Goal: Task Accomplishment & Management: Manage account settings

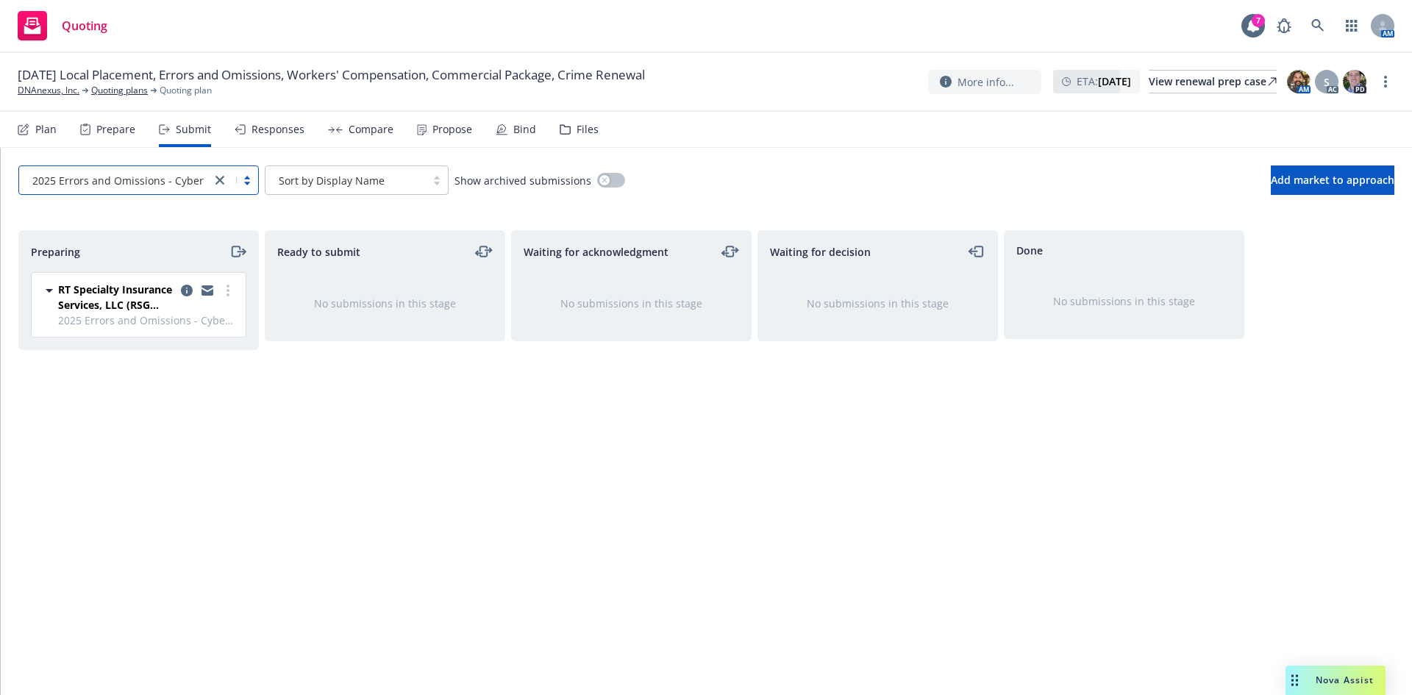
click at [1317, 683] on span "Nova Assist" at bounding box center [1345, 680] width 58 height 13
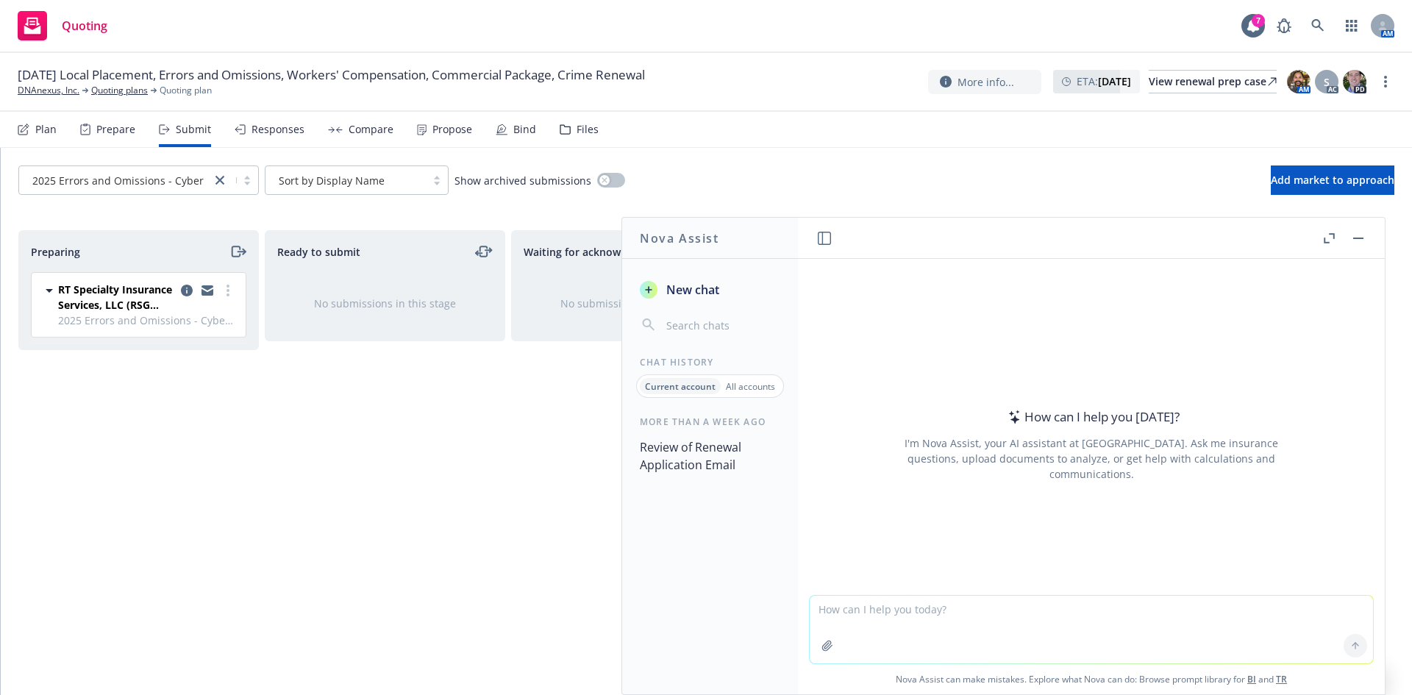
click at [690, 464] on button "Review of Renewal Application Email" at bounding box center [710, 456] width 152 height 44
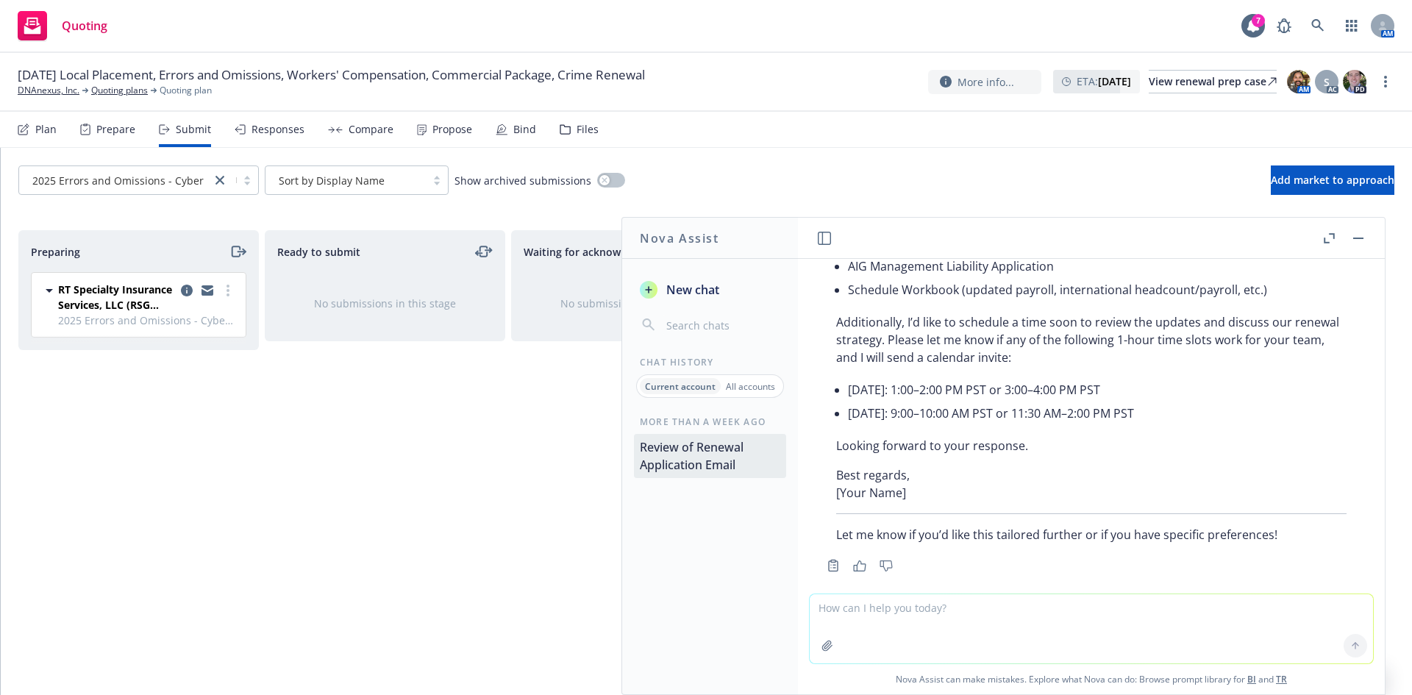
click at [867, 616] on textarea at bounding box center [1091, 628] width 563 height 69
type textarea "Please let him know that we’ll save his request for when the renewal COIs are r…"
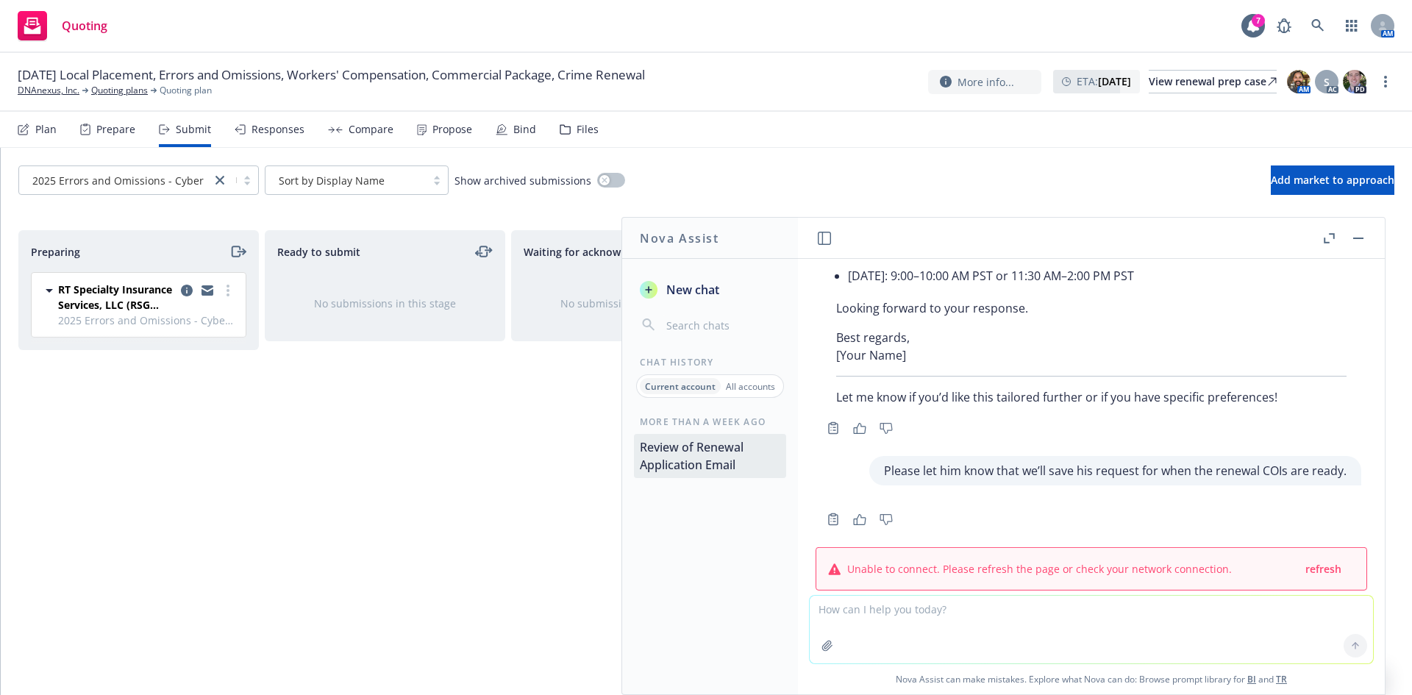
scroll to position [909, 0]
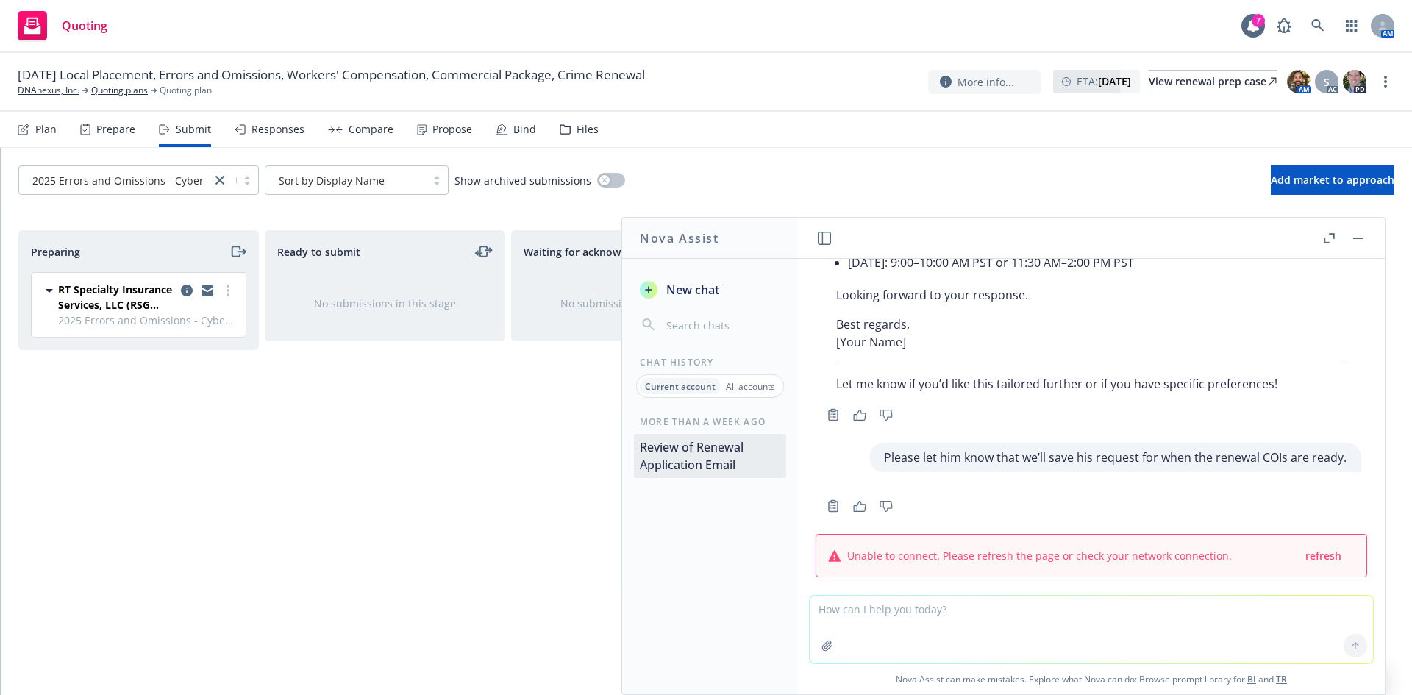
click at [691, 327] on input "button" at bounding box center [722, 325] width 117 height 21
drag, startPoint x: 691, startPoint y: 290, endPoint x: 706, endPoint y: 294, distance: 15.4
click at [692, 291] on span "New chat" at bounding box center [692, 290] width 56 height 18
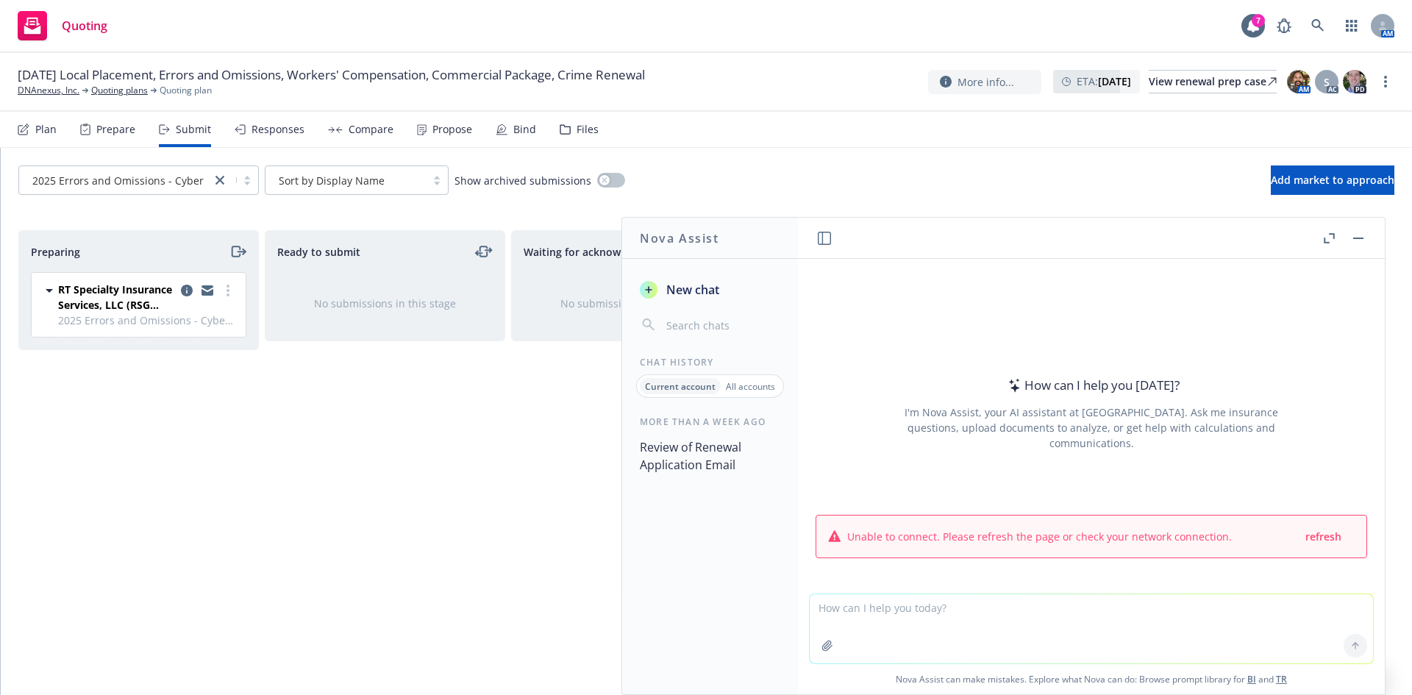
click at [1358, 245] on button "button" at bounding box center [1359, 239] width 18 height 18
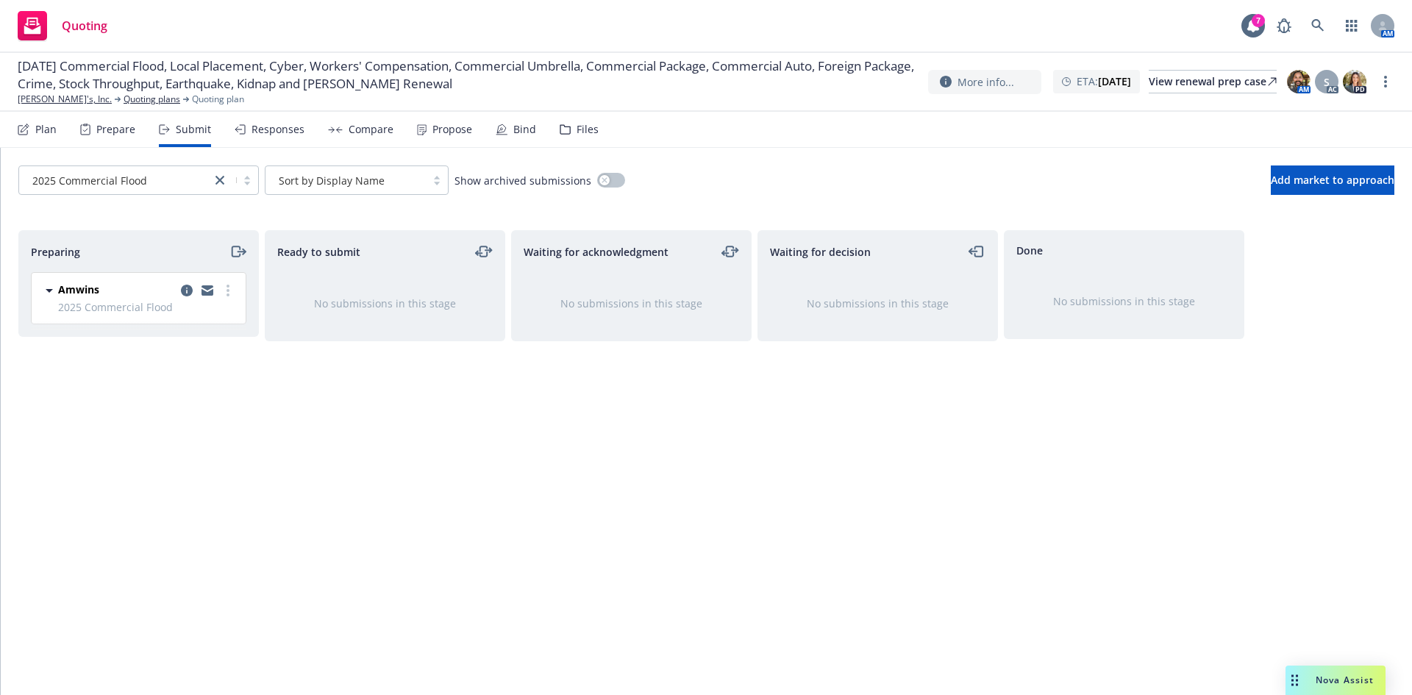
click at [869, 149] on div "2025 Commercial Flood Sort by Display Name Show archived submissions Add market…" at bounding box center [707, 180] width 1412 height 65
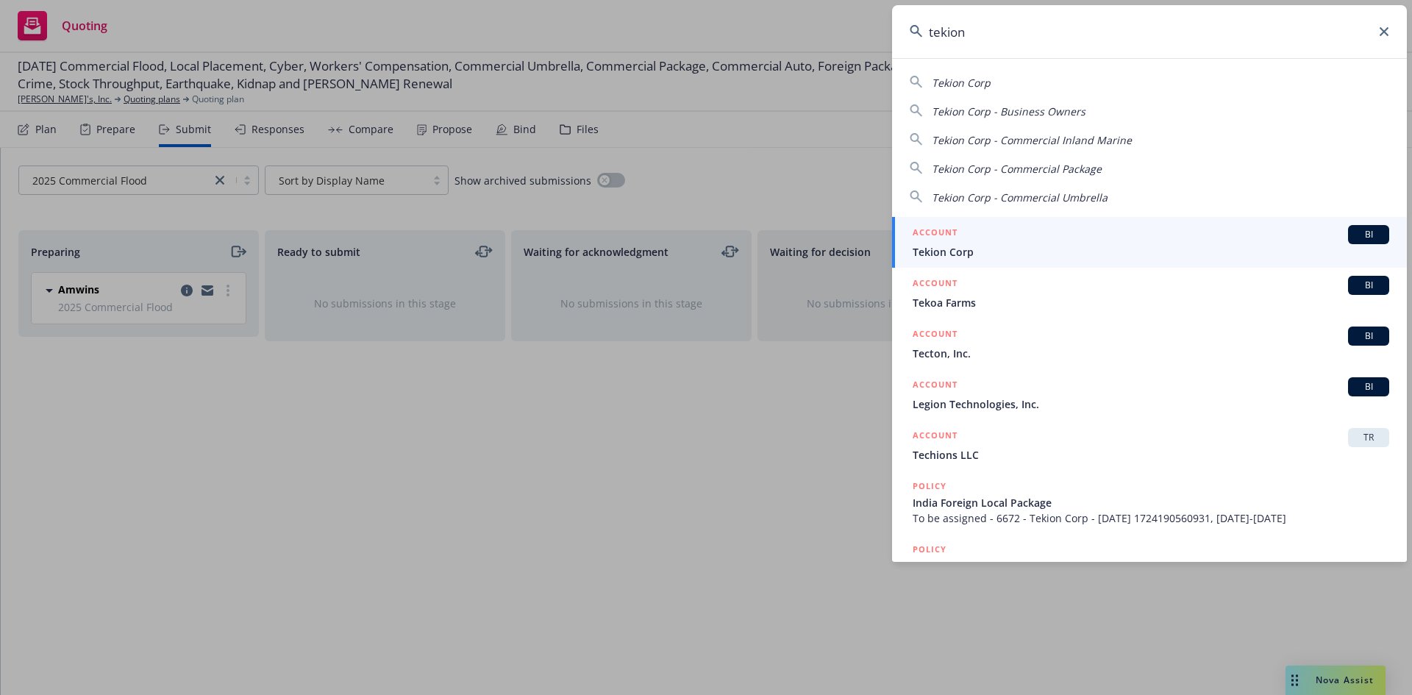
type input "tekion"
click at [1369, 235] on span "BI" at bounding box center [1368, 234] width 29 height 13
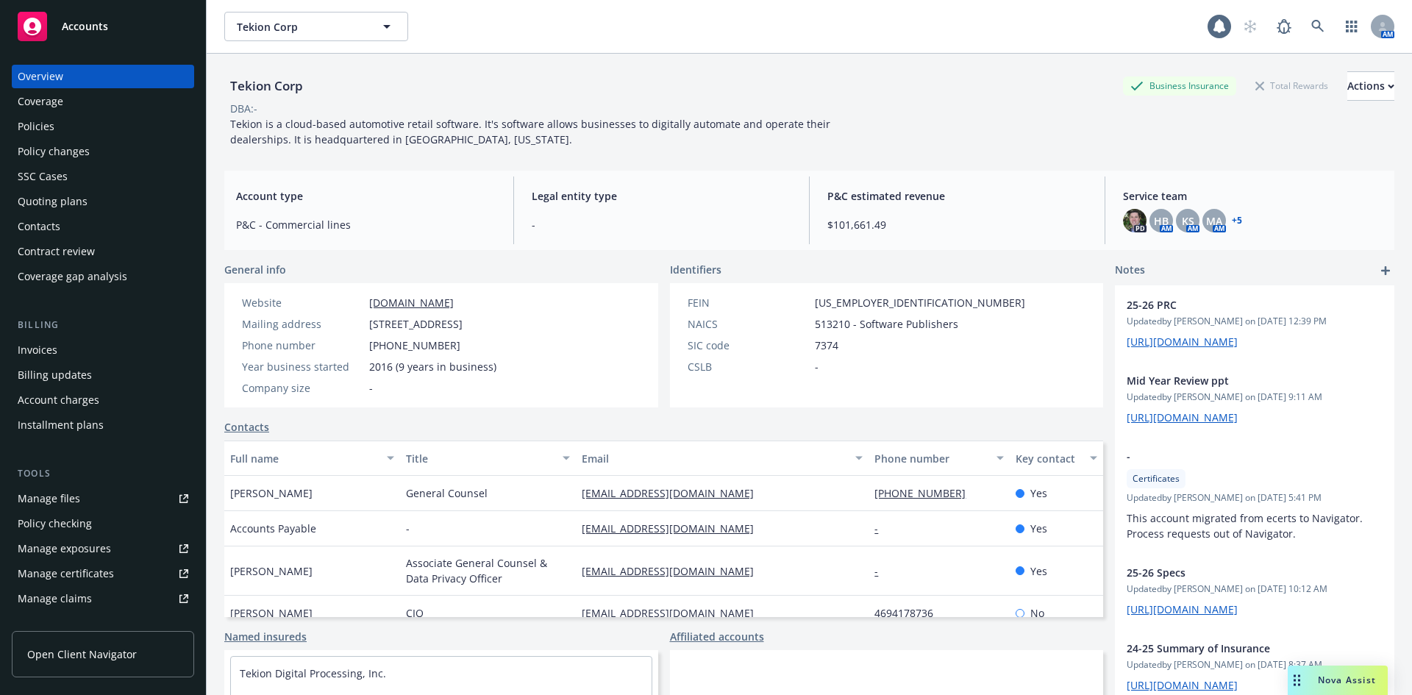
scroll to position [288, 0]
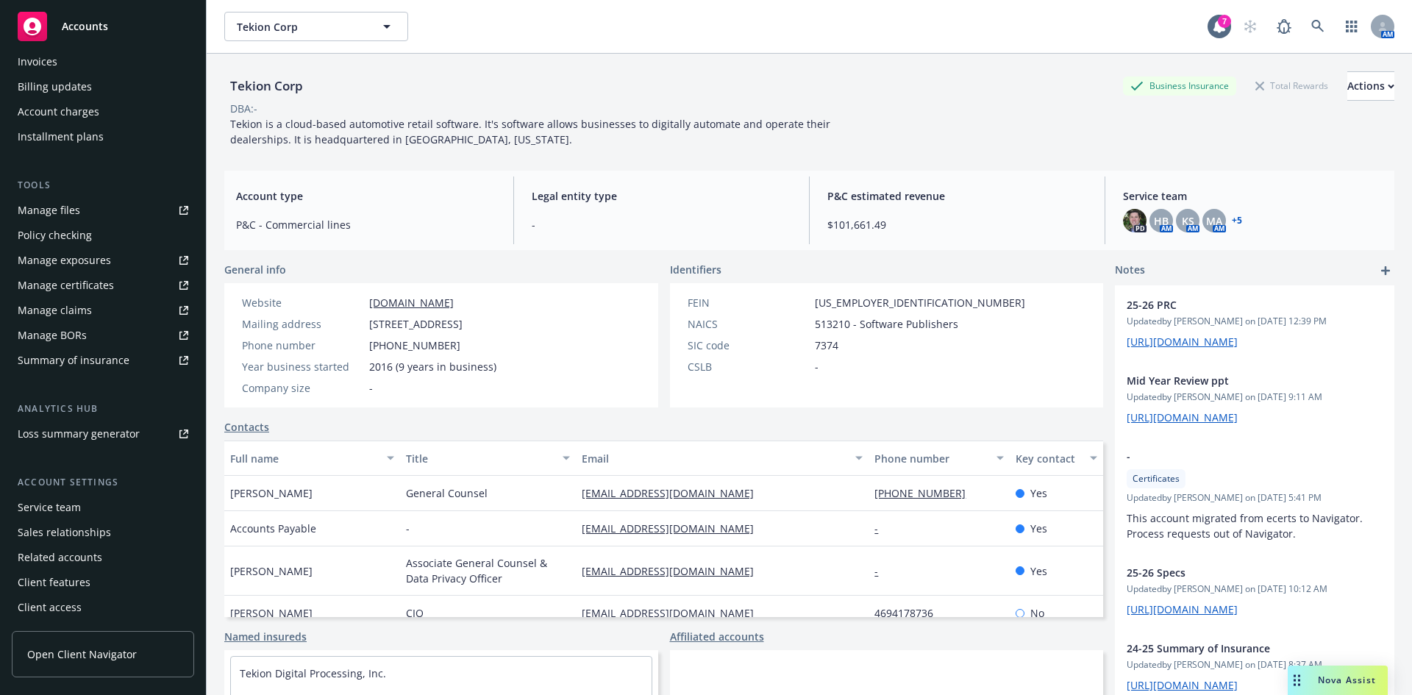
click at [79, 612] on div "Client access" at bounding box center [50, 608] width 64 height 24
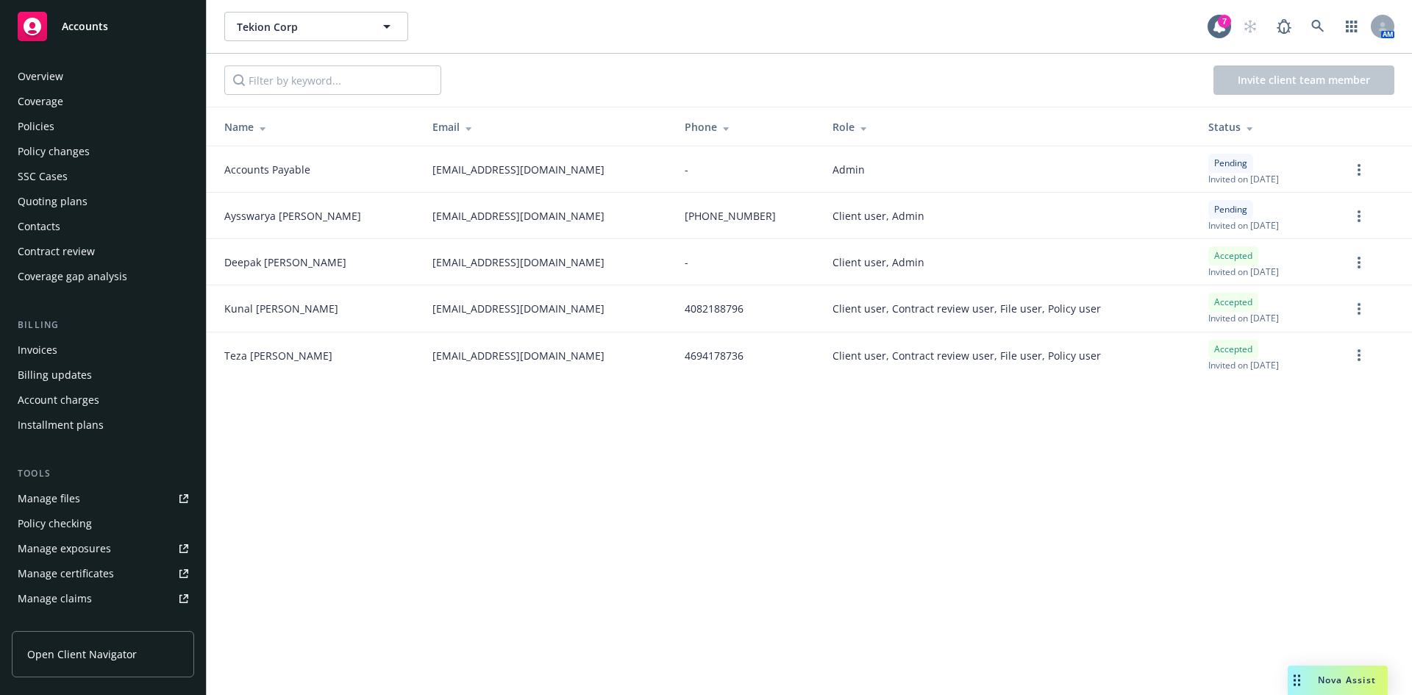
click at [49, 124] on div "Policies" at bounding box center [36, 127] width 37 height 24
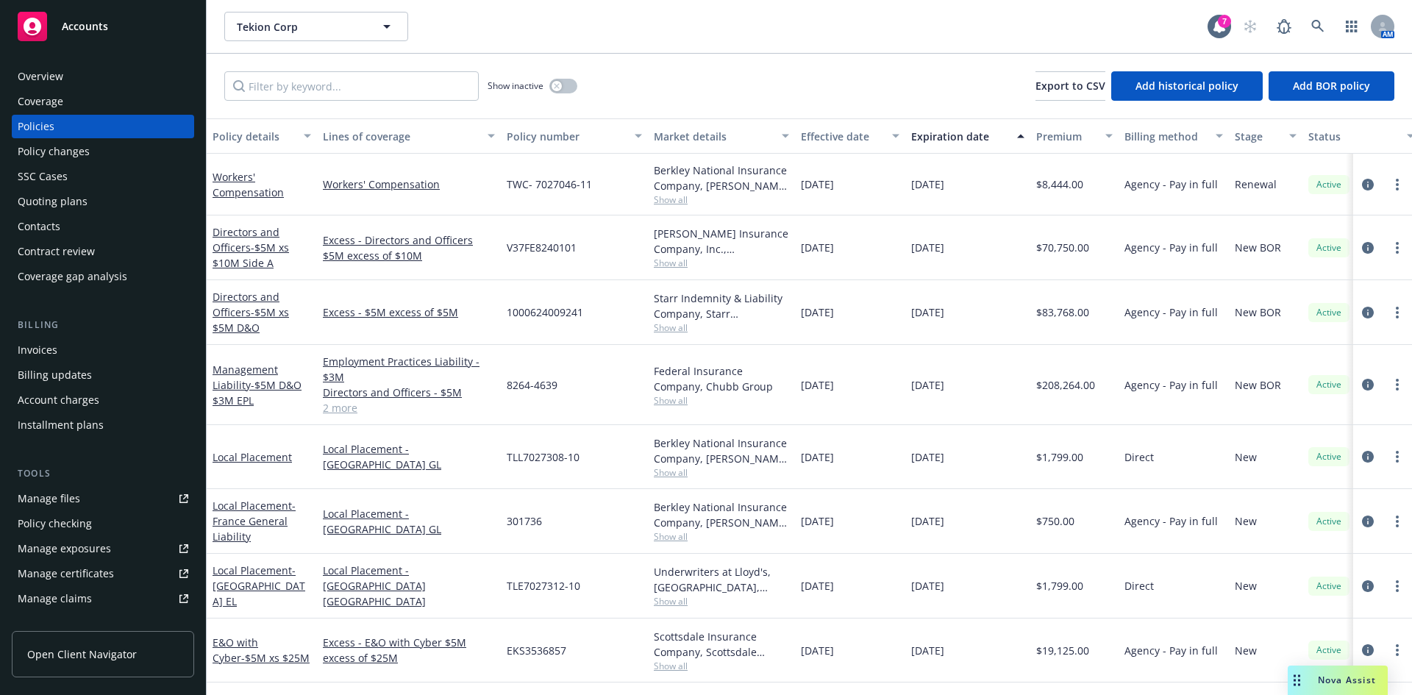
click at [37, 99] on div "Coverage" at bounding box center [41, 102] width 46 height 24
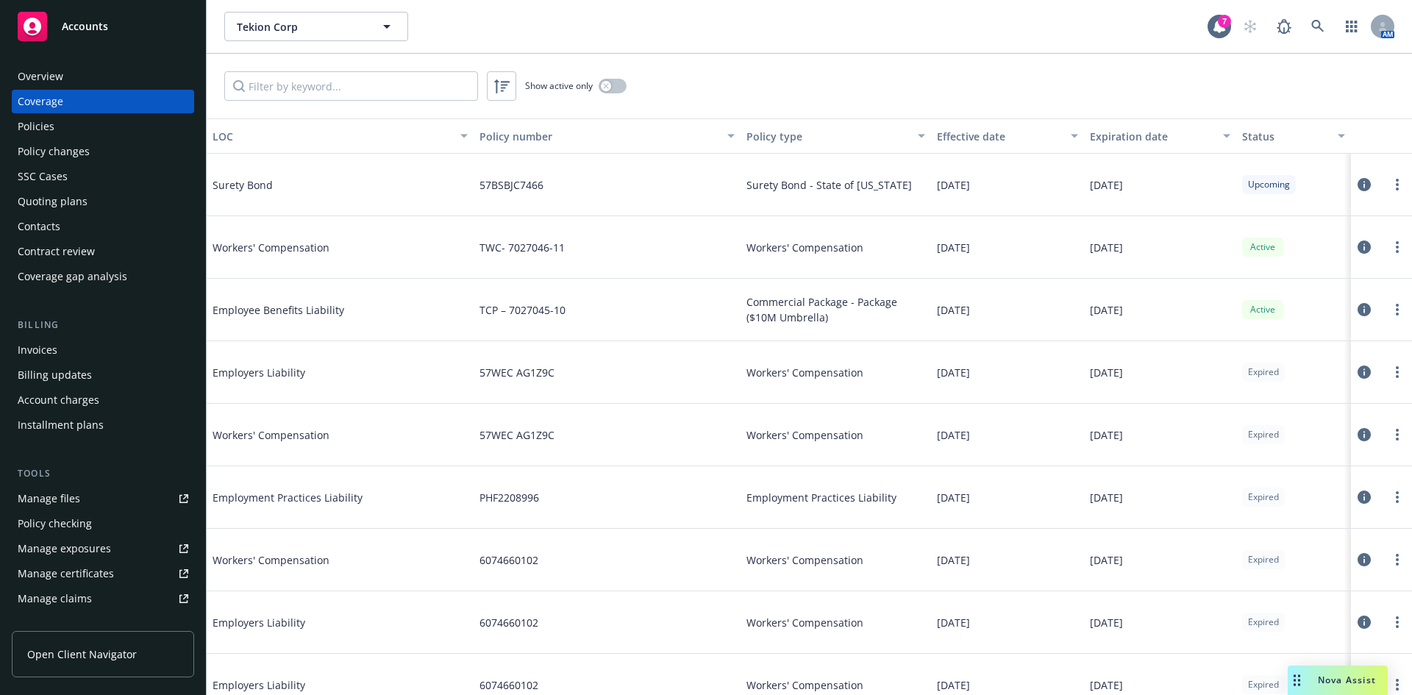
click at [102, 216] on div "Contacts" at bounding box center [103, 227] width 171 height 24
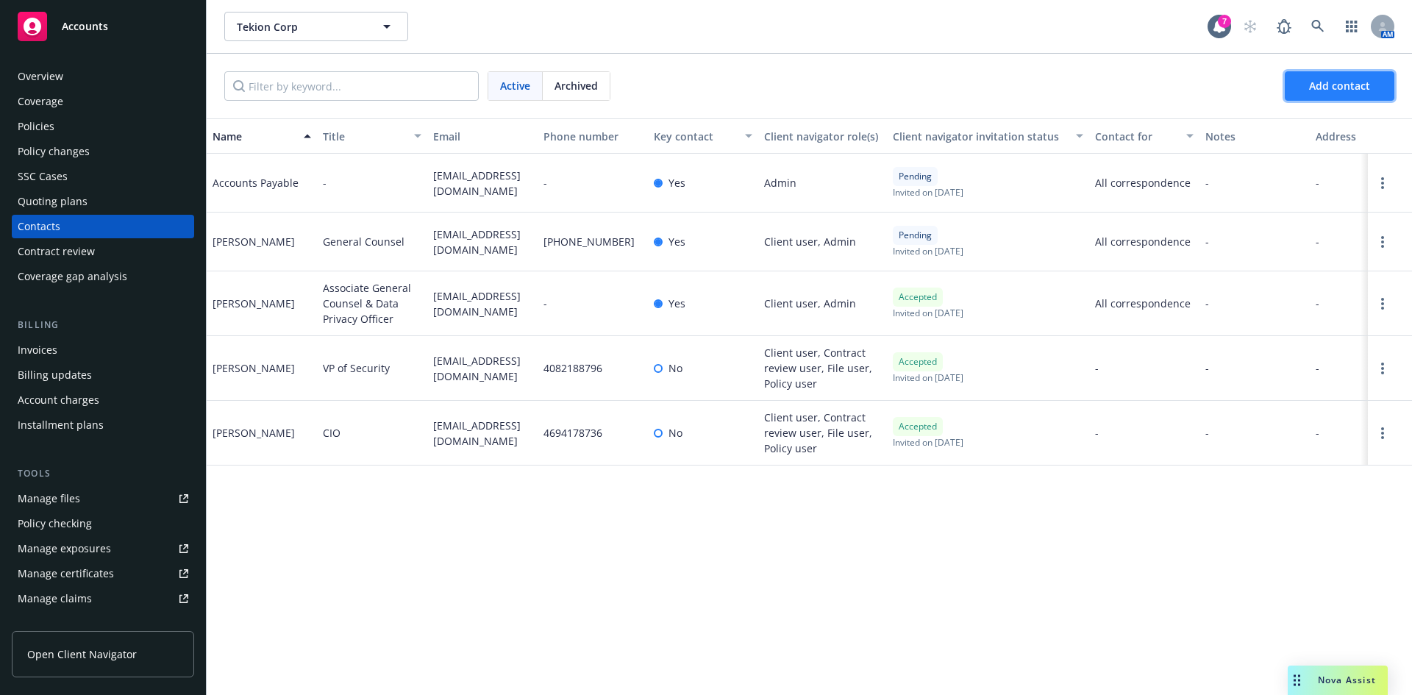
click at [1337, 90] on span "Add contact" at bounding box center [1339, 86] width 61 height 14
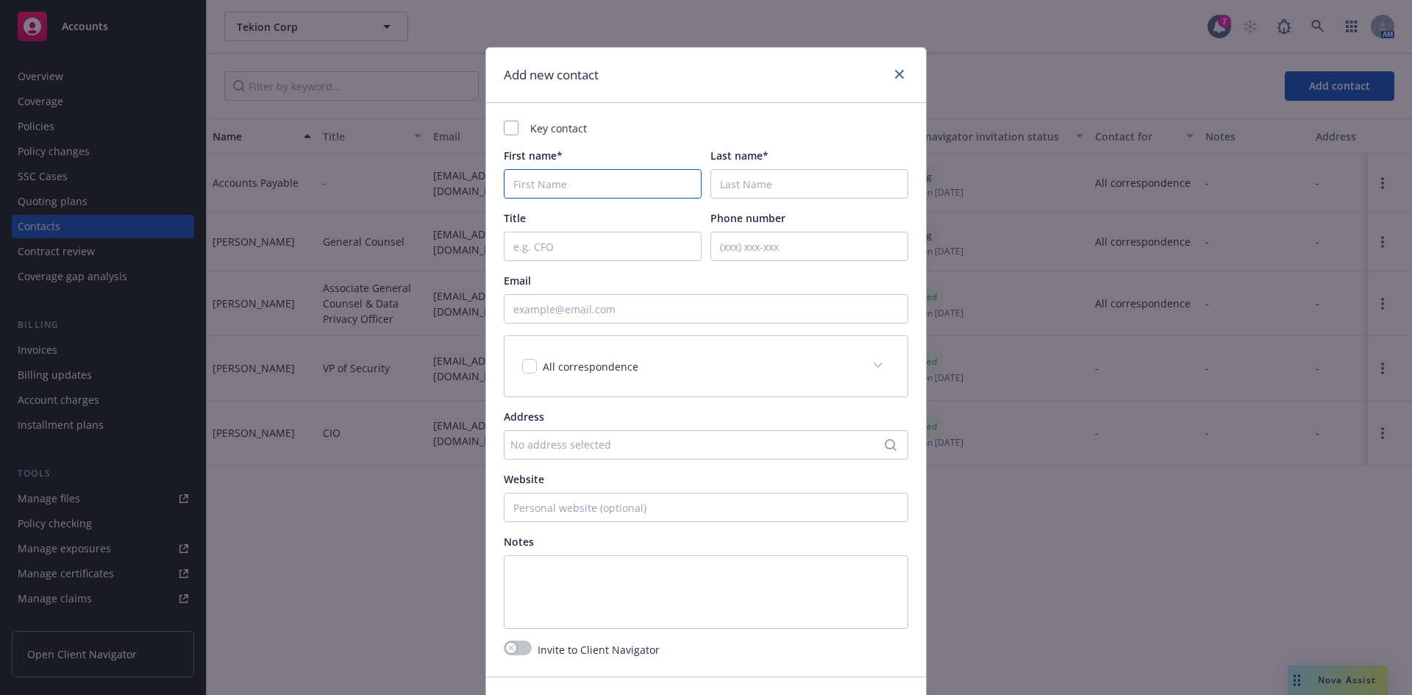
click at [555, 182] on input "First name*" at bounding box center [603, 183] width 198 height 29
paste input "Soren Packer | Assistant General Counsel"
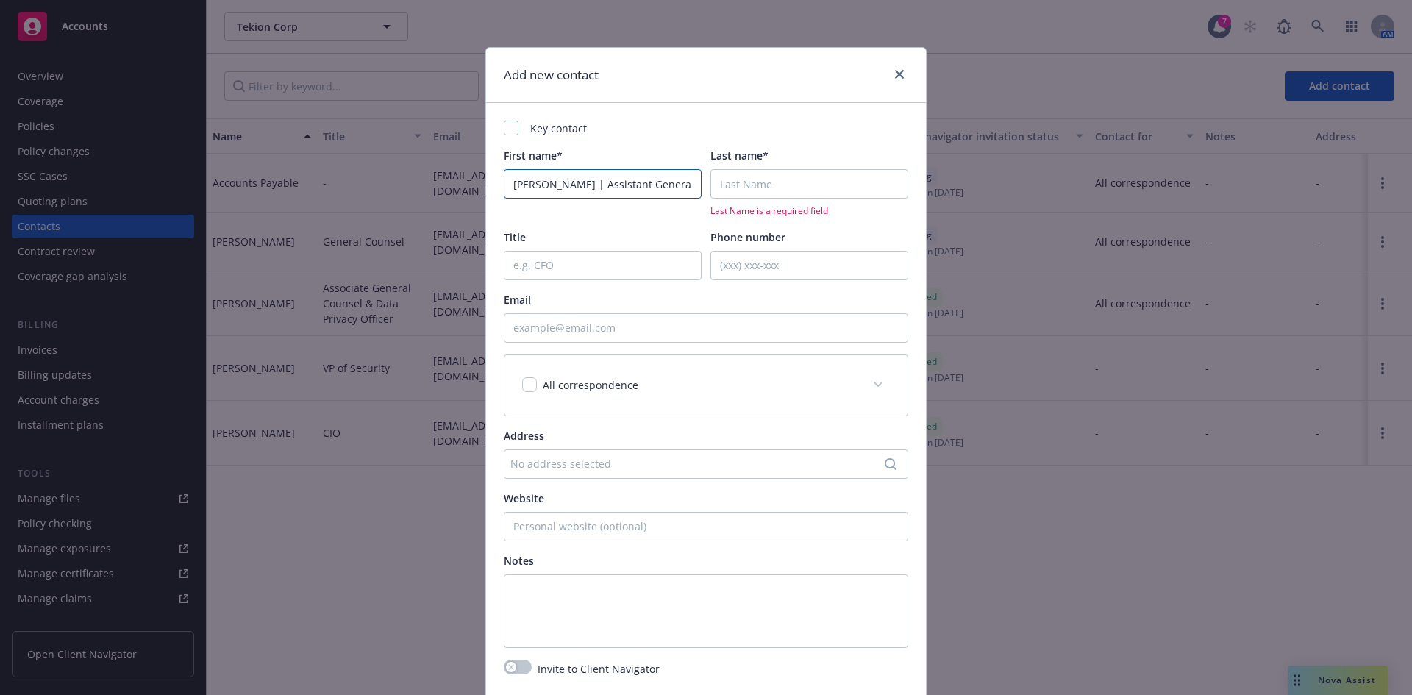
scroll to position [0, 26]
click at [532, 184] on input "Soren Packer | Assistant General Counsel" at bounding box center [603, 183] width 198 height 29
type input "Soren Packer | Assistant General Counsel"
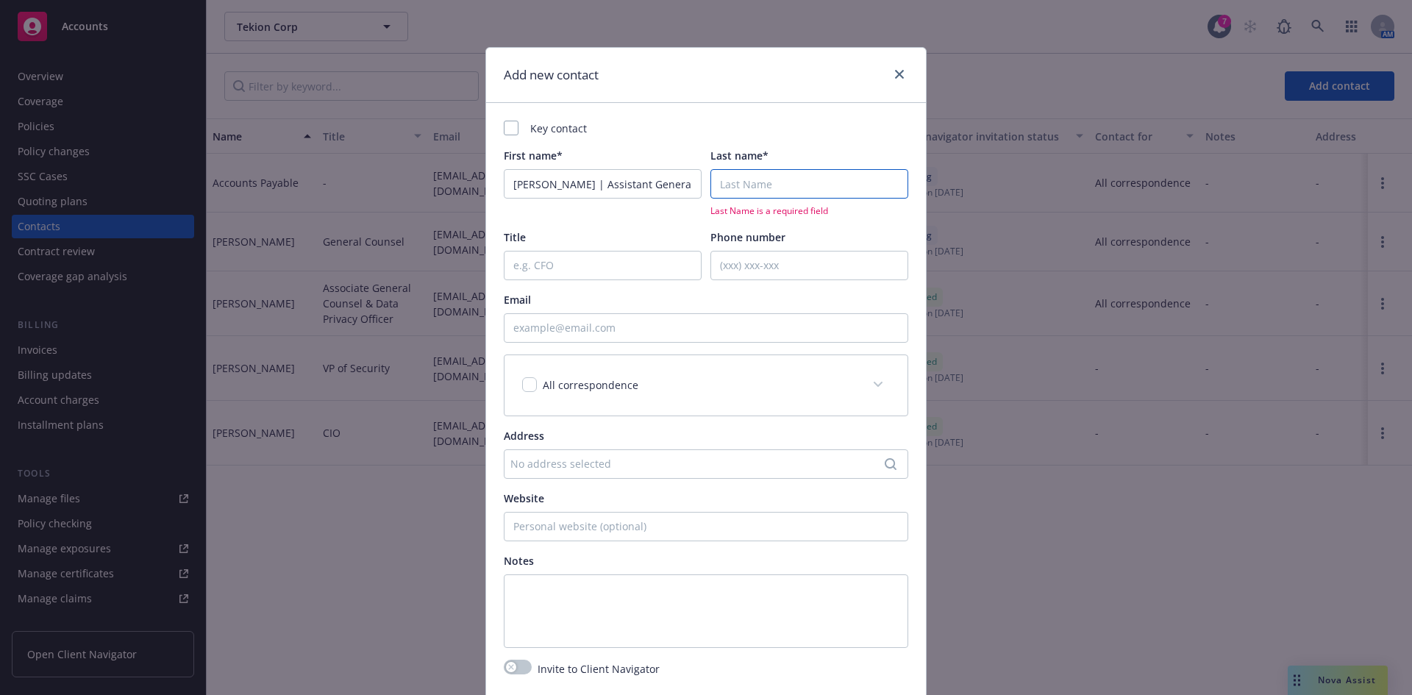
click at [729, 179] on input "Last name*" at bounding box center [810, 183] width 198 height 29
paste input "Packer"
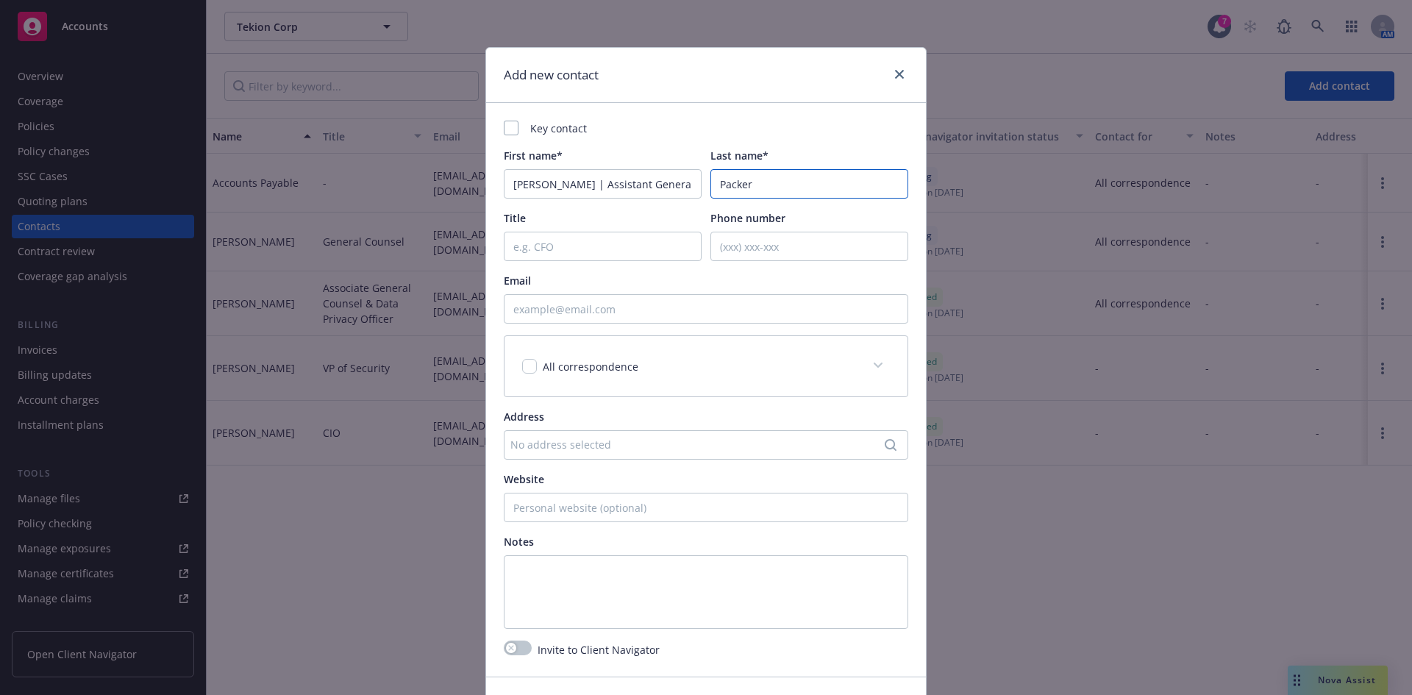
type input "Packer"
drag, startPoint x: 589, startPoint y: 183, endPoint x: 877, endPoint y: 183, distance: 287.6
click at [877, 183] on div "First name* Soren Packer | Assistant General Counsel Last name* Packer" at bounding box center [706, 173] width 405 height 51
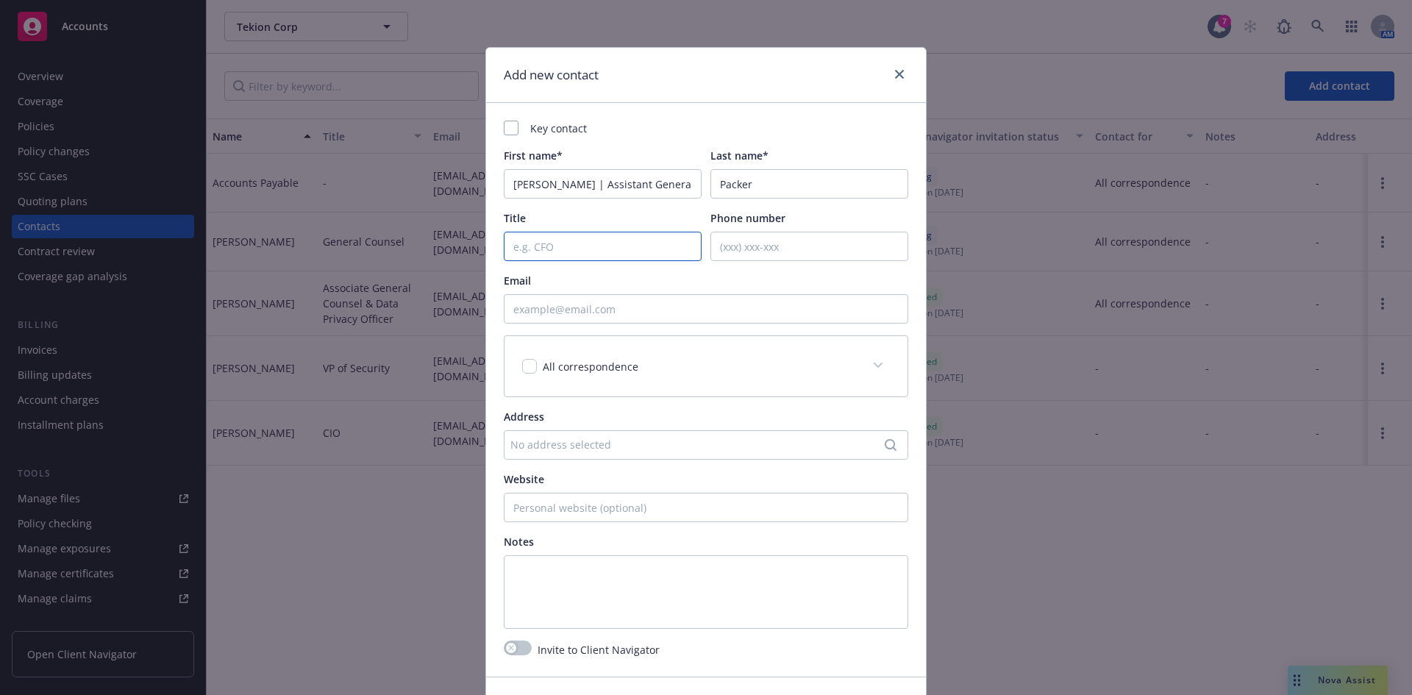
click at [539, 246] on input "Title" at bounding box center [603, 246] width 198 height 29
paste input "Assistant General Counsel"
type input "Assistant General Counsel"
drag, startPoint x: 582, startPoint y: 183, endPoint x: 918, endPoint y: 188, distance: 336.2
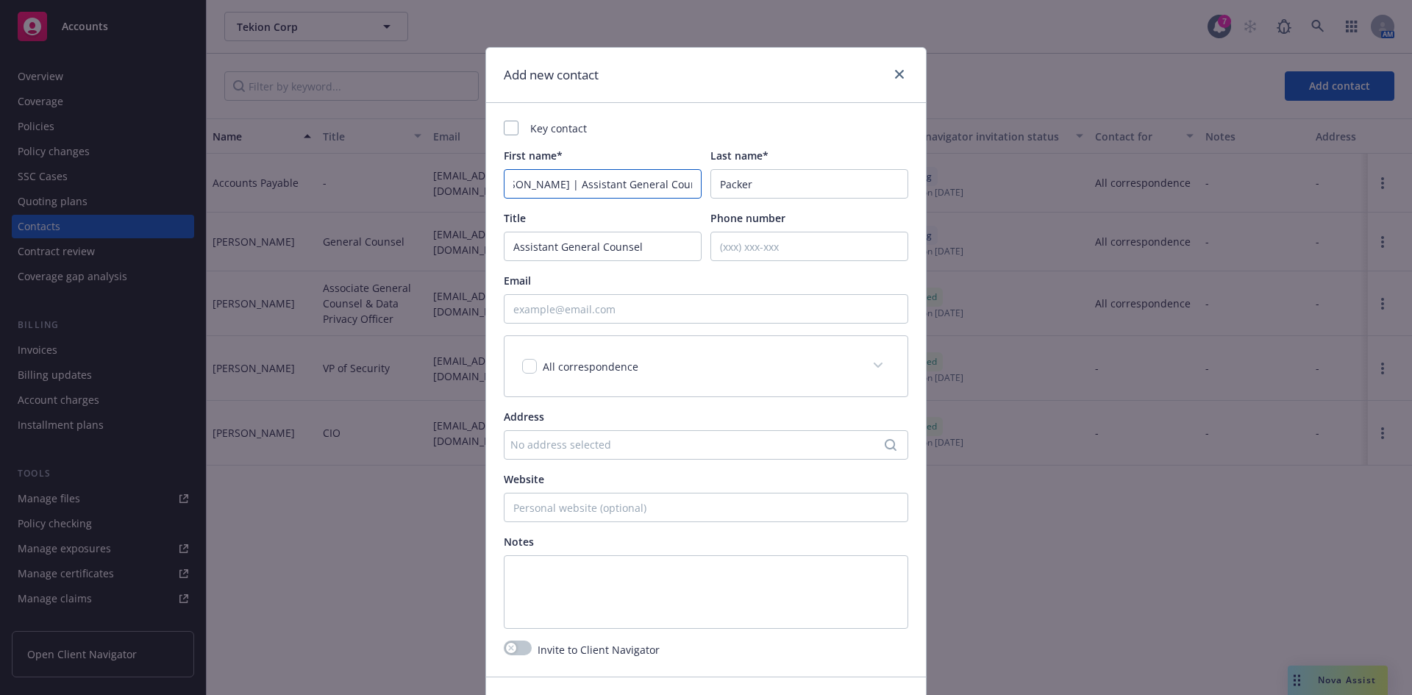
click at [910, 185] on div "Key contact First name* Soren Packer | Assistant General Counsel Last name* Pac…" at bounding box center [706, 390] width 440 height 574
type input "Soren Packer"
click at [761, 243] on input "Phone number" at bounding box center [810, 246] width 198 height 29
paste input "201-917-6118"
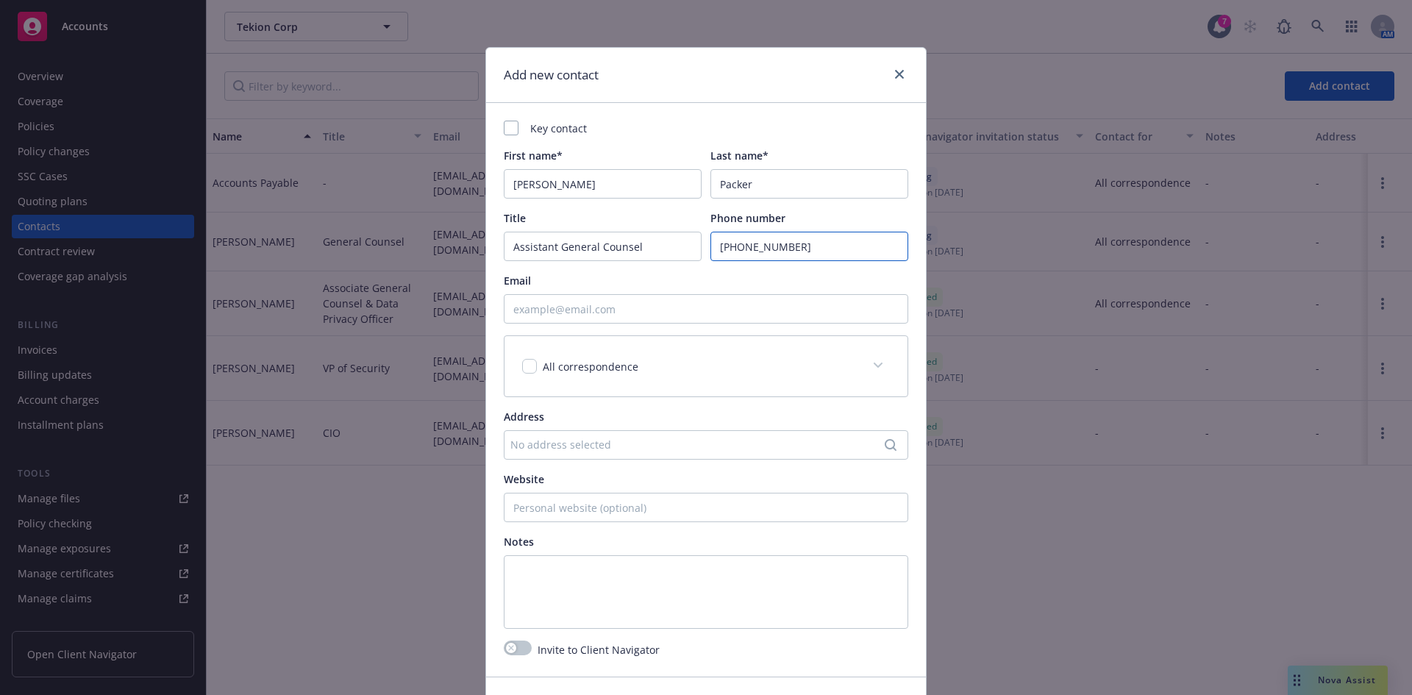
type input "201-917-6118"
click at [705, 285] on div "Email" at bounding box center [706, 280] width 405 height 15
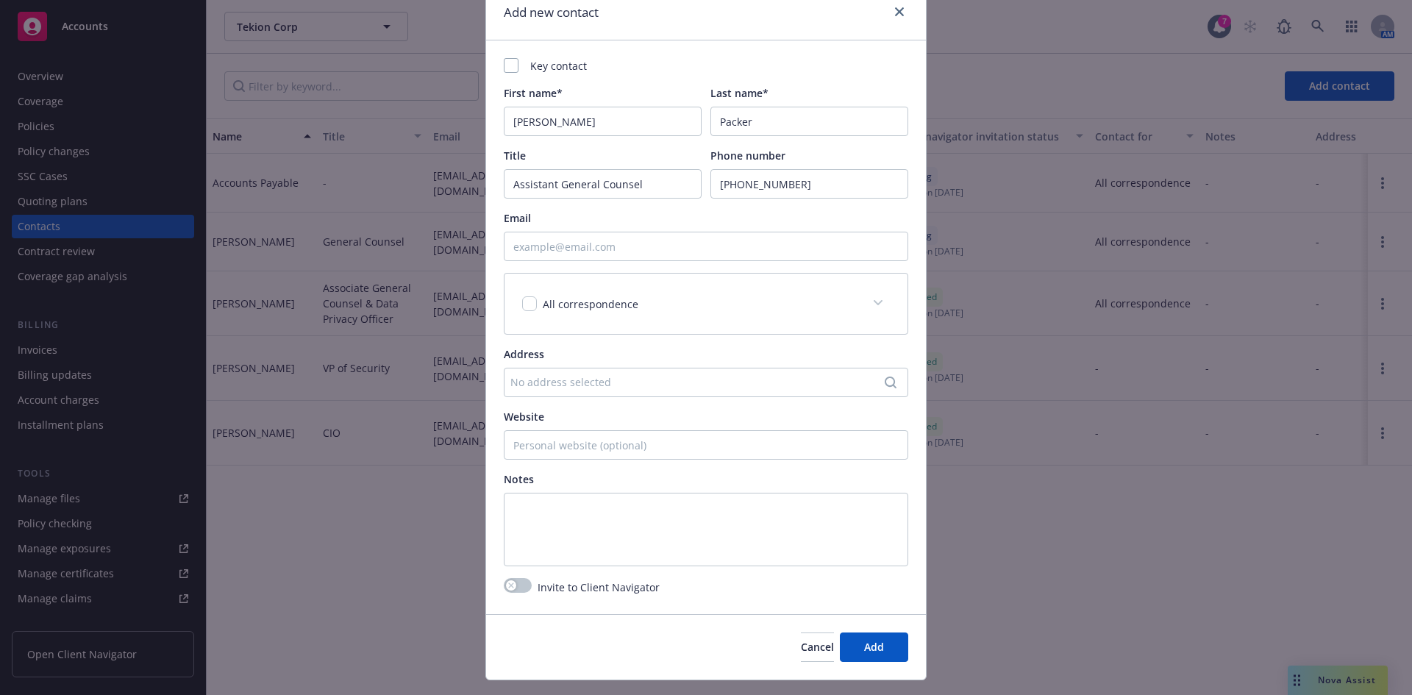
scroll to position [95, 0]
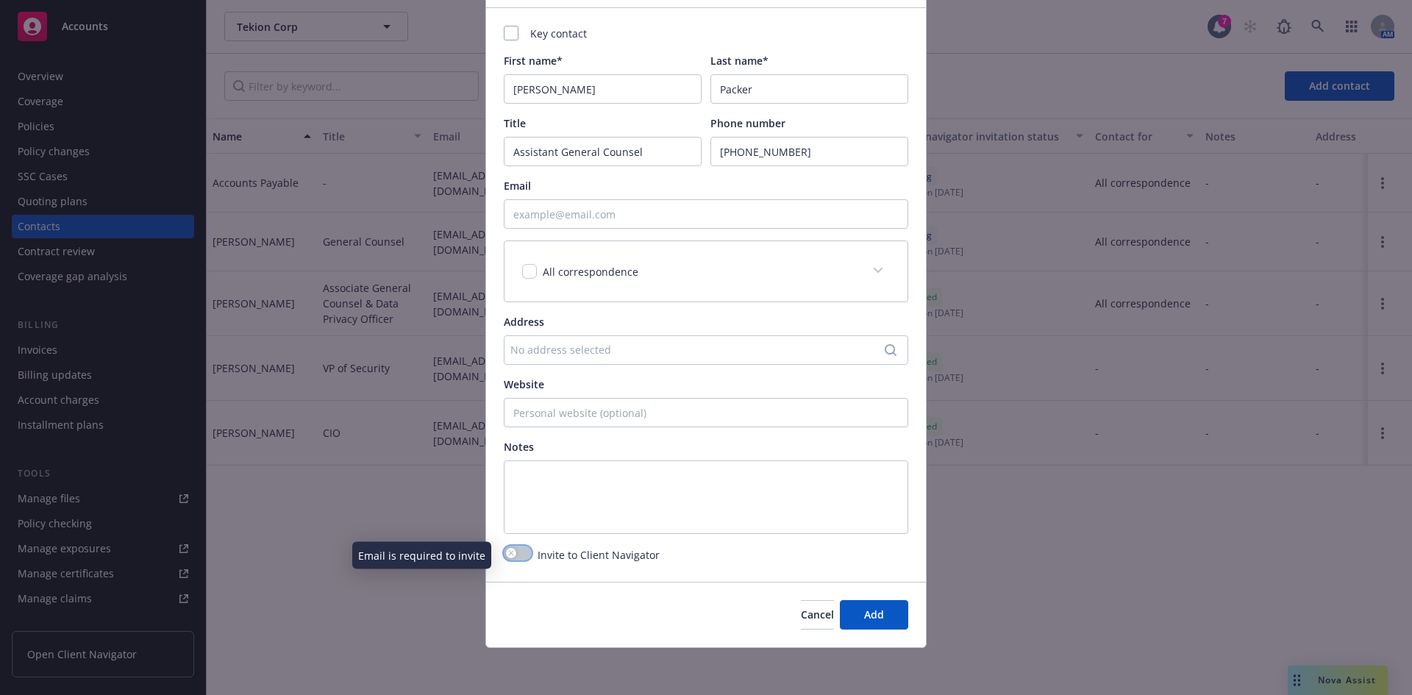
click at [508, 551] on icon "button" at bounding box center [511, 553] width 6 height 6
click at [510, 555] on div "button" at bounding box center [511, 553] width 10 height 10
click at [699, 549] on div "Invite to Client Navigator" at bounding box center [706, 555] width 405 height 18
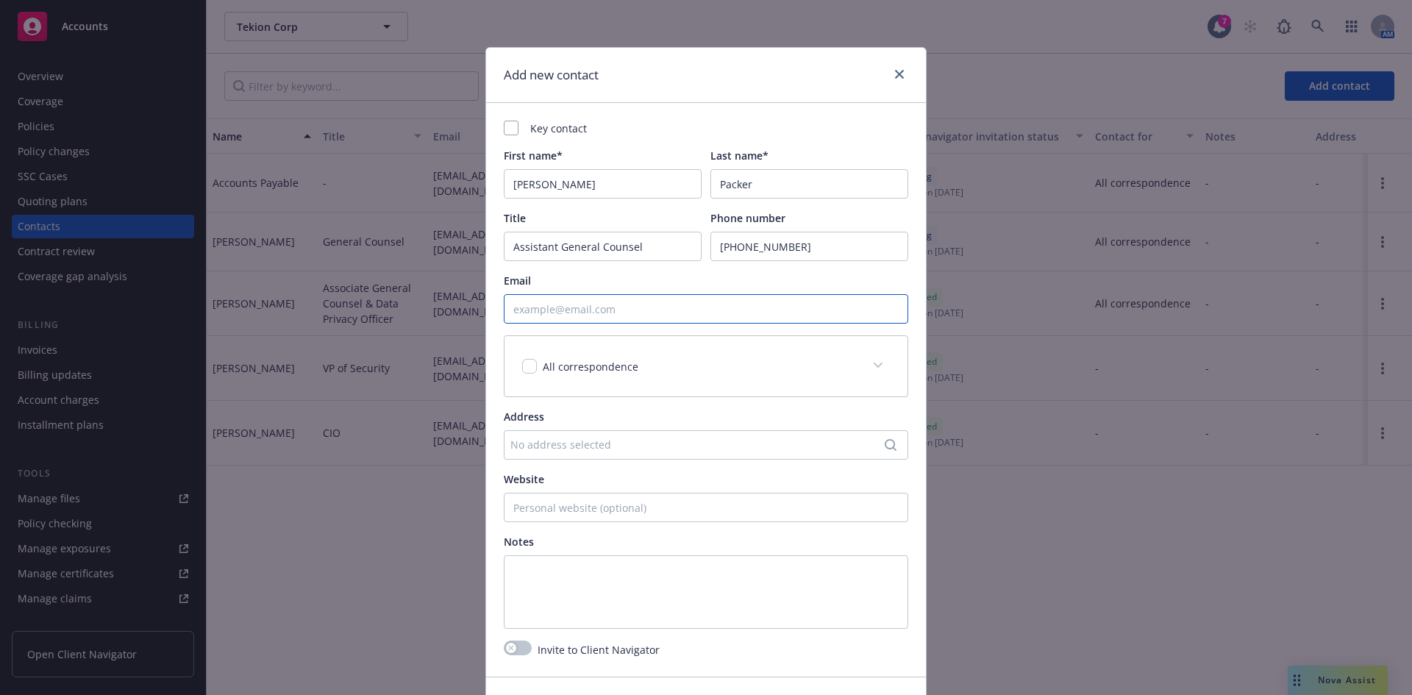
click at [579, 310] on input "Email" at bounding box center [706, 308] width 405 height 29
paste input "Soren Packer <spacker@tekion.com>"
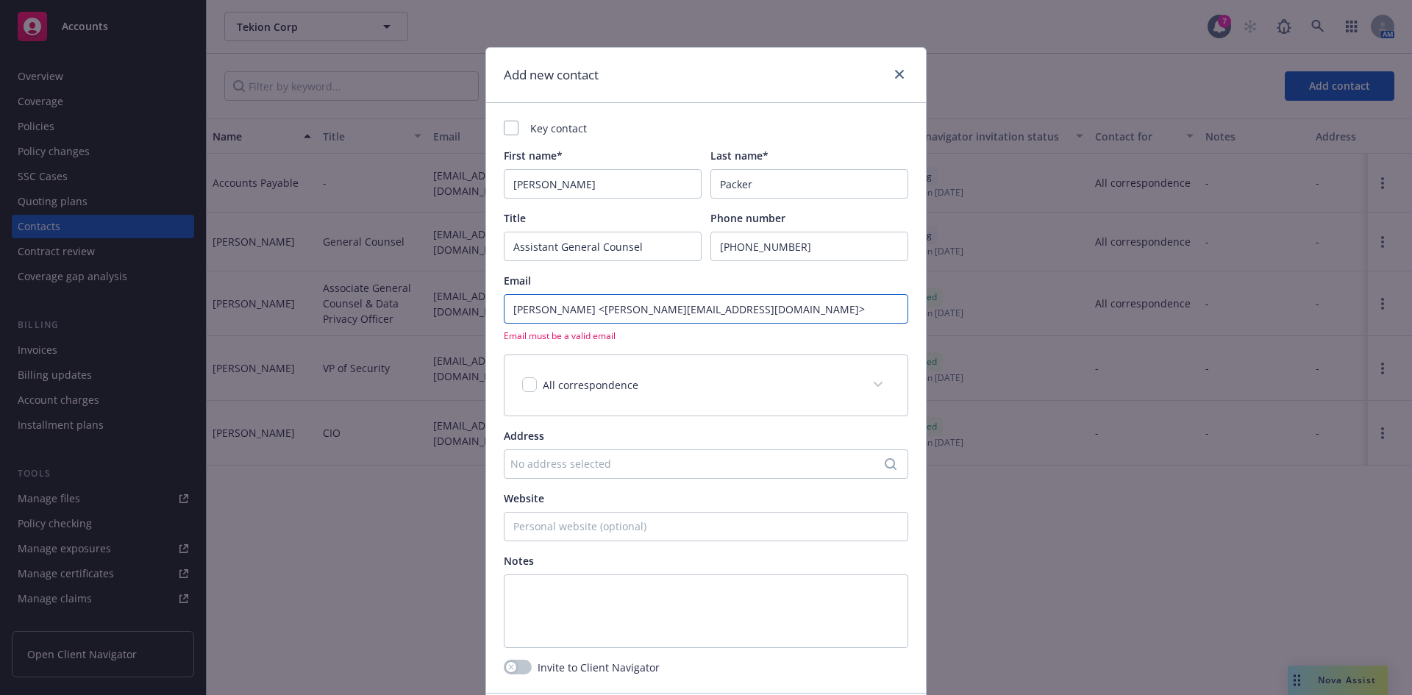
click at [419, 304] on div "Add new contact Key contact First name* Soren Packer Last name* Packer Title As…" at bounding box center [706, 347] width 1412 height 695
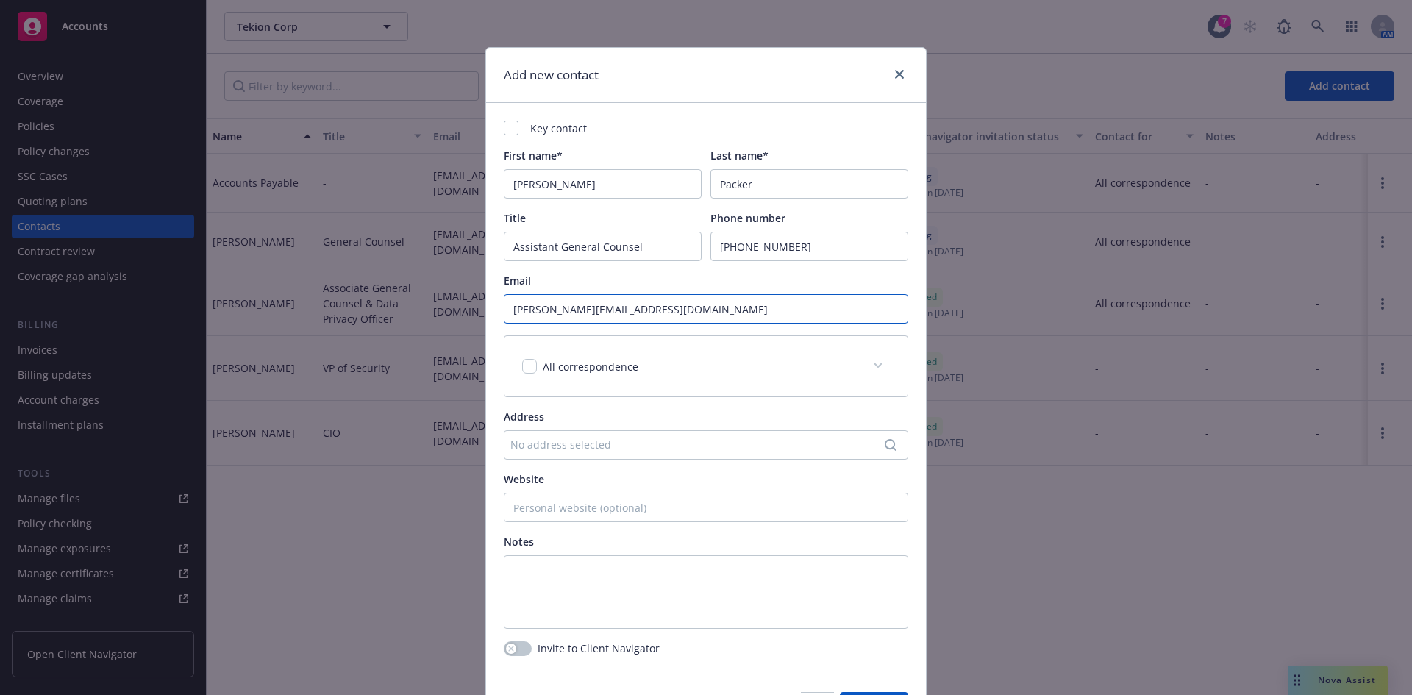
scroll to position [92, 0]
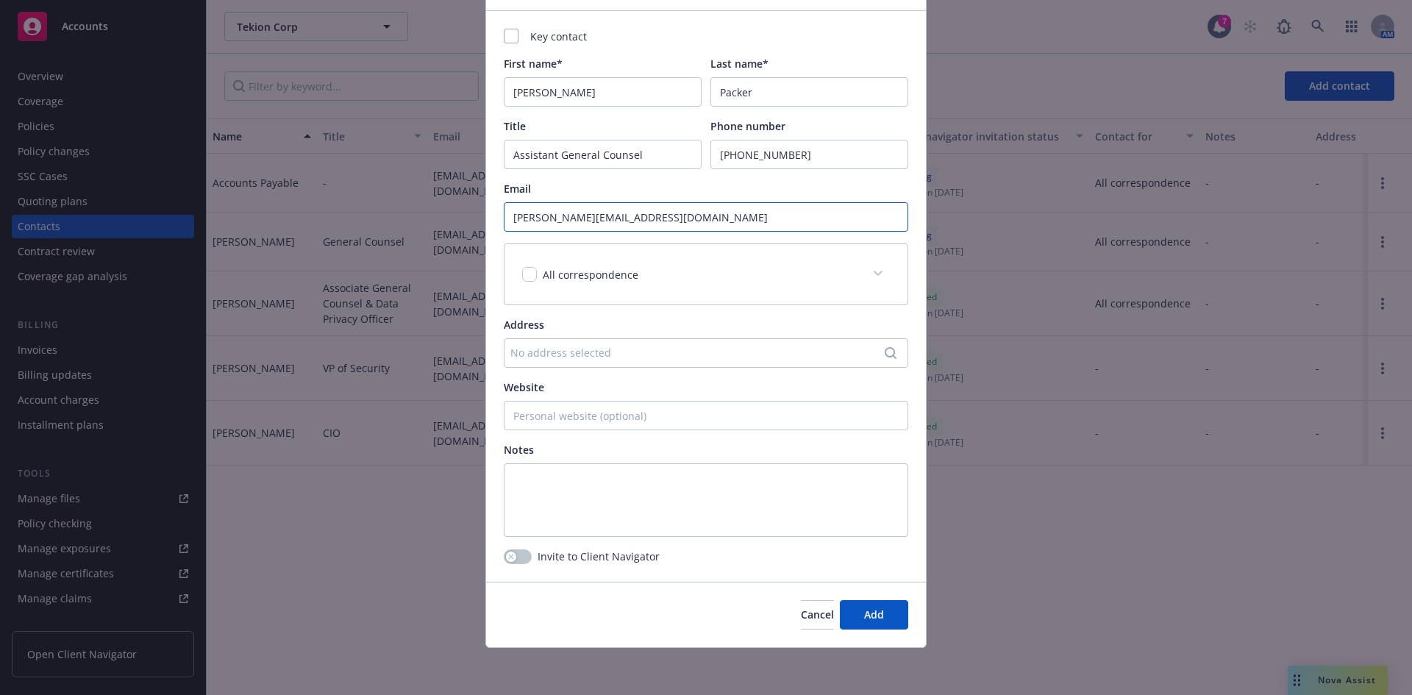
type input "[PERSON_NAME][EMAIL_ADDRESS][DOMAIN_NAME]"
click at [509, 560] on div "button" at bounding box center [511, 557] width 10 height 10
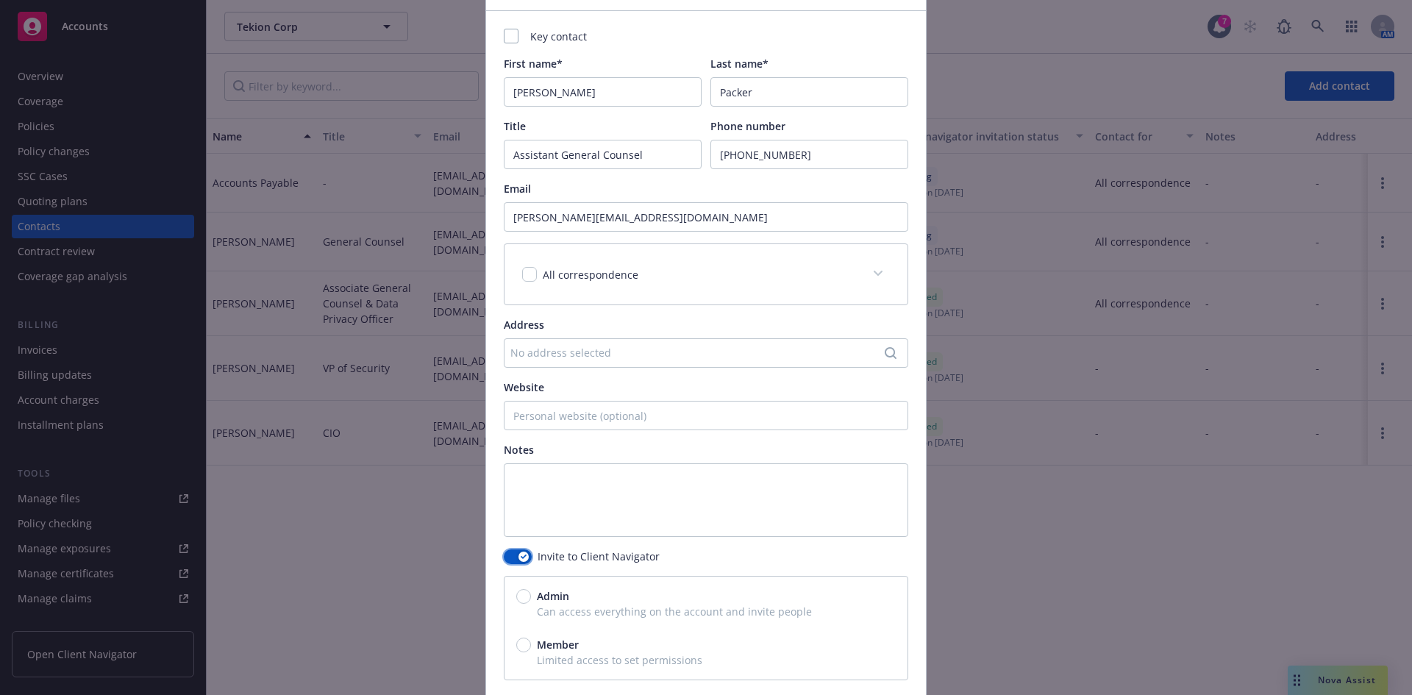
scroll to position [208, 0]
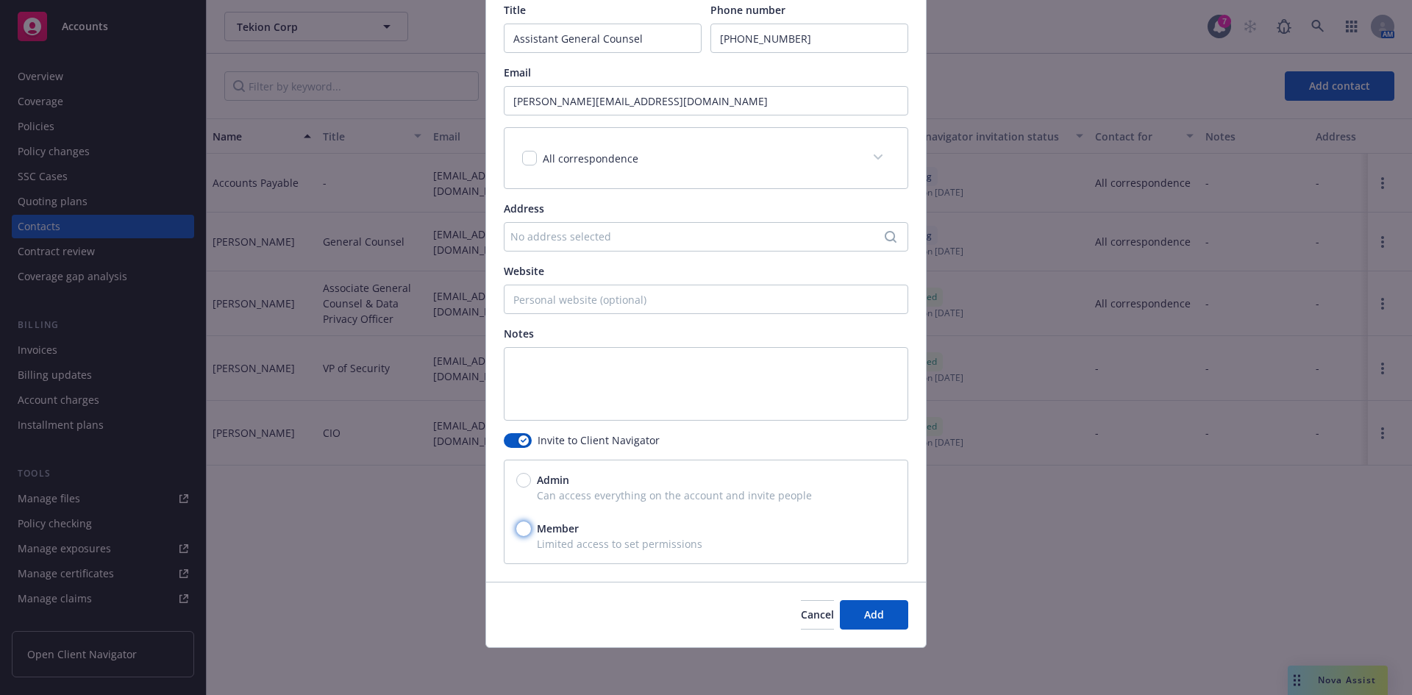
click at [519, 527] on input "Member" at bounding box center [523, 529] width 15 height 15
radio input "true"
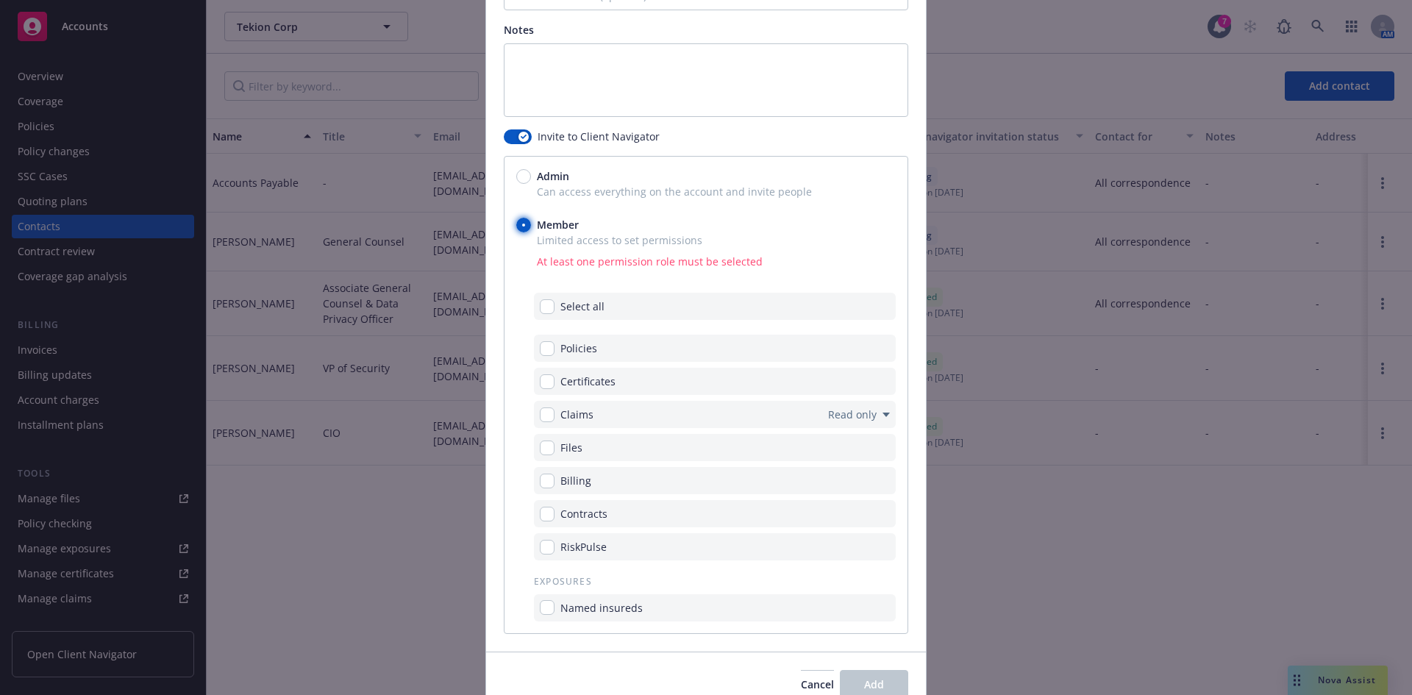
scroll to position [552, 0]
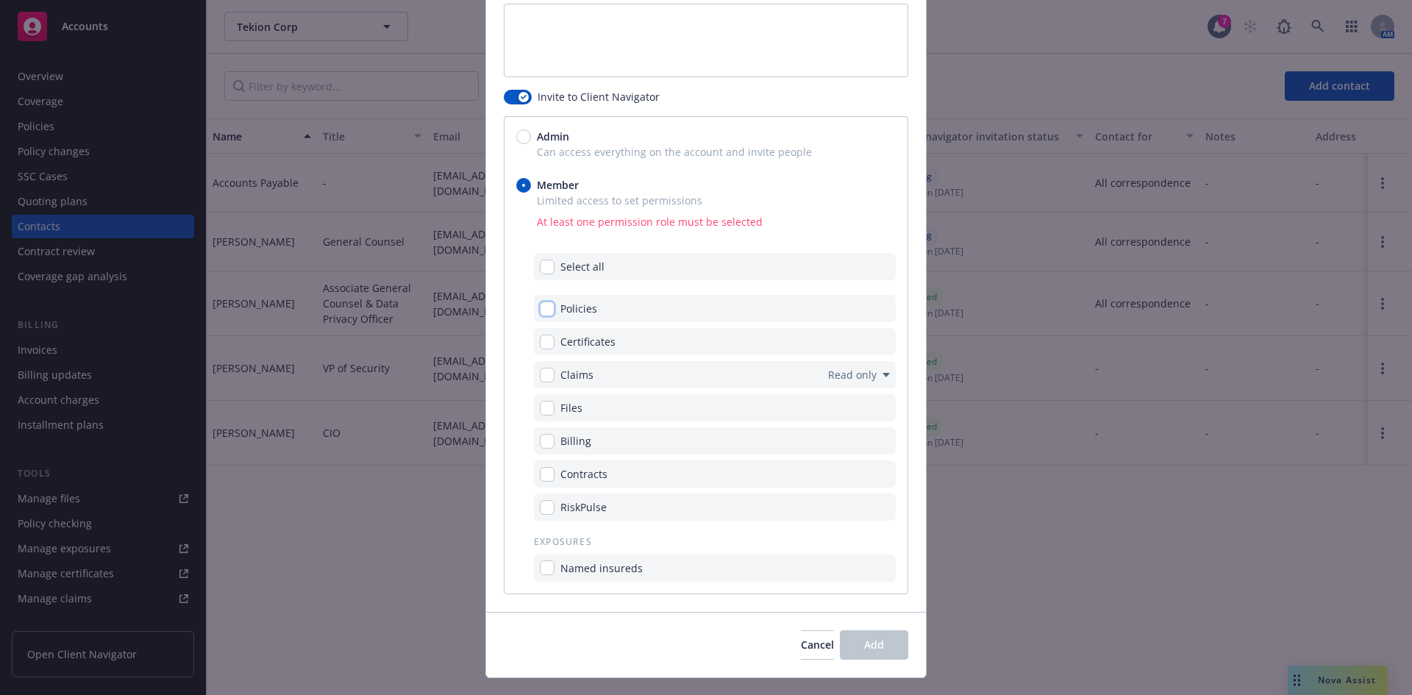
click at [540, 309] on input "checkbox" at bounding box center [547, 309] width 15 height 15
checkbox input "true"
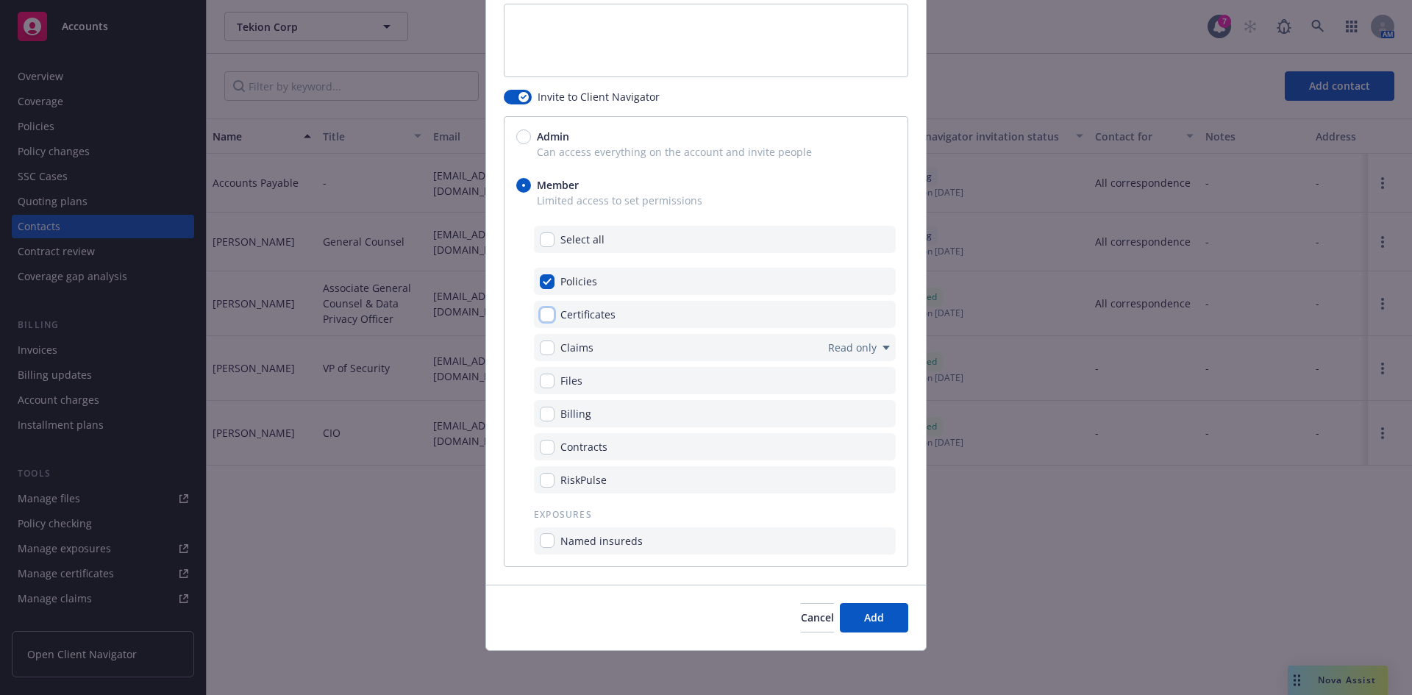
click at [541, 313] on input "checkbox" at bounding box center [547, 314] width 15 height 15
checkbox input "true"
click at [544, 414] on input "checkbox" at bounding box center [547, 414] width 15 height 15
checkbox input "true"
click at [547, 380] on input "checkbox" at bounding box center [547, 381] width 15 height 15
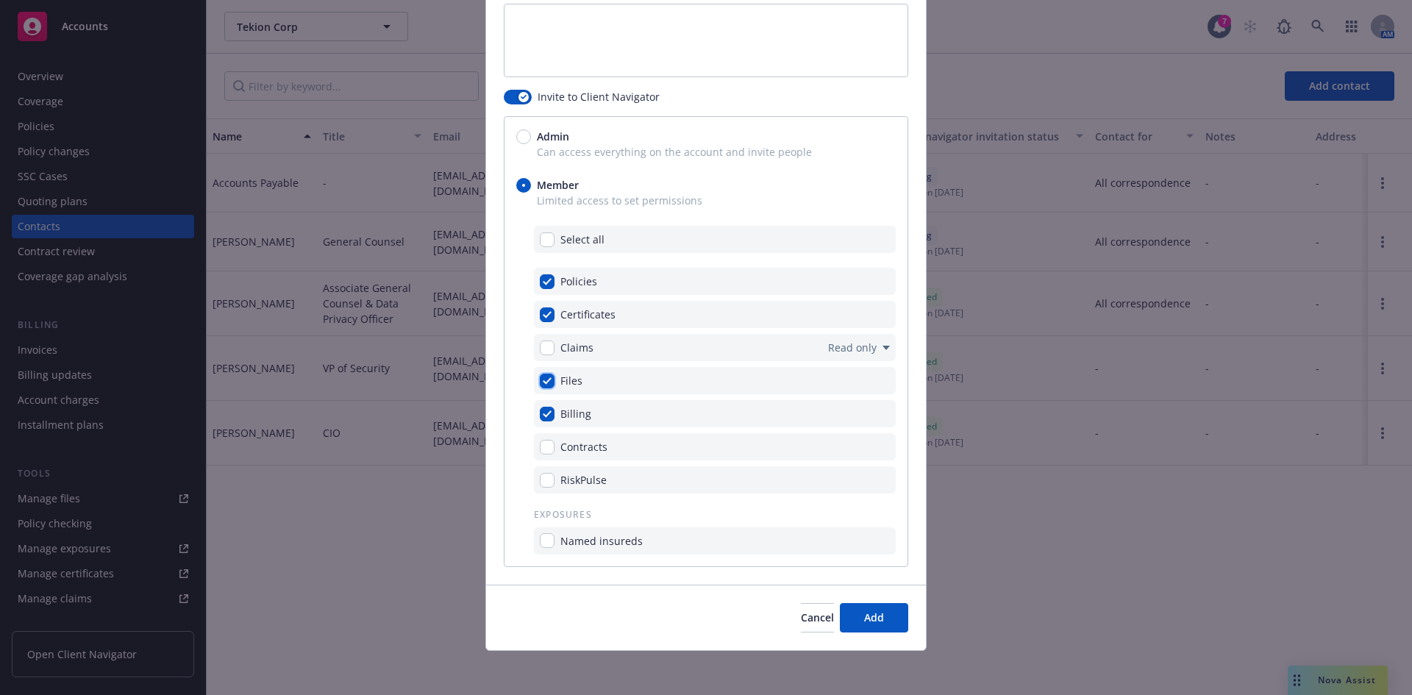
checkbox input "true"
click at [870, 619] on span "Add" at bounding box center [874, 618] width 20 height 14
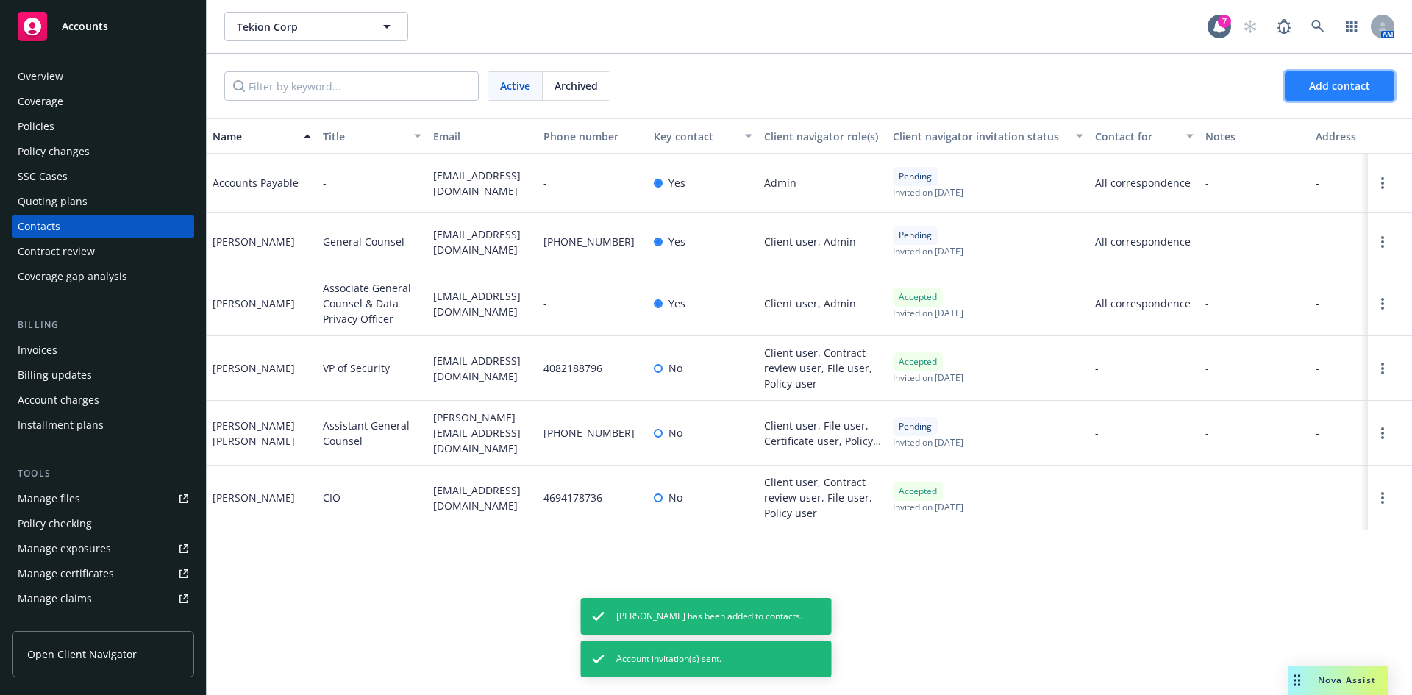
click at [1337, 79] on button "Add contact" at bounding box center [1340, 85] width 110 height 29
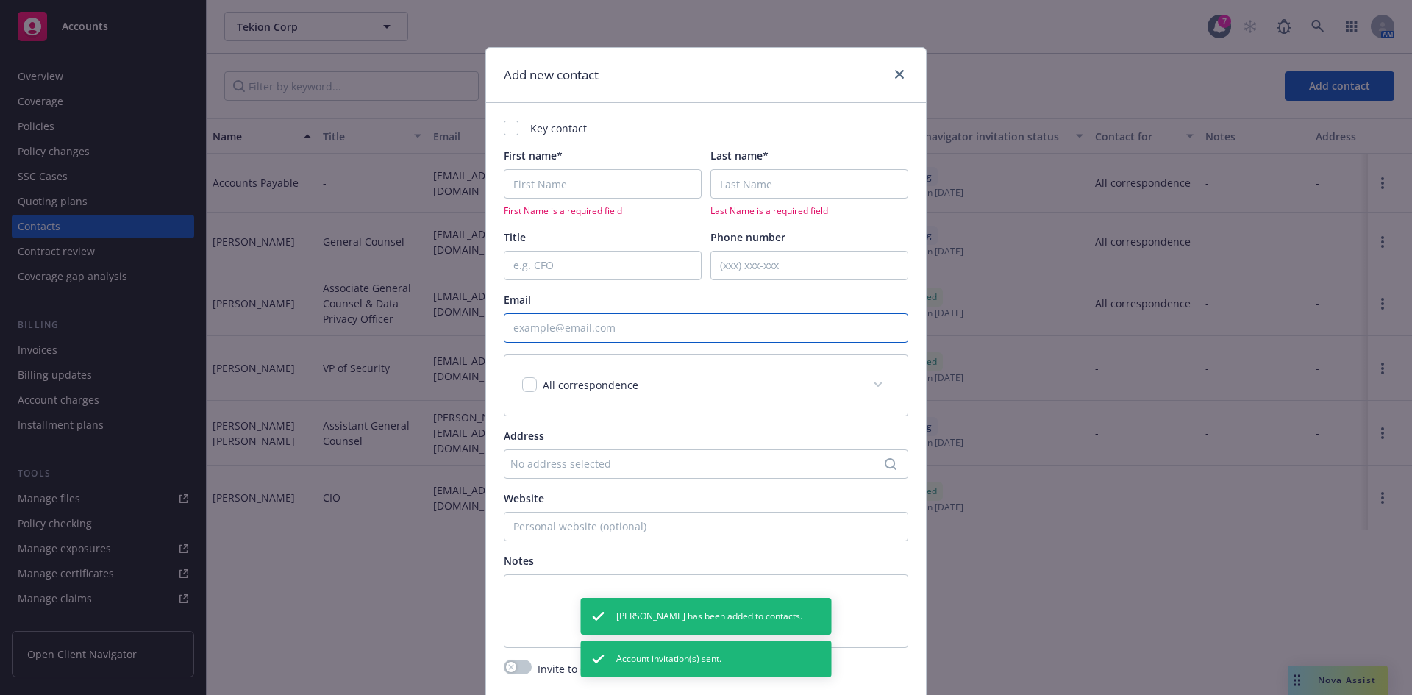
click at [563, 330] on input "Email" at bounding box center [706, 327] width 405 height 29
paste input "Nicci Murphy <nmurphy@tekion.com>"
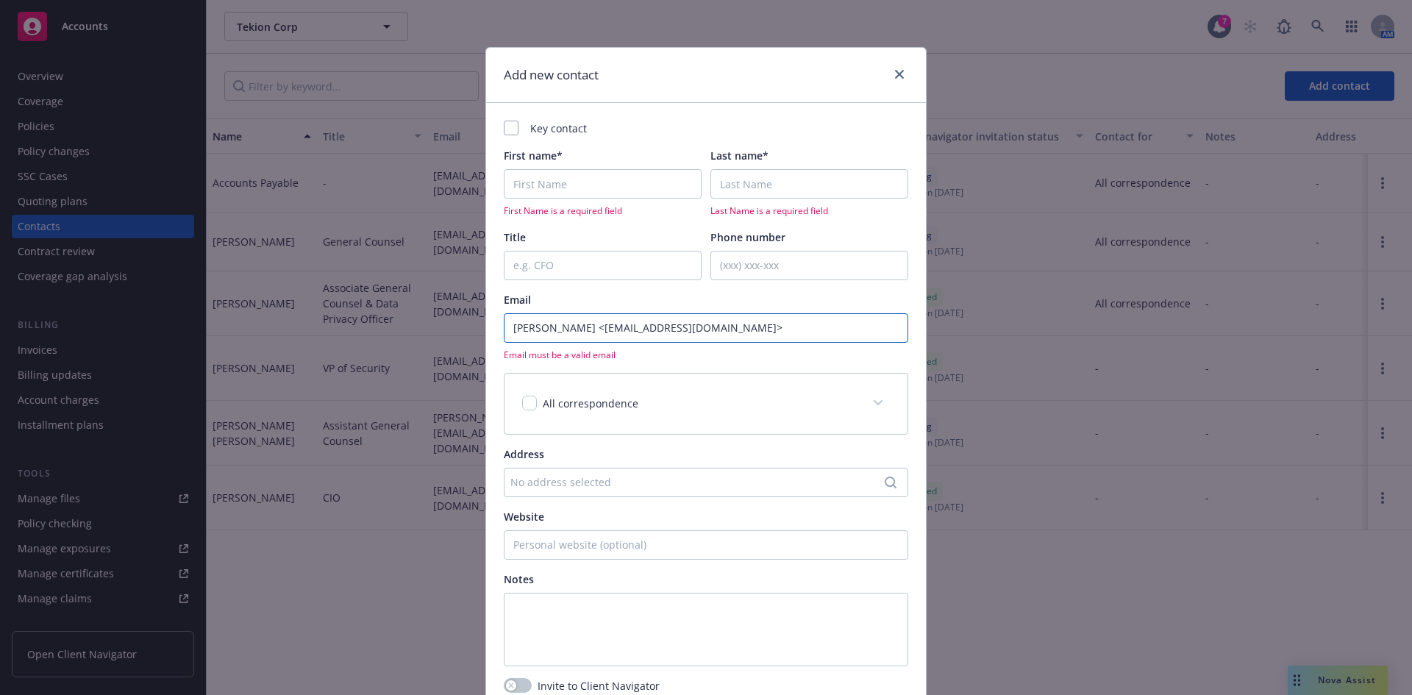
drag, startPoint x: 571, startPoint y: 327, endPoint x: 420, endPoint y: 327, distance: 150.8
click at [420, 327] on div "Add new contact Key contact First name* First Name is a required field Last nam…" at bounding box center [706, 347] width 1412 height 695
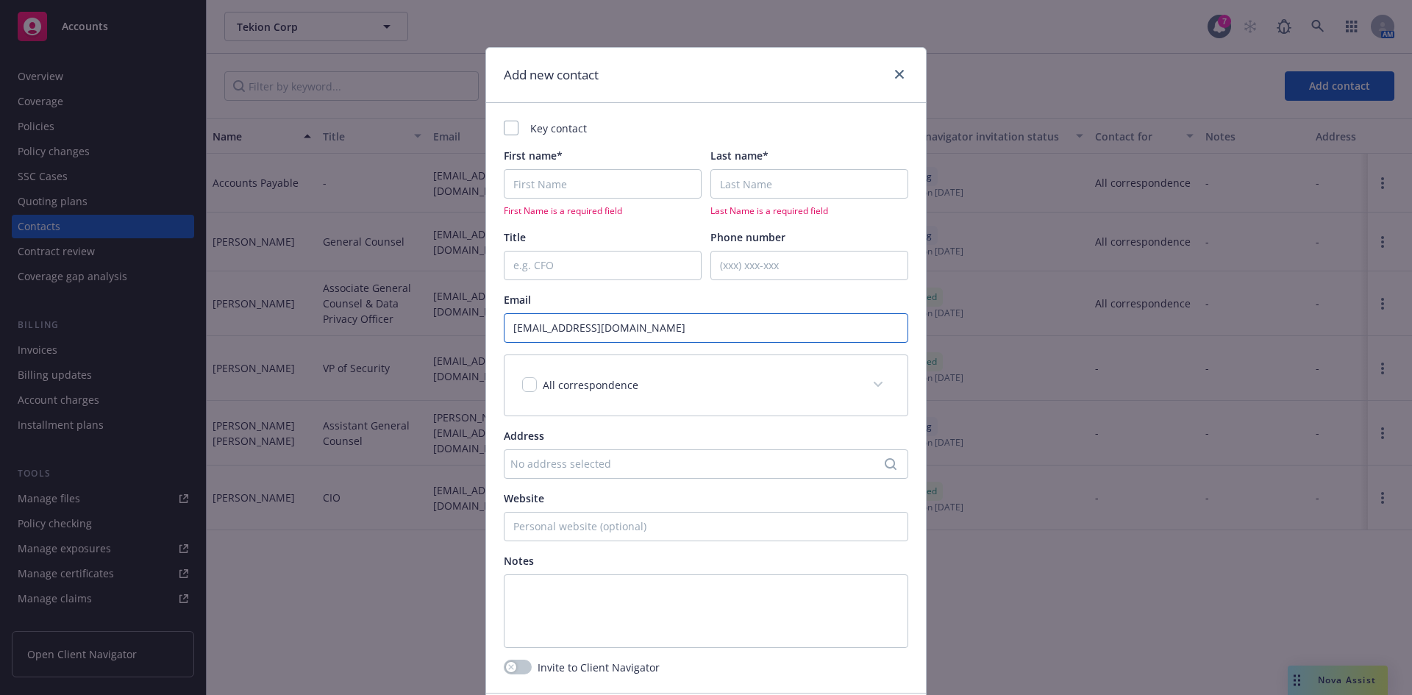
type input "nmurphy@tekion.com"
click at [621, 188] on input "First name*" at bounding box center [603, 183] width 198 height 29
paste input "Nicci Murphy"
type input "Nicci Murphy"
click at [833, 182] on input "Last name*" at bounding box center [810, 183] width 198 height 29
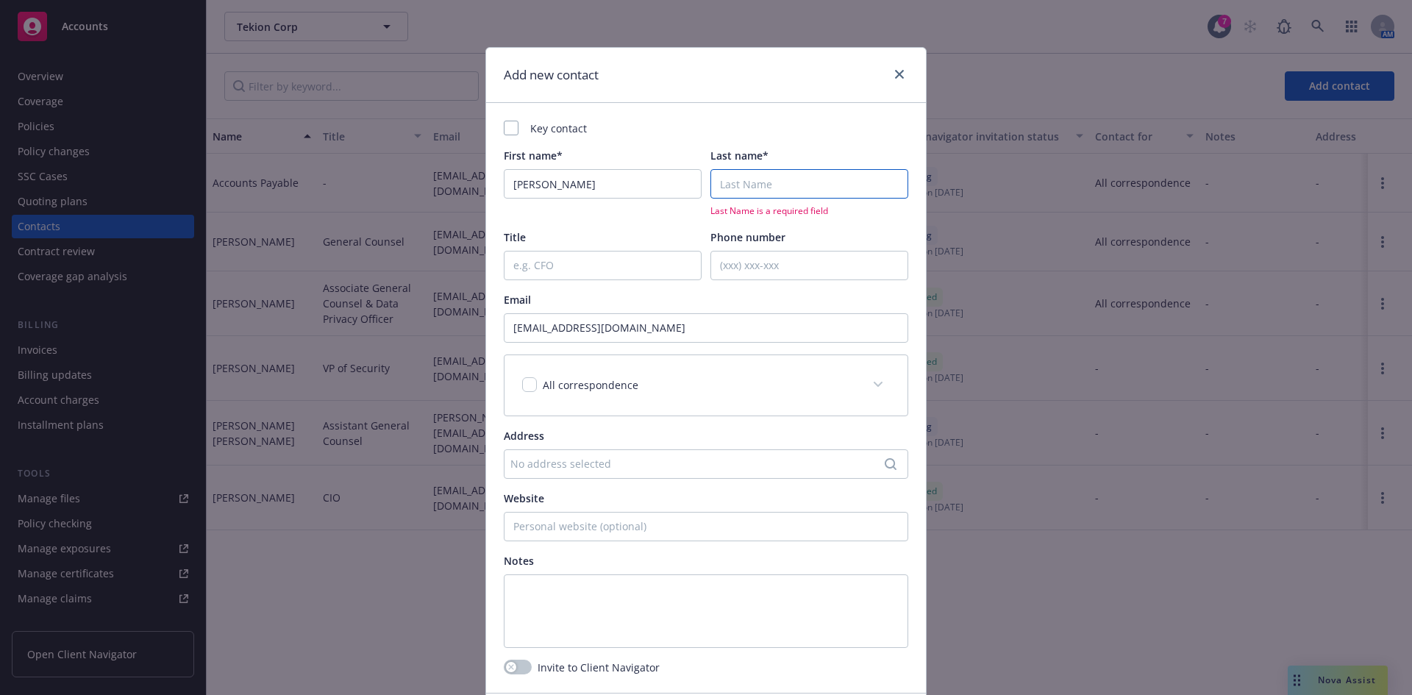
paste input "Nicci Murphy"
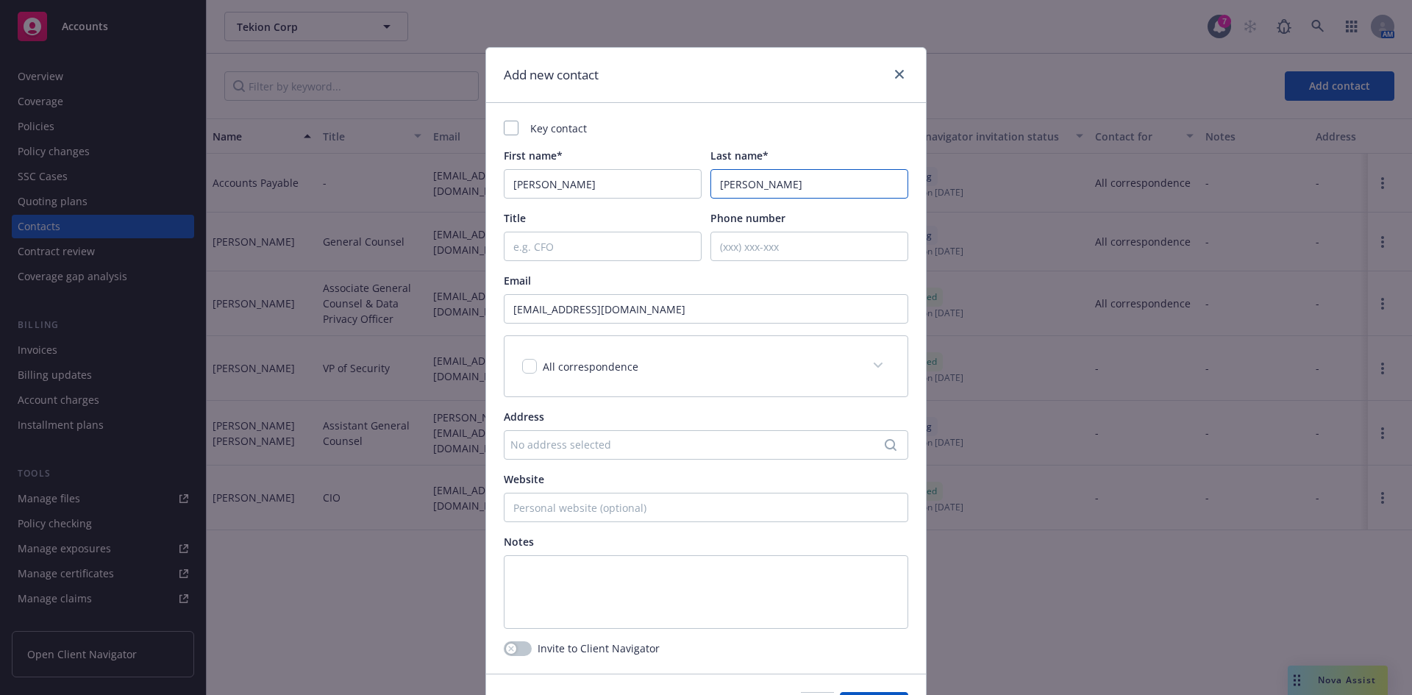
click at [716, 187] on input "Nicci Murphy" at bounding box center [810, 183] width 198 height 29
type input "Murphy"
click at [551, 180] on input "Nicci Murphy" at bounding box center [603, 183] width 198 height 29
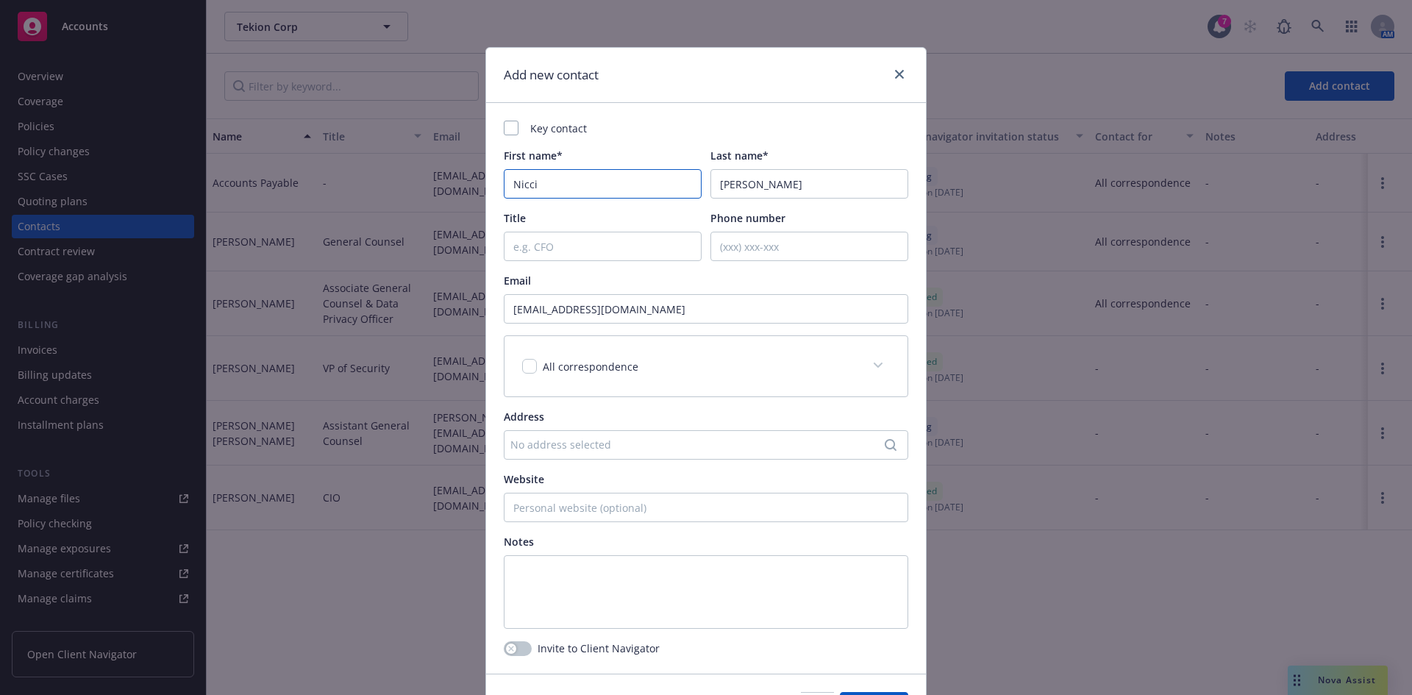
type input "Nicci"
click at [555, 246] on input "Title" at bounding box center [603, 246] width 198 height 29
paste input "Legal Operations Manager"
type input "Legal Operations Manager"
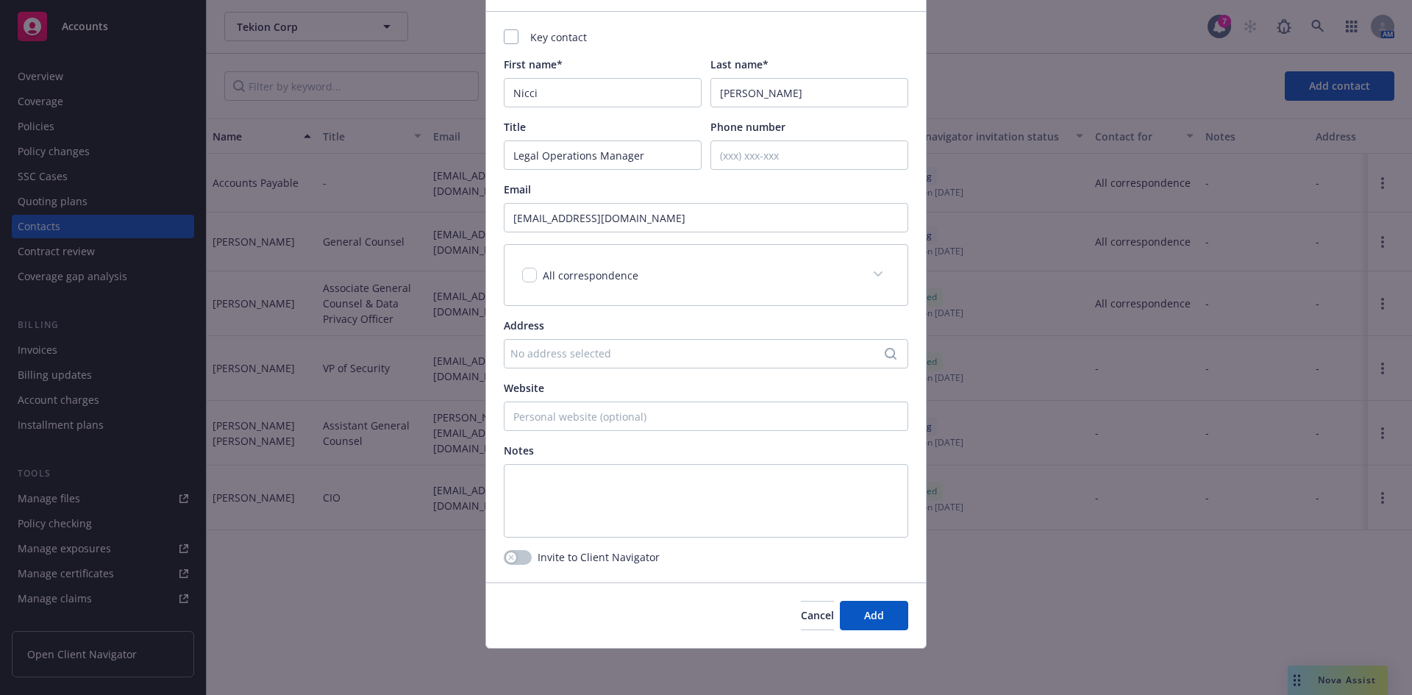
scroll to position [92, 0]
drag, startPoint x: 511, startPoint y: 552, endPoint x: 509, endPoint y: 561, distance: 8.9
click at [511, 552] on button "button" at bounding box center [518, 556] width 28 height 15
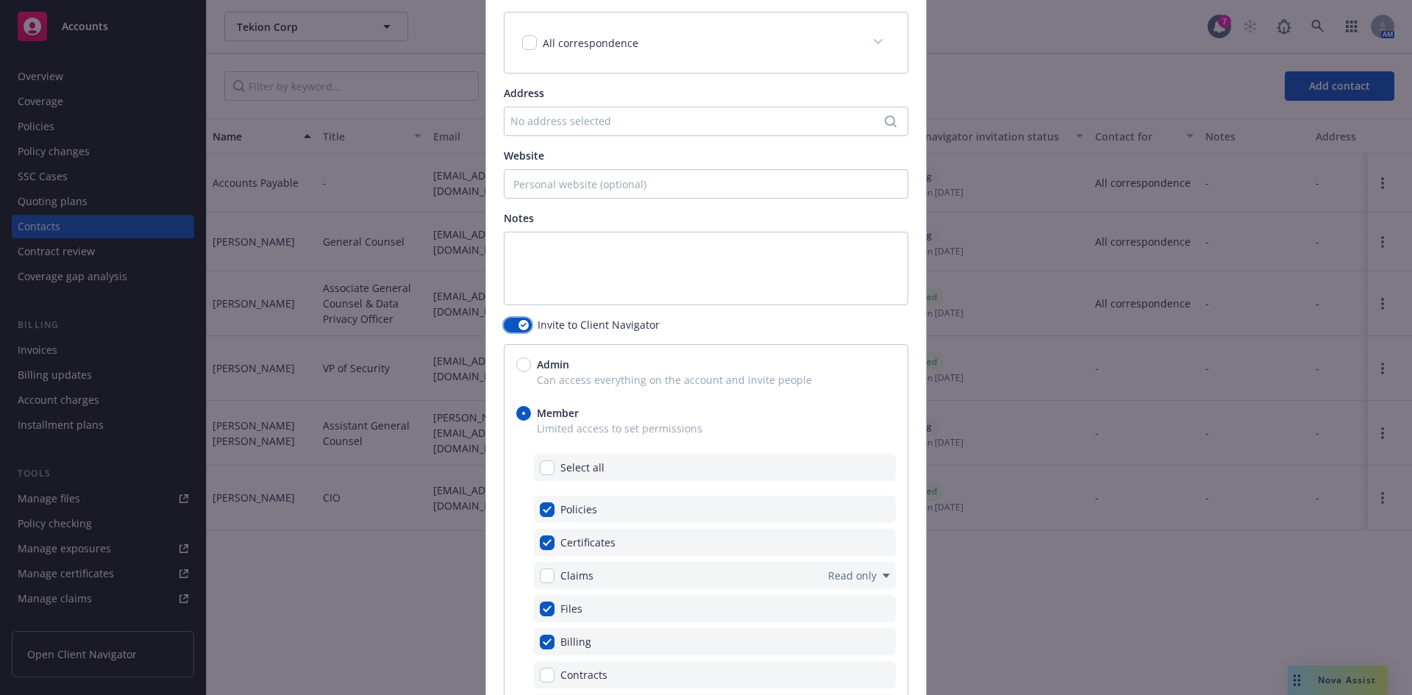
scroll to position [555, 0]
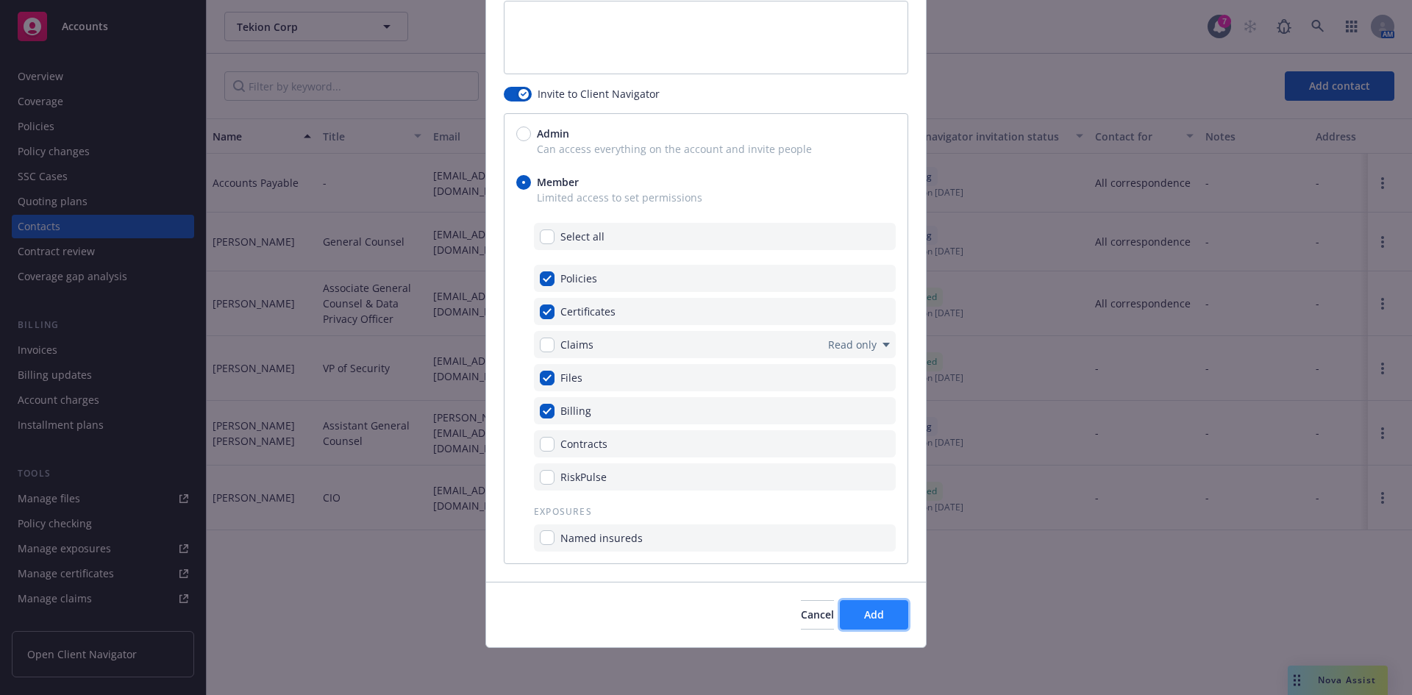
click at [875, 611] on span "Add" at bounding box center [874, 615] width 20 height 14
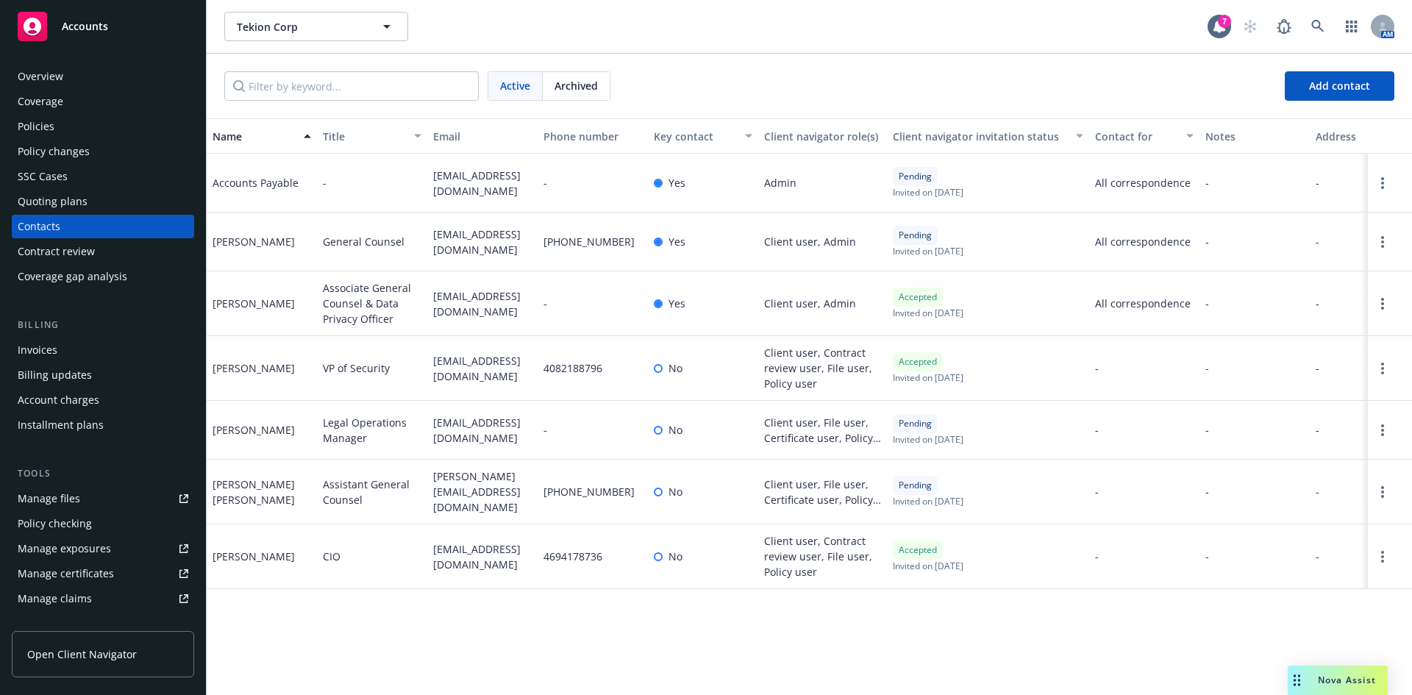
click at [71, 581] on div "Manage certificates" at bounding box center [66, 574] width 96 height 24
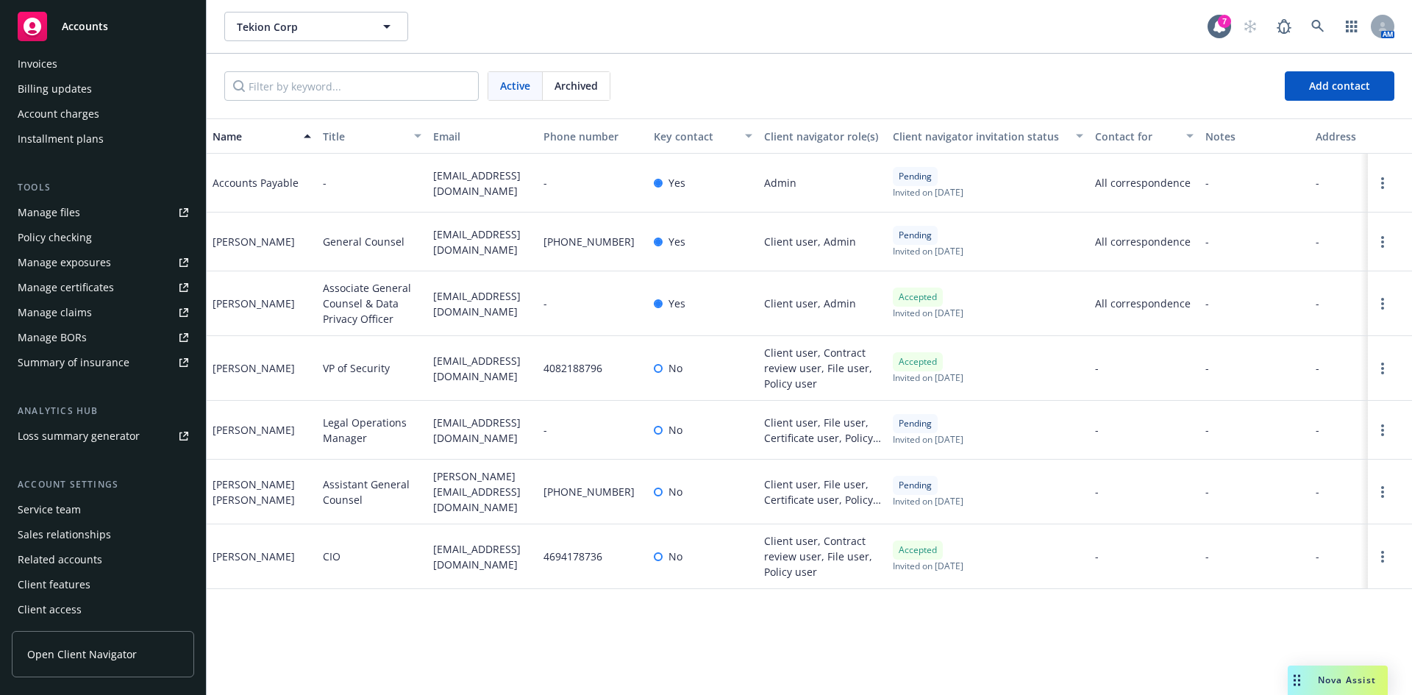
scroll to position [288, 0]
click at [83, 577] on div "Client features" at bounding box center [54, 583] width 73 height 24
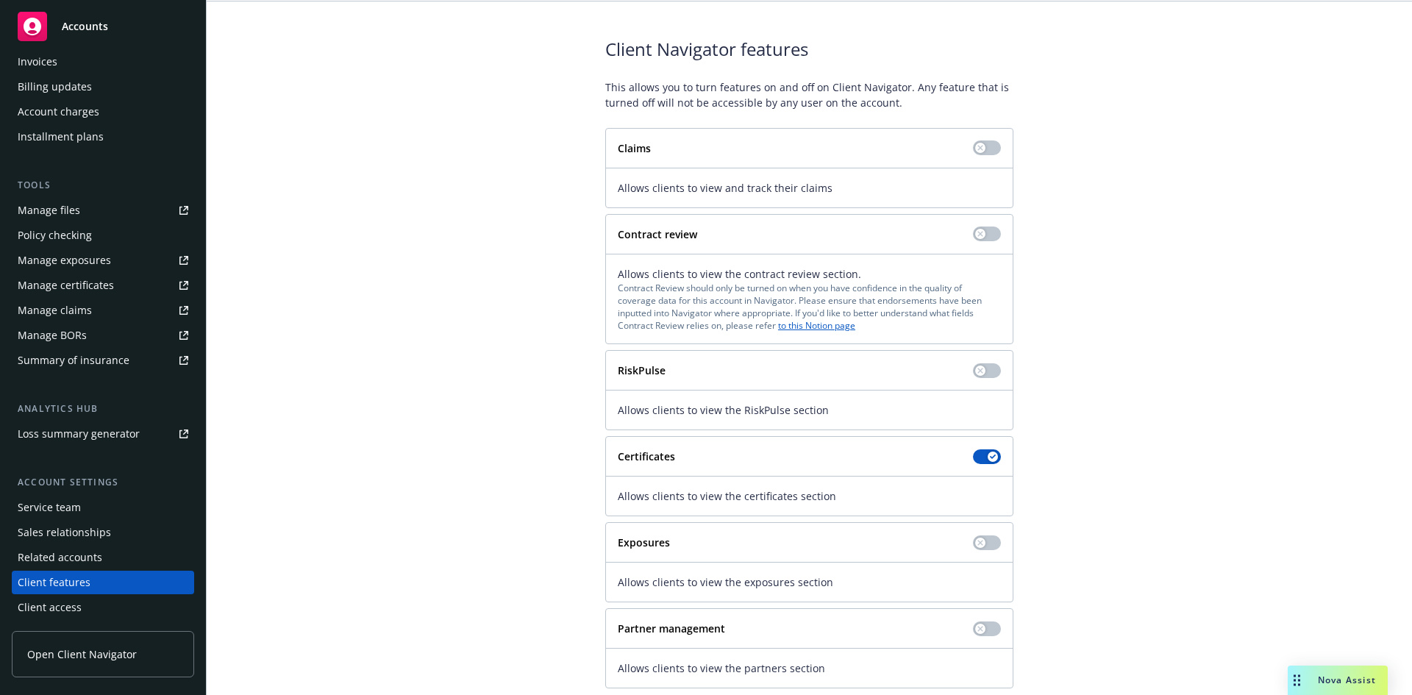
scroll to position [81, 0]
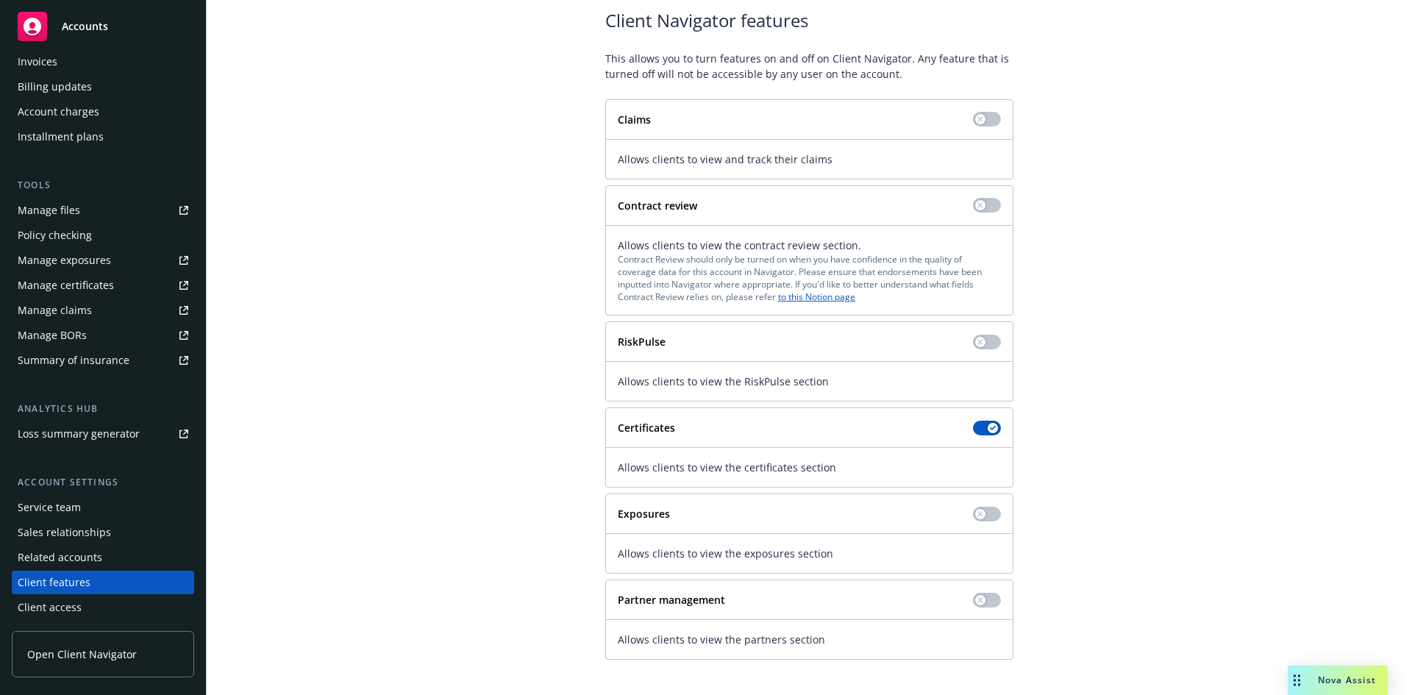
click at [1340, 681] on span "Nova Assist" at bounding box center [1347, 680] width 58 height 13
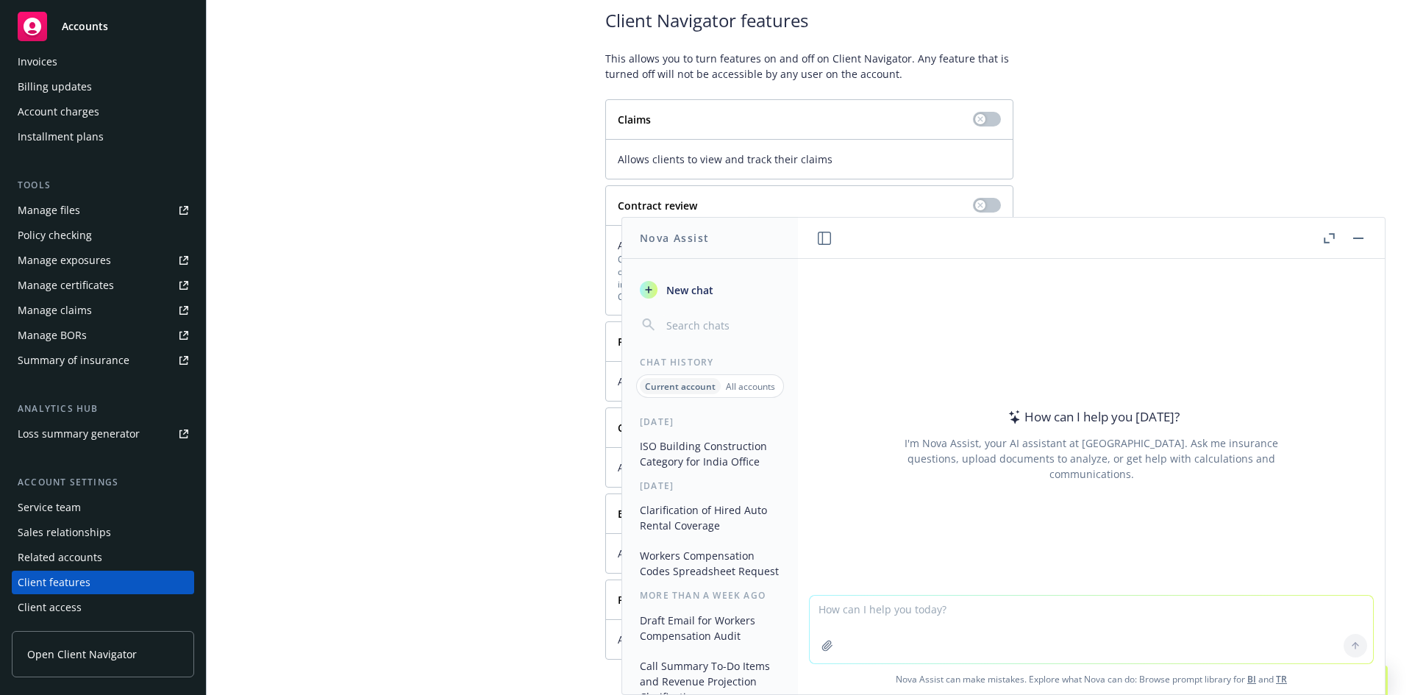
drag, startPoint x: 913, startPoint y: 620, endPoint x: 896, endPoint y: 620, distance: 16.9
click at [913, 620] on textarea at bounding box center [1091, 630] width 563 height 68
paste textarea "Yes we are looking to make that feature available for Tekion very soon. Once we…"
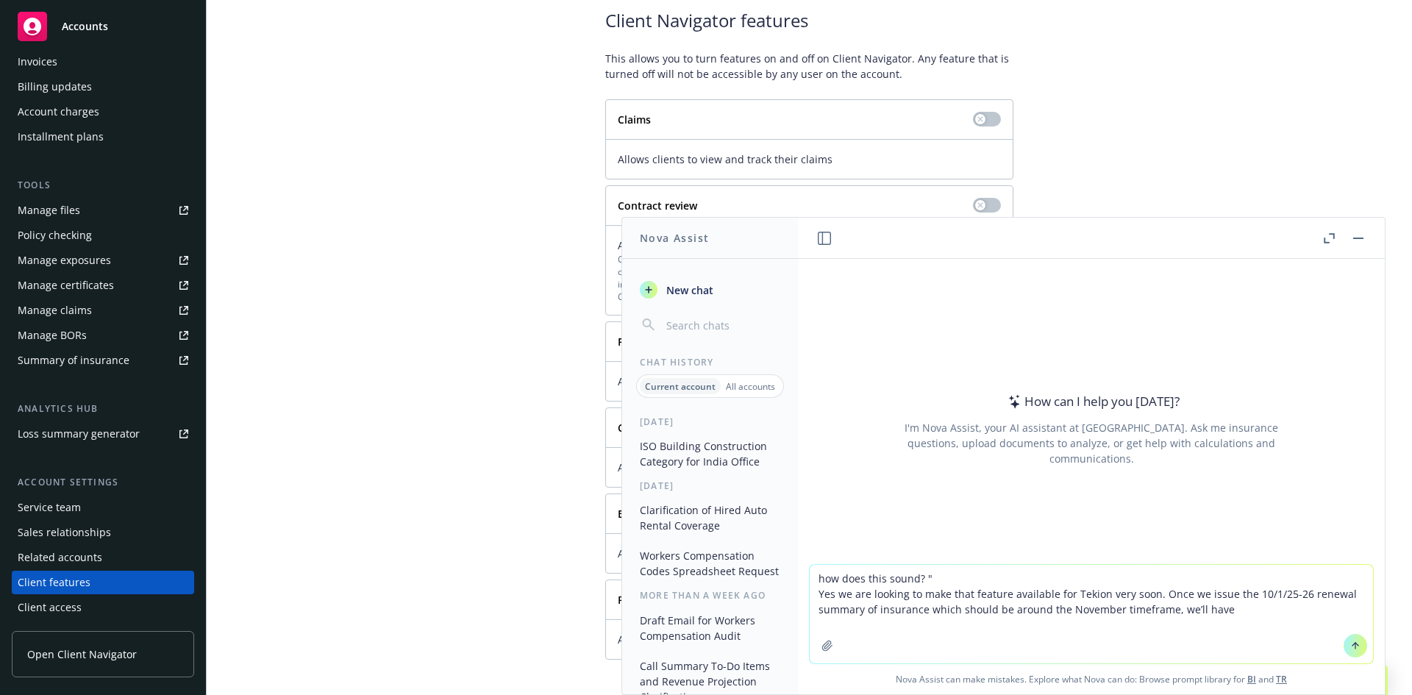
type textarea "how does this sound? " Yes we are looking to make that feature available for Te…"
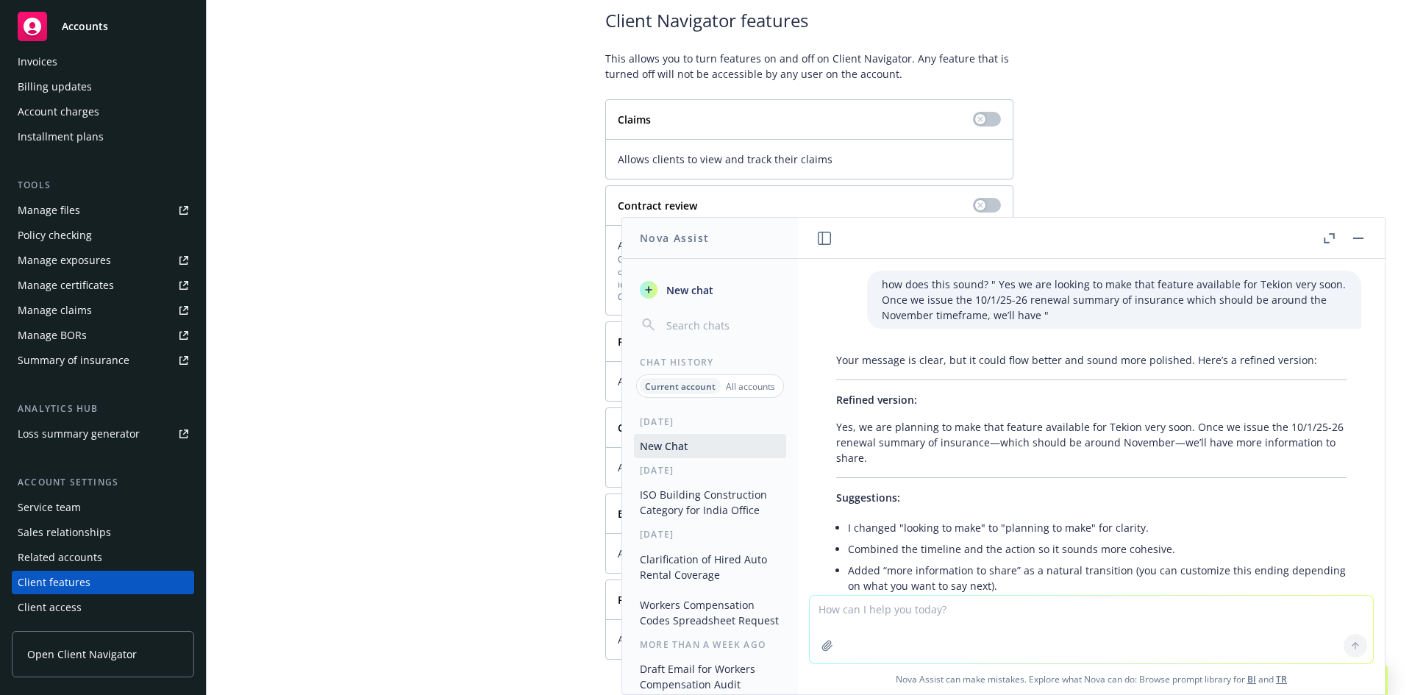
scroll to position [96, 0]
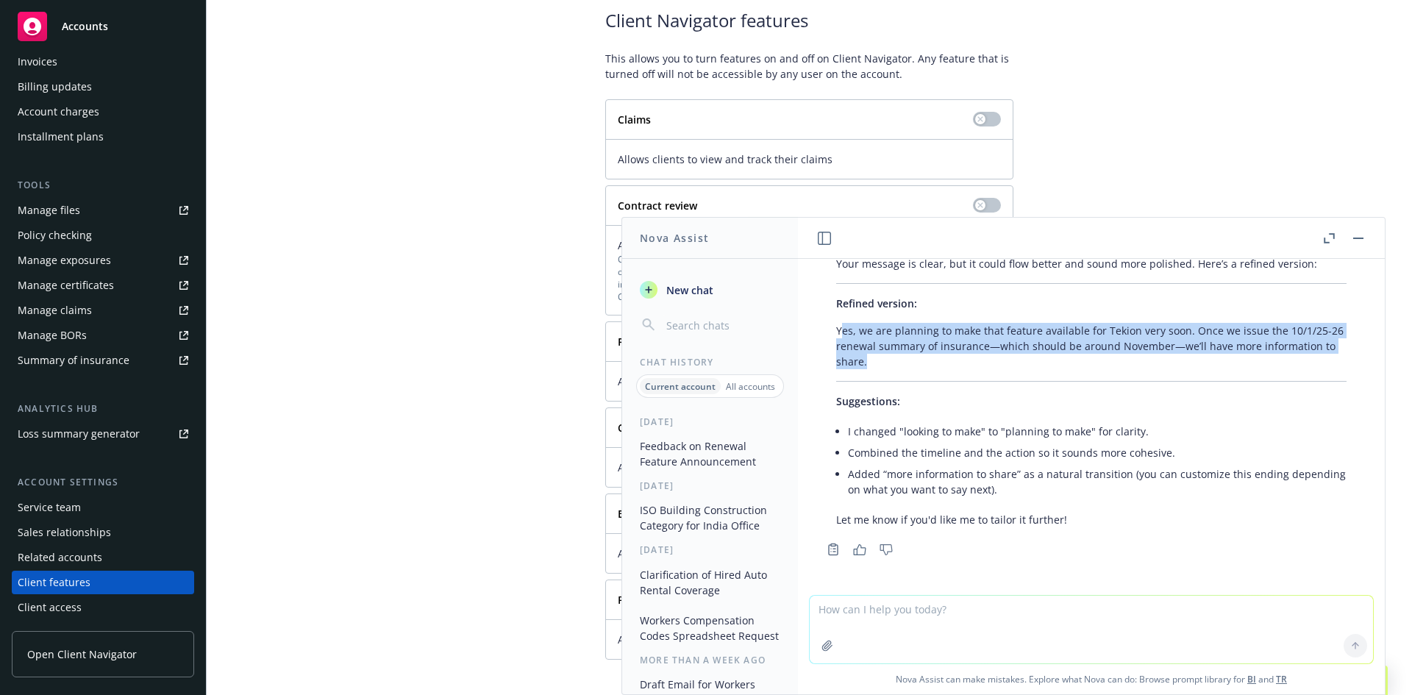
drag, startPoint x: 840, startPoint y: 332, endPoint x: 889, endPoint y: 359, distance: 55.9
click at [889, 359] on p "Yes, we are planning to make that feature available for Tekion very soon. Once …" at bounding box center [1091, 346] width 511 height 46
click at [890, 359] on p "Yes, we are planning to make that feature available for Tekion very soon. Once …" at bounding box center [1091, 346] width 511 height 46
drag, startPoint x: 900, startPoint y: 357, endPoint x: 833, endPoint y: 333, distance: 70.3
click at [833, 333] on div "Your message is clear, but it could flow better and sound more polished. Here’s…" at bounding box center [1092, 391] width 540 height 283
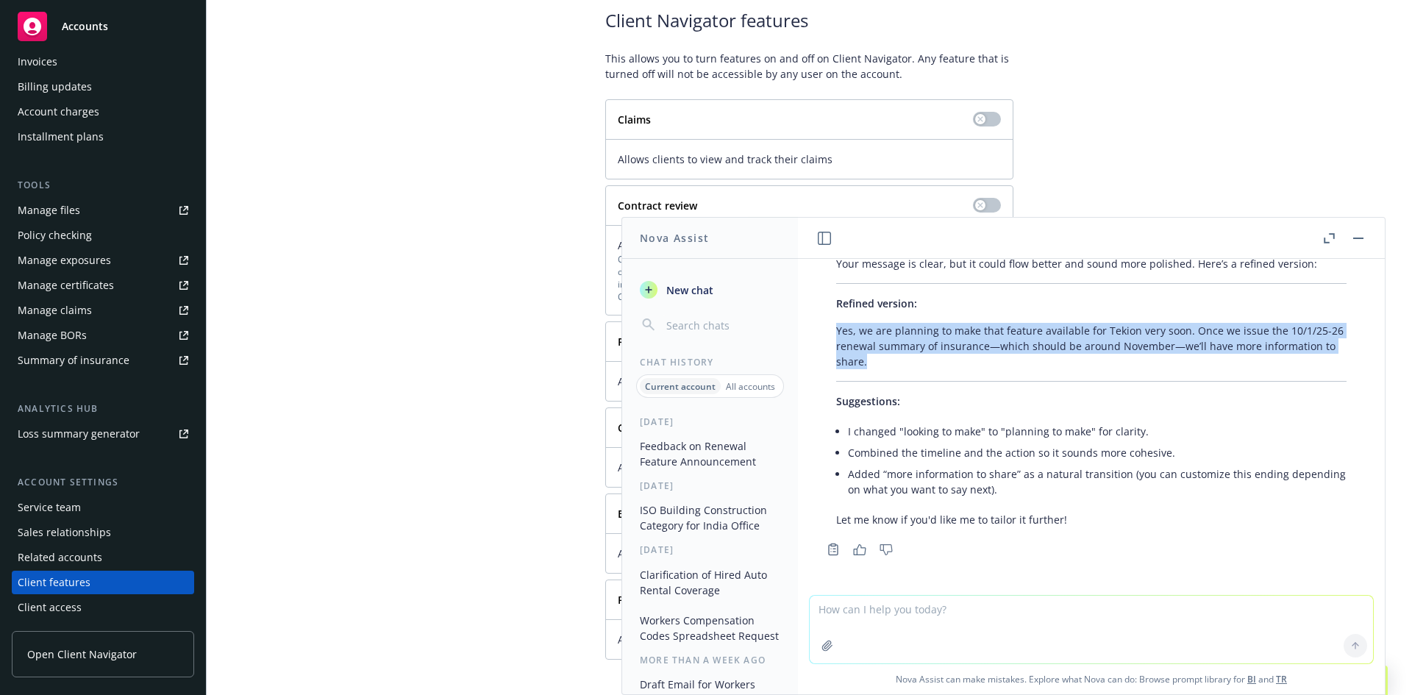
copy p "Yes, we are planning to make that feature available for Tekion very soon. Once …"
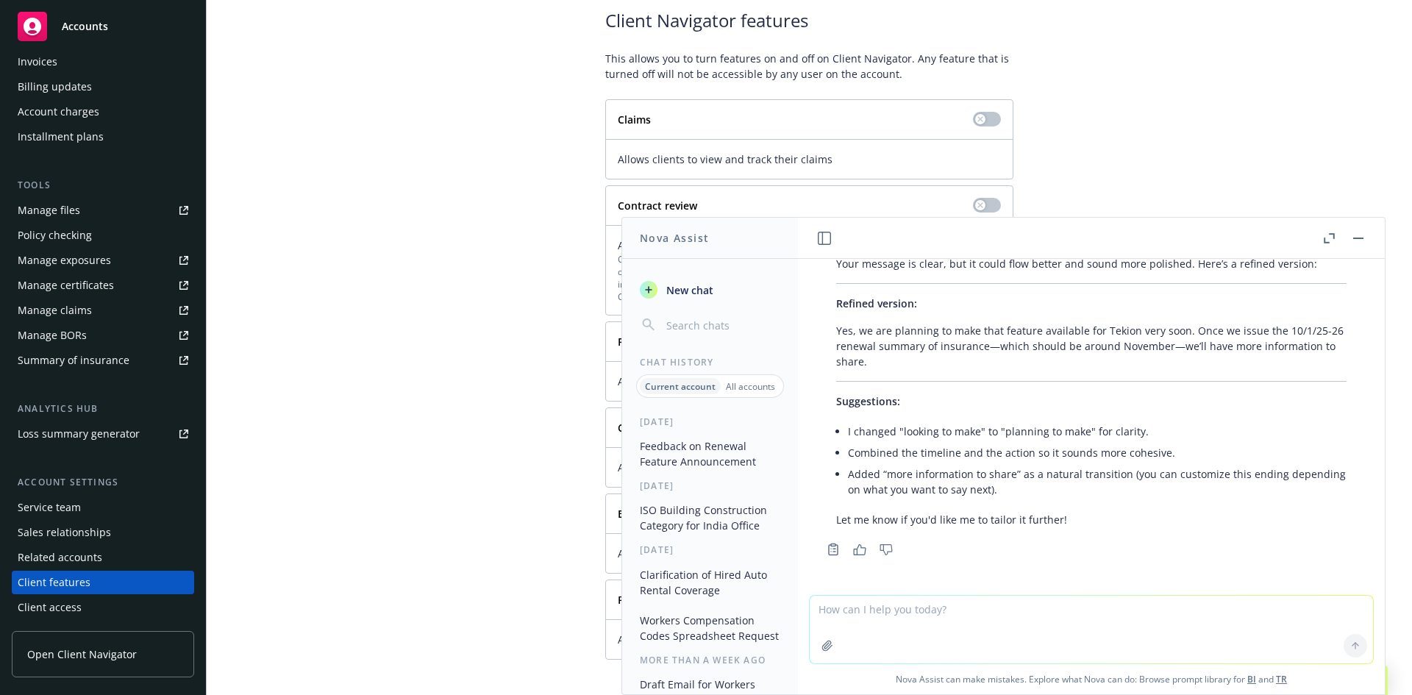
click at [881, 616] on textarea at bounding box center [1091, 630] width 563 height 68
paste textarea "Yes, we are planning to make that feature available for Tekion very soon. Once …"
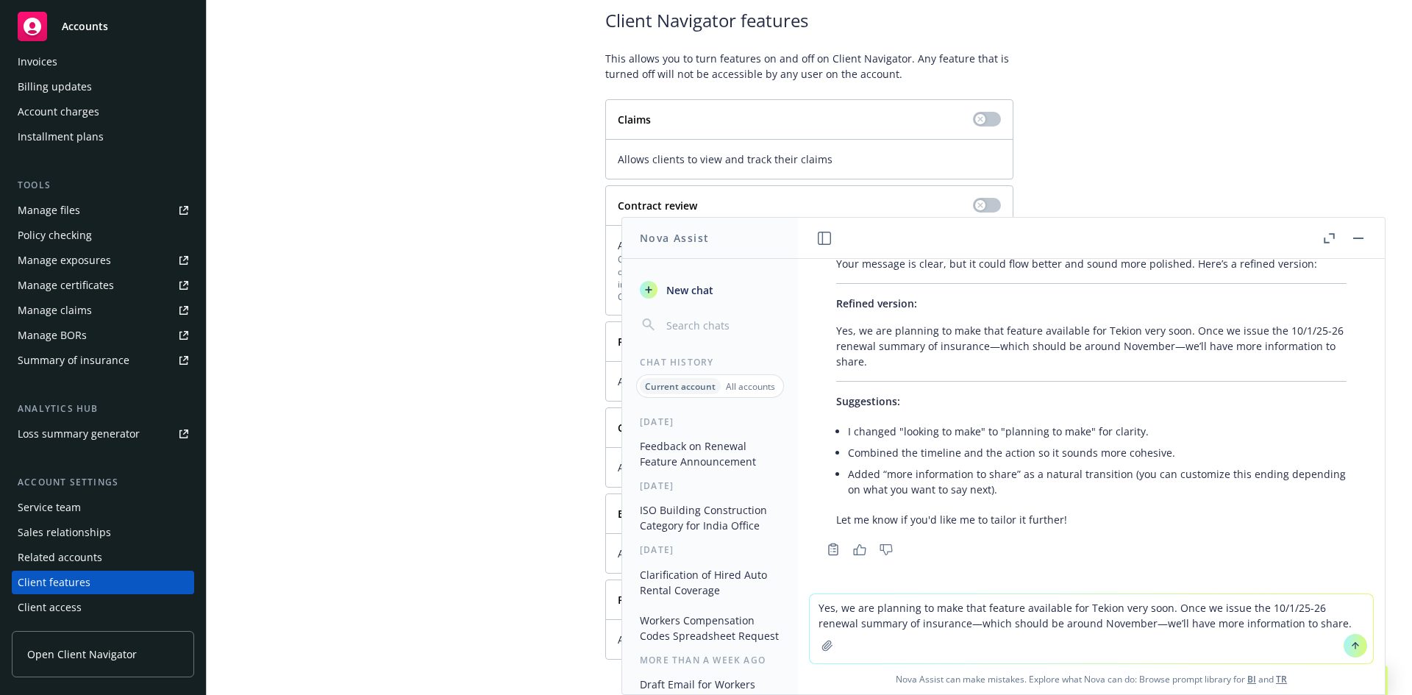
drag, startPoint x: 1134, startPoint y: 622, endPoint x: 1328, endPoint y: 608, distance: 194.7
click at [1319, 622] on textarea "Yes, we are planning to make that feature available for Tekion very soon. Once …" at bounding box center [1091, 628] width 563 height 69
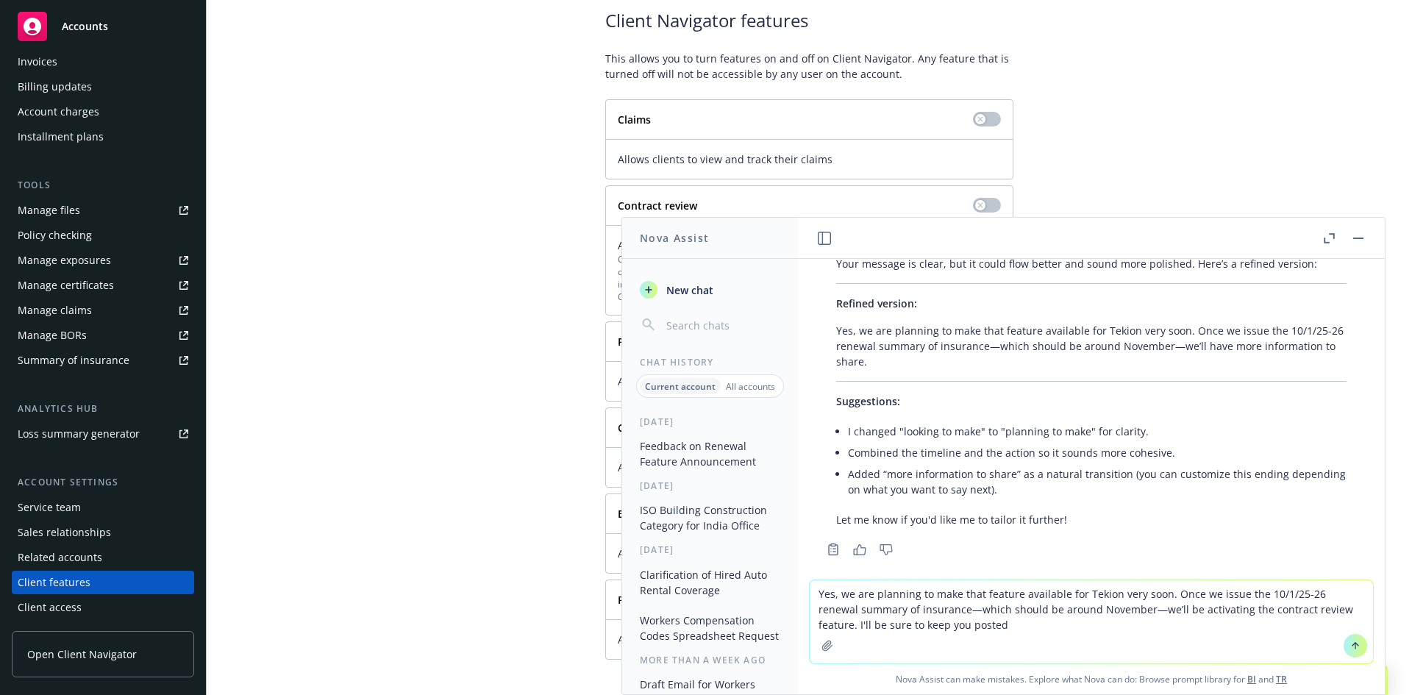
type textarea "Yes, we are planning to make that feature available for Tekion very soon. Once …"
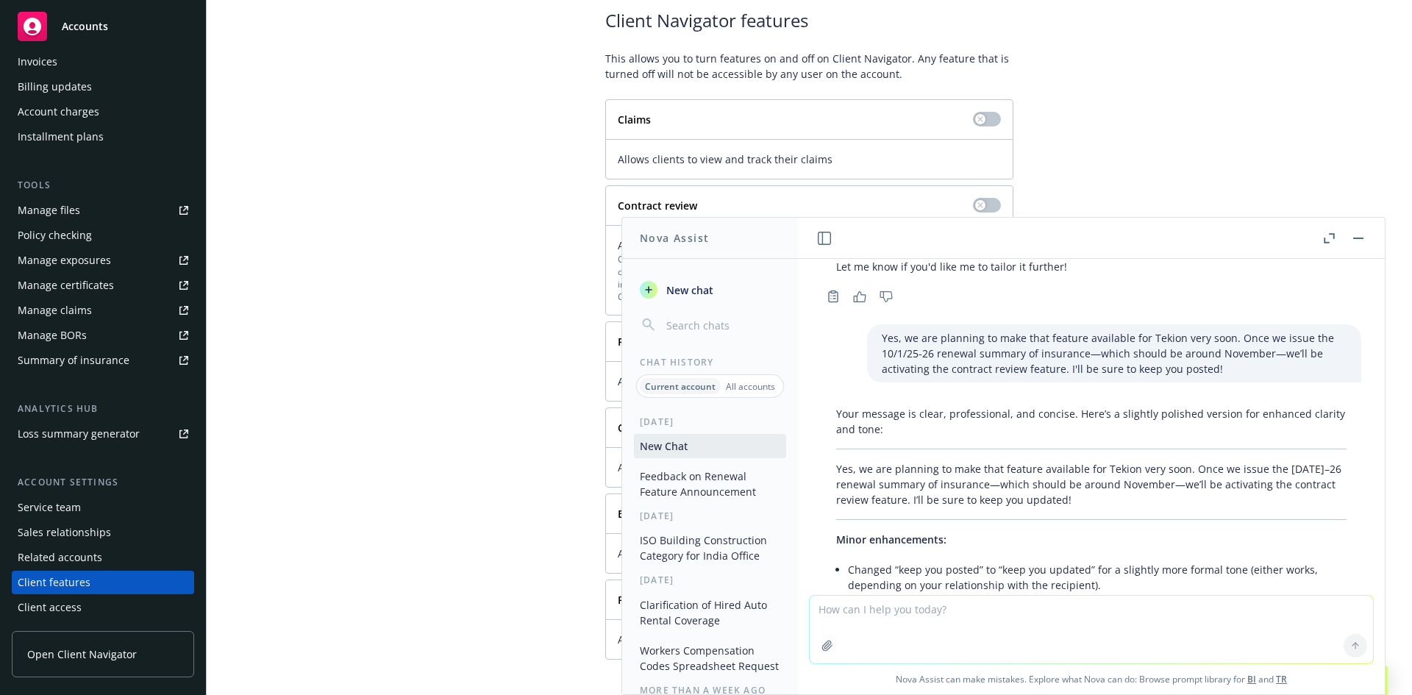
scroll to position [466, 0]
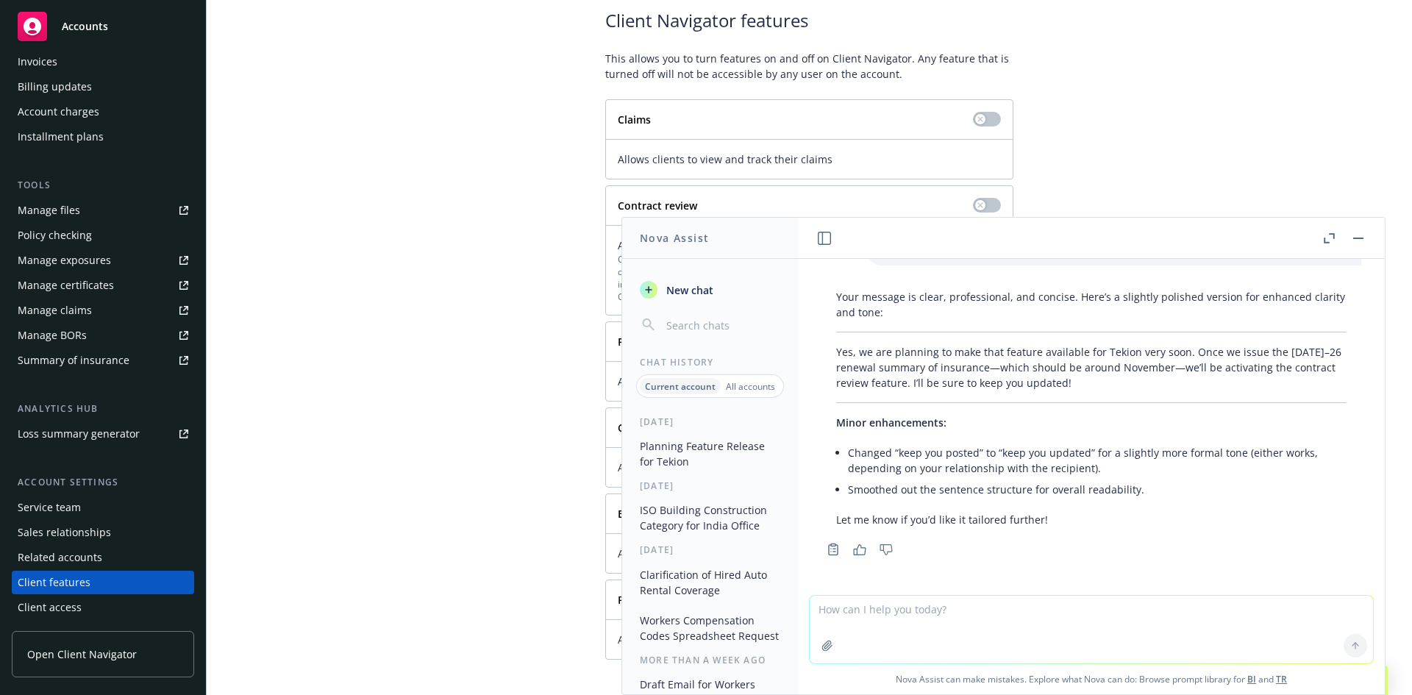
drag, startPoint x: 845, startPoint y: 444, endPoint x: 1070, endPoint y: 367, distance: 237.0
click at [1070, 367] on div "Your message is clear, professional, and concise. Here’s a slightly polished ve…" at bounding box center [1092, 408] width 540 height 250
click at [1070, 367] on p "Yes, we are planning to make that feature available for Tekion very soon. Once …" at bounding box center [1091, 367] width 511 height 46
drag, startPoint x: 1147, startPoint y: 379, endPoint x: 1055, endPoint y: 359, distance: 94.1
click at [1056, 359] on p "Yes, we are planning to make that feature available for Tekion very soon. Once …" at bounding box center [1091, 367] width 511 height 46
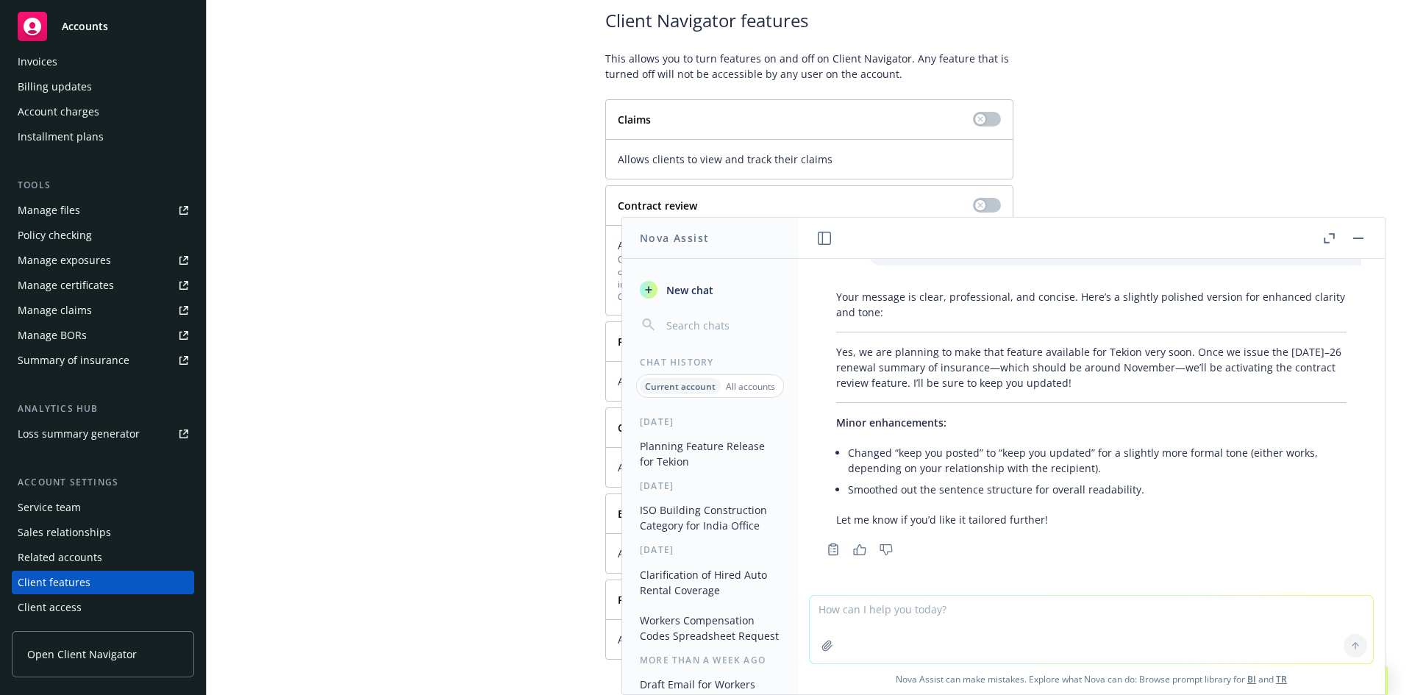
click at [1055, 359] on p "Yes, we are planning to make that feature available for Tekion very soon. Once …" at bounding box center [1091, 367] width 511 height 46
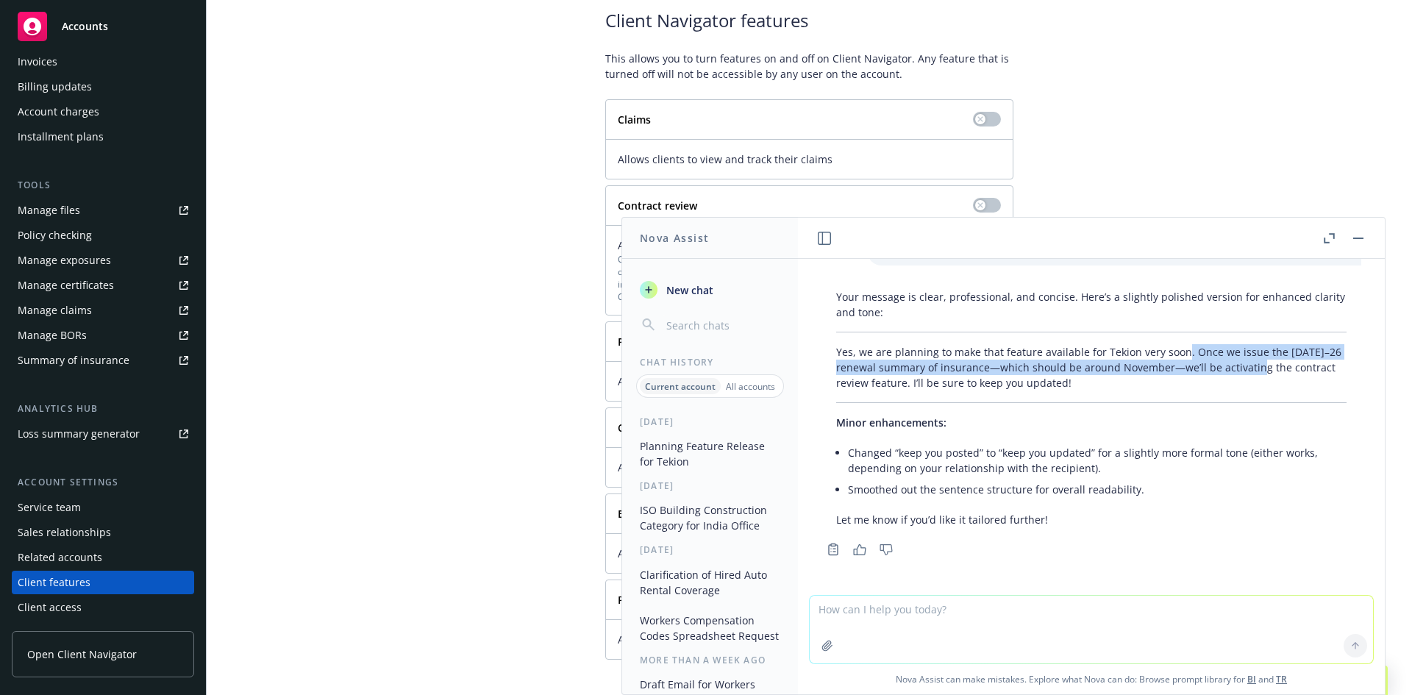
drag, startPoint x: 1181, startPoint y: 346, endPoint x: 1264, endPoint y: 371, distance: 86.6
click at [1264, 371] on p "Yes, we are planning to make that feature available for Tekion very soon. Once …" at bounding box center [1091, 367] width 511 height 46
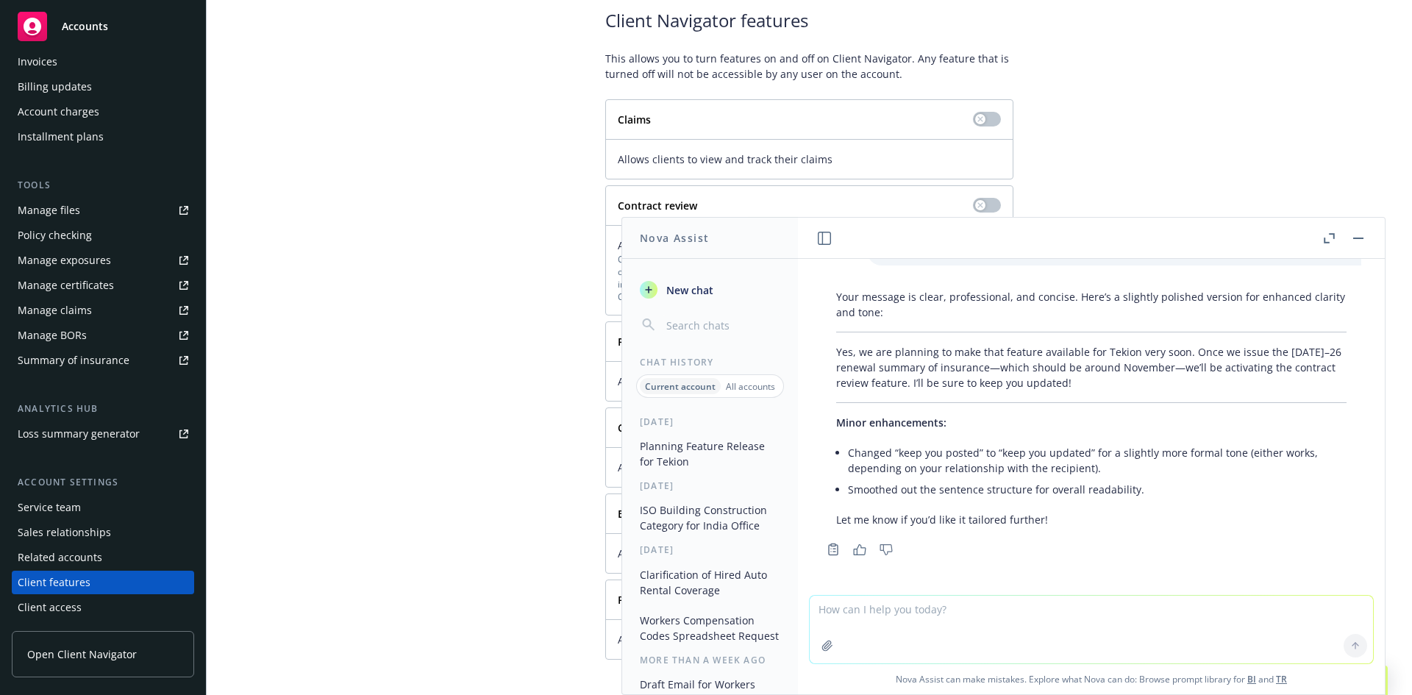
drag, startPoint x: 1114, startPoint y: 383, endPoint x: 825, endPoint y: 355, distance: 290.4
click at [825, 355] on div "Your message is clear, professional, and concise. Here’s a slightly polished ve…" at bounding box center [1092, 408] width 540 height 250
copy p "Yes, we are planning to make that feature available for Tekion very soon. Once …"
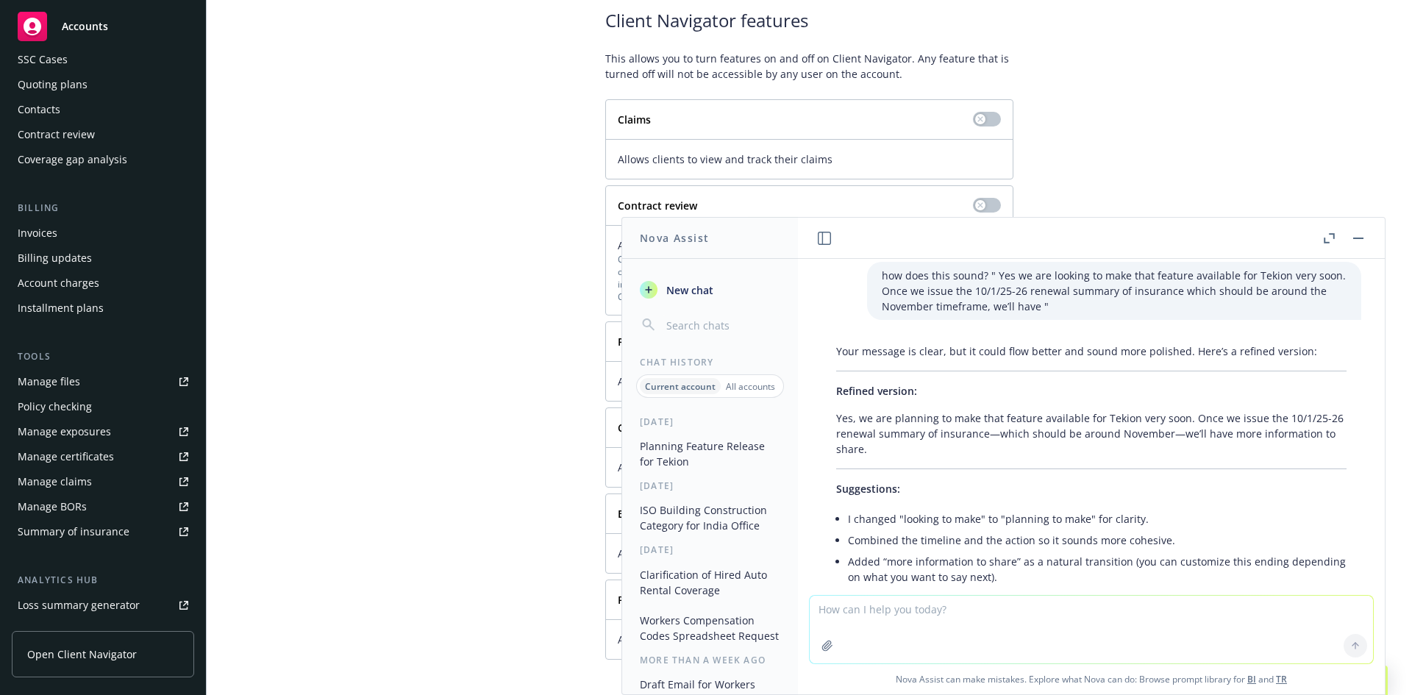
scroll to position [0, 0]
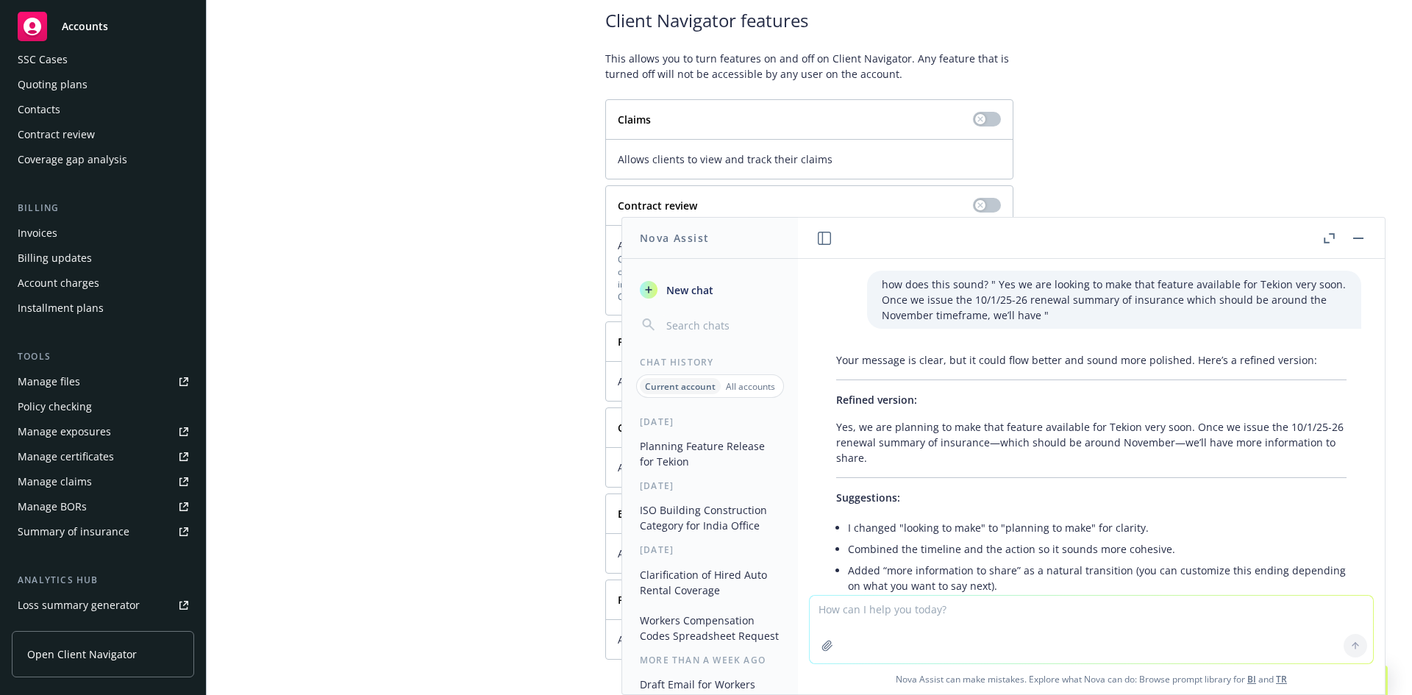
click at [1364, 236] on button "button" at bounding box center [1359, 239] width 18 height 18
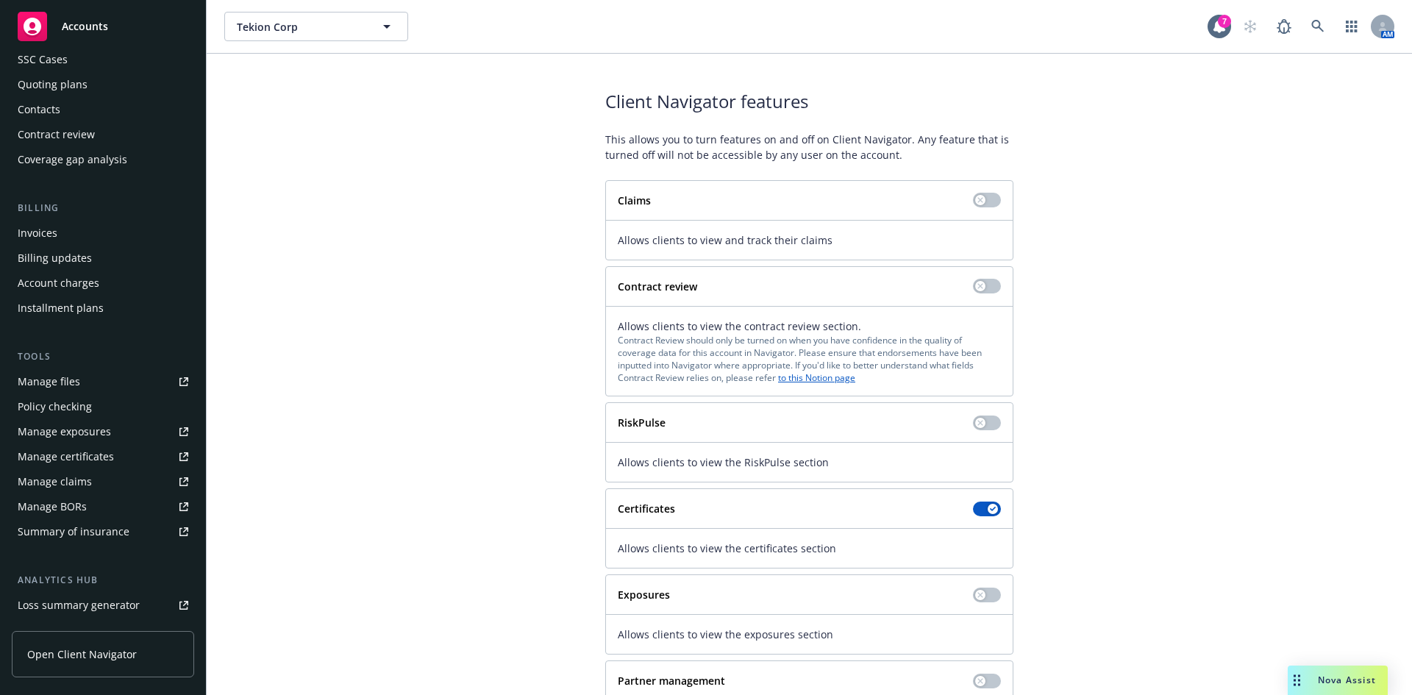
click at [49, 129] on div "Contract review" at bounding box center [56, 135] width 77 height 24
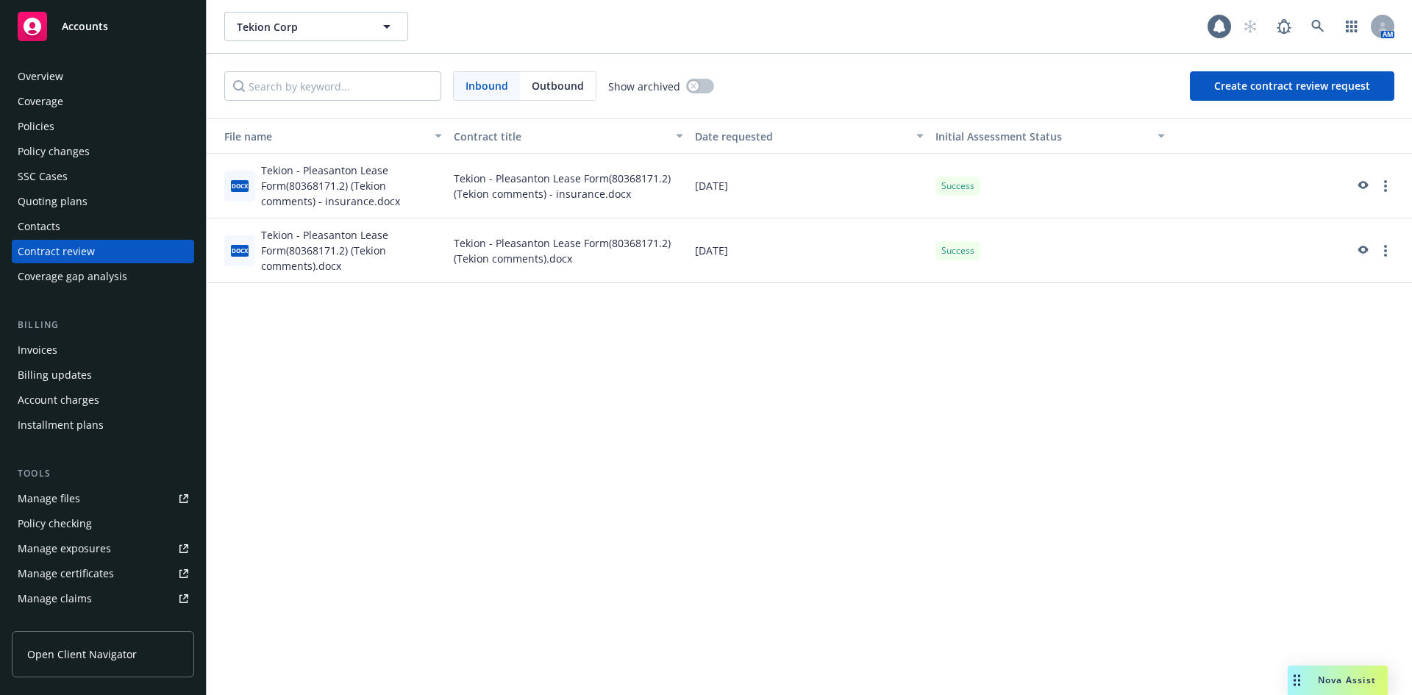
click at [51, 77] on div "Overview" at bounding box center [41, 77] width 46 height 24
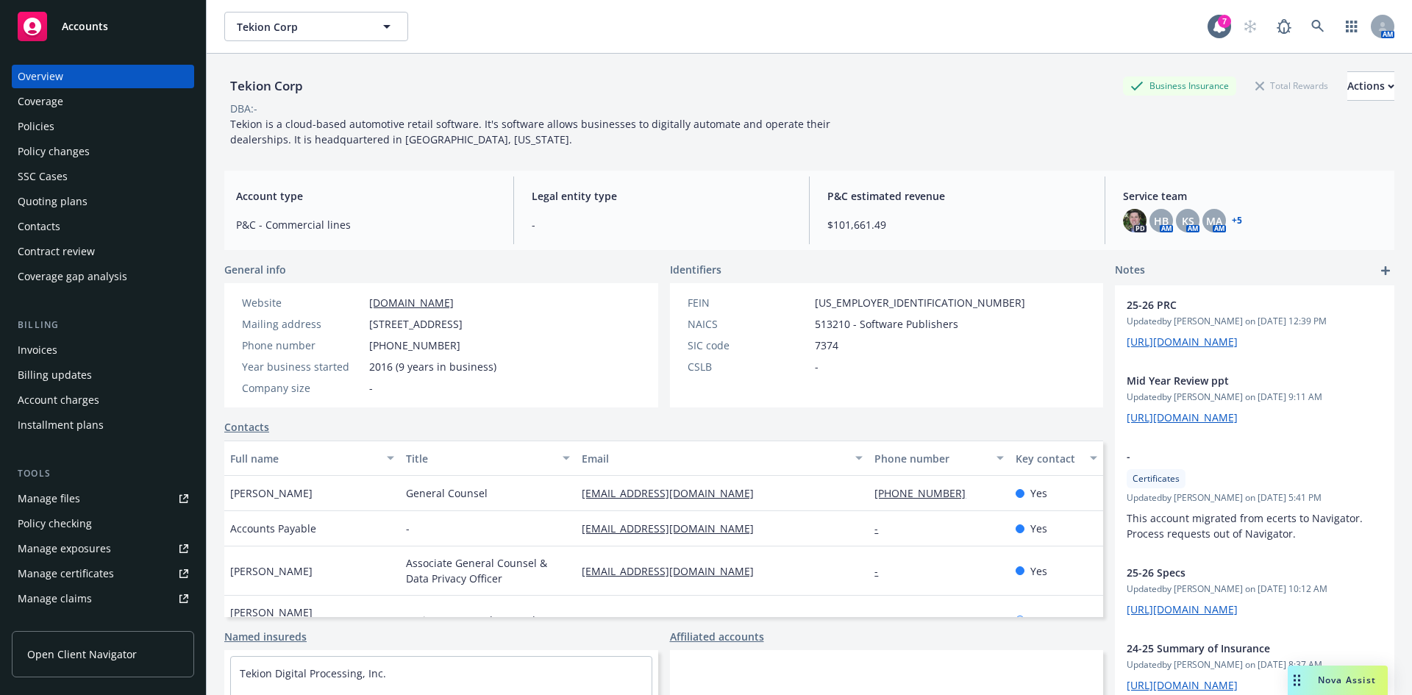
click at [51, 228] on div "Contacts" at bounding box center [39, 227] width 43 height 24
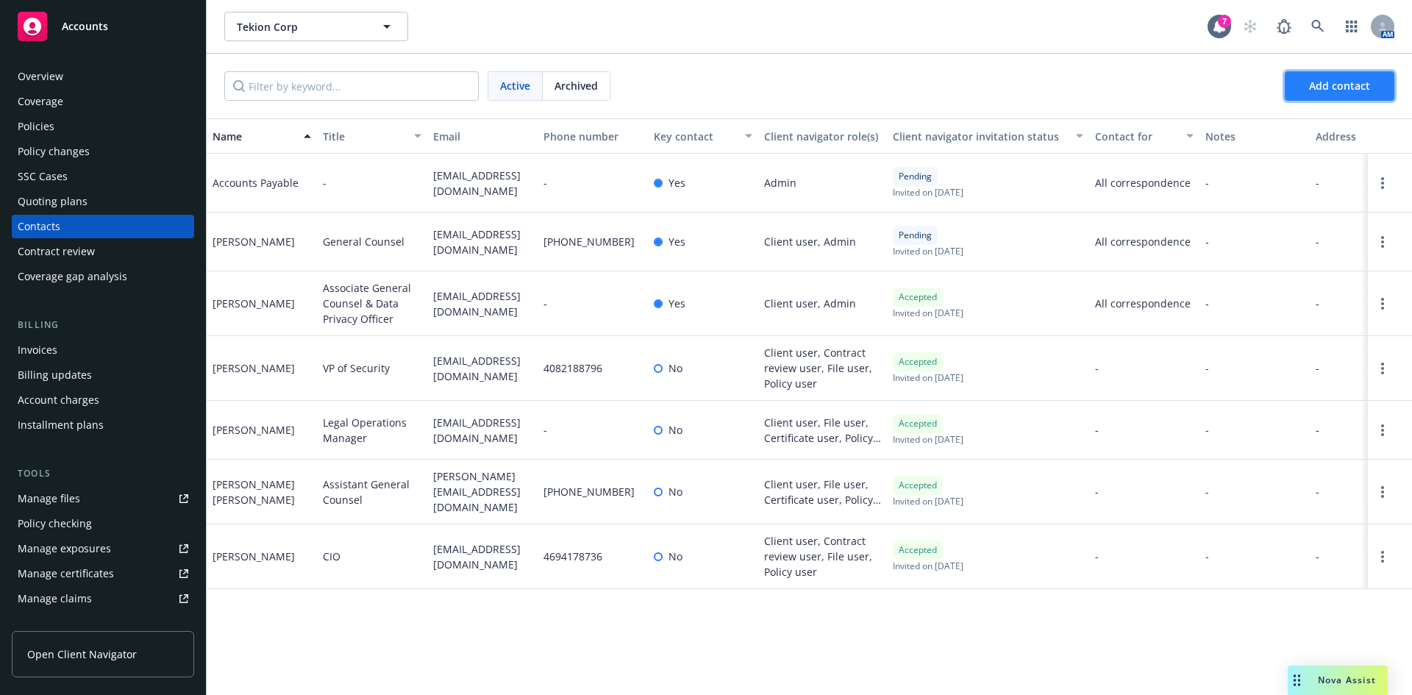
click at [1328, 78] on button "Add contact" at bounding box center [1340, 85] width 110 height 29
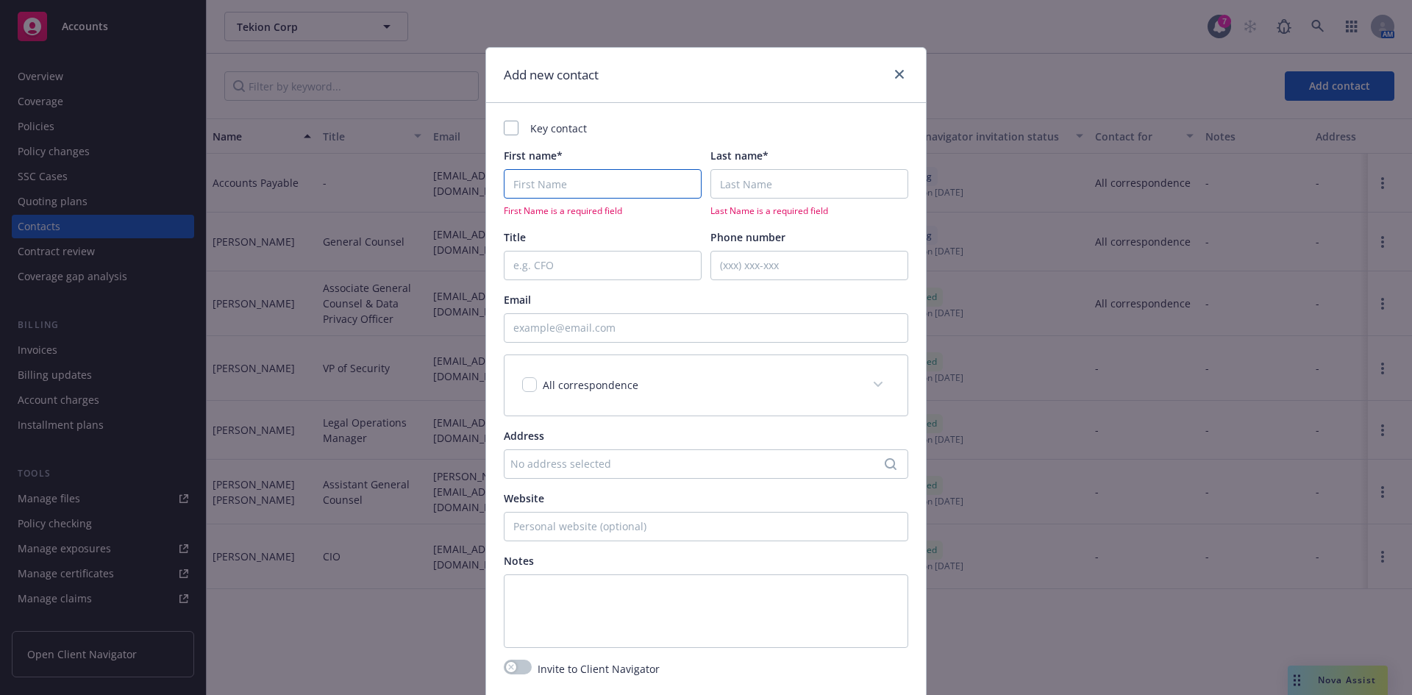
click at [551, 179] on input "First name*" at bounding box center [603, 183] width 198 height 29
paste input "Molly Kindness <mkindness@tekion.com>"
type input "Molly Kindness <mkindness@tekion.com>"
click at [776, 182] on input "Last name*" at bounding box center [810, 183] width 198 height 29
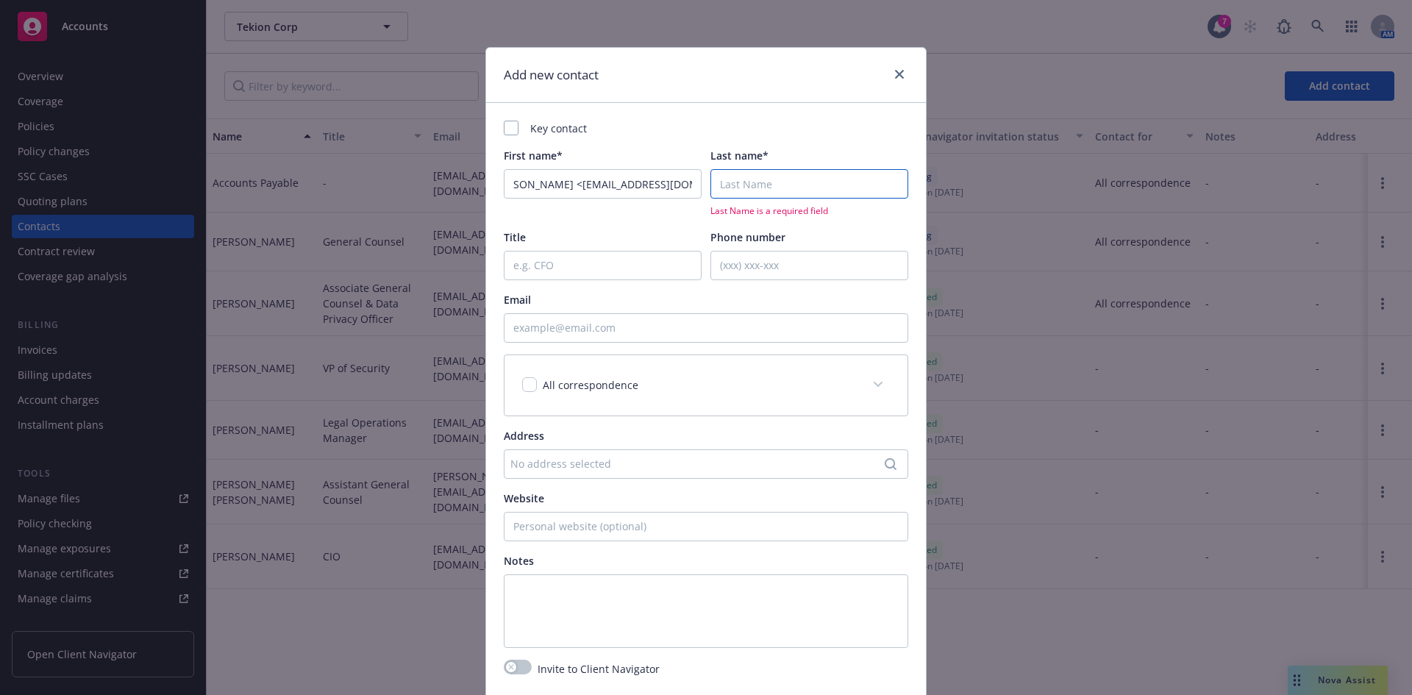
scroll to position [0, 0]
paste input "Molly Kindness <mkindness@tekion.com>"
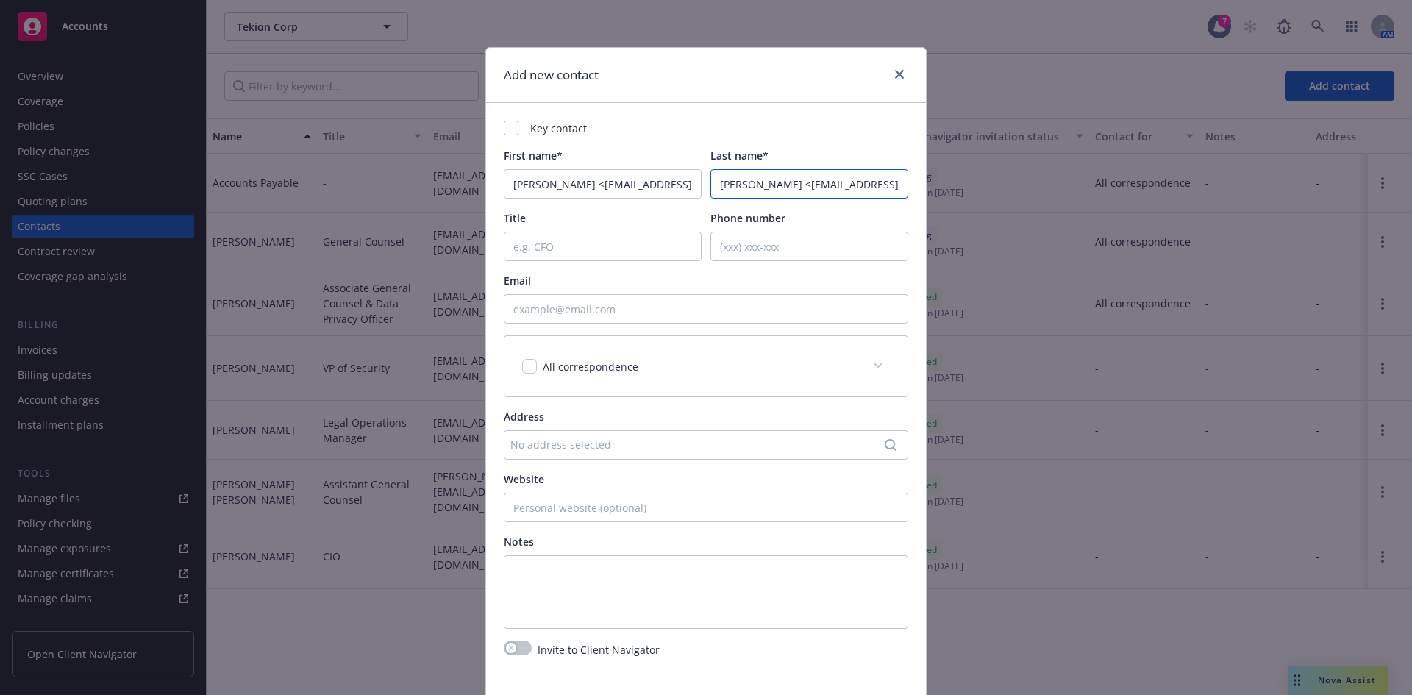
scroll to position [0, 22]
type input "Molly Kindness <mkindness@tekion.com>"
drag, startPoint x: 544, startPoint y: 185, endPoint x: 902, endPoint y: 185, distance: 357.5
click at [902, 185] on div "First name* Molly Kindness <mkindness@tekion.com> Last name* Molly Kindness <mk…" at bounding box center [706, 173] width 405 height 51
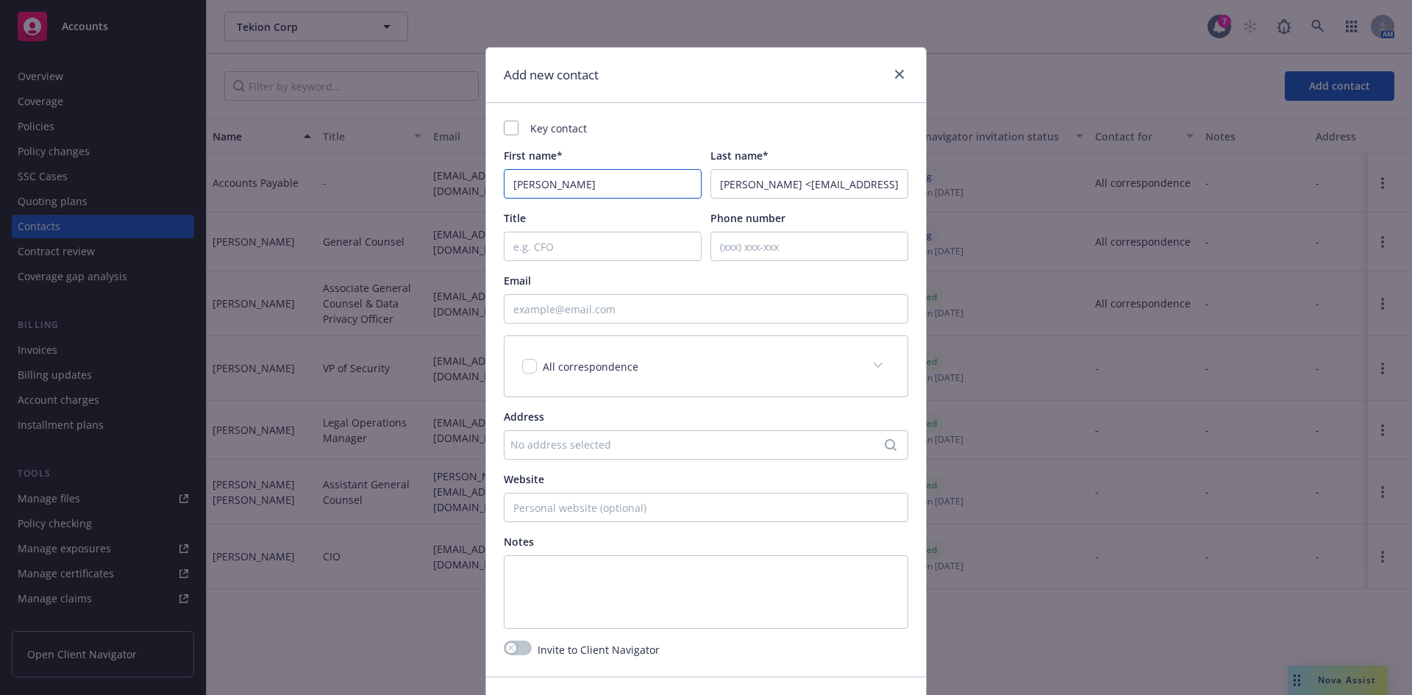
type input "Molly"
click at [538, 311] on input "Email" at bounding box center [706, 308] width 405 height 29
paste input "Molly Kindness <mkindness@tekion.com>"
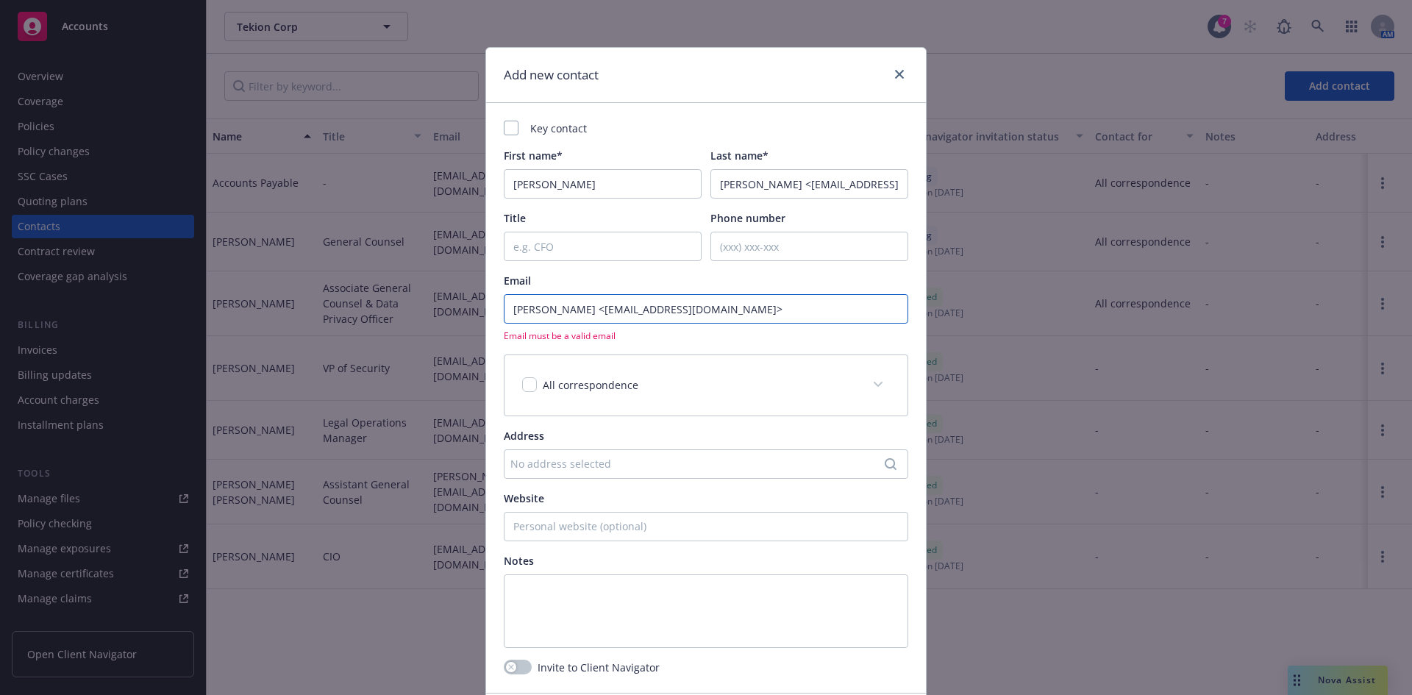
type input "Molly Kindness <mkindness@tekion.com>"
click at [763, 182] on input "Molly Kindness <mkindness@tekion.com>" at bounding box center [810, 183] width 198 height 29
click at [733, 182] on input "Molly Kindness <mkindness@tekion.com>" at bounding box center [810, 183] width 198 height 29
drag, startPoint x: 760, startPoint y: 187, endPoint x: 1134, endPoint y: 188, distance: 374.4
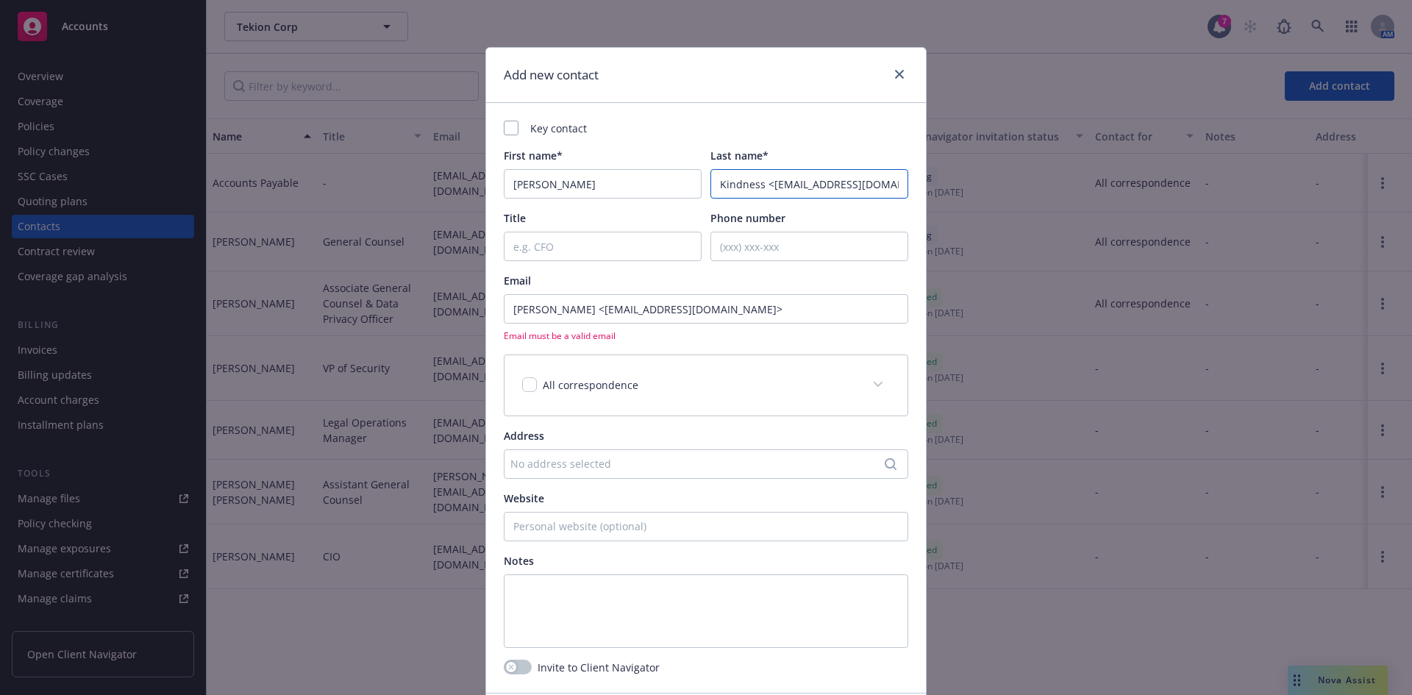
click at [1131, 188] on div "Add new contact Key contact First name* Molly Last name* Kindness <mkindness@te…" at bounding box center [706, 347] width 1412 height 695
type input "Kindness"
drag, startPoint x: 552, startPoint y: 314, endPoint x: 409, endPoint y: 314, distance: 143.4
click at [411, 316] on div "Add new contact Key contact First name* Molly Last name* Kindness Title Phone n…" at bounding box center [706, 347] width 1412 height 695
click at [656, 309] on input "mkindness@tekion.com>" at bounding box center [706, 308] width 405 height 29
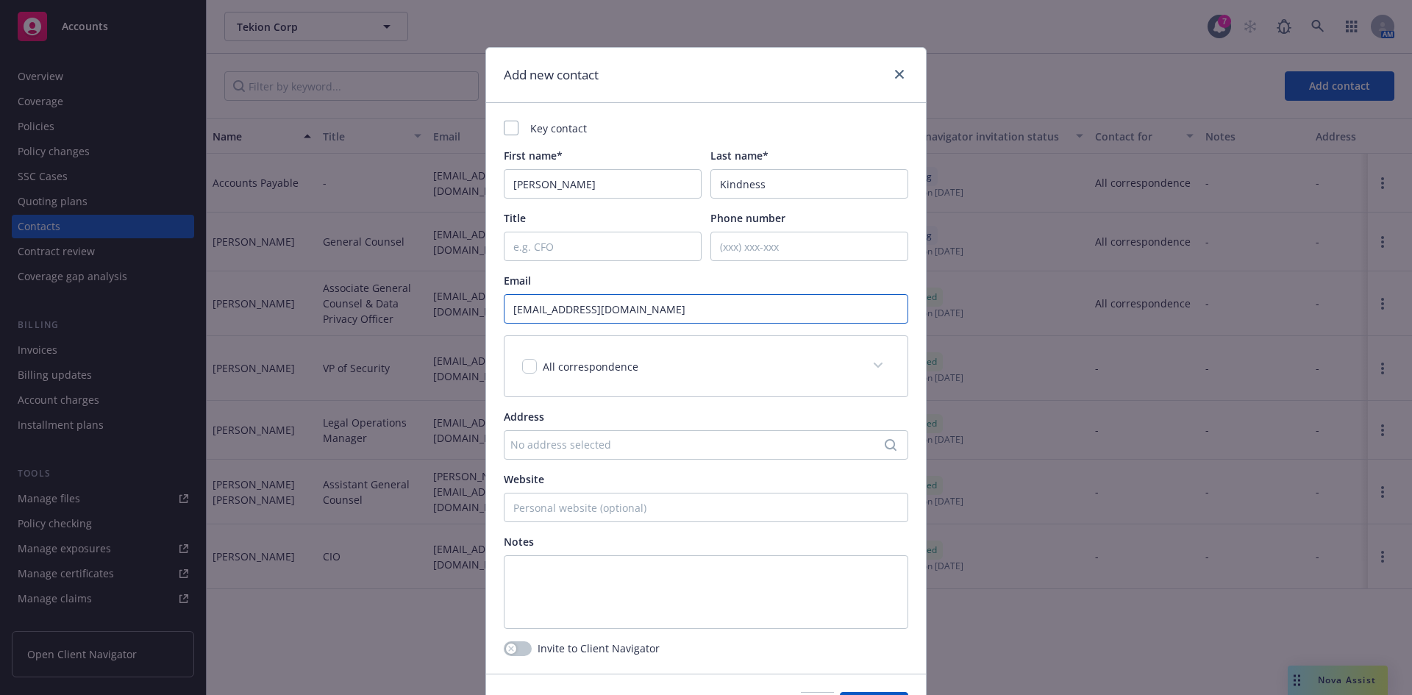
type input "mkindness@tekion.com"
click at [544, 249] on input "Title" at bounding box center [603, 246] width 198 height 29
paste input "Associate Counsel"
type input "Associate Counsel"
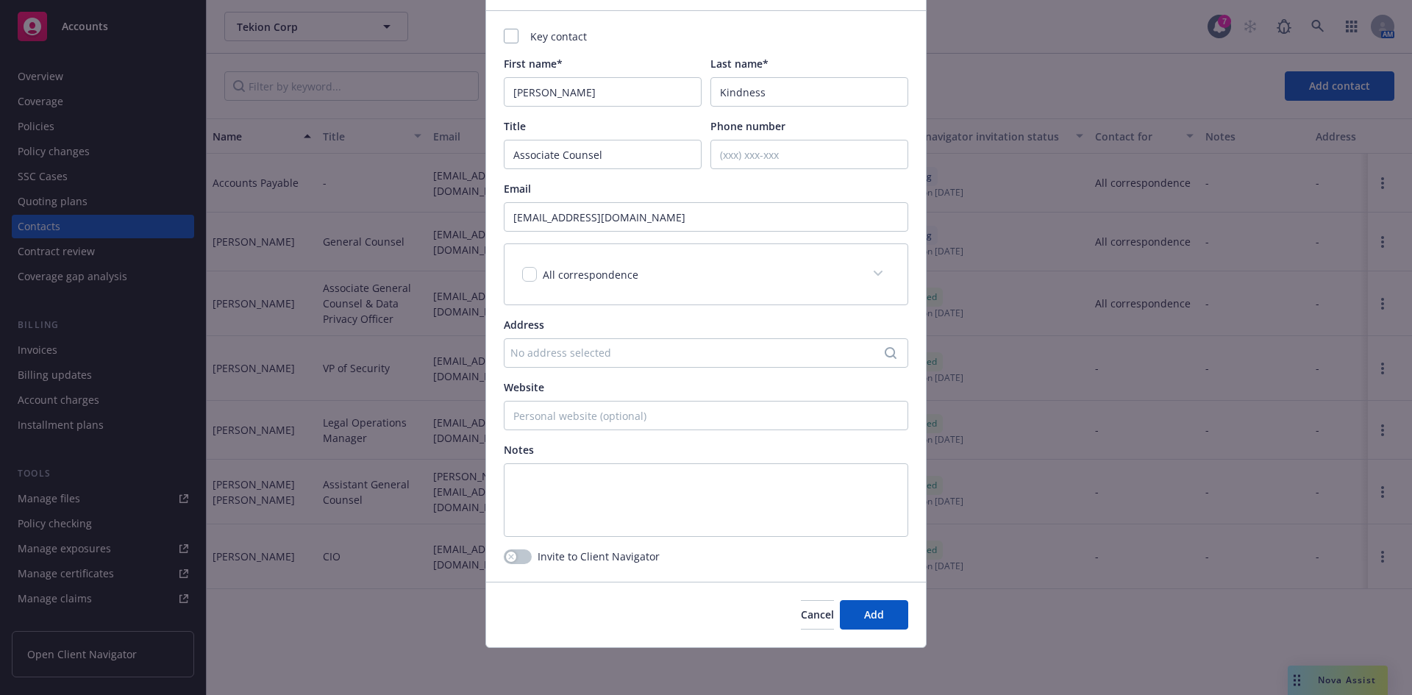
click at [499, 555] on div "Key contact First name* Molly Last name* Kindness Title Associate Counsel Phone…" at bounding box center [706, 296] width 440 height 571
drag, startPoint x: 505, startPoint y: 557, endPoint x: 581, endPoint y: 559, distance: 76.5
click at [508, 557] on icon "button" at bounding box center [511, 557] width 6 height 6
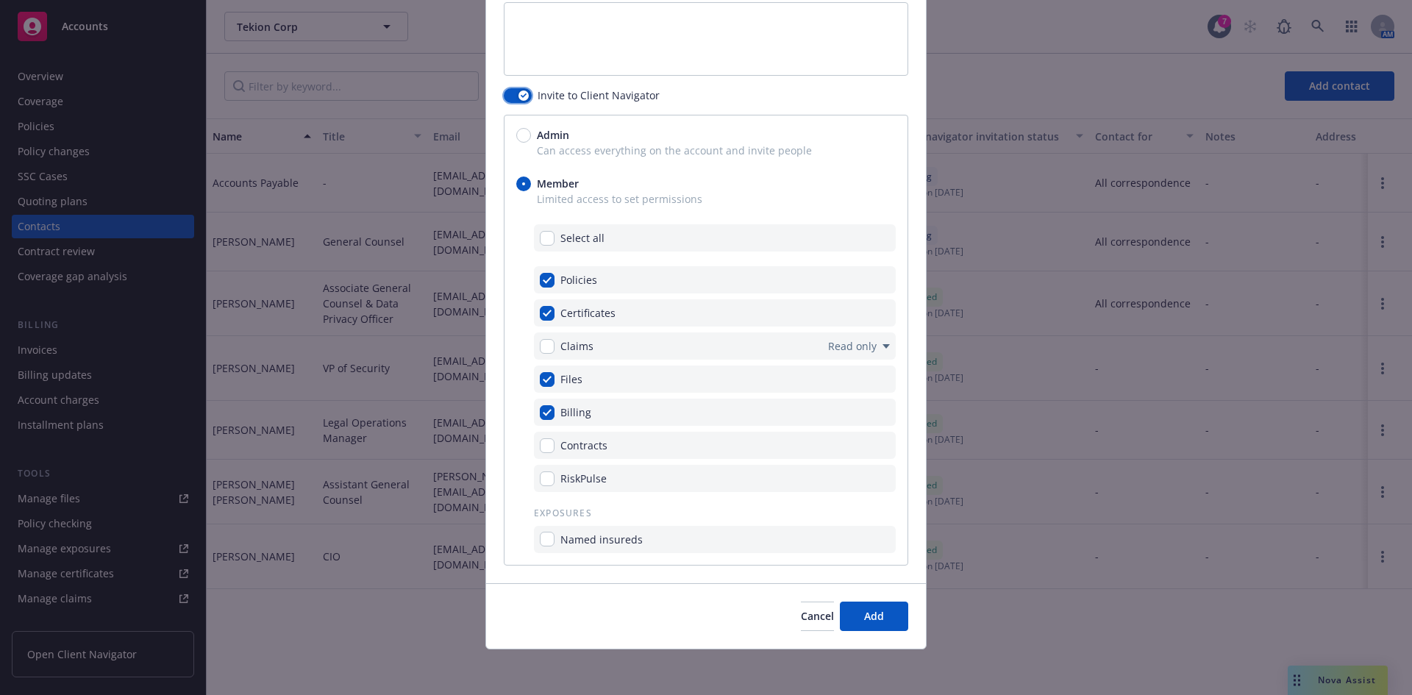
scroll to position [555, 0]
click at [545, 444] on input "checkbox" at bounding box center [547, 444] width 15 height 15
checkbox input "true"
drag, startPoint x: 869, startPoint y: 619, endPoint x: 833, endPoint y: 636, distance: 40.5
click at [833, 636] on div "Cancel Add" at bounding box center [706, 614] width 440 height 65
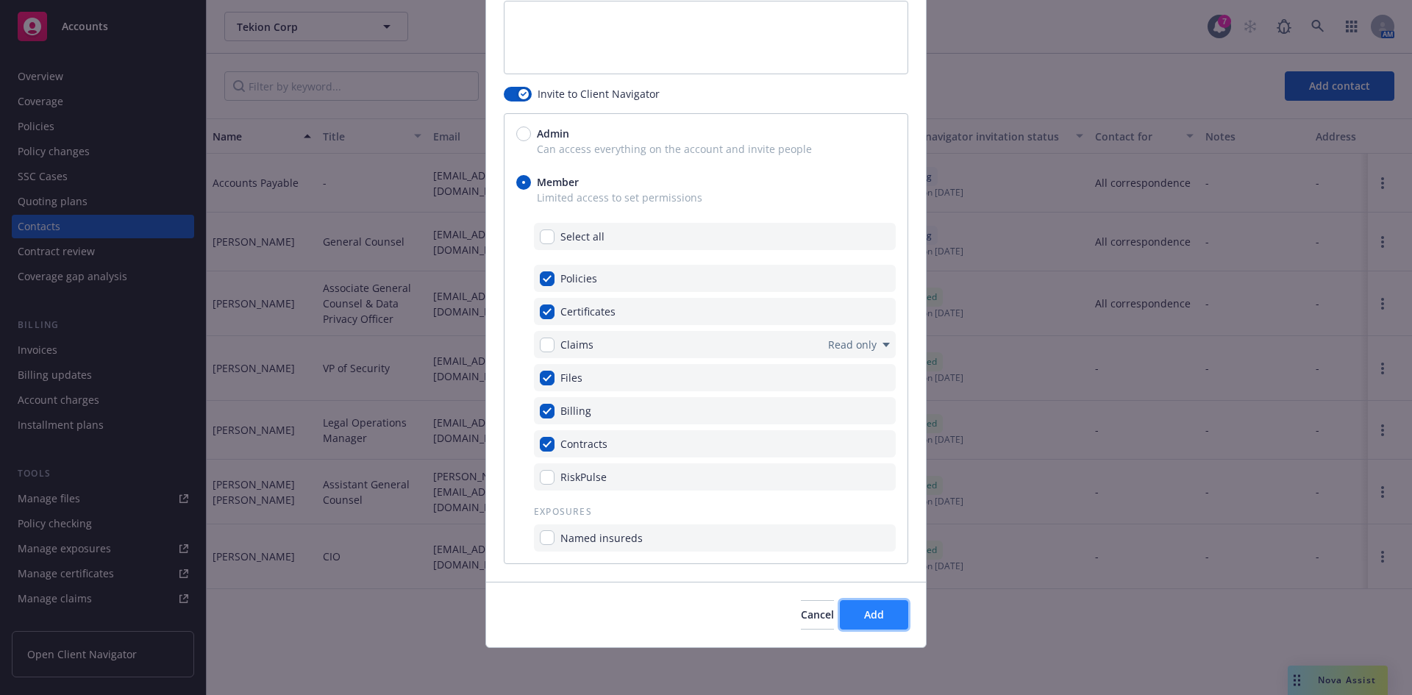
click at [876, 613] on span "Add" at bounding box center [874, 615] width 20 height 14
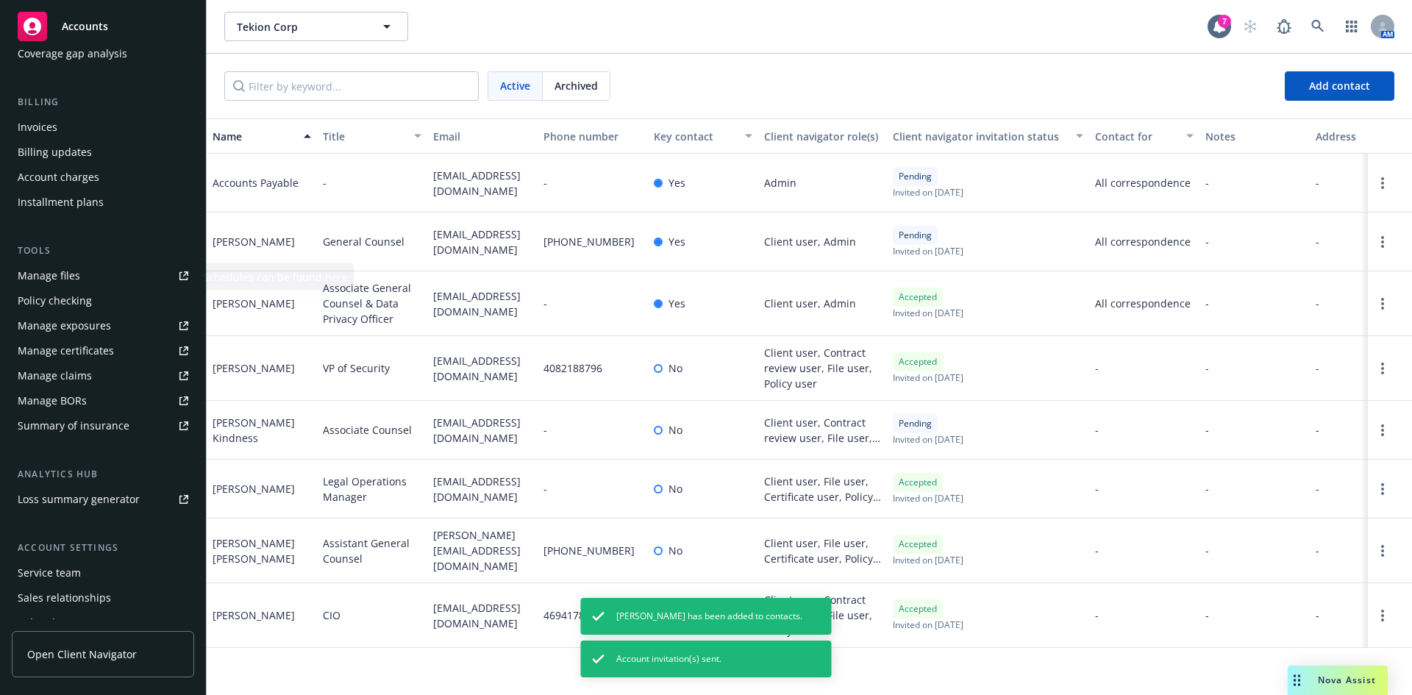
scroll to position [288, 0]
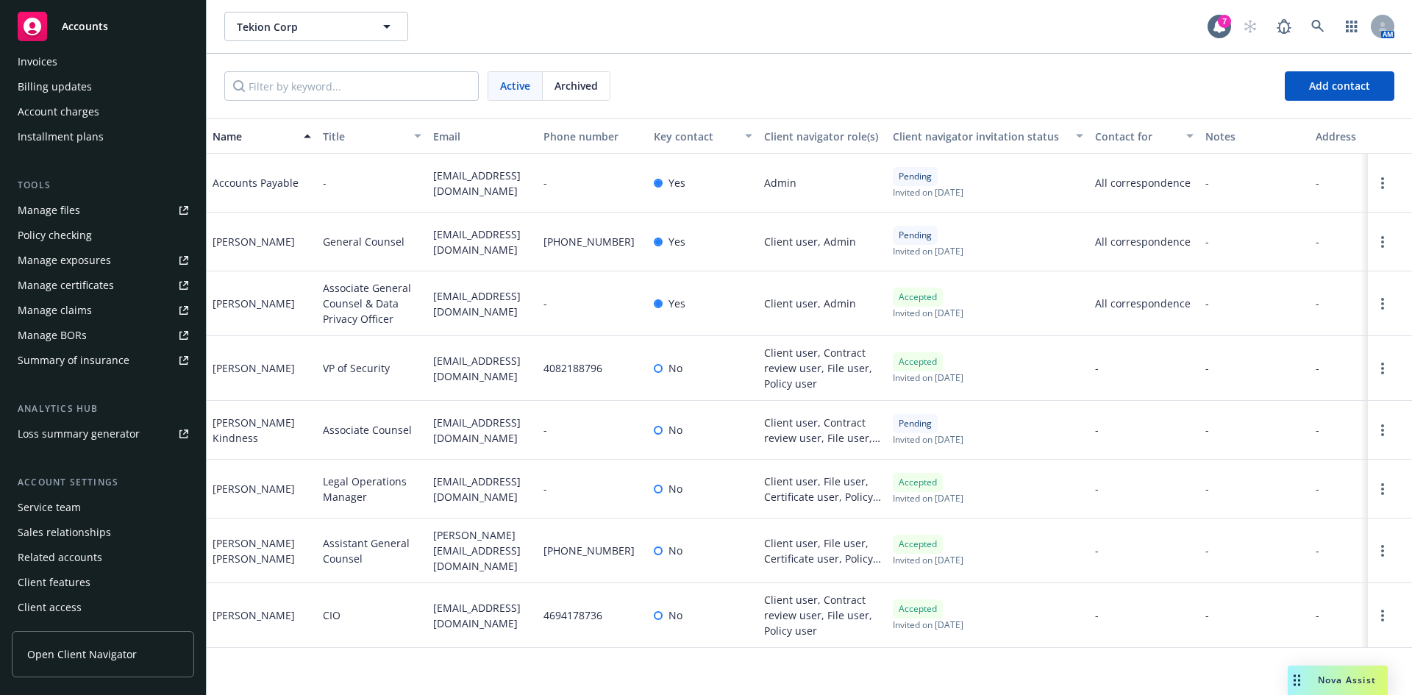
click at [71, 584] on div "Client features" at bounding box center [54, 583] width 73 height 24
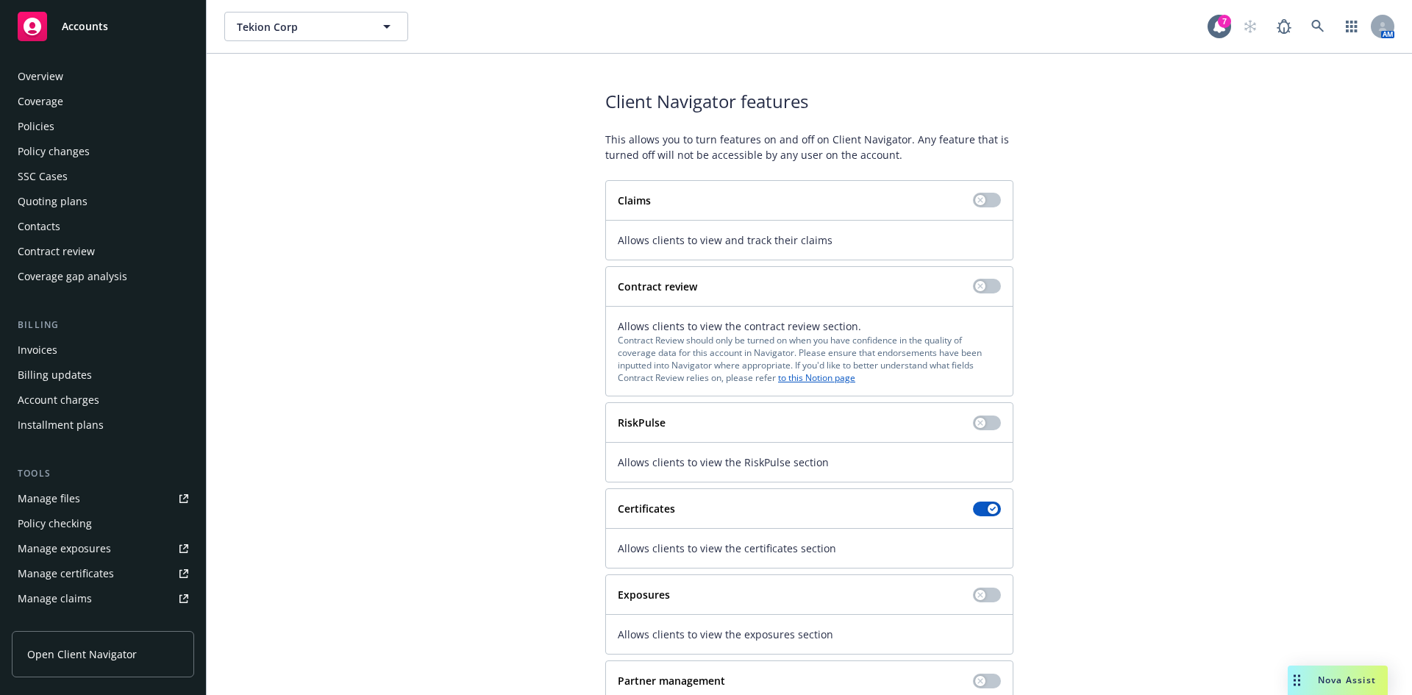
click at [518, 120] on div "Client Navigator features This allows you to turn features on and off on Client…" at bounding box center [809, 415] width 1170 height 652
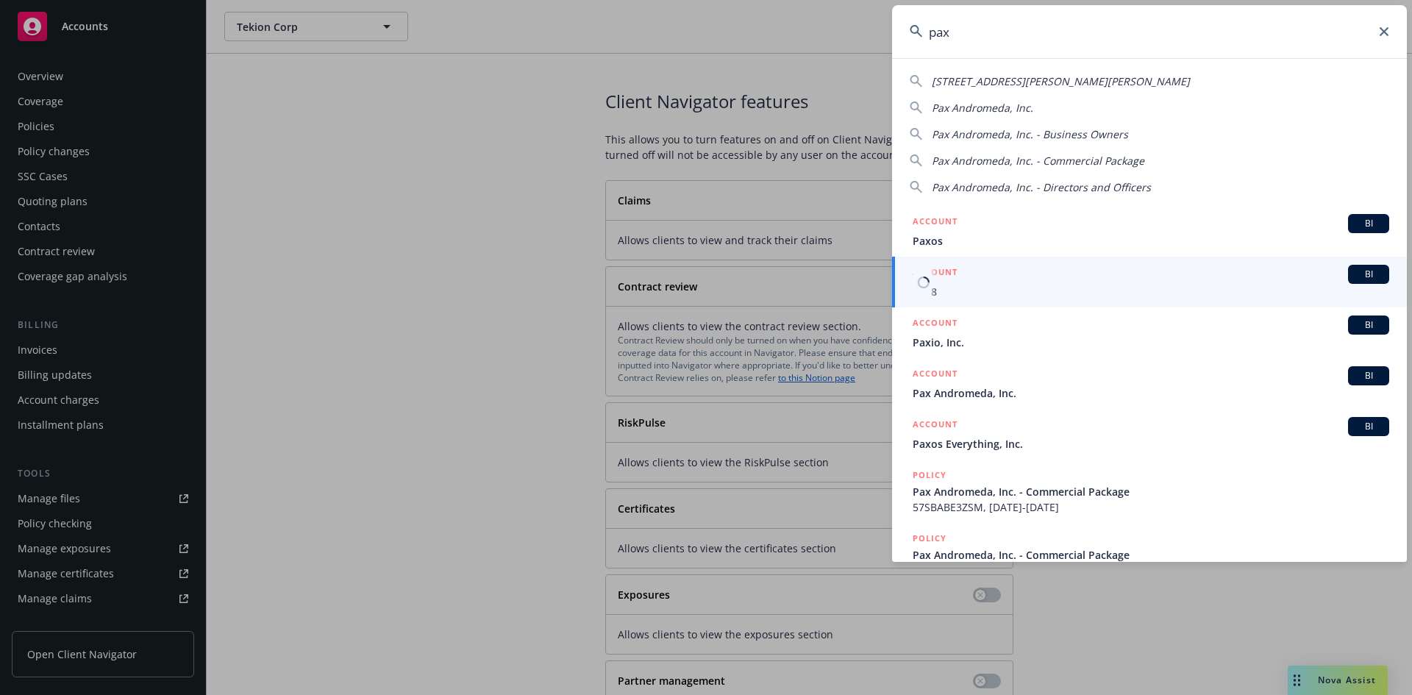
type input "pax"
click at [1361, 273] on span "BI" at bounding box center [1368, 274] width 29 height 13
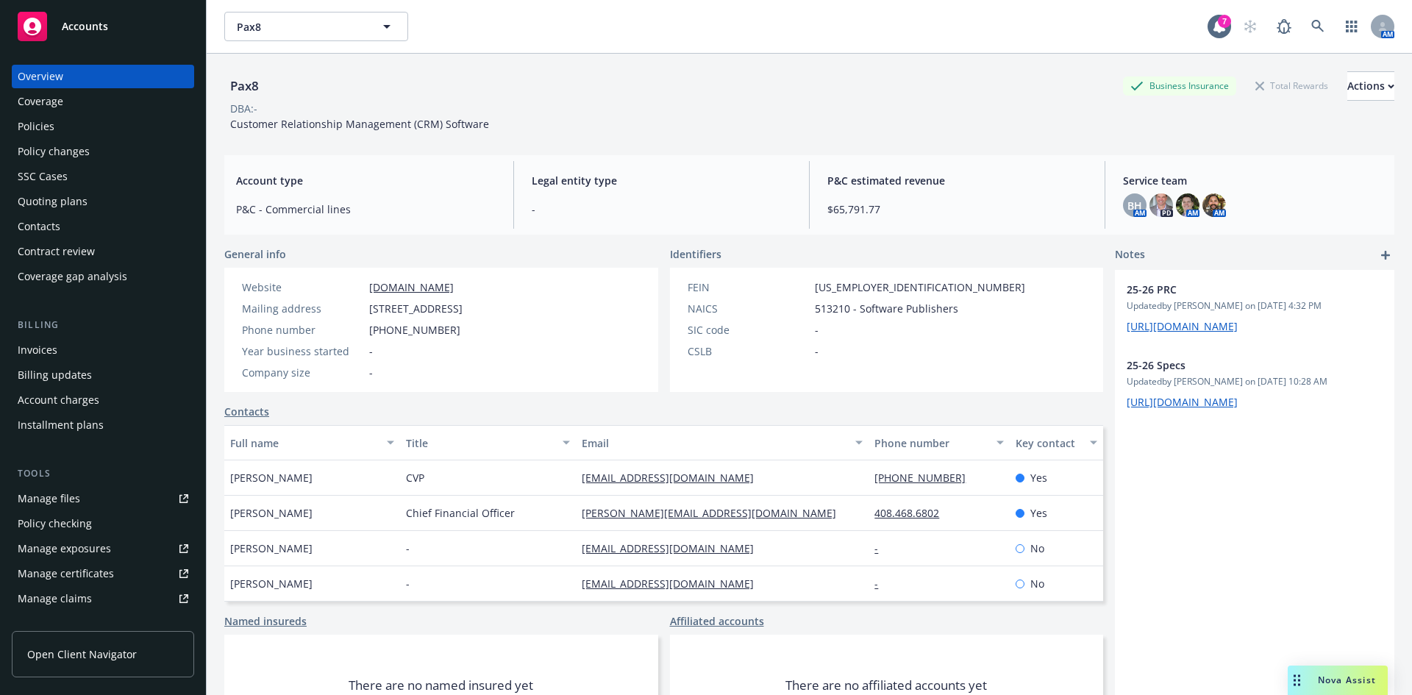
click at [65, 202] on div "Quoting plans" at bounding box center [53, 202] width 70 height 24
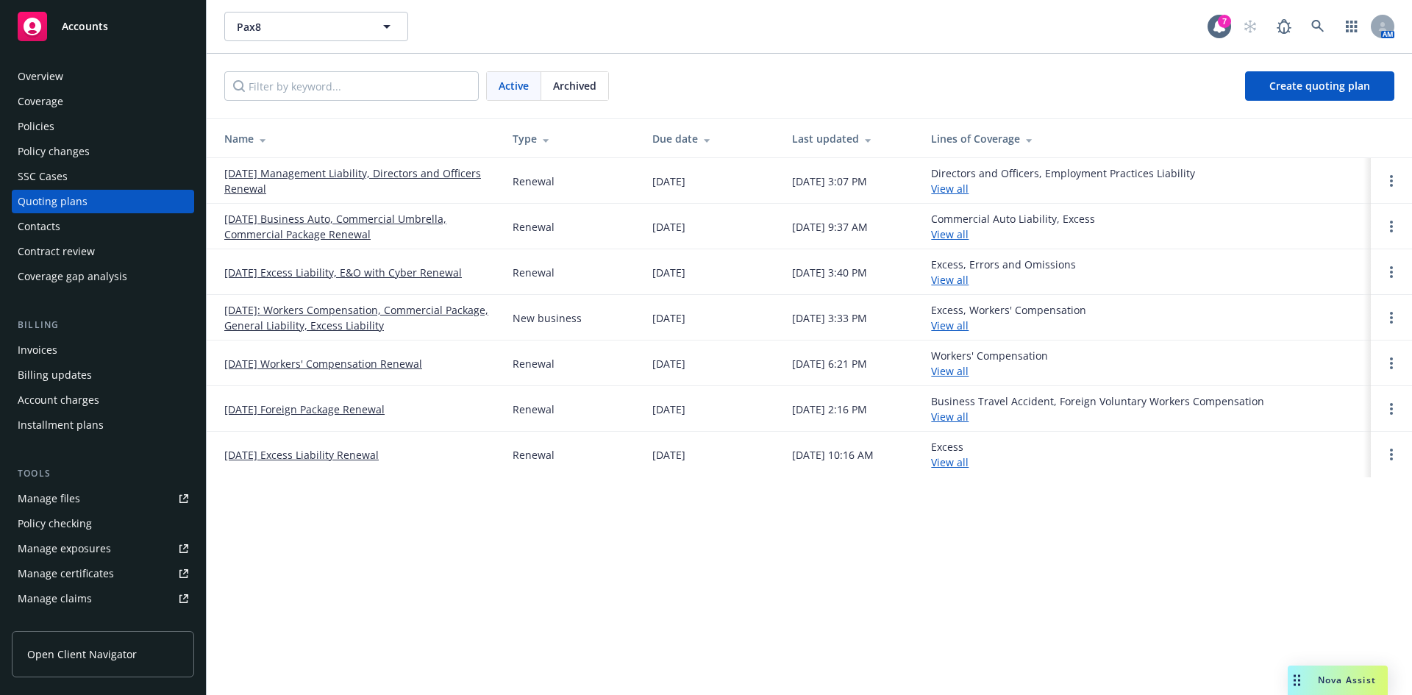
click at [577, 538] on div "Pax8 Pax8 7 AM Active Archived Create quoting plan Name Type Due date Last upda…" at bounding box center [810, 347] width 1206 height 695
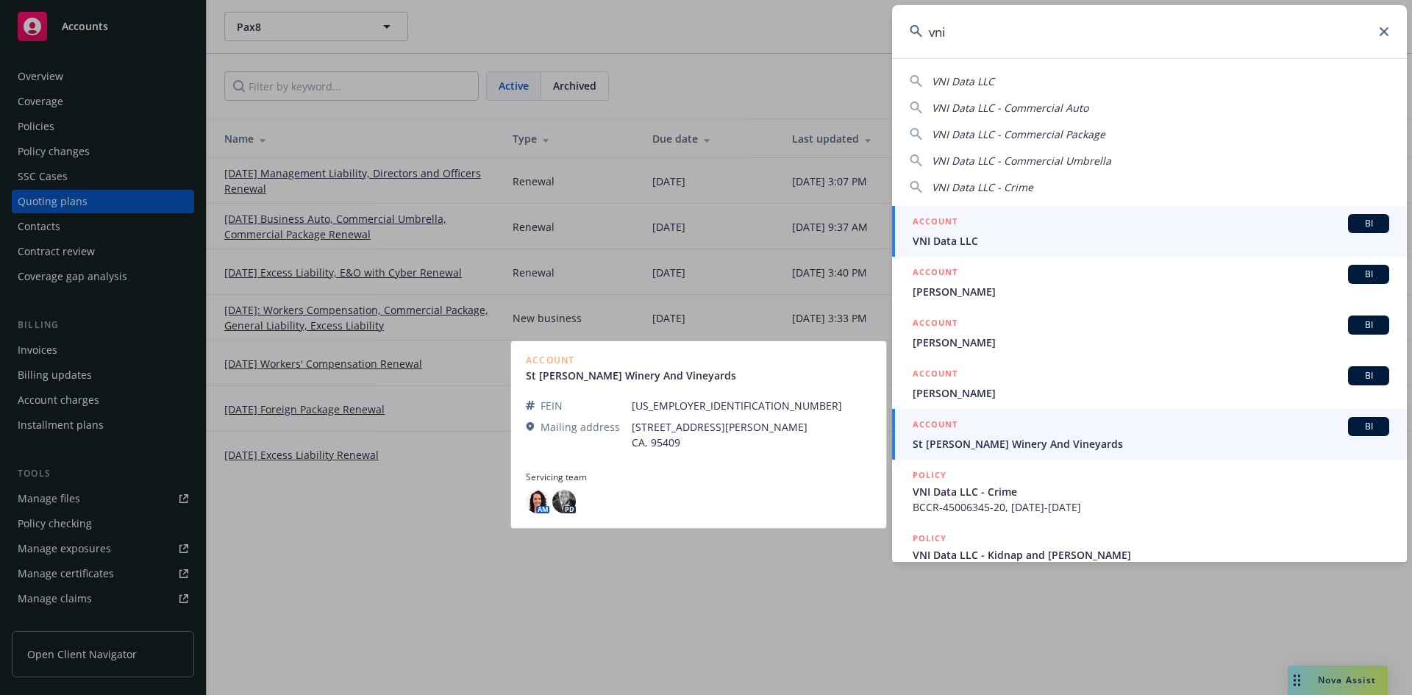
type input "vni"
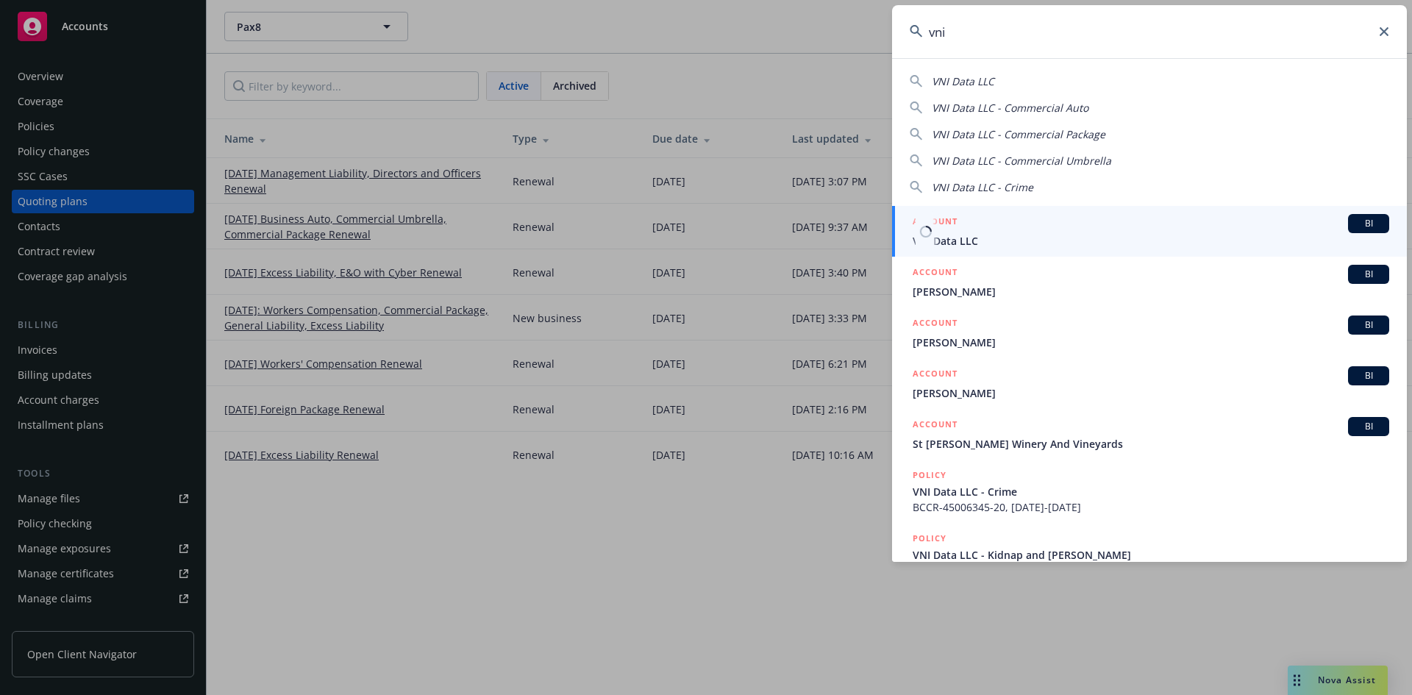
click at [1357, 222] on span "BI" at bounding box center [1368, 223] width 29 height 13
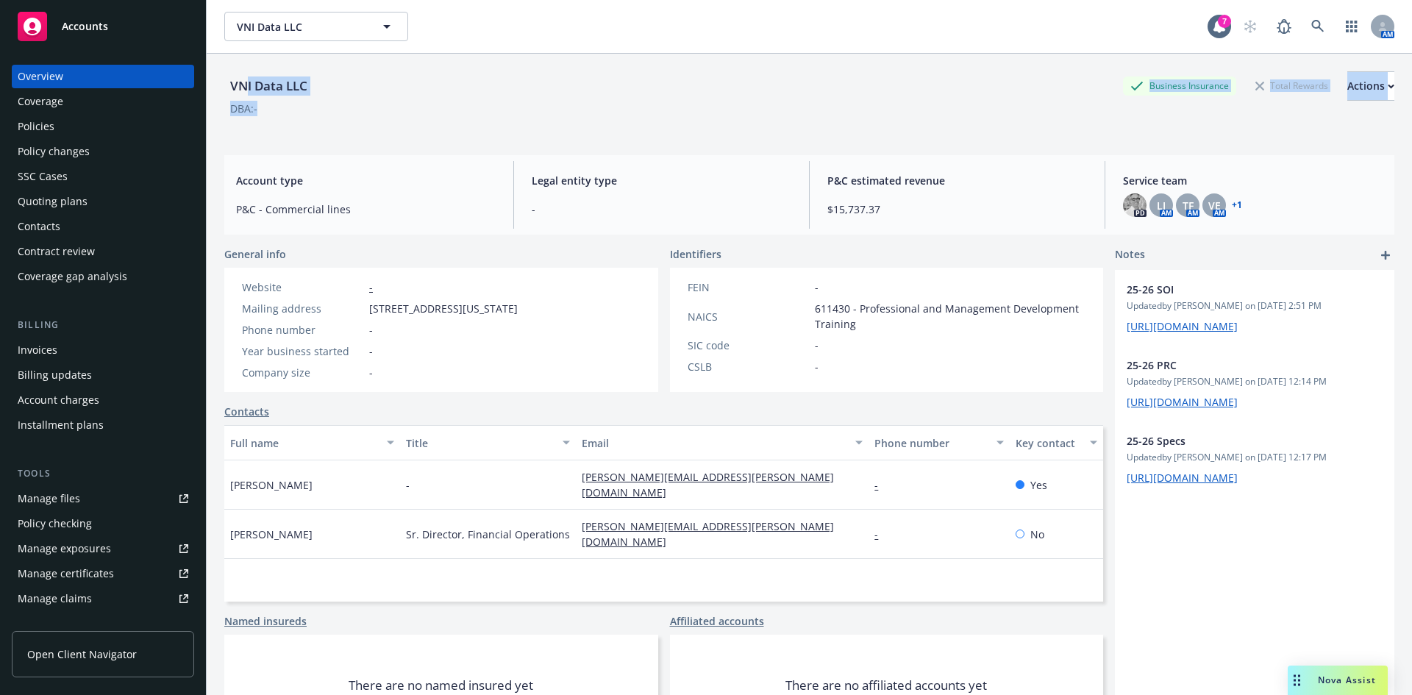
drag, startPoint x: 243, startPoint y: 75, endPoint x: 282, endPoint y: 104, distance: 48.4
click at [282, 104] on div "VNI Data LLC Business Insurance Total Rewards Actions DBA: -" at bounding box center [809, 101] width 1170 height 60
click at [282, 104] on div "DBA: -" at bounding box center [809, 108] width 1170 height 15
drag, startPoint x: 254, startPoint y: 109, endPoint x: 227, endPoint y: 76, distance: 42.4
click at [227, 76] on div "VNI Data LLC Business Insurance Total Rewards Actions DBA: -" at bounding box center [809, 101] width 1170 height 60
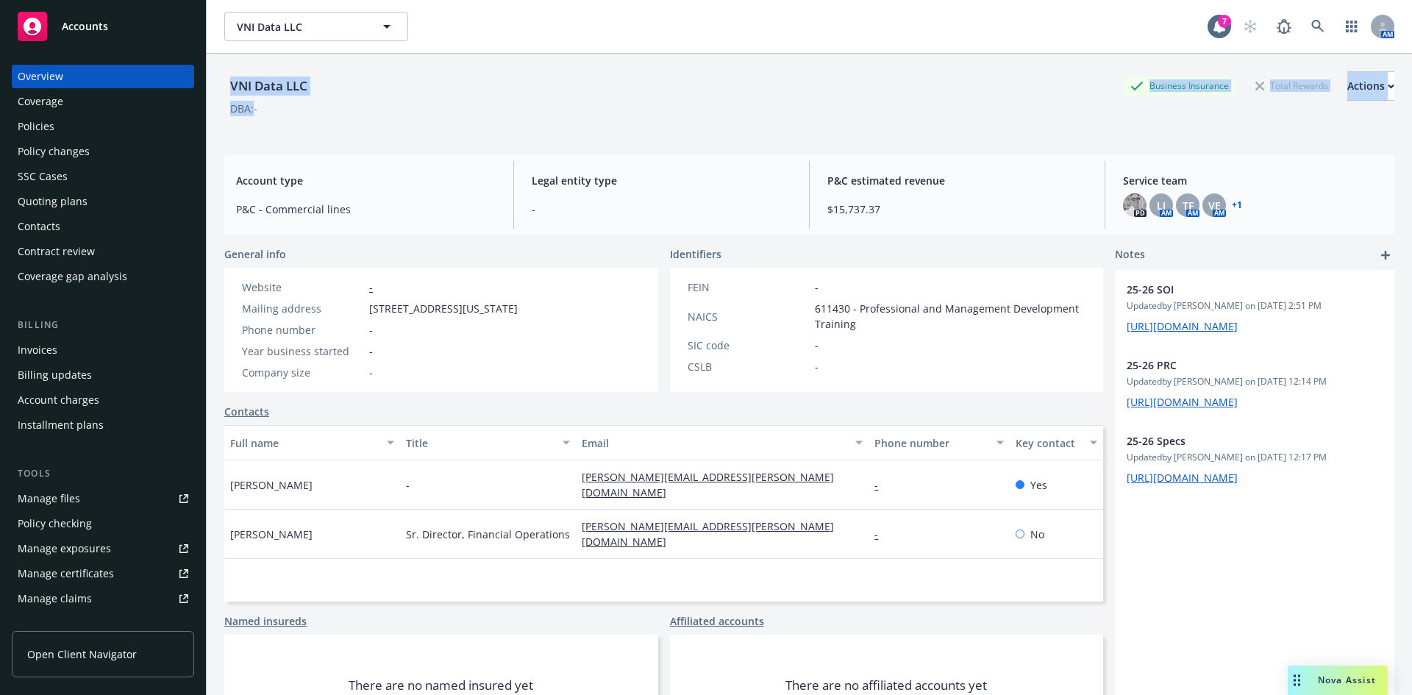
click at [238, 70] on div "VNI Data LLC Business Insurance Total Rewards Actions DBA: -" at bounding box center [809, 99] width 1170 height 90
drag, startPoint x: 227, startPoint y: 81, endPoint x: 297, endPoint y: 118, distance: 79.6
click at [297, 118] on div "VNI Data LLC Business Insurance Total Rewards Actions DBA: -" at bounding box center [809, 99] width 1170 height 90
click at [297, 118] on div "VNI Data LLC Business Insurance Total Rewards Actions DBA: -" at bounding box center [809, 101] width 1170 height 60
drag, startPoint x: 263, startPoint y: 105, endPoint x: 233, endPoint y: 75, distance: 42.1
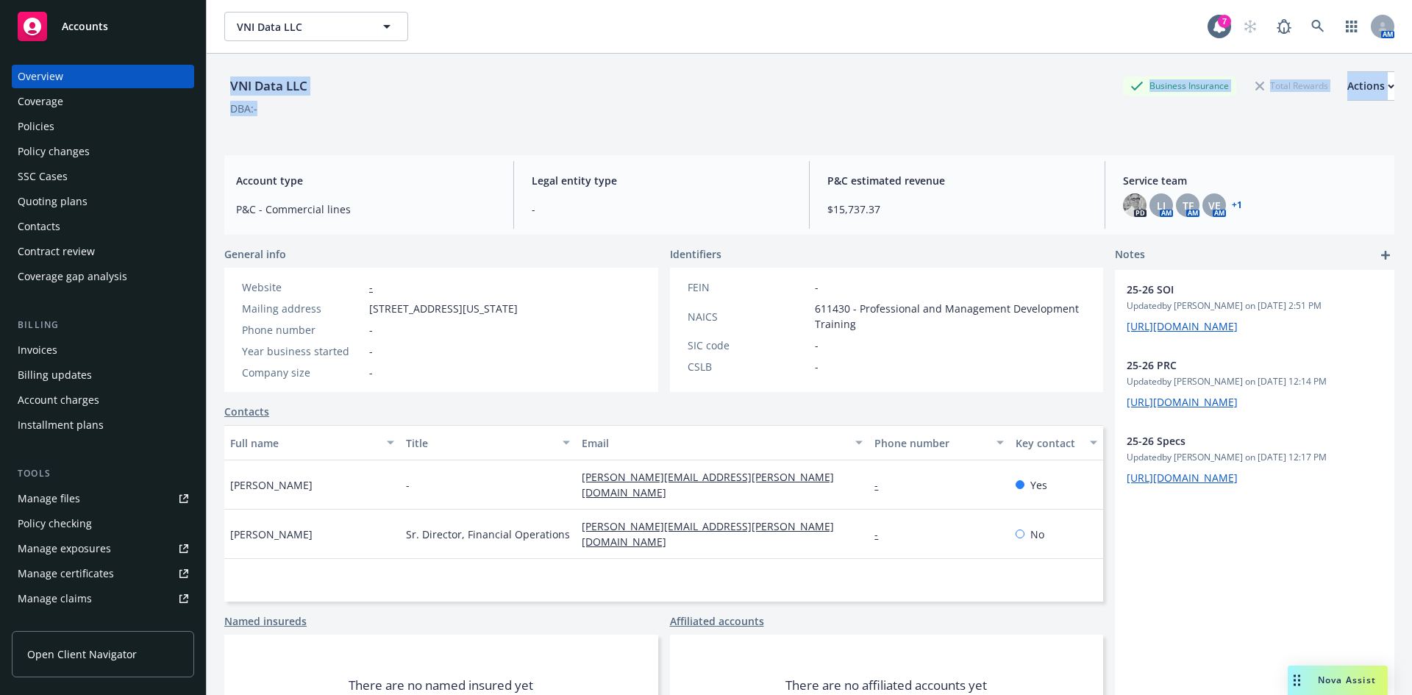
click at [233, 75] on div "VNI Data LLC Business Insurance Total Rewards Actions DBA: -" at bounding box center [809, 101] width 1170 height 60
click at [233, 75] on div "VNI Data LLC" at bounding box center [268, 85] width 89 height 29
drag, startPoint x: 241, startPoint y: 71, endPoint x: 395, endPoint y: 112, distance: 159.7
click at [395, 112] on div "VNI Data LLC Business Insurance Total Rewards Actions DBA: -" at bounding box center [809, 101] width 1170 height 60
click at [395, 112] on div "DBA: -" at bounding box center [809, 108] width 1170 height 15
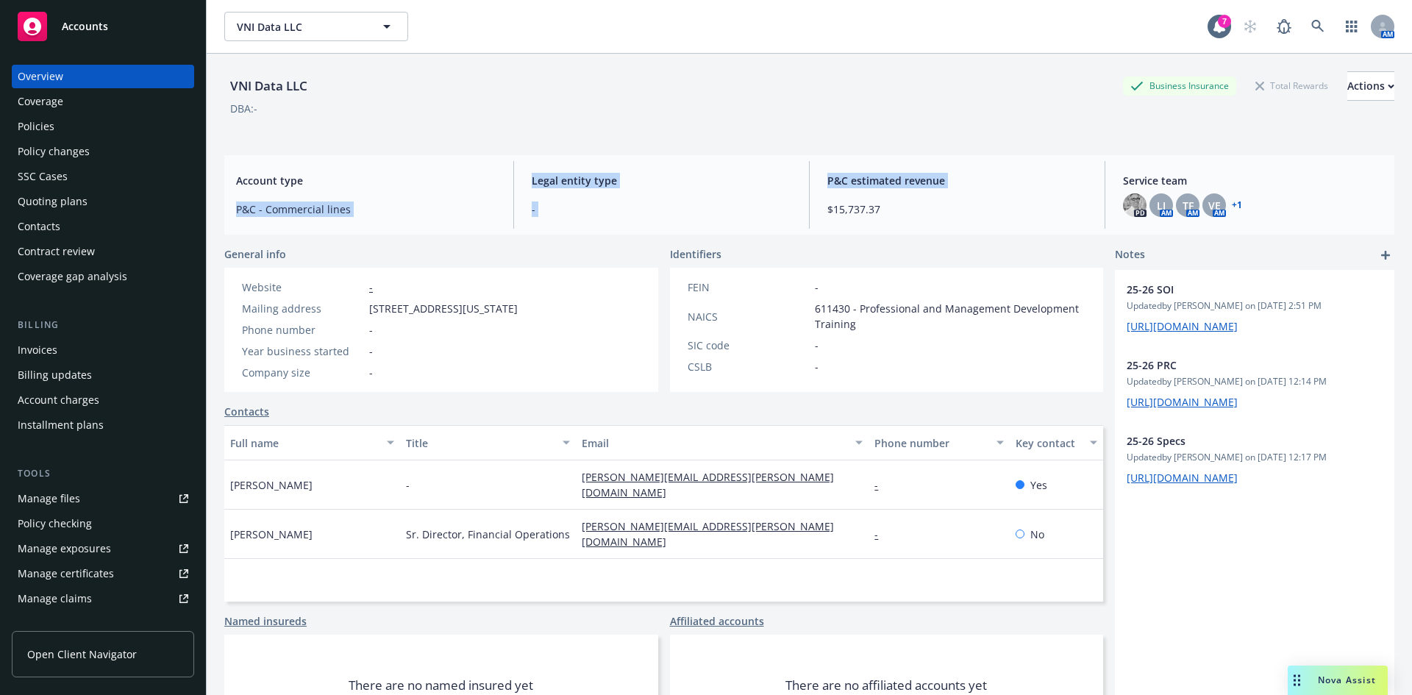
drag, startPoint x: 813, startPoint y: 212, endPoint x: 476, endPoint y: 164, distance: 340.3
click at [477, 165] on div "Account type P&C - Commercial lines Legal entity type - P&C estimated revenue $…" at bounding box center [809, 194] width 1170 height 79
click at [39, 125] on div "Policies" at bounding box center [36, 127] width 37 height 24
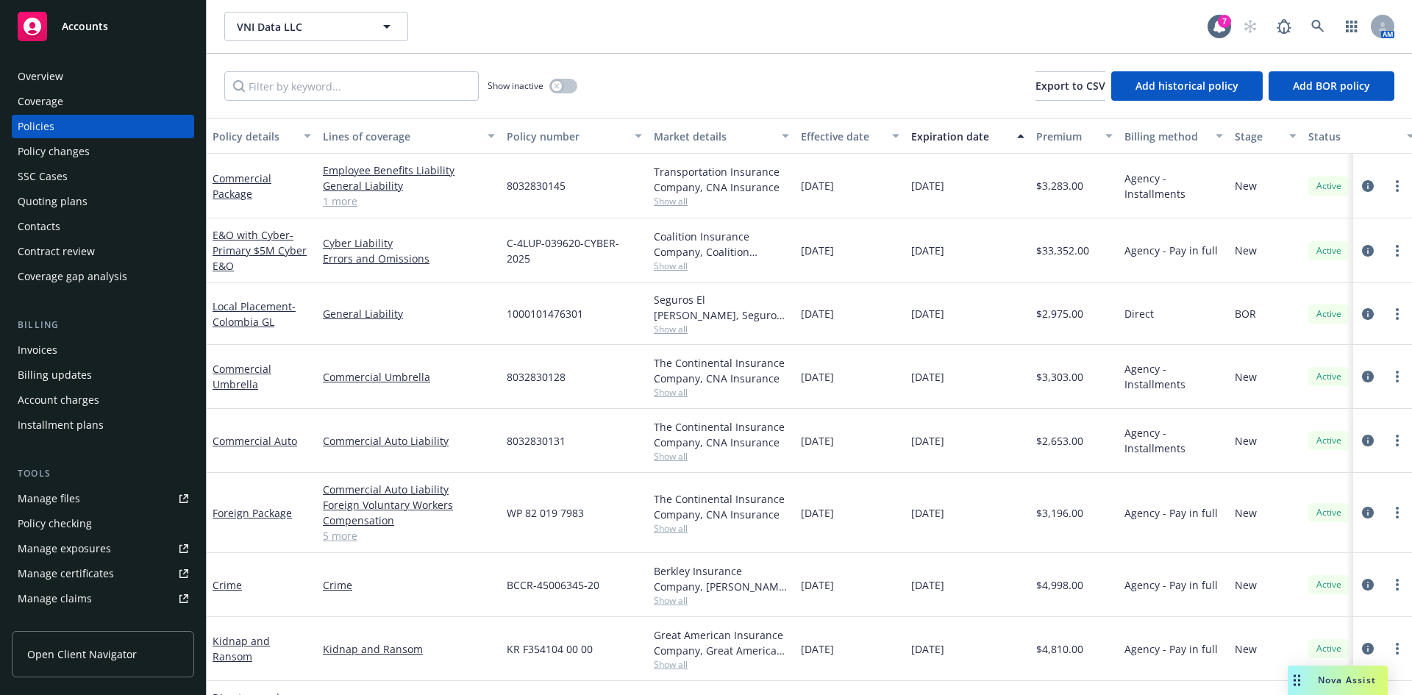
click at [705, 68] on div "Show inactive Export to CSV Add historical policy Add BOR policy" at bounding box center [810, 86] width 1206 height 65
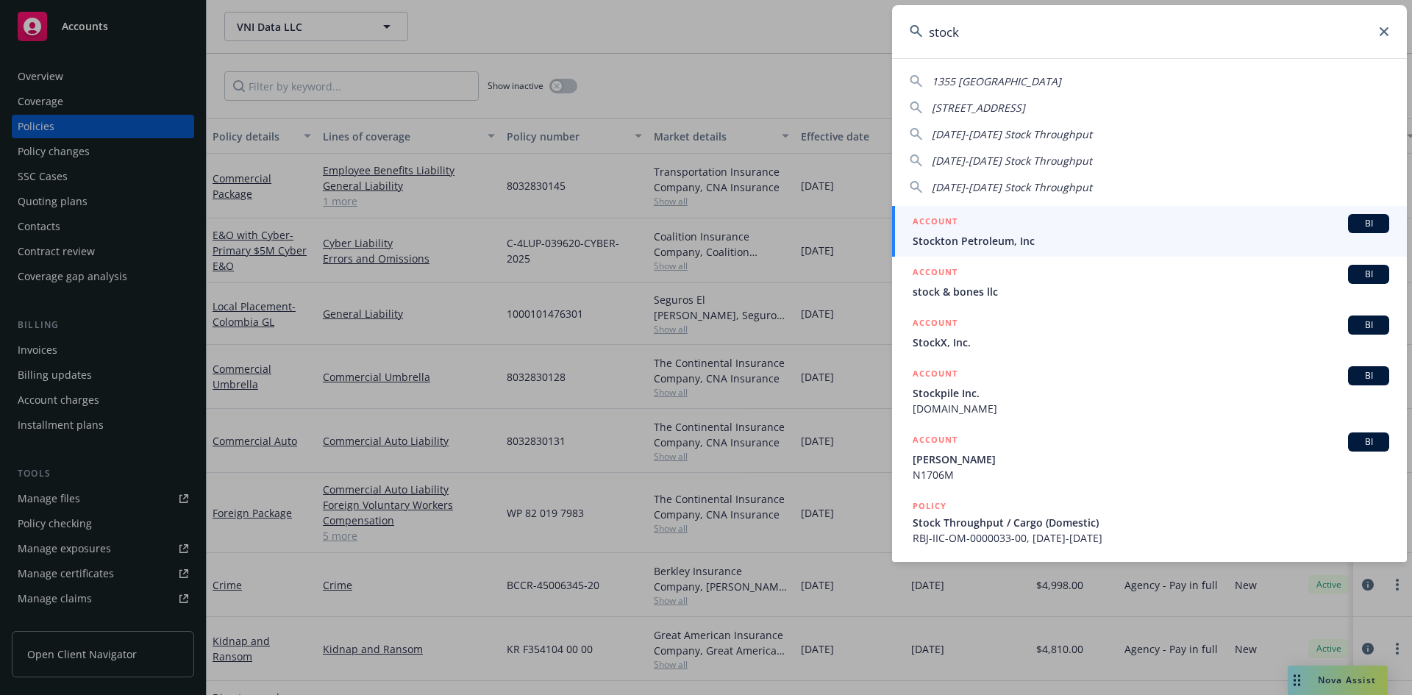
type input "stock"
click at [1354, 324] on span "BI" at bounding box center [1368, 325] width 29 height 13
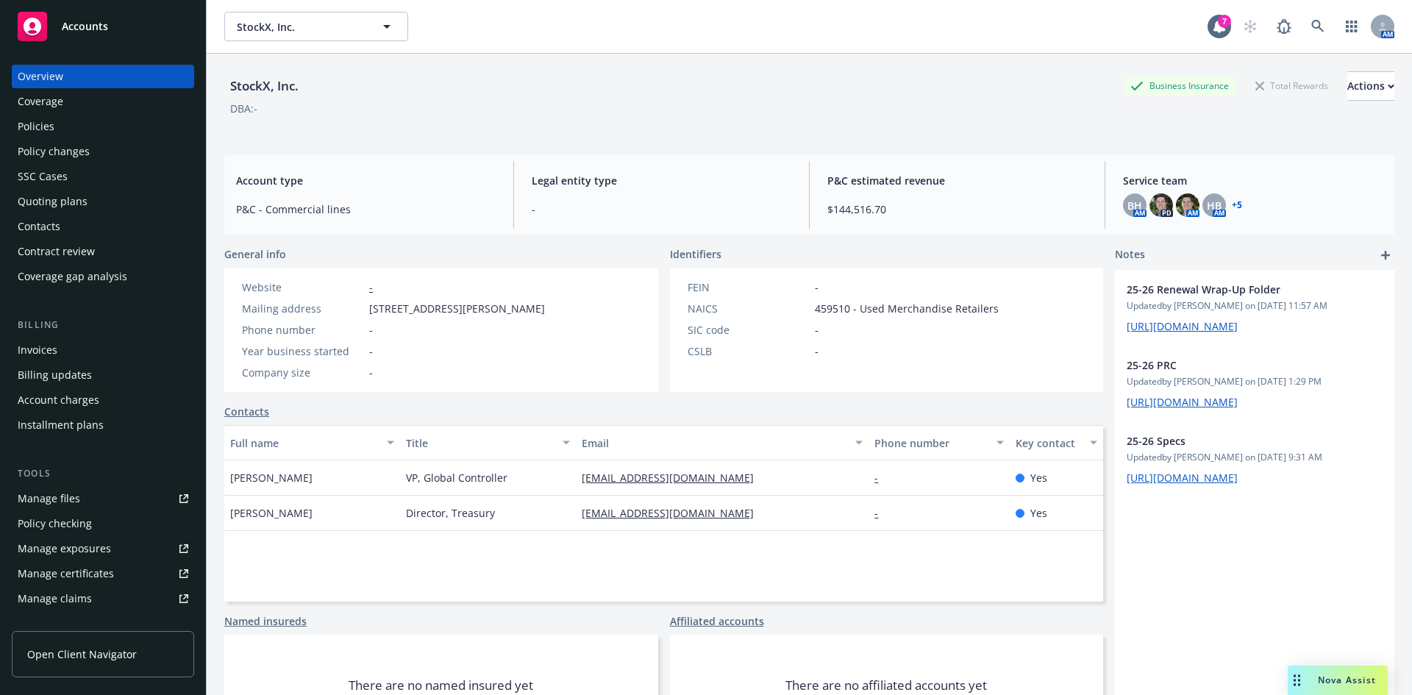
drag, startPoint x: 46, startPoint y: 135, endPoint x: 85, endPoint y: 95, distance: 56.2
click at [46, 135] on div "Policies" at bounding box center [36, 127] width 37 height 24
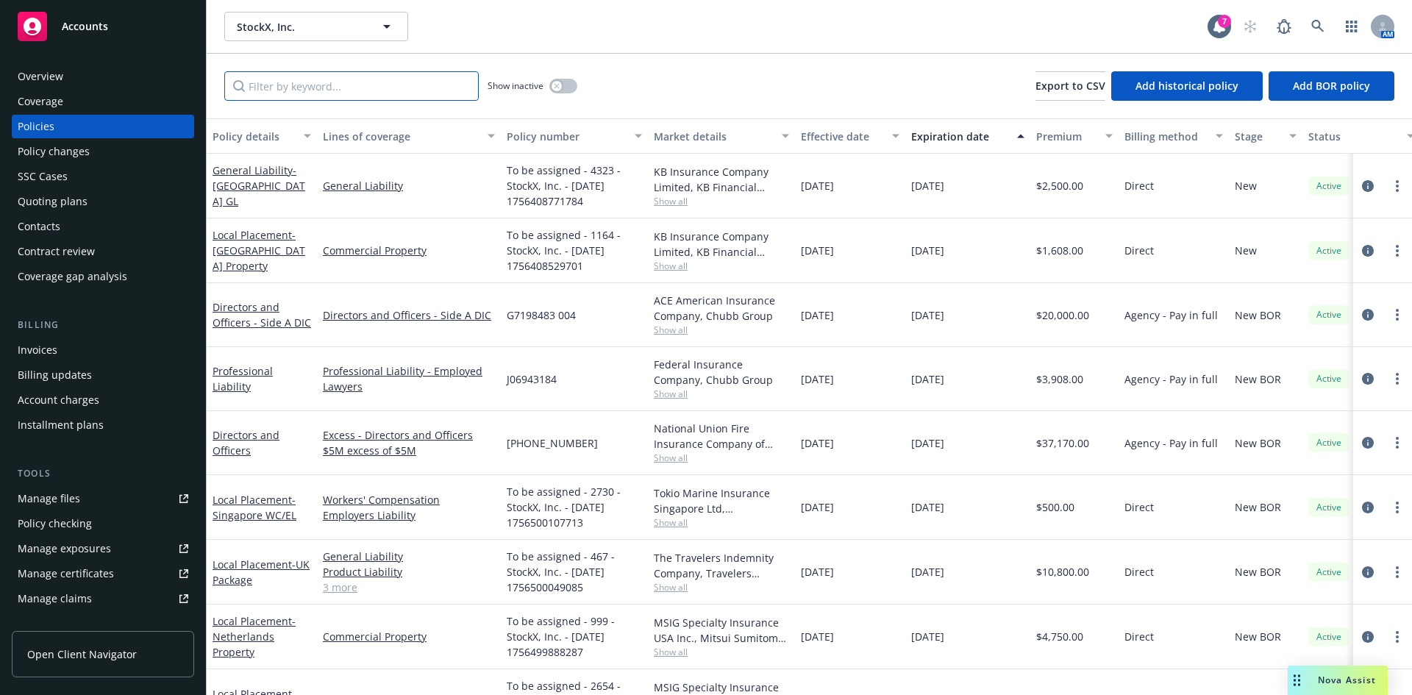
click at [355, 93] on input "Filter by keyword..." at bounding box center [351, 85] width 255 height 29
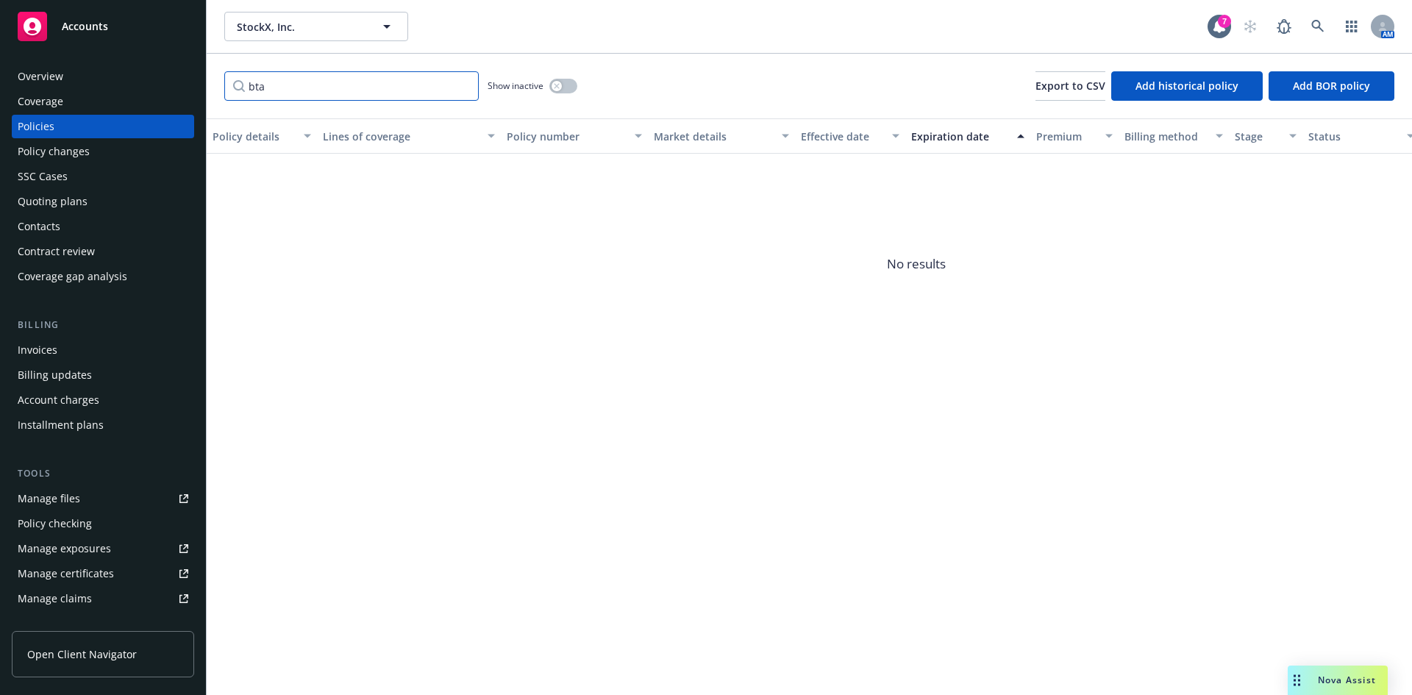
drag, startPoint x: 345, startPoint y: 86, endPoint x: 223, endPoint y: 86, distance: 122.1
click at [223, 86] on div "bta Show inactive Export to CSV Add historical policy Add BOR policy" at bounding box center [810, 86] width 1206 height 65
click at [257, 87] on input "bta" at bounding box center [351, 85] width 255 height 29
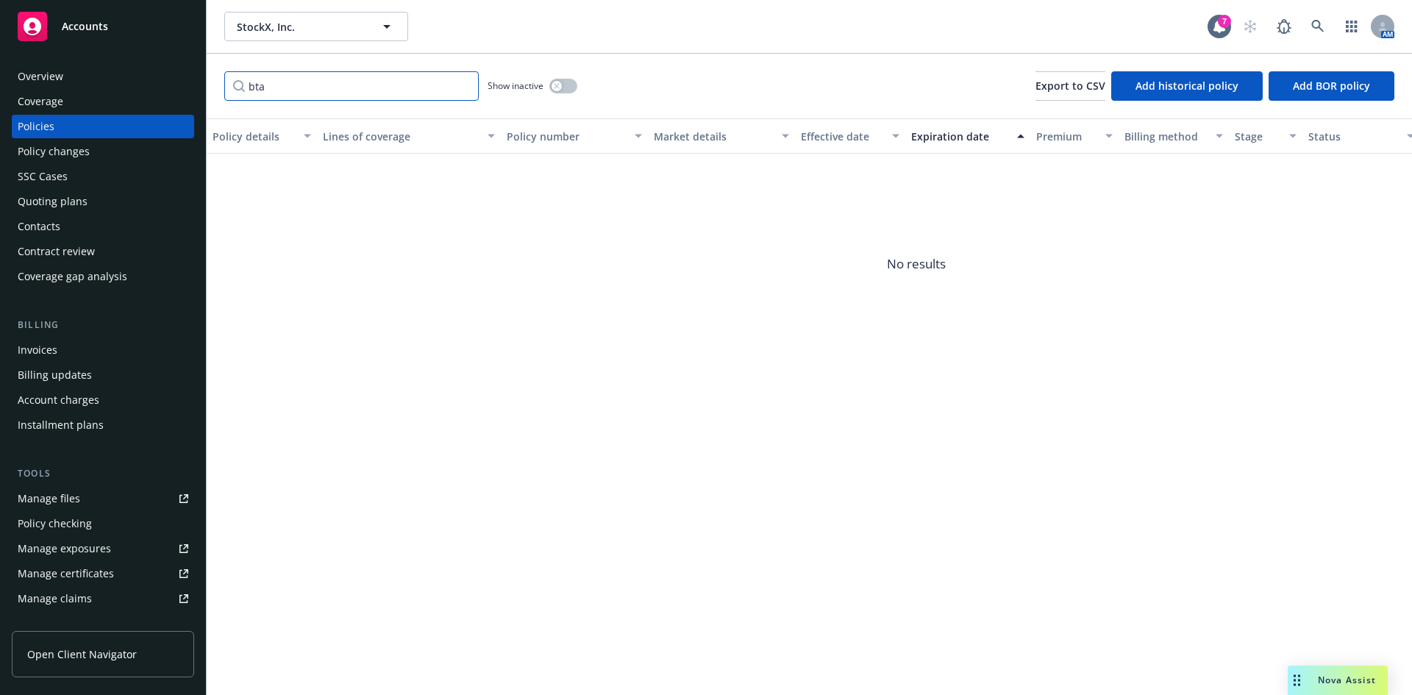
click at [257, 87] on input "bta" at bounding box center [351, 85] width 255 height 29
click at [272, 90] on input "bta" at bounding box center [351, 85] width 255 height 29
drag, startPoint x: 259, startPoint y: 90, endPoint x: 241, endPoint y: 90, distance: 17.7
click at [241, 90] on input "bta" at bounding box center [351, 85] width 255 height 29
type input "a"
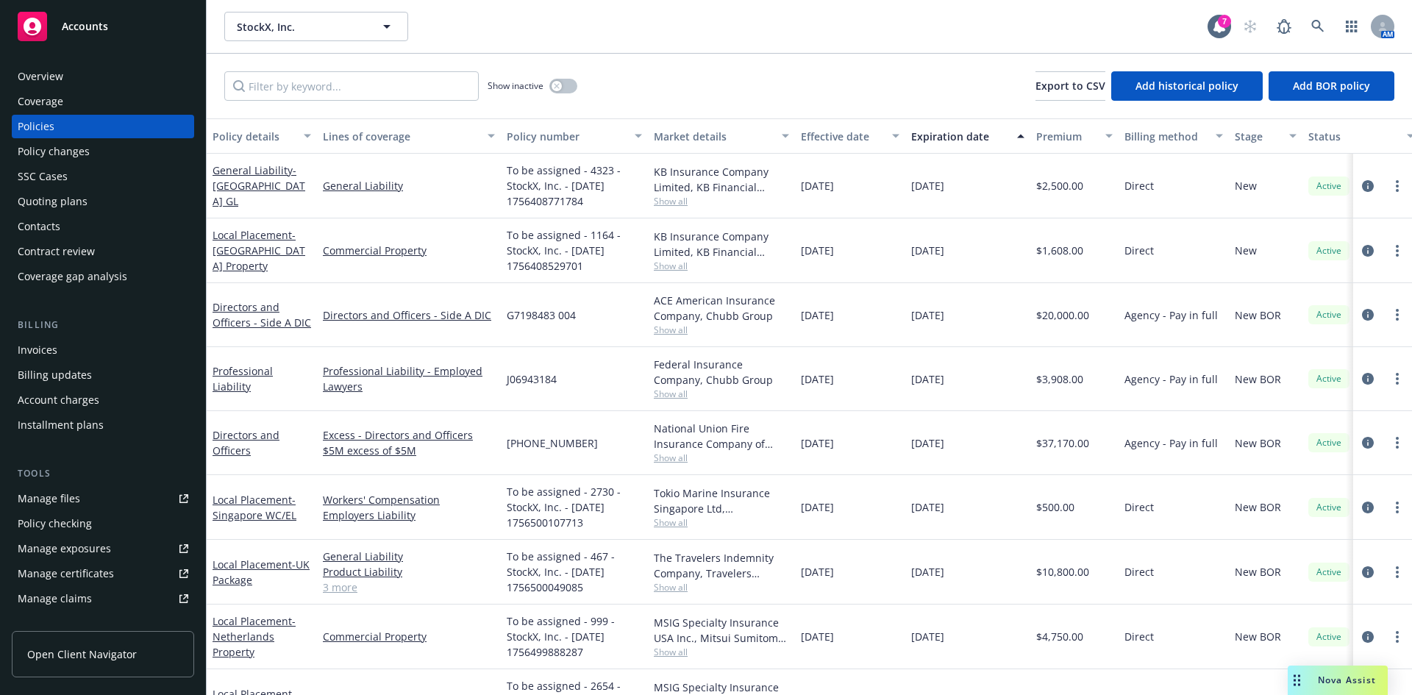
click at [722, 80] on div "Show inactive Export to CSV Add historical policy Add BOR policy" at bounding box center [810, 86] width 1206 height 65
click at [372, 88] on input "Filter by keyword..." at bounding box center [351, 85] width 255 height 29
click at [725, 80] on div "Show inactive Export to CSV Add historical policy Add BOR policy" at bounding box center [810, 86] width 1206 height 65
click at [359, 85] on input "Filter by keyword..." at bounding box center [351, 85] width 255 height 29
click at [712, 77] on div "Show inactive Export to CSV Add historical policy Add BOR policy" at bounding box center [810, 86] width 1206 height 65
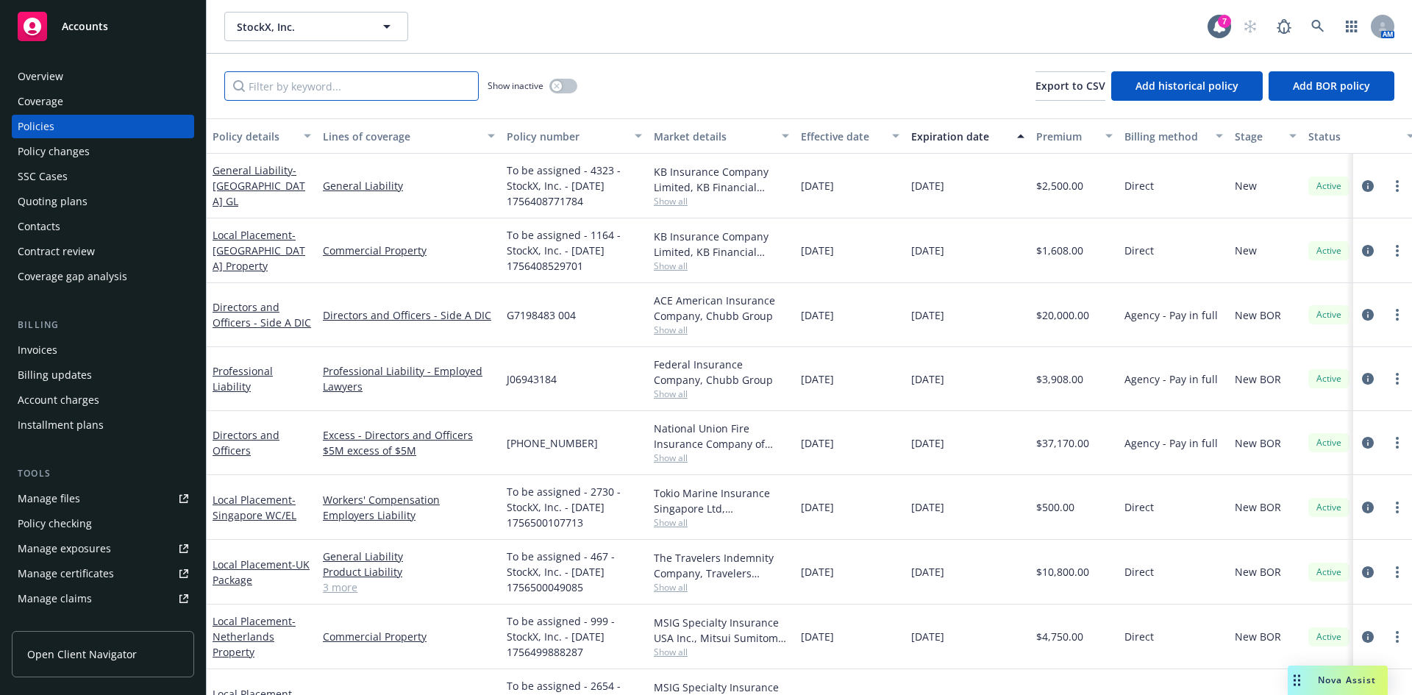
click at [383, 84] on input "Filter by keyword..." at bounding box center [351, 85] width 255 height 29
click at [690, 85] on div "Show inactive Export to CSV Add historical policy Add BOR policy" at bounding box center [810, 86] width 1206 height 65
click at [383, 82] on input "Filter by keyword..." at bounding box center [351, 85] width 255 height 29
click at [680, 80] on div "Show inactive Export to CSV Add historical policy Add BOR policy" at bounding box center [810, 86] width 1206 height 65
click at [407, 86] on input "Filter by keyword..." at bounding box center [351, 85] width 255 height 29
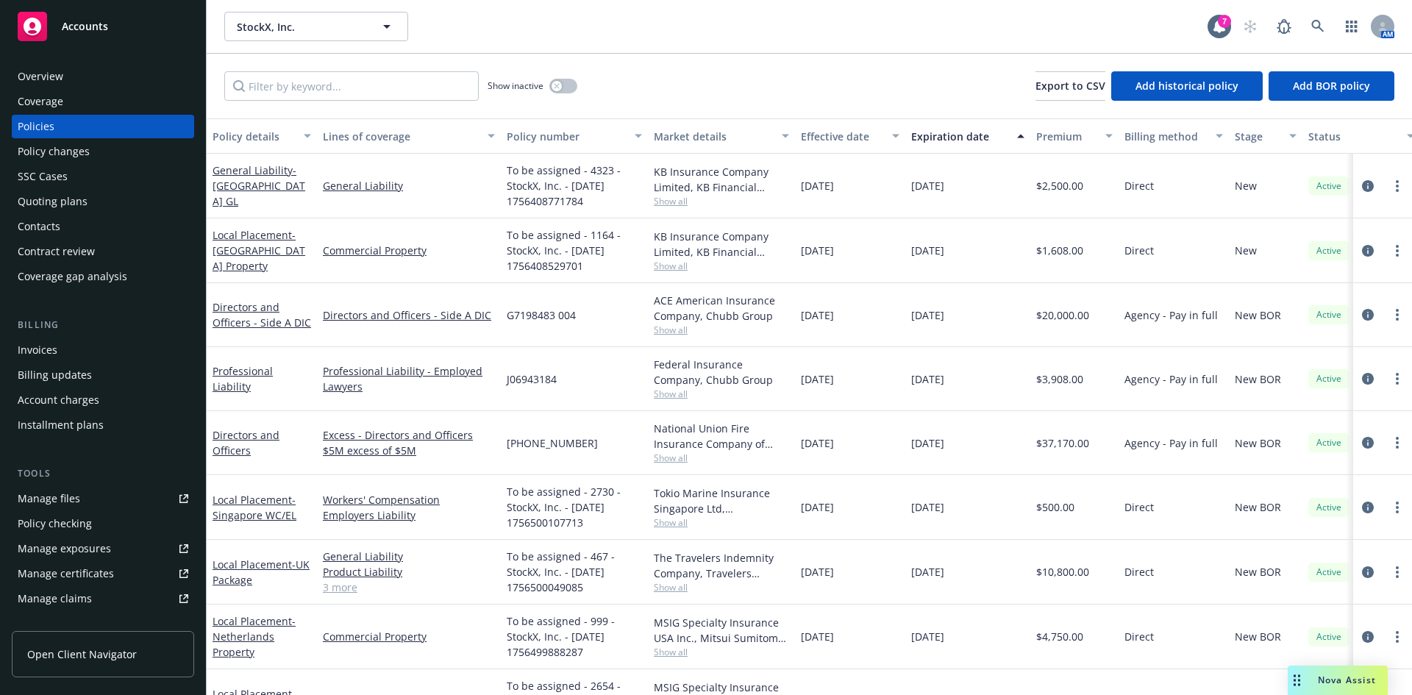
click at [697, 86] on div "Show inactive Export to CSV Add historical policy Add BOR policy" at bounding box center [810, 86] width 1206 height 65
click at [377, 81] on input "Filter by keyword..." at bounding box center [351, 85] width 255 height 29
drag, startPoint x: 719, startPoint y: 78, endPoint x: 561, endPoint y: 93, distance: 158.9
click at [697, 82] on div "Show inactive Export to CSV Add historical policy Add BOR policy" at bounding box center [810, 86] width 1206 height 65
click at [375, 87] on input "Filter by keyword..." at bounding box center [351, 85] width 255 height 29
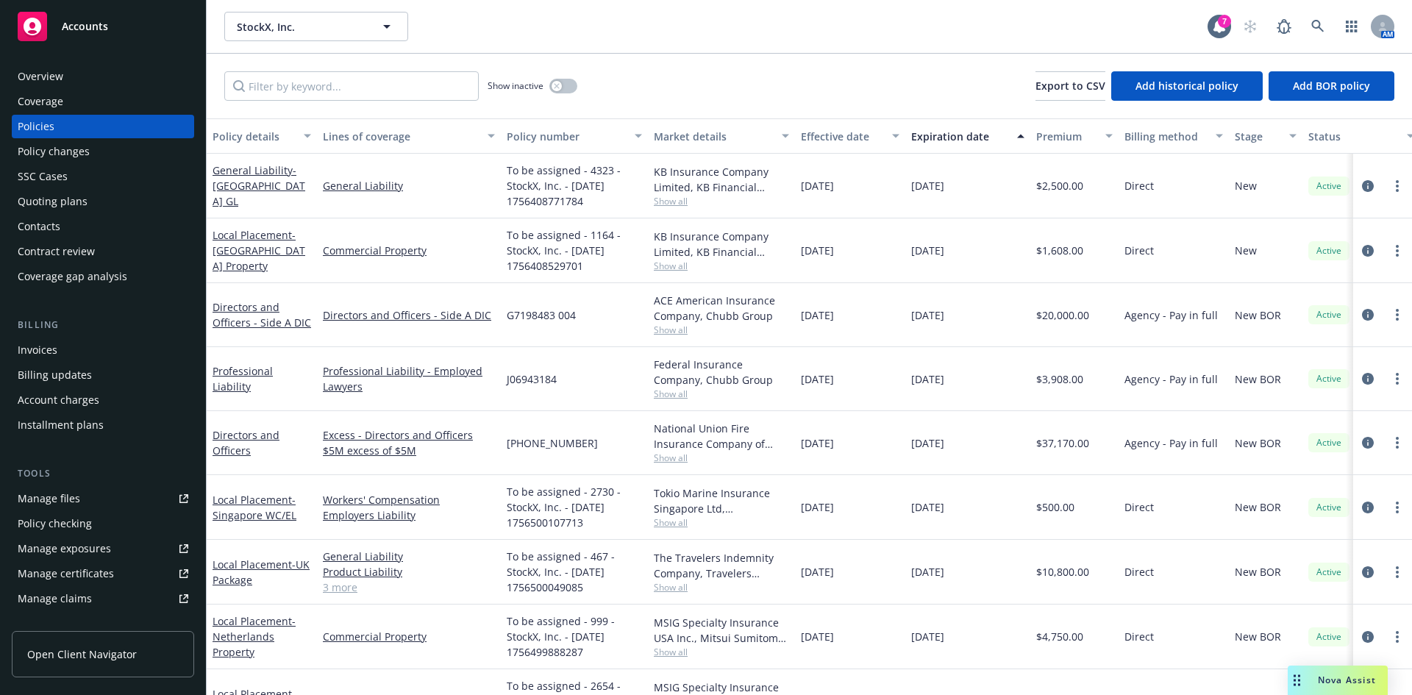
click at [691, 83] on div "Show inactive Export to CSV Add historical policy Add BOR policy" at bounding box center [810, 86] width 1206 height 65
click at [394, 87] on input "Filter by keyword..." at bounding box center [351, 85] width 255 height 29
click at [811, 87] on div "Show inactive Export to CSV Add historical policy Add BOR policy" at bounding box center [810, 86] width 1206 height 65
click at [372, 79] on input "Filter by keyword..." at bounding box center [351, 85] width 255 height 29
click at [722, 79] on div "Show inactive Export to CSV Add historical policy Add BOR policy" at bounding box center [810, 86] width 1206 height 65
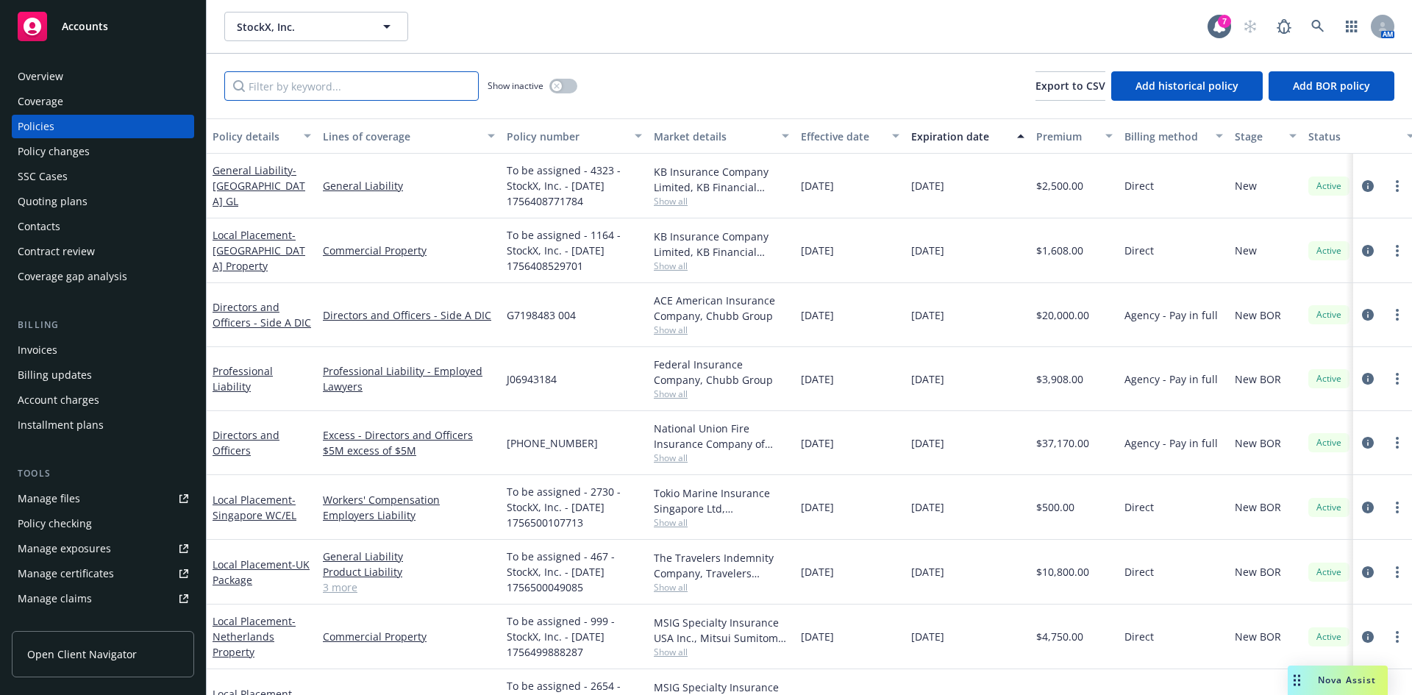
click at [392, 84] on input "Filter by keyword..." at bounding box center [351, 85] width 255 height 29
drag, startPoint x: 729, startPoint y: 74, endPoint x: 613, endPoint y: 74, distance: 115.5
click at [730, 74] on div "Show inactive Export to CSV Add historical policy Add BOR policy" at bounding box center [810, 86] width 1206 height 65
click at [362, 74] on input "Filter by keyword..." at bounding box center [351, 85] width 255 height 29
click at [753, 93] on div "Show inactive Export to CSV Add historical policy Add BOR policy" at bounding box center [810, 86] width 1206 height 65
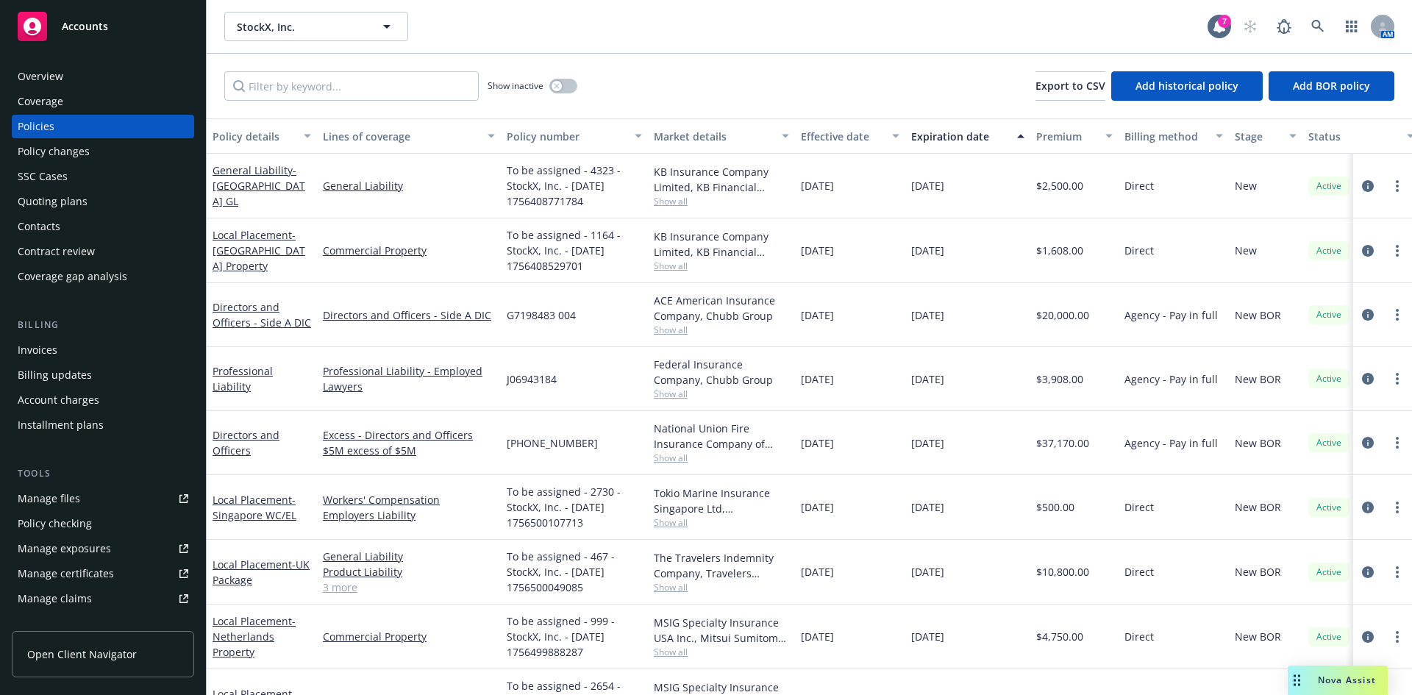
click at [382, 68] on div "Show inactive Export to CSV Add historical policy Add BOR policy" at bounding box center [810, 86] width 1206 height 65
click at [433, 84] on input "Filter by keyword..." at bounding box center [351, 85] width 255 height 29
click at [726, 90] on div "Show inactive Export to CSV Add historical policy Add BOR policy" at bounding box center [810, 86] width 1206 height 65
click at [310, 78] on input "Filter by keyword..." at bounding box center [351, 85] width 255 height 29
click at [671, 90] on div "Show inactive Export to CSV Add historical policy Add BOR policy" at bounding box center [810, 86] width 1206 height 65
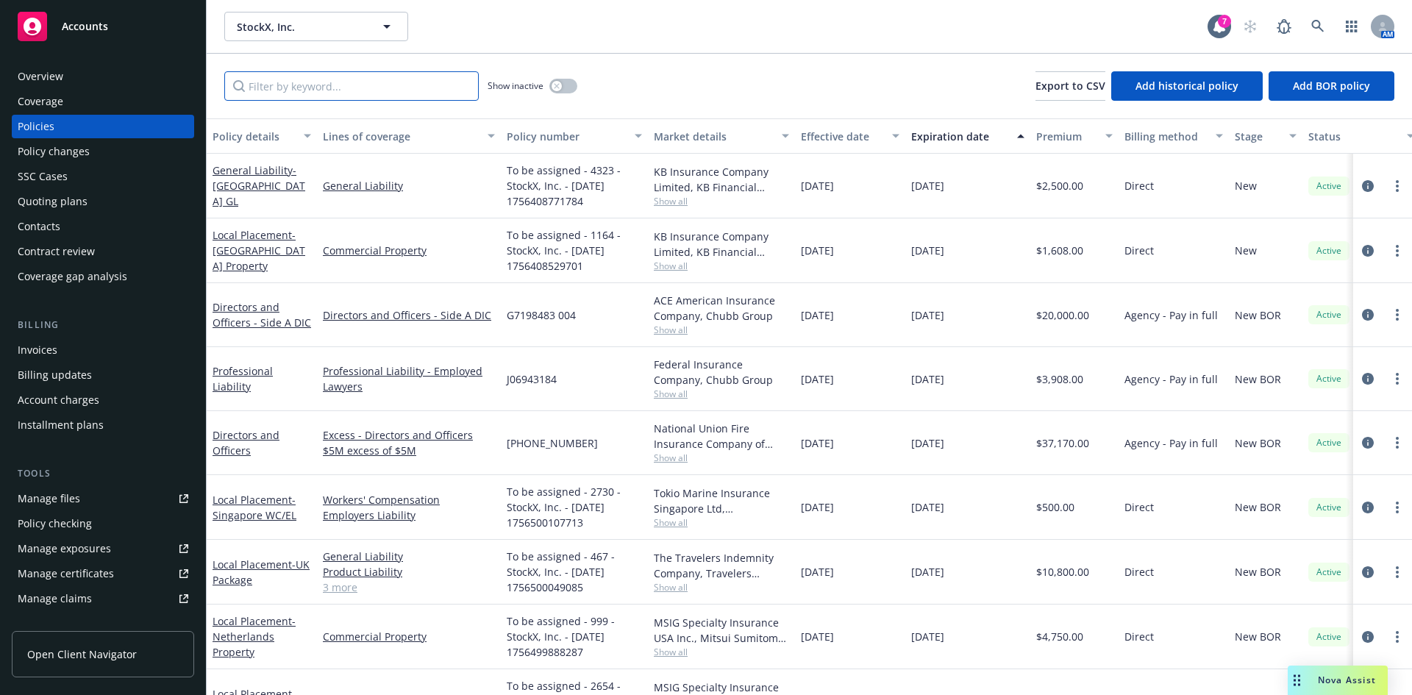
click at [435, 93] on input "Filter by keyword..." at bounding box center [351, 85] width 255 height 29
click at [750, 93] on div "Show inactive Export to CSV Add historical policy Add BOR policy" at bounding box center [810, 86] width 1206 height 65
click at [384, 85] on input "Filter by keyword..." at bounding box center [351, 85] width 255 height 29
click at [676, 85] on div "Show inactive Export to CSV Add historical policy Add BOR policy" at bounding box center [810, 86] width 1206 height 65
click at [413, 86] on input "Filter by keyword..." at bounding box center [351, 85] width 255 height 29
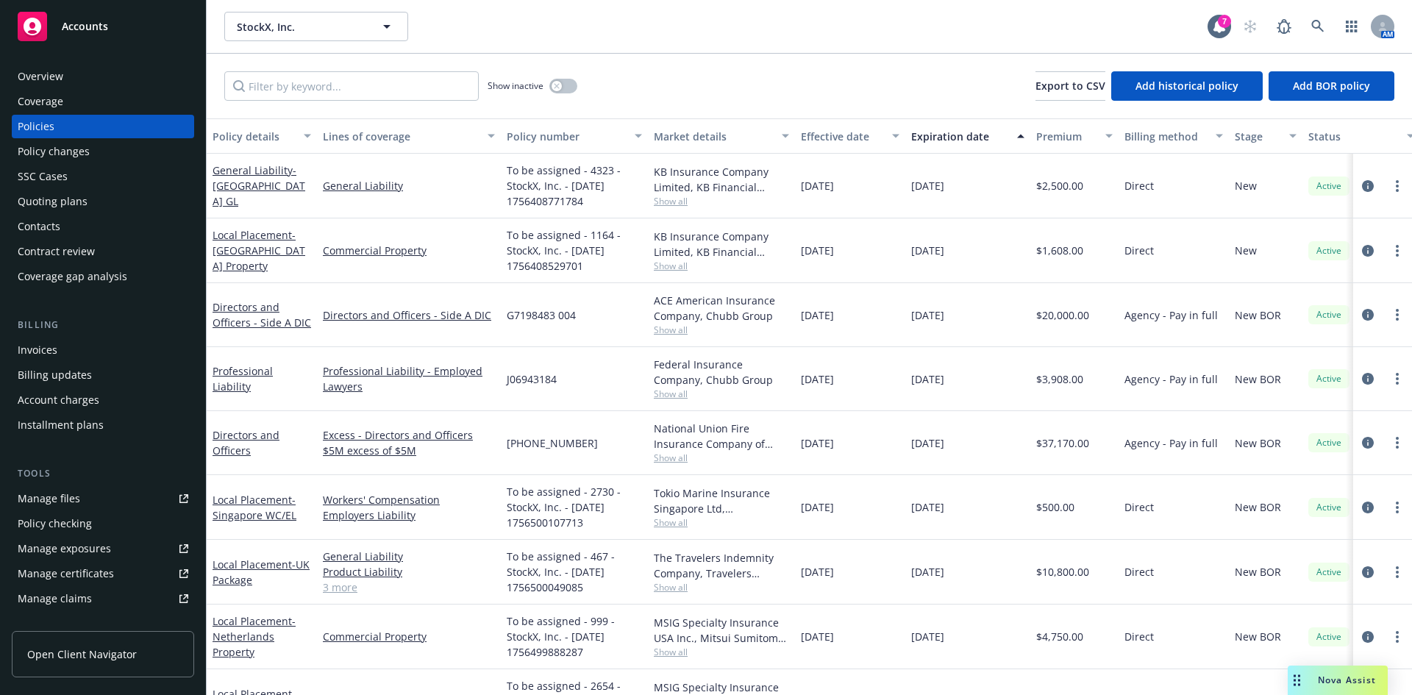
click at [705, 85] on div "Show inactive Export to CSV Add historical policy Add BOR policy" at bounding box center [810, 86] width 1206 height 65
click at [411, 81] on input "Filter by keyword..." at bounding box center [351, 85] width 255 height 29
click at [716, 80] on div "Show inactive Export to CSV Add historical policy Add BOR policy" at bounding box center [810, 86] width 1206 height 65
click at [377, 81] on input "Filter by keyword..." at bounding box center [351, 85] width 255 height 29
click at [741, 80] on div "Show inactive Export to CSV Add historical policy Add BOR policy" at bounding box center [810, 86] width 1206 height 65
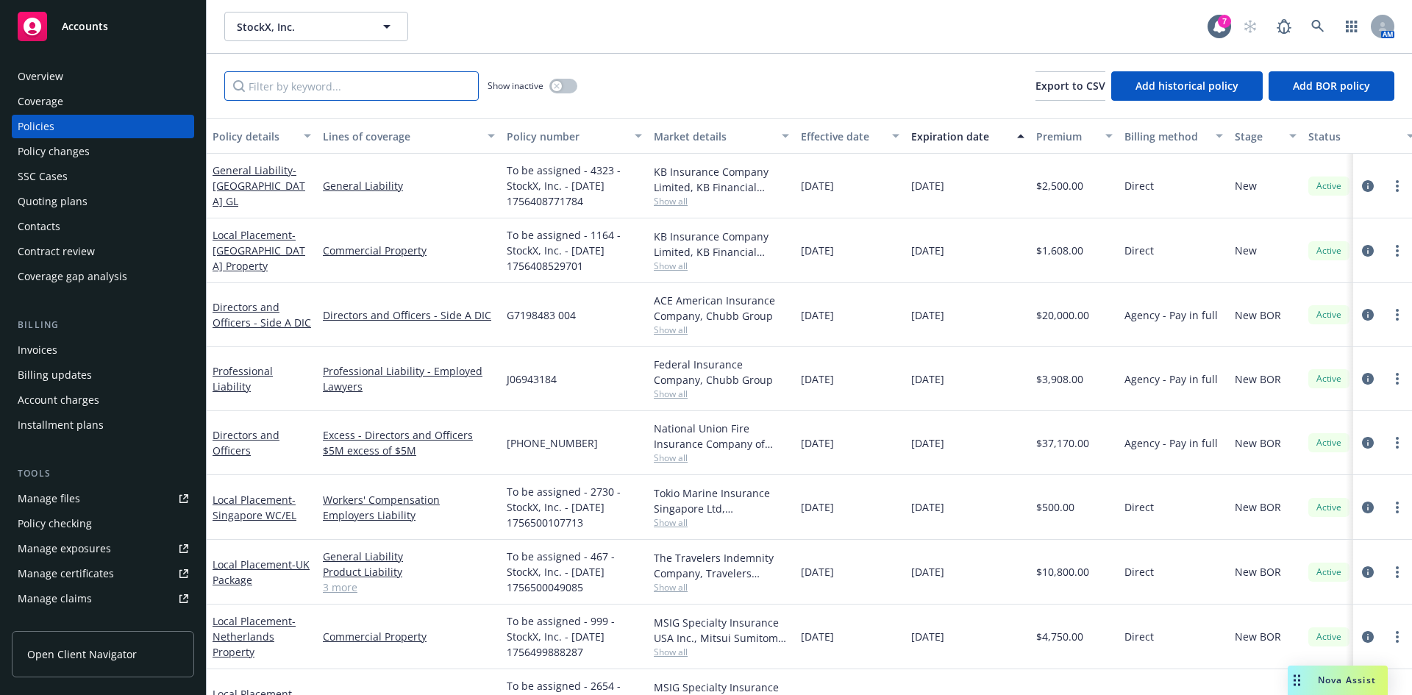
click at [394, 88] on input "Filter by keyword..." at bounding box center [351, 85] width 255 height 29
click at [749, 88] on div "Show inactive Export to CSV Add historical policy Add BOR policy" at bounding box center [810, 86] width 1206 height 65
click at [407, 70] on div "Show inactive Export to CSV Add historical policy Add BOR policy" at bounding box center [810, 86] width 1206 height 65
click at [396, 85] on input "Filter by keyword..." at bounding box center [351, 85] width 255 height 29
click at [735, 88] on div "Show inactive Export to CSV Add historical policy Add BOR policy" at bounding box center [810, 86] width 1206 height 65
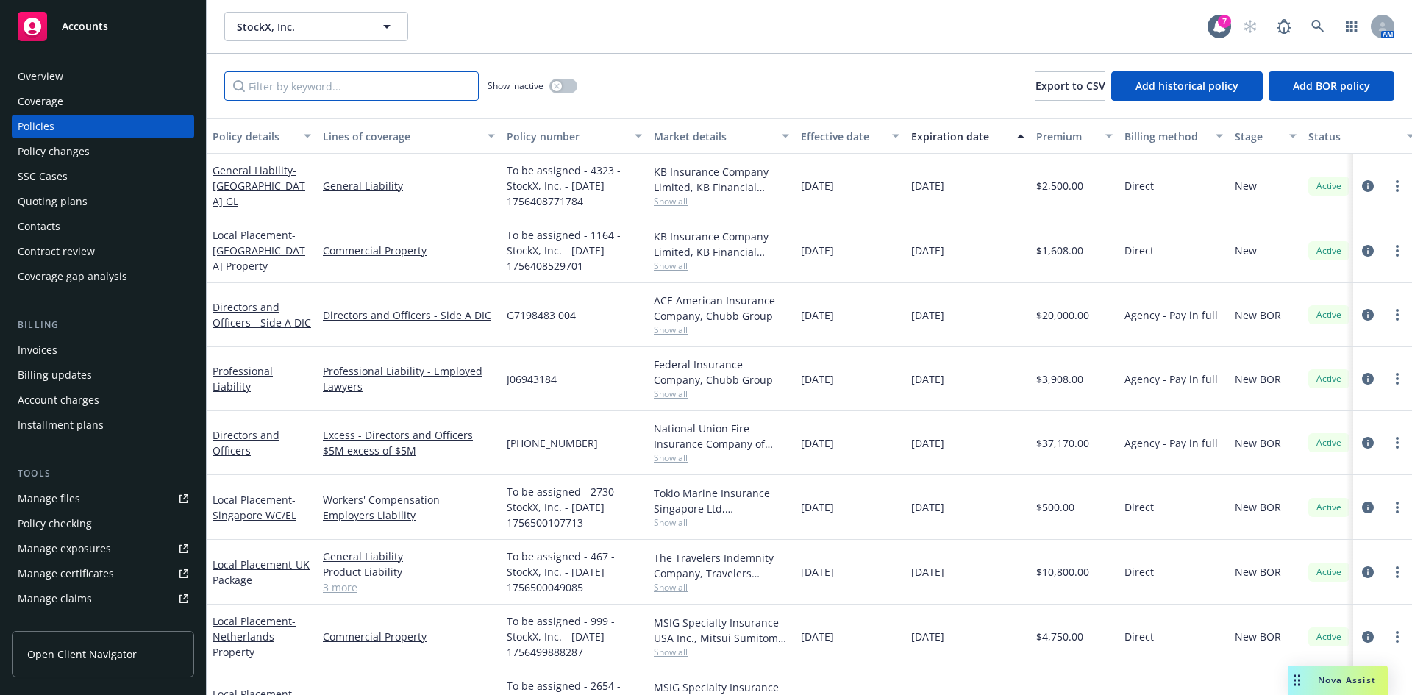
click at [375, 96] on input "Filter by keyword..." at bounding box center [351, 85] width 255 height 29
click at [763, 96] on div "Show inactive Export to CSV Add historical policy Add BOR policy" at bounding box center [810, 86] width 1206 height 65
click at [398, 99] on input "Filter by keyword..." at bounding box center [351, 85] width 255 height 29
click at [786, 90] on div "Show inactive Export to CSV Add historical policy Add BOR policy" at bounding box center [810, 86] width 1206 height 65
click at [413, 90] on input "Filter by keyword..." at bounding box center [351, 85] width 255 height 29
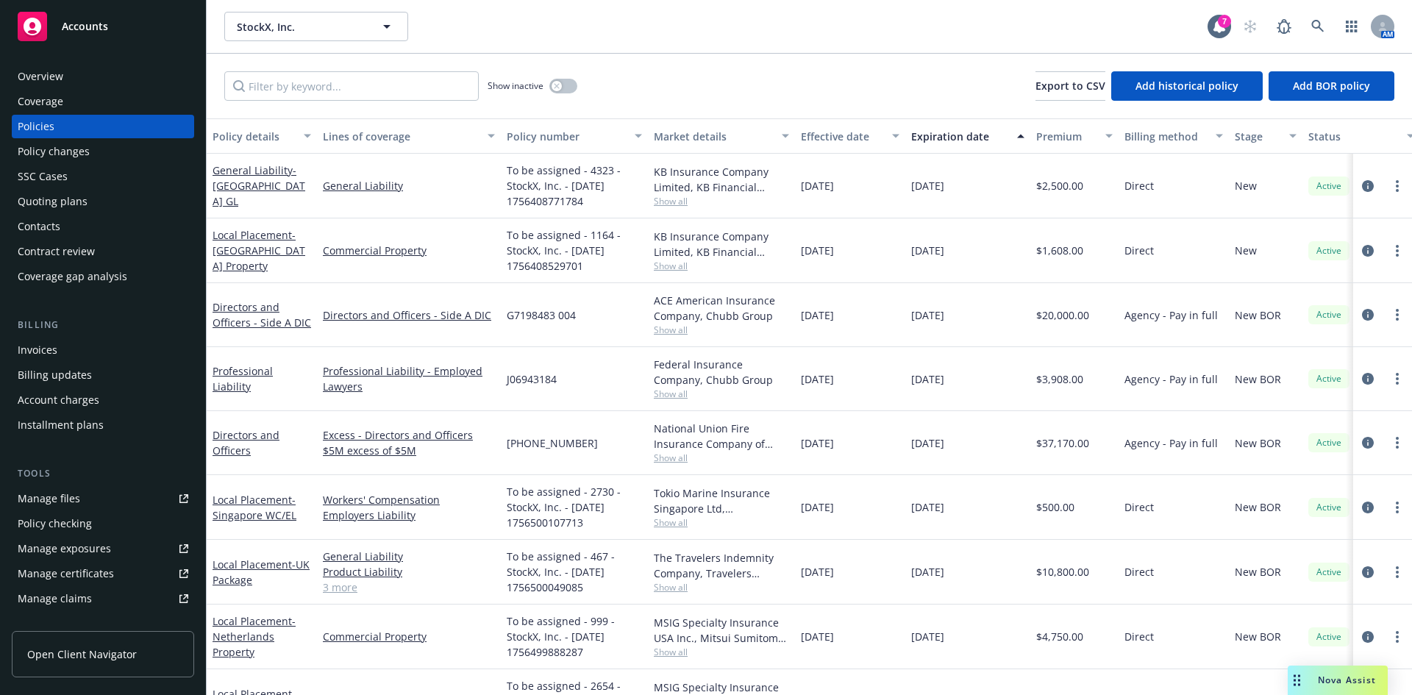
drag, startPoint x: 742, startPoint y: 90, endPoint x: 691, endPoint y: 91, distance: 51.5
click at [740, 91] on div "Show inactive Export to CSV Add historical policy Add BOR policy" at bounding box center [810, 86] width 1206 height 65
drag, startPoint x: 368, startPoint y: 92, endPoint x: 402, endPoint y: 93, distance: 34.6
click at [368, 93] on input "Filter by keyword..." at bounding box center [351, 85] width 255 height 29
click at [695, 89] on div "Show inactive Export to CSV Add historical policy Add BOR policy" at bounding box center [810, 86] width 1206 height 65
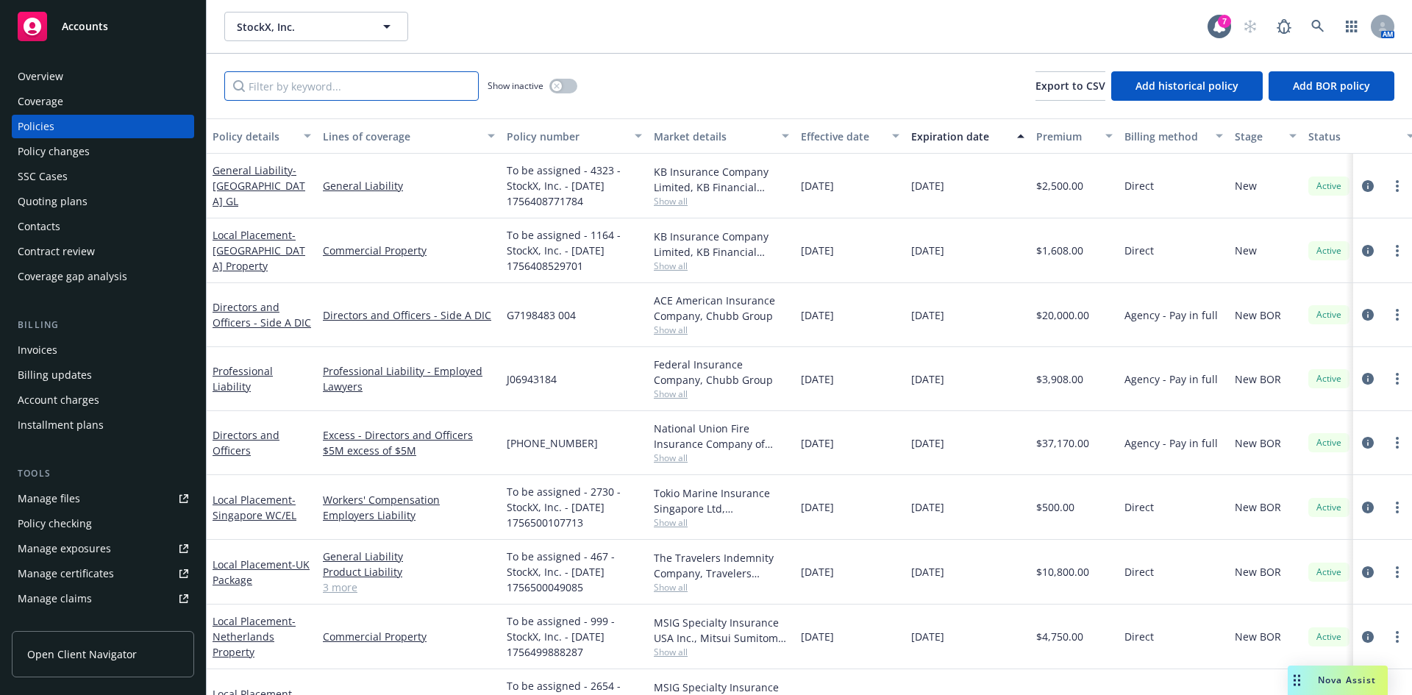
click at [405, 89] on input "Filter by keyword..." at bounding box center [351, 85] width 255 height 29
click at [648, 78] on div "Show inactive Export to CSV Add historical policy Add BOR policy" at bounding box center [810, 86] width 1206 height 65
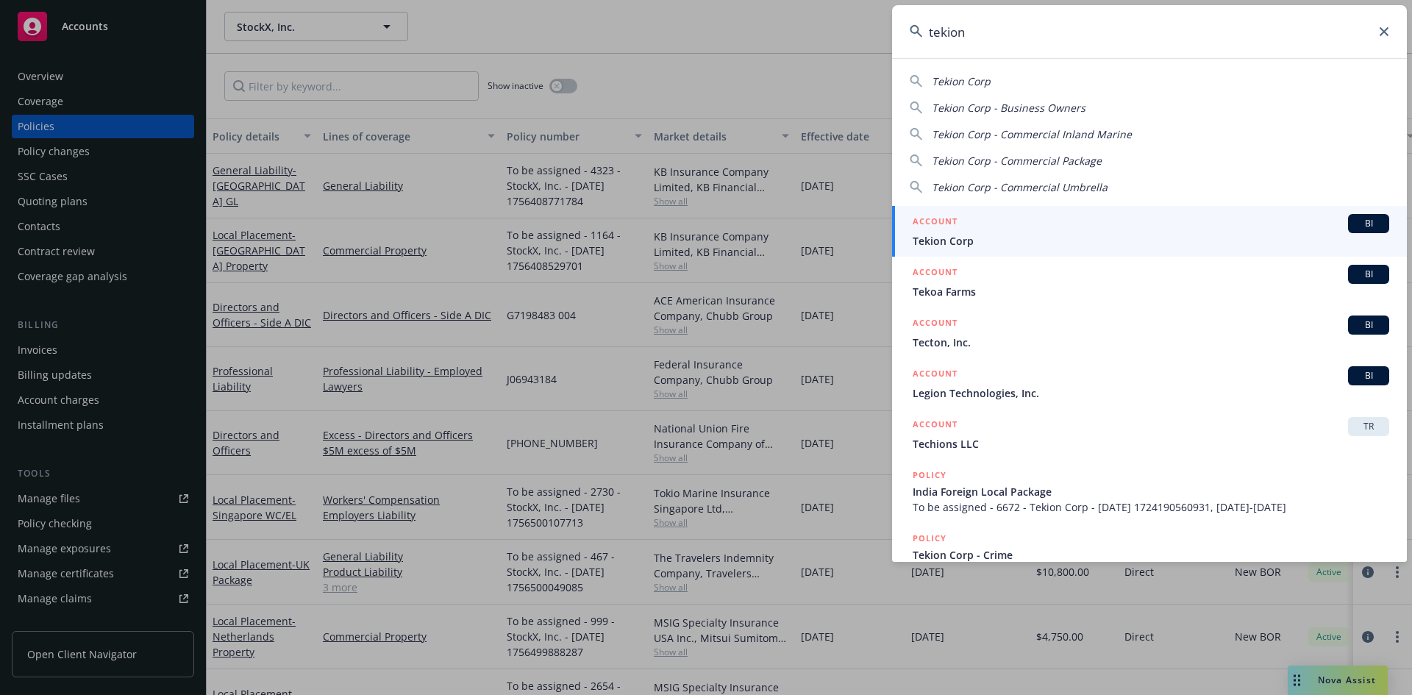
type input "tekion"
click at [1362, 221] on span "BI" at bounding box center [1368, 223] width 29 height 13
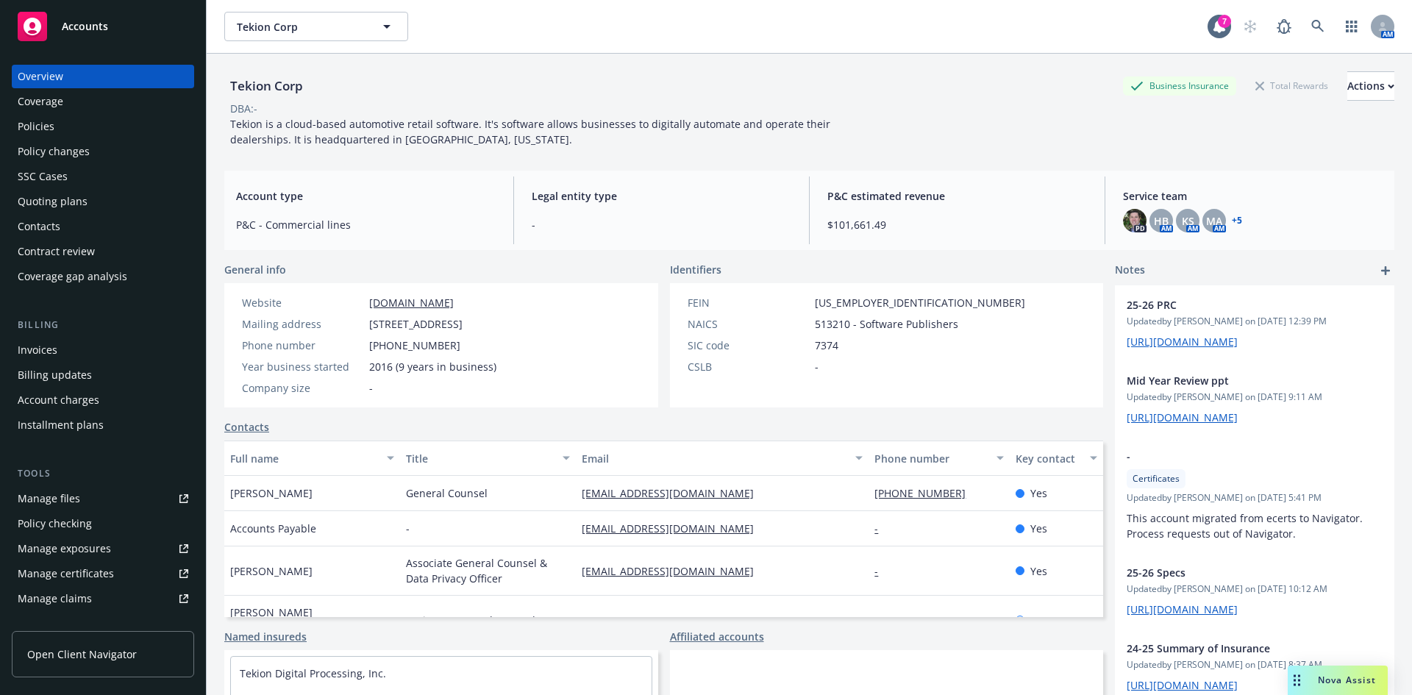
click at [808, 82] on div "Tekion Corp Business Insurance Total Rewards Actions" at bounding box center [809, 85] width 1170 height 29
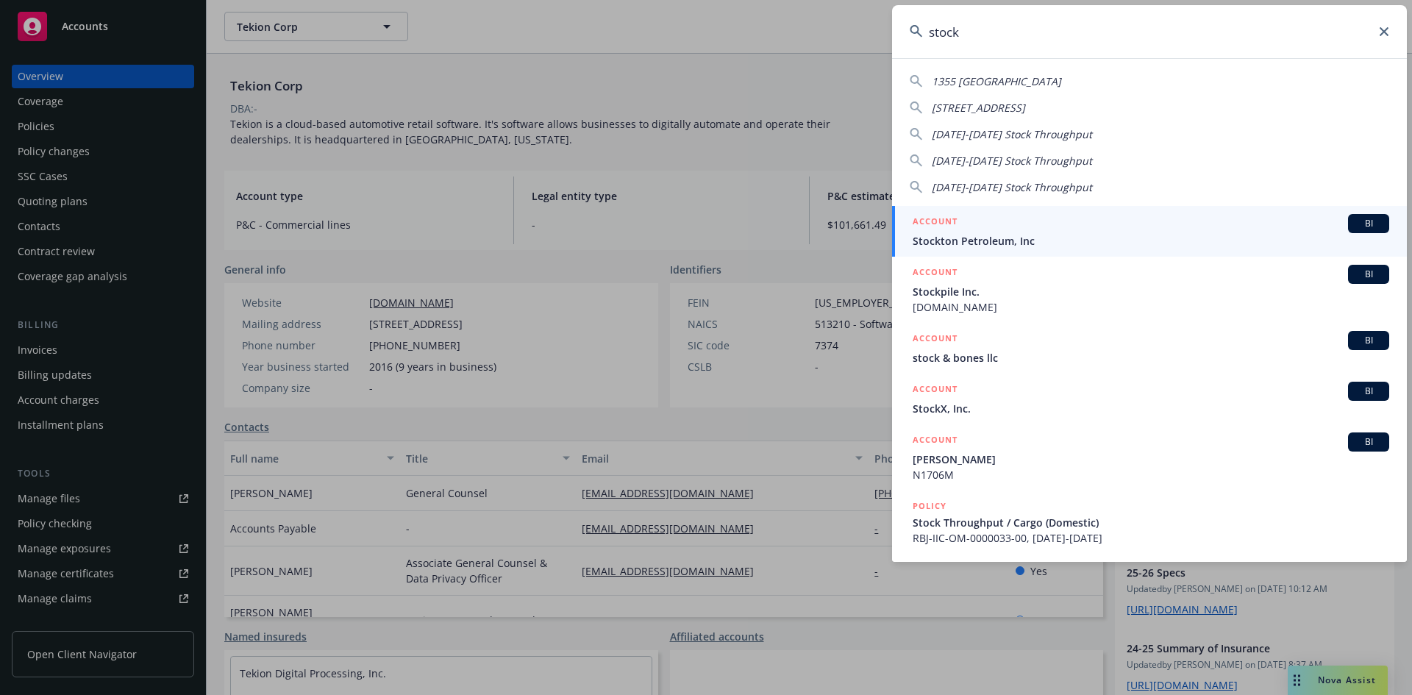
type input "stock"
click at [1348, 392] on div "BI" at bounding box center [1368, 391] width 41 height 19
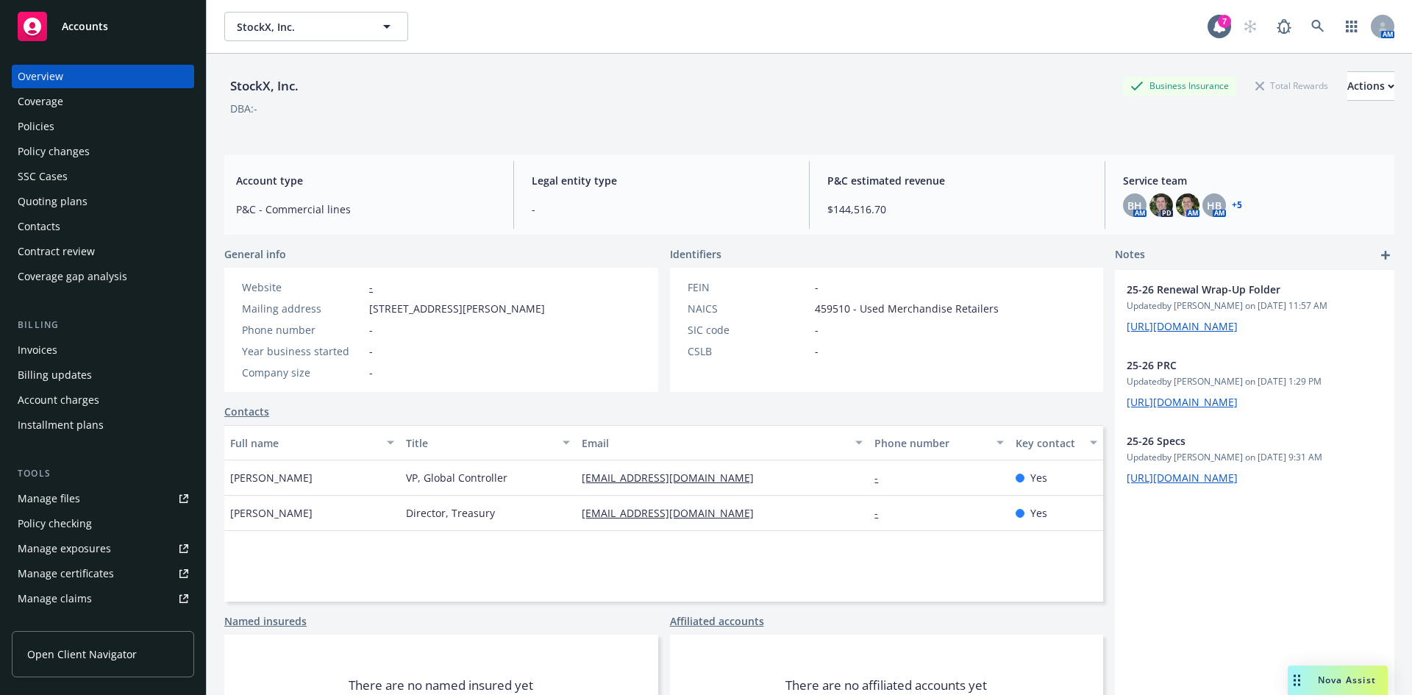
click at [63, 135] on div "Policies" at bounding box center [103, 127] width 171 height 24
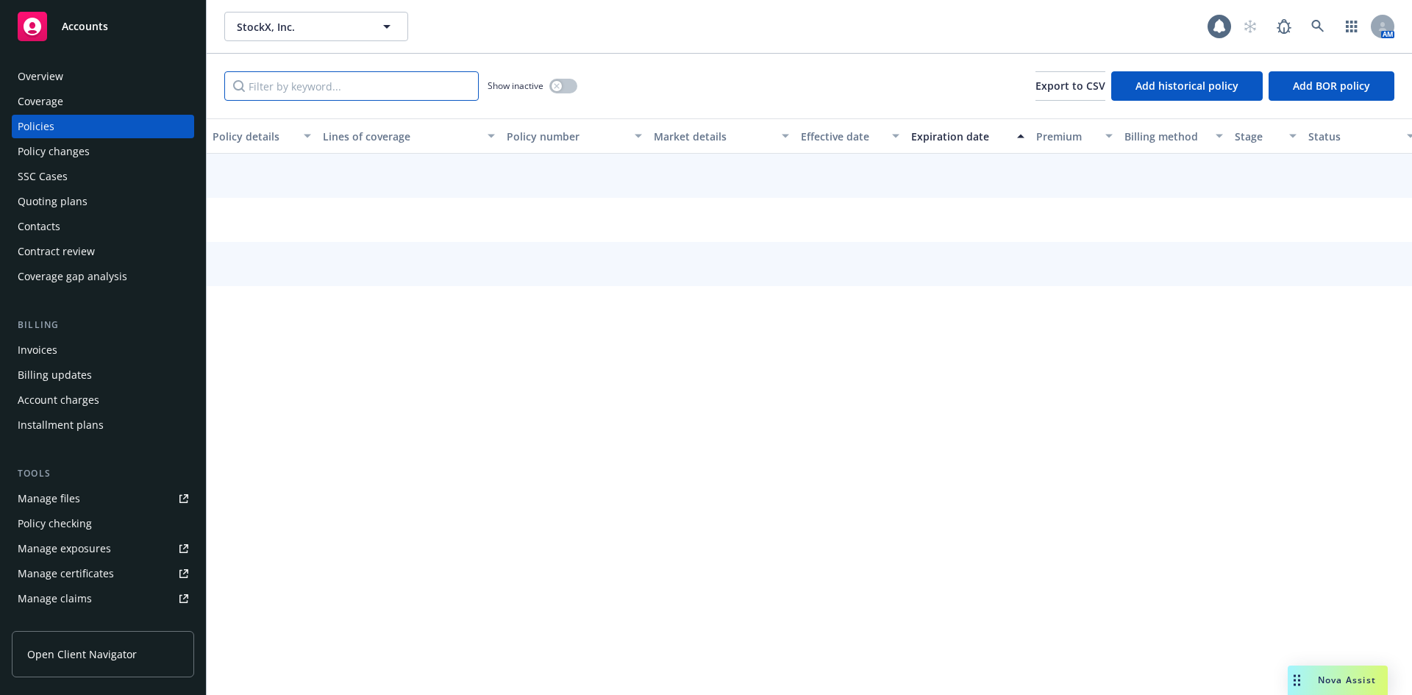
click at [341, 90] on input "Filter by keyword..." at bounding box center [351, 85] width 255 height 29
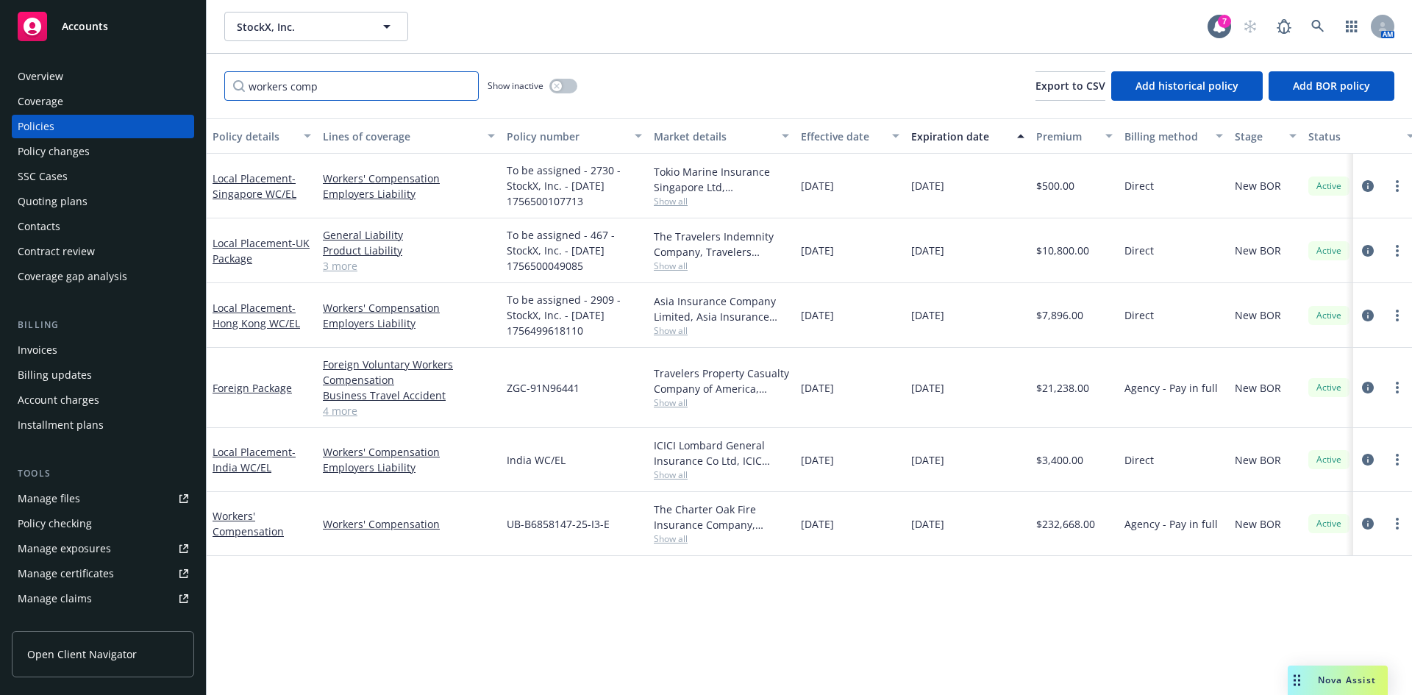
type input "workers comp"
drag, startPoint x: 505, startPoint y: 527, endPoint x: 611, endPoint y: 526, distance: 105.9
click at [611, 526] on div "UB-B6858147-25-I3-E" at bounding box center [574, 524] width 147 height 64
copy span "UB-B6858147-25-I3-E"
drag, startPoint x: 658, startPoint y: 508, endPoint x: 761, endPoint y: 525, distance: 104.4
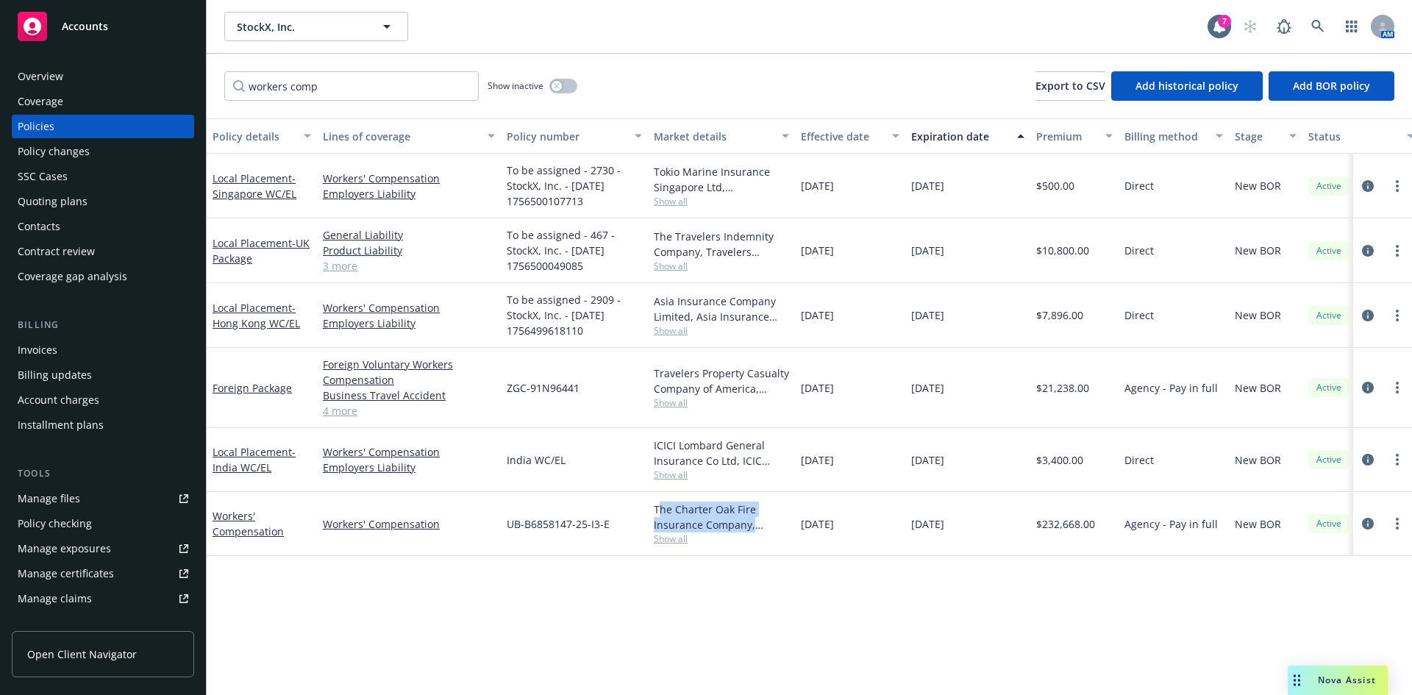
click at [761, 525] on div "The Charter Oak Fire Insurance Company, Travelers Insurance" at bounding box center [721, 517] width 135 height 31
click at [651, 511] on div "The Charter Oak Fire Insurance Company, Travelers Insurance Show all" at bounding box center [721, 524] width 147 height 64
drag, startPoint x: 653, startPoint y: 507, endPoint x: 691, endPoint y: 541, distance: 51.0
click at [762, 530] on div "The Charter Oak Fire Insurance Company, Travelers Insurance Show all" at bounding box center [721, 524] width 147 height 64
copy div "The Charter Oak Fire Insurance Company,"
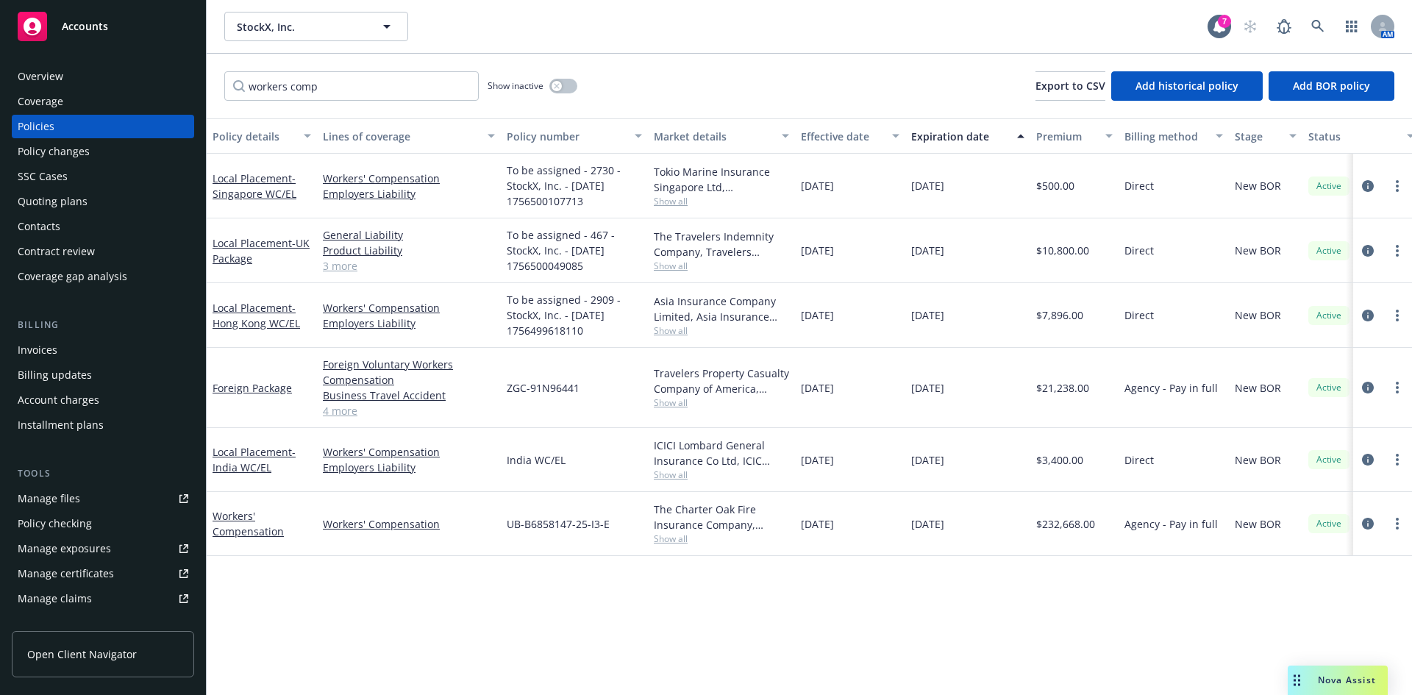
click at [669, 538] on span "Show all" at bounding box center [721, 539] width 135 height 13
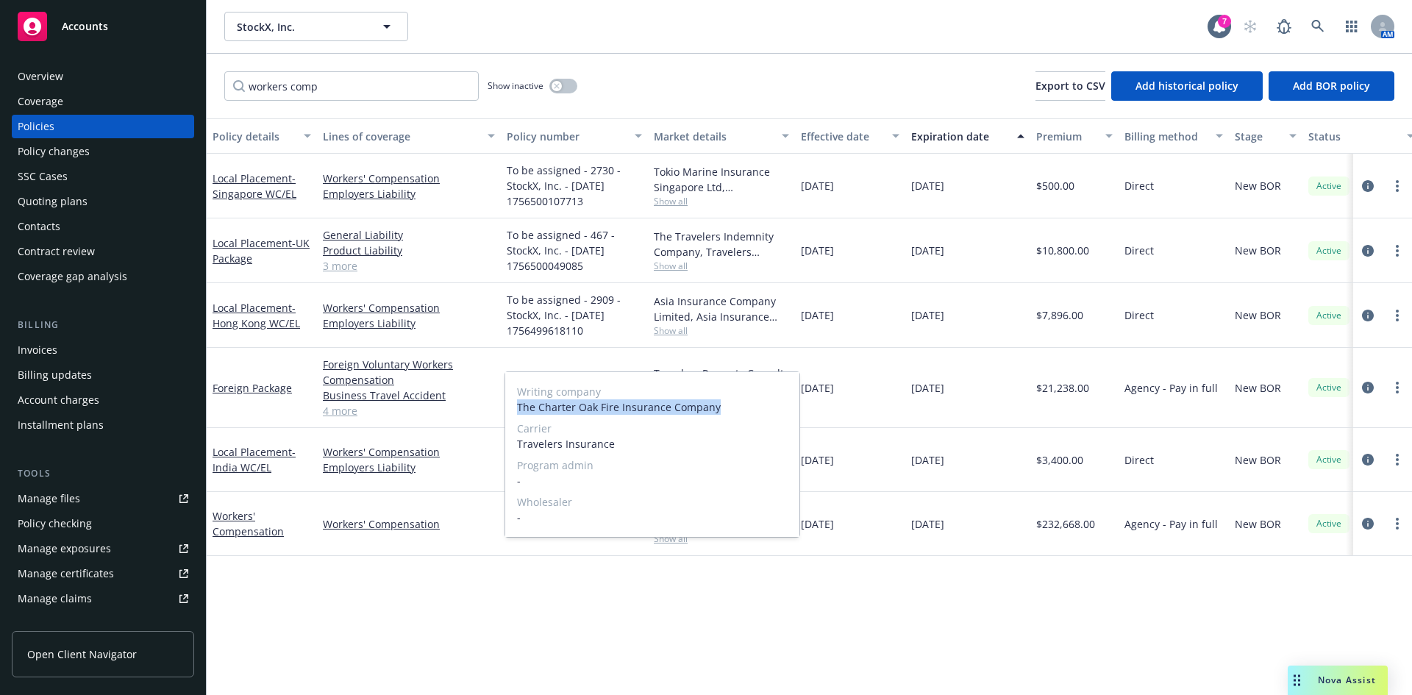
drag, startPoint x: 516, startPoint y: 410, endPoint x: 741, endPoint y: 414, distance: 224.4
click at [741, 414] on div "Writing company The Charter Oak Fire Insurance Company Carrier Travelers Insura…" at bounding box center [652, 454] width 294 height 165
drag, startPoint x: 632, startPoint y: 447, endPoint x: 513, endPoint y: 447, distance: 118.4
click at [513, 447] on div "Writing company The Charter Oak Fire Insurance Company Carrier Travelers Insura…" at bounding box center [652, 454] width 294 height 165
copy span "Travelers Insurance"
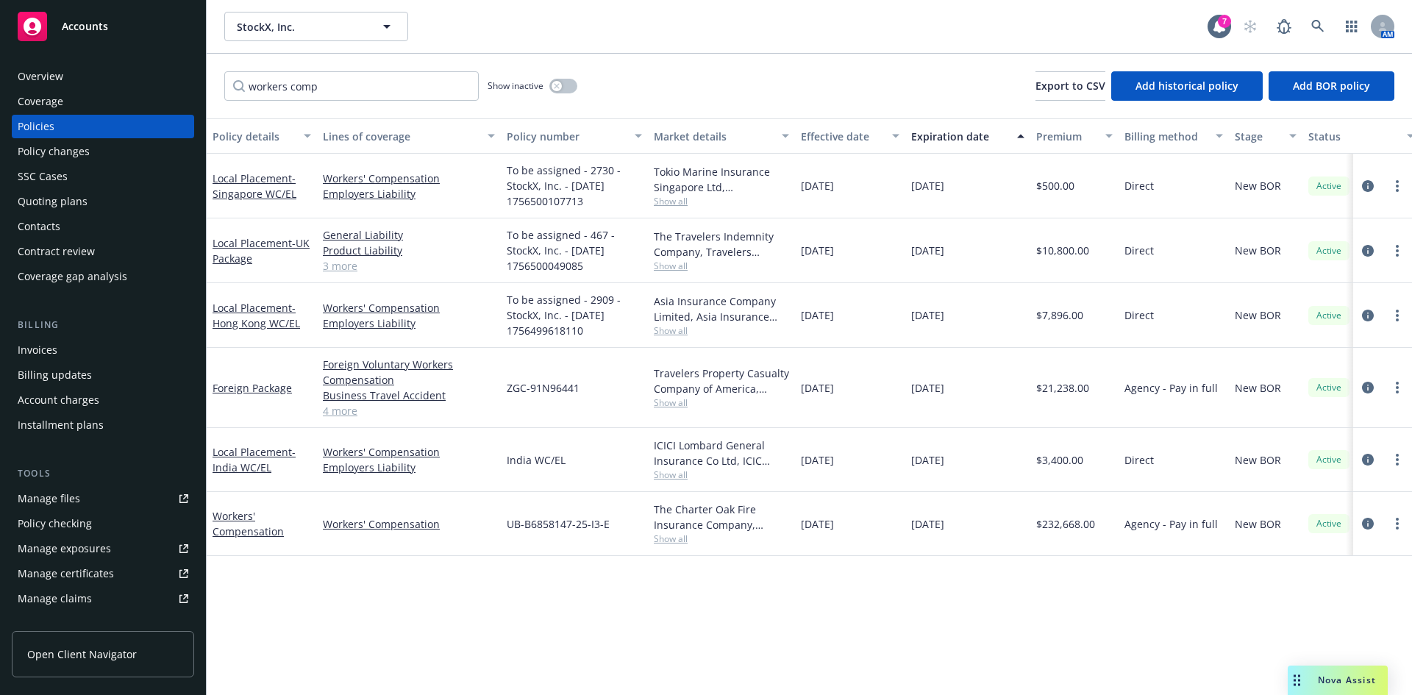
drag, startPoint x: 846, startPoint y: 644, endPoint x: 688, endPoint y: 552, distance: 183.3
click at [833, 625] on div "Policy details Lines of coverage Policy number Market details Effective date Ex…" at bounding box center [810, 406] width 1206 height 577
click at [1365, 527] on icon "circleInformation" at bounding box center [1368, 524] width 12 height 12
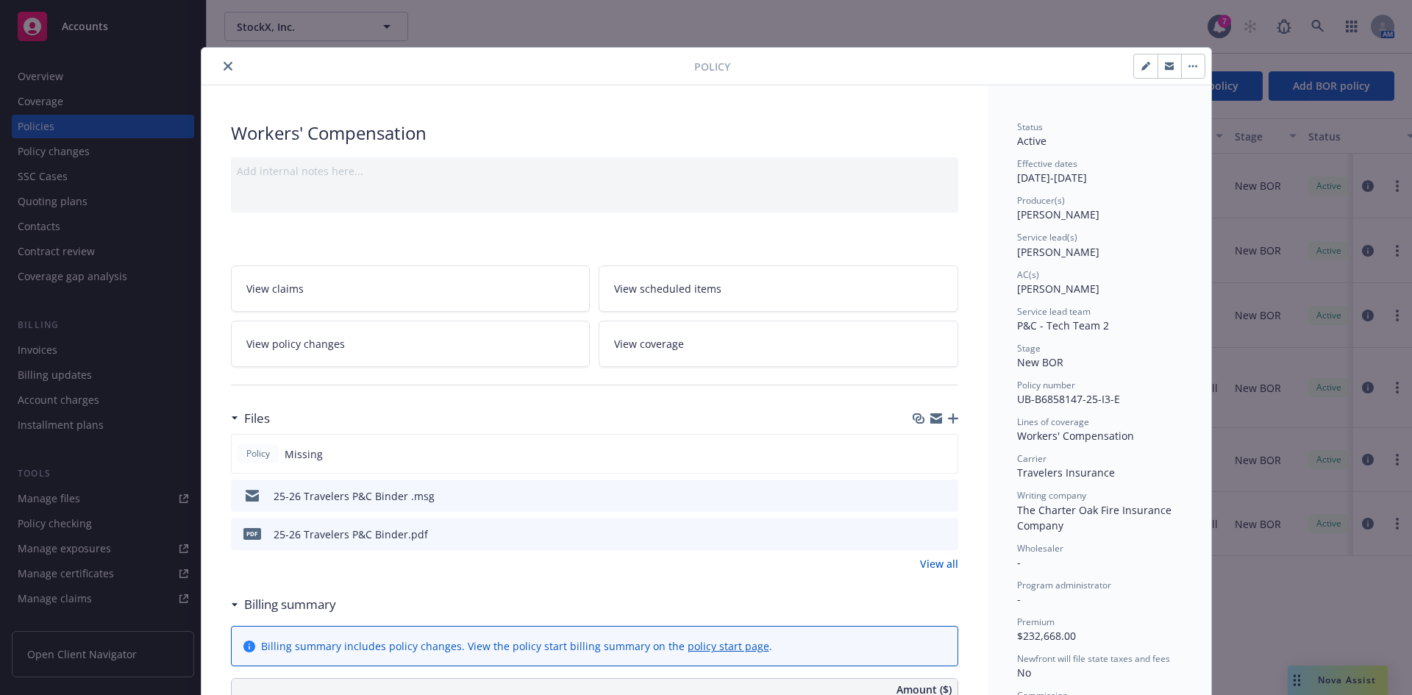
click at [938, 496] on icon "preview file" at bounding box center [944, 495] width 13 height 10
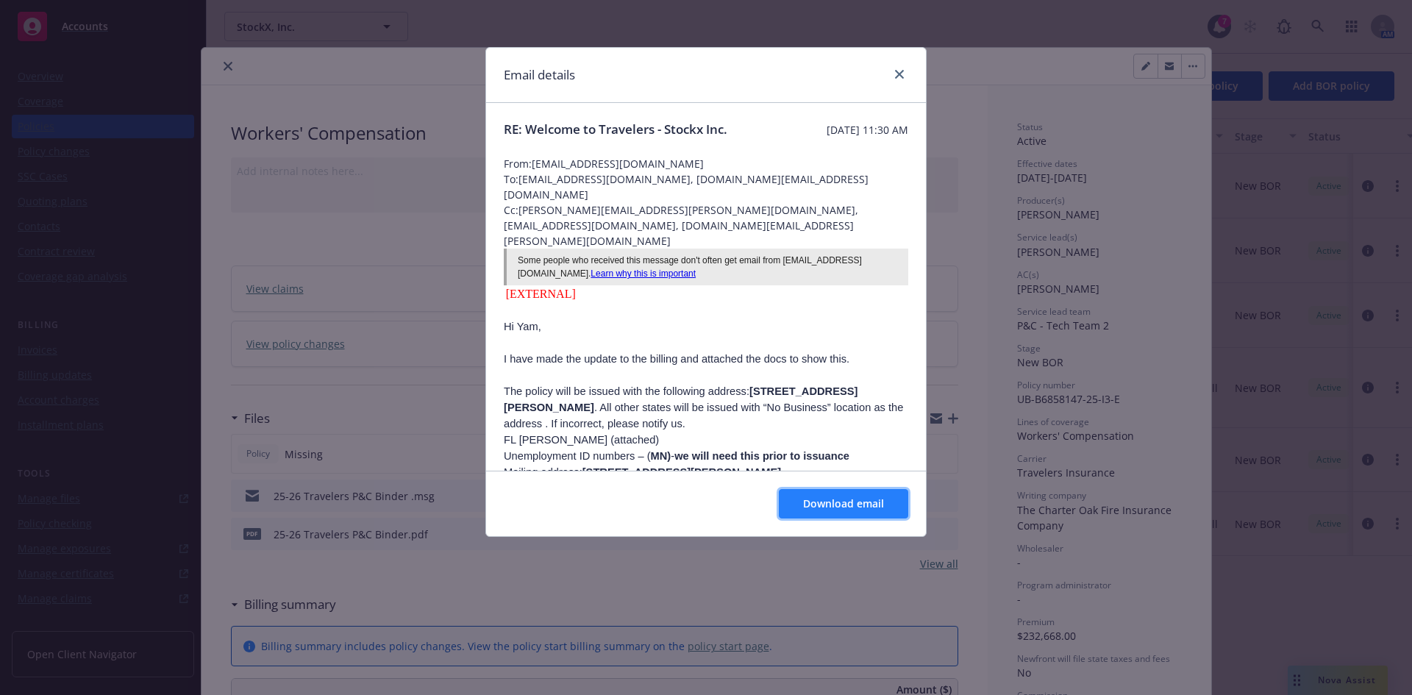
click at [834, 502] on span "Download email" at bounding box center [843, 504] width 81 height 14
click at [906, 69] on link "close" at bounding box center [900, 74] width 18 height 18
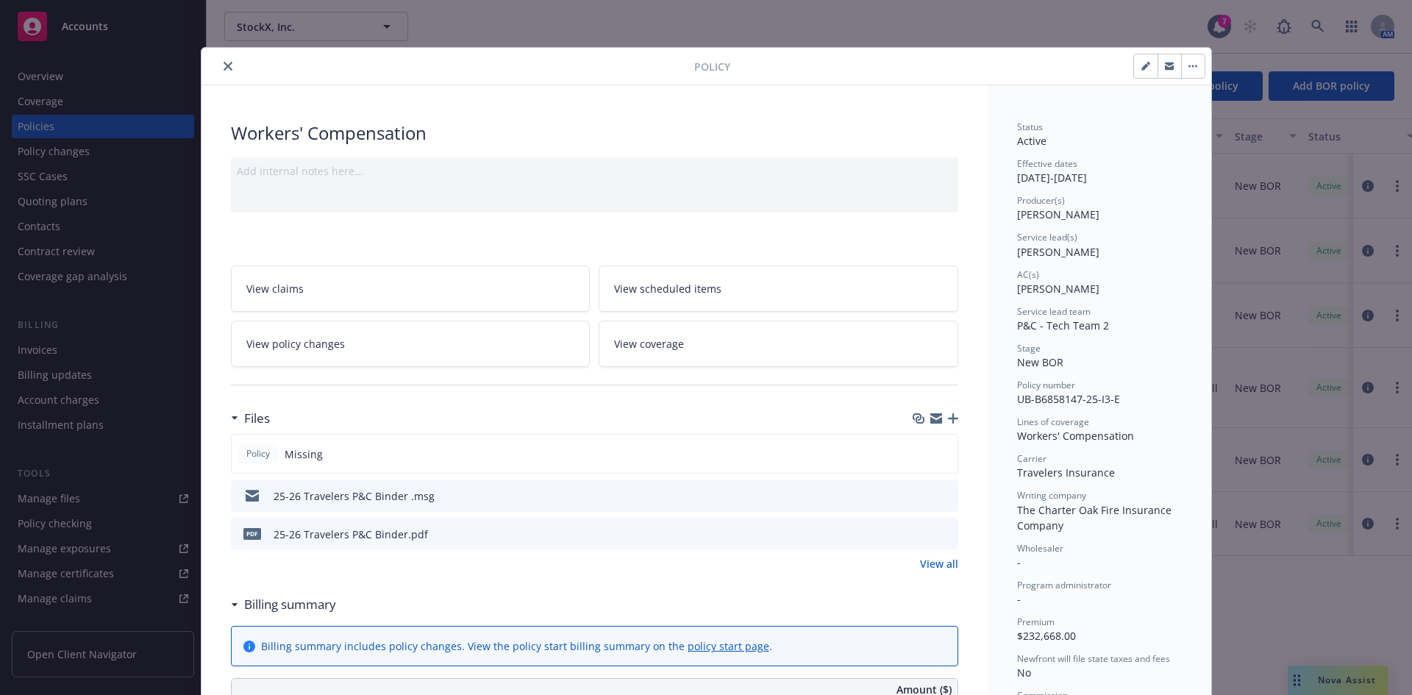
drag, startPoint x: 957, startPoint y: 535, endPoint x: 936, endPoint y: 536, distance: 21.3
click at [938, 536] on icon "preview file" at bounding box center [944, 533] width 13 height 10
click at [224, 64] on icon "close" at bounding box center [228, 66] width 9 height 9
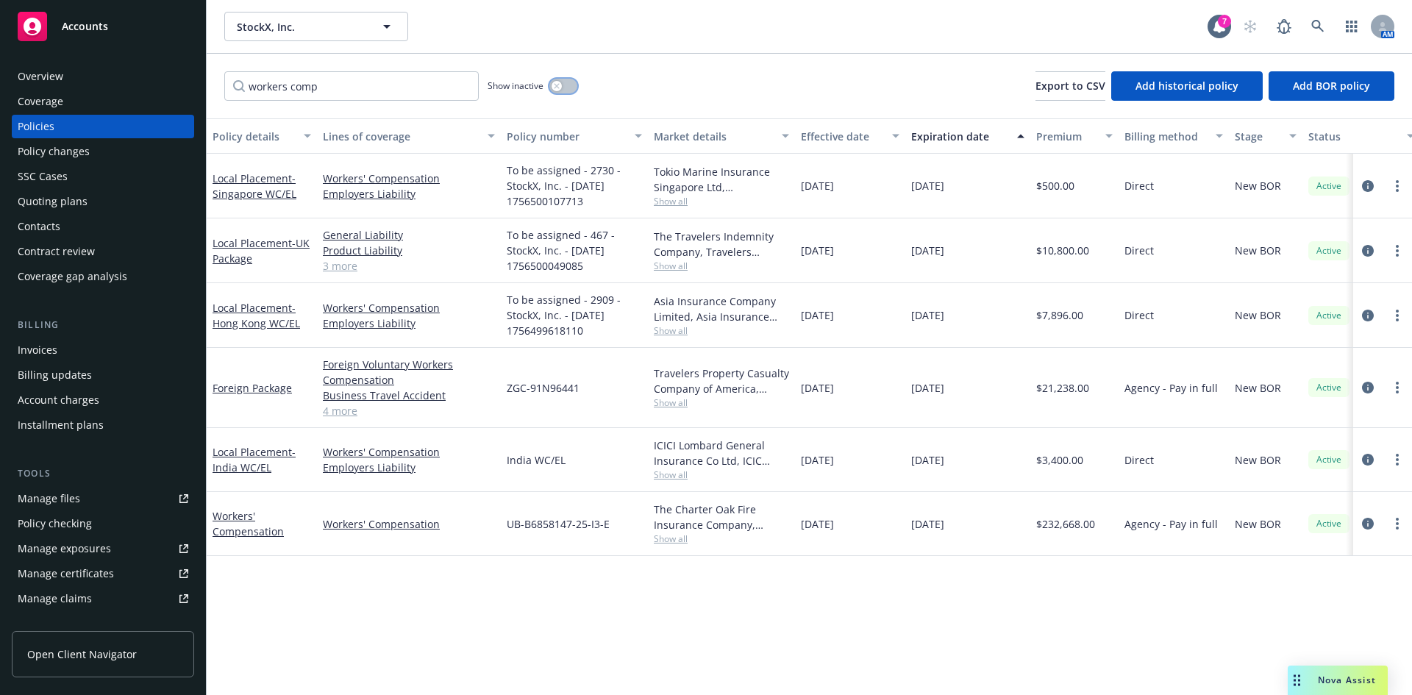
drag, startPoint x: 558, startPoint y: 80, endPoint x: 579, endPoint y: 76, distance: 21.1
click at [564, 79] on button "button" at bounding box center [563, 86] width 28 height 15
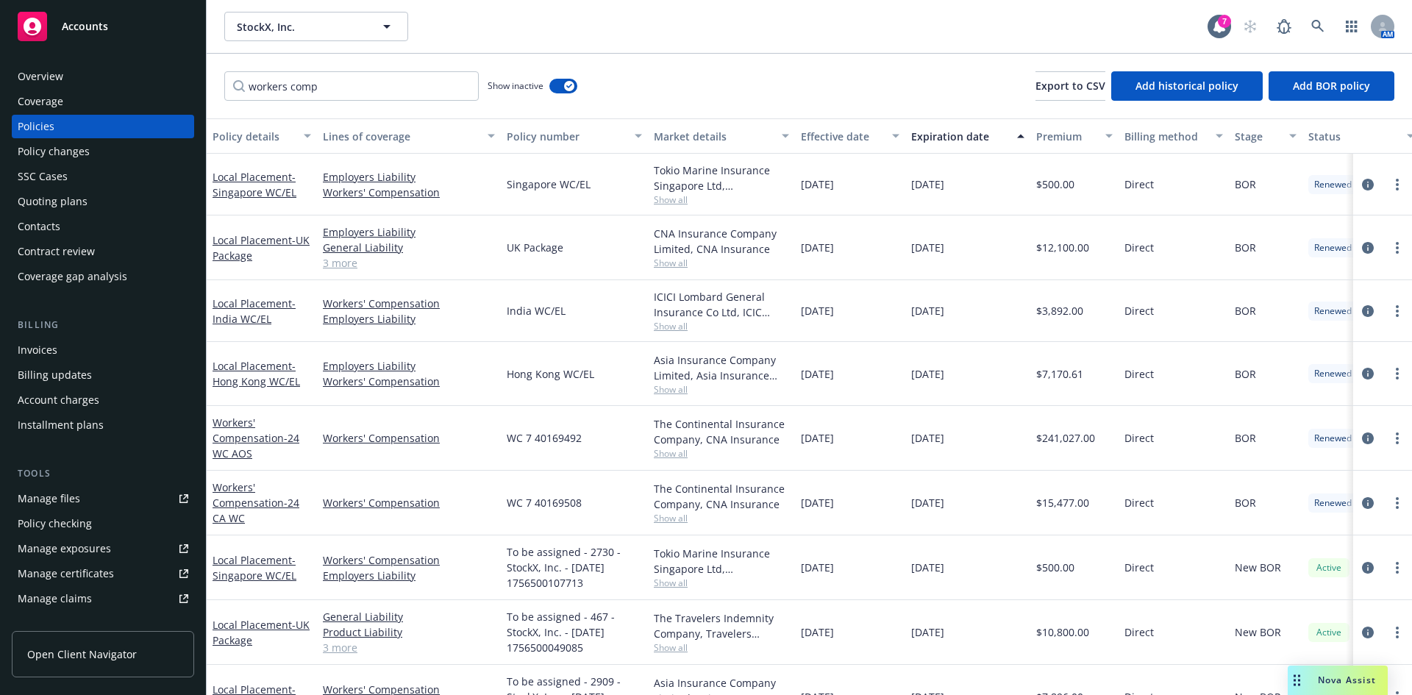
click at [596, 71] on div "workers comp Show inactive Export to CSV Add historical policy Add BOR policy" at bounding box center [810, 86] width 1206 height 65
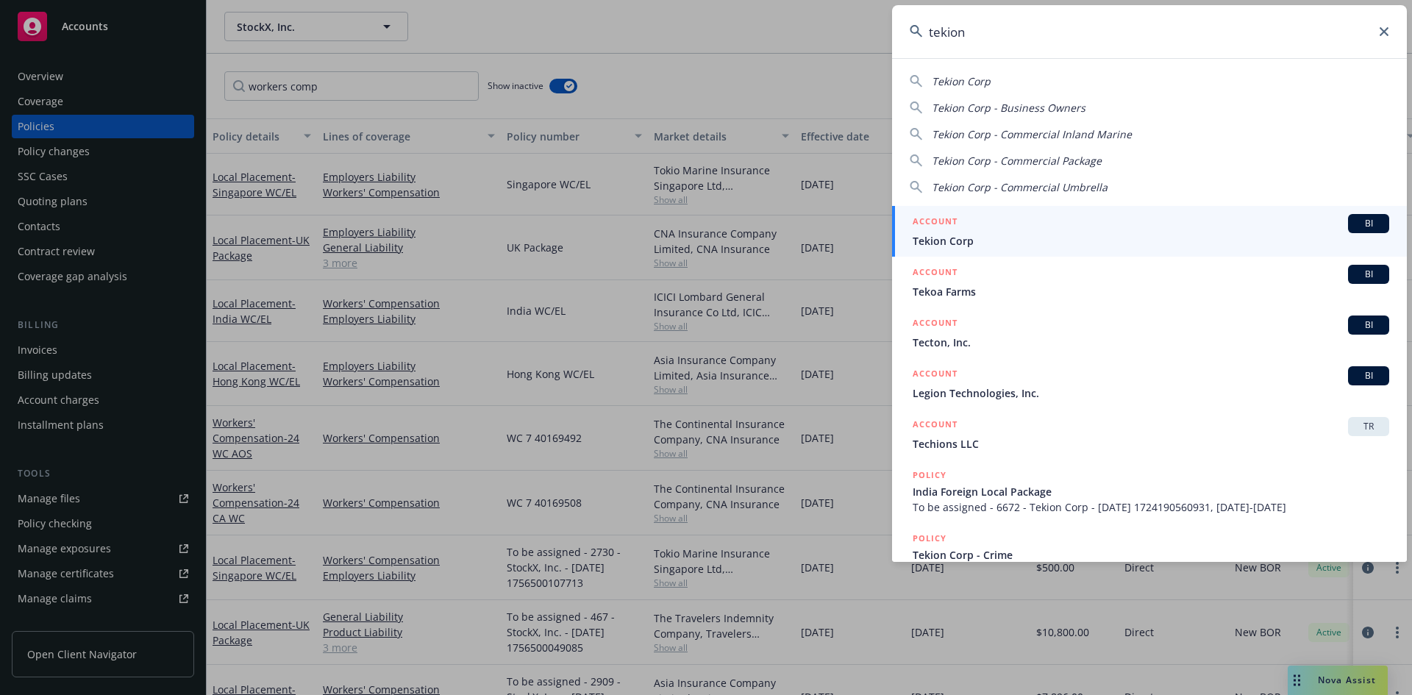
type input "tekion"
click at [1354, 219] on span "BI" at bounding box center [1368, 223] width 29 height 13
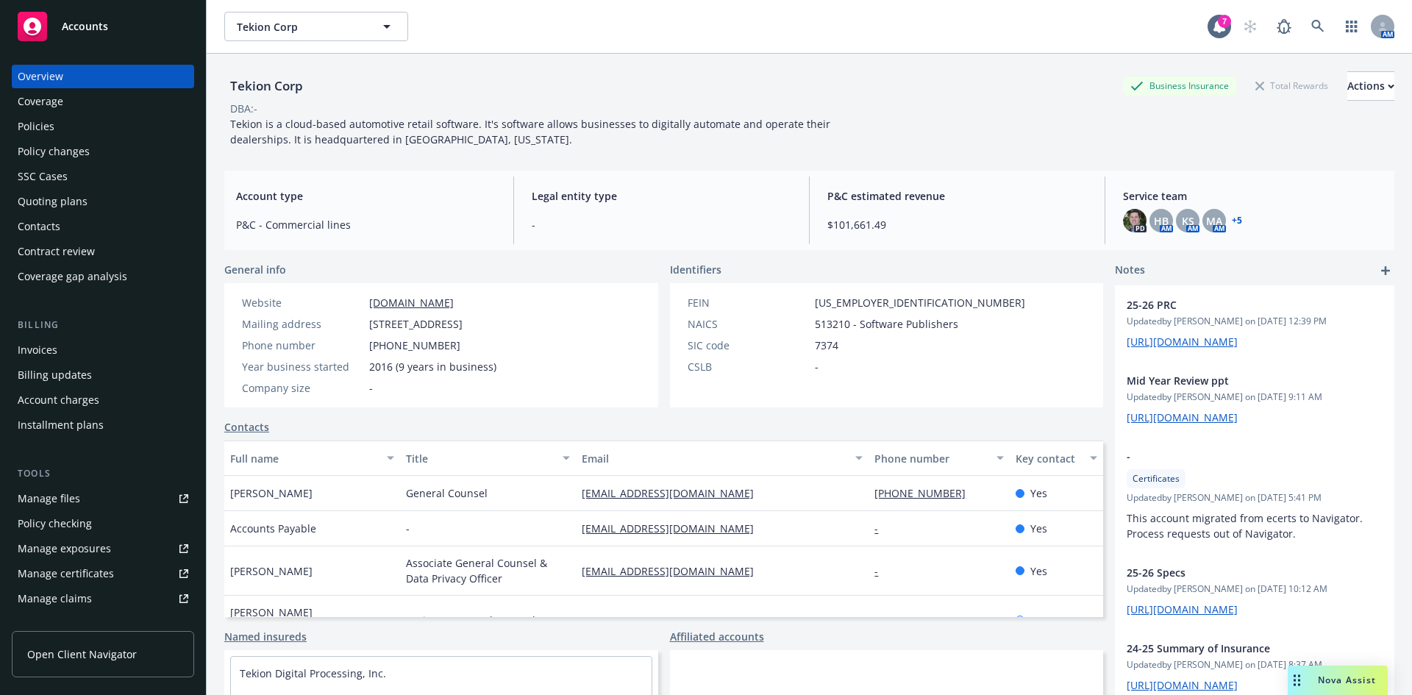
click at [66, 207] on div "Quoting plans" at bounding box center [53, 202] width 70 height 24
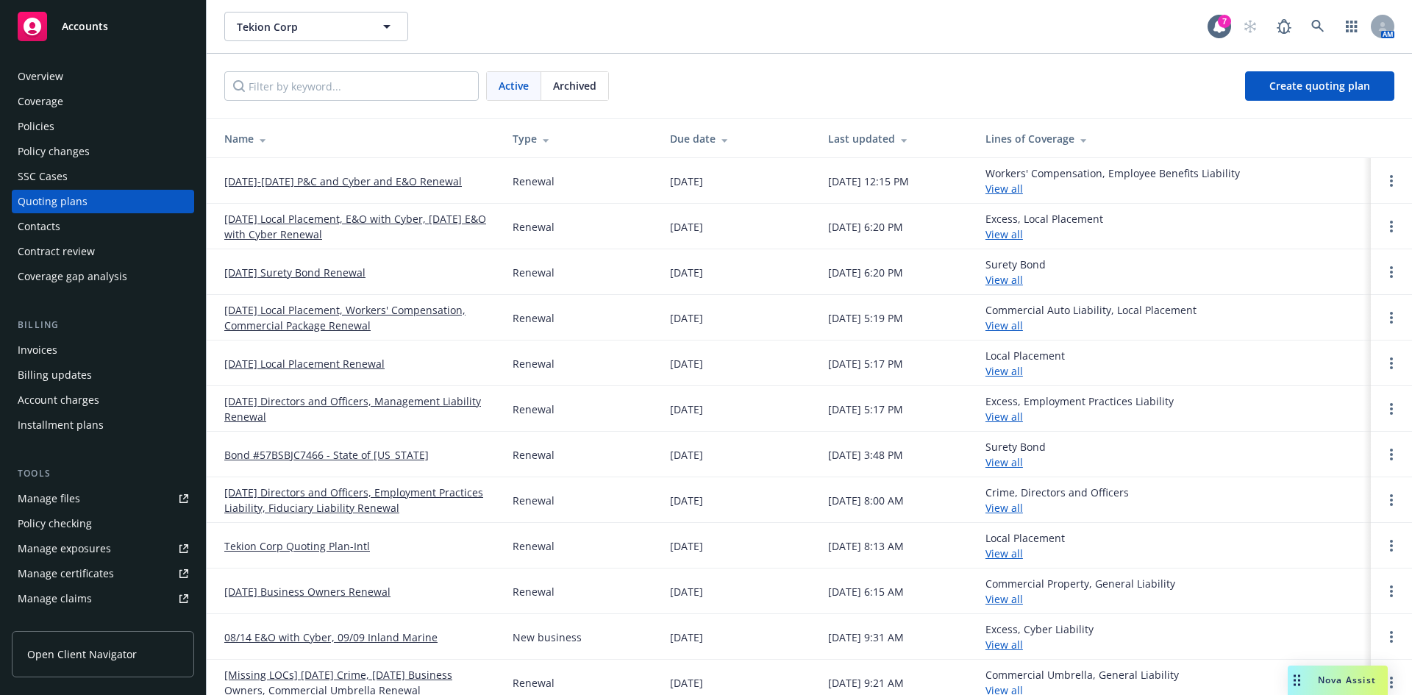
click at [362, 182] on link "10/1/25-10/1/26 P&C and Cyber and E&O Renewal" at bounding box center [343, 181] width 238 height 15
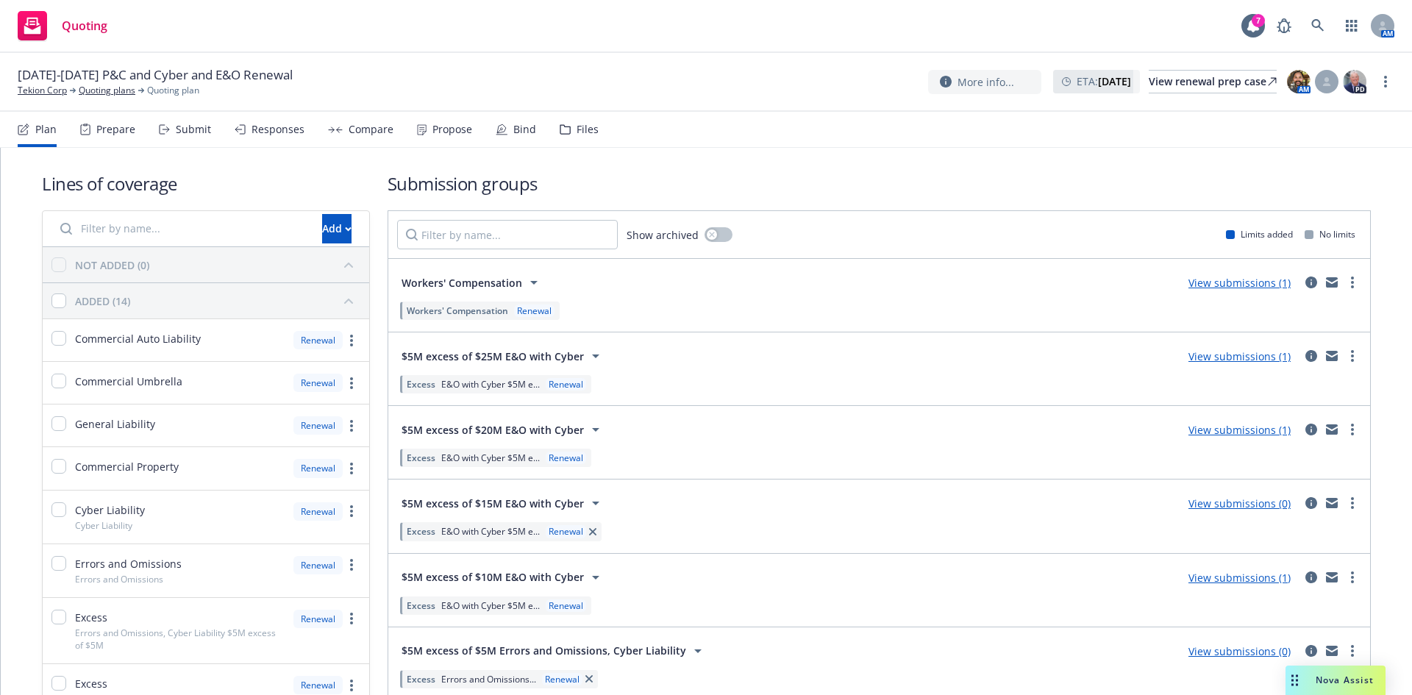
click at [188, 125] on div "Submit" at bounding box center [193, 130] width 35 height 12
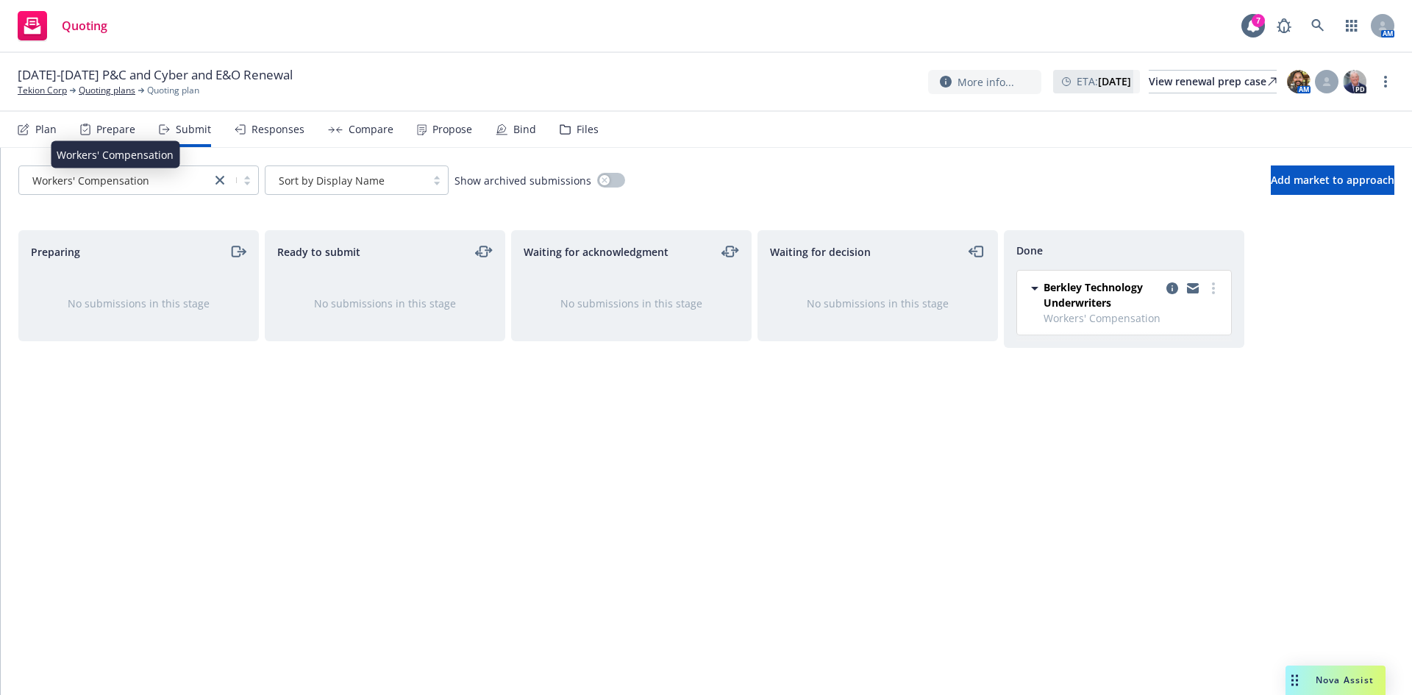
click at [108, 182] on span "Workers' Compensation" at bounding box center [90, 180] width 117 height 15
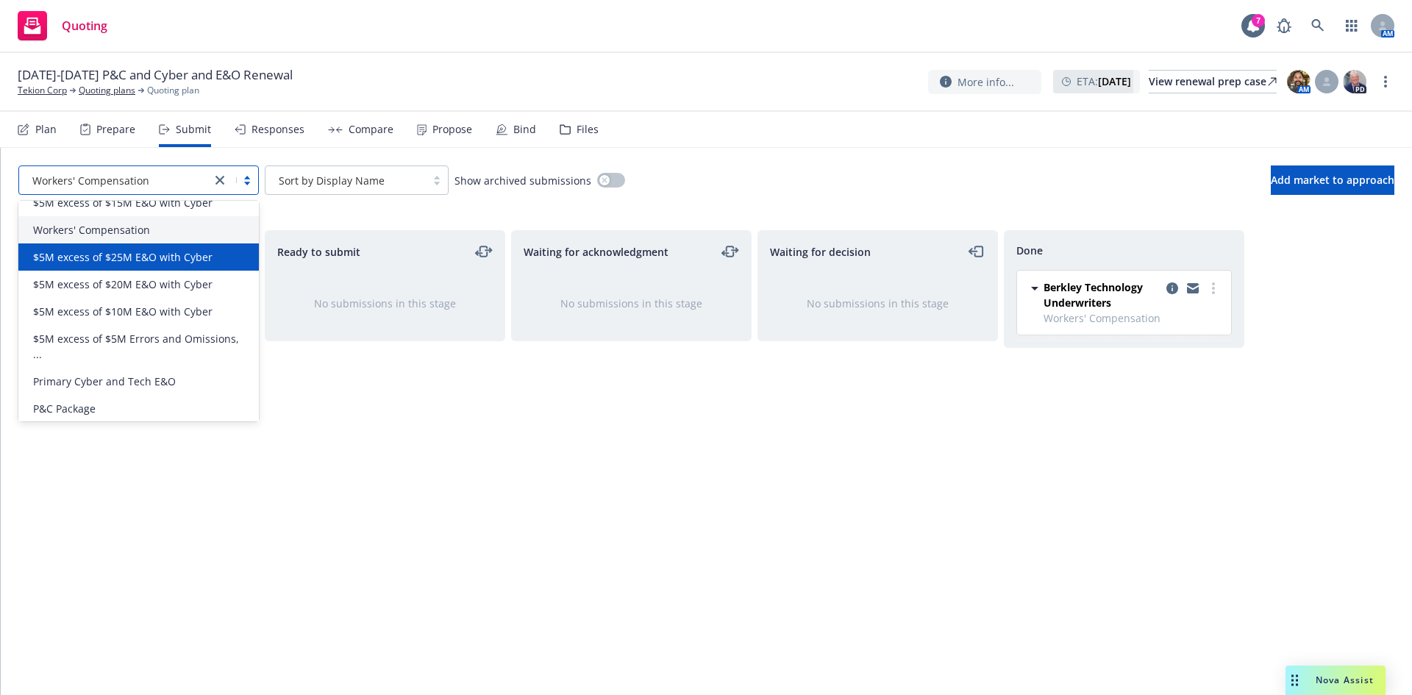
scroll to position [18, 0]
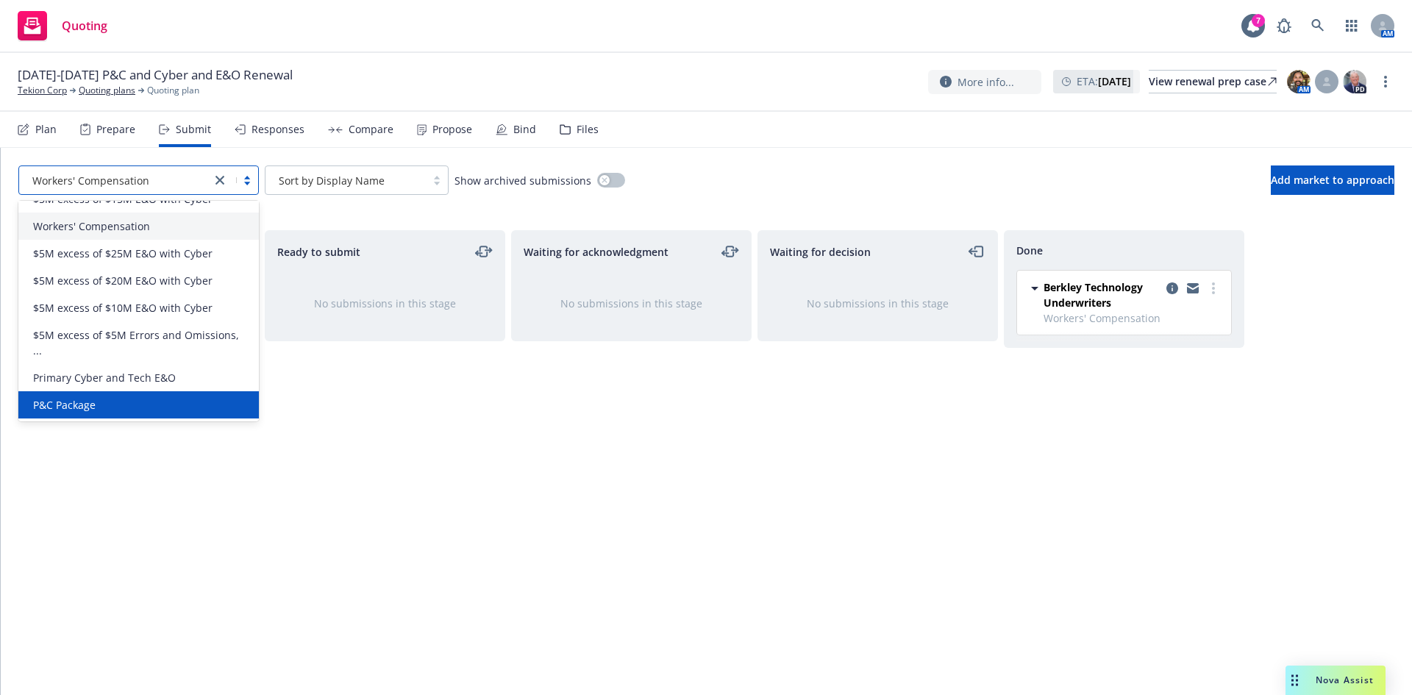
click at [110, 410] on div "P&C Package" at bounding box center [138, 404] width 223 height 15
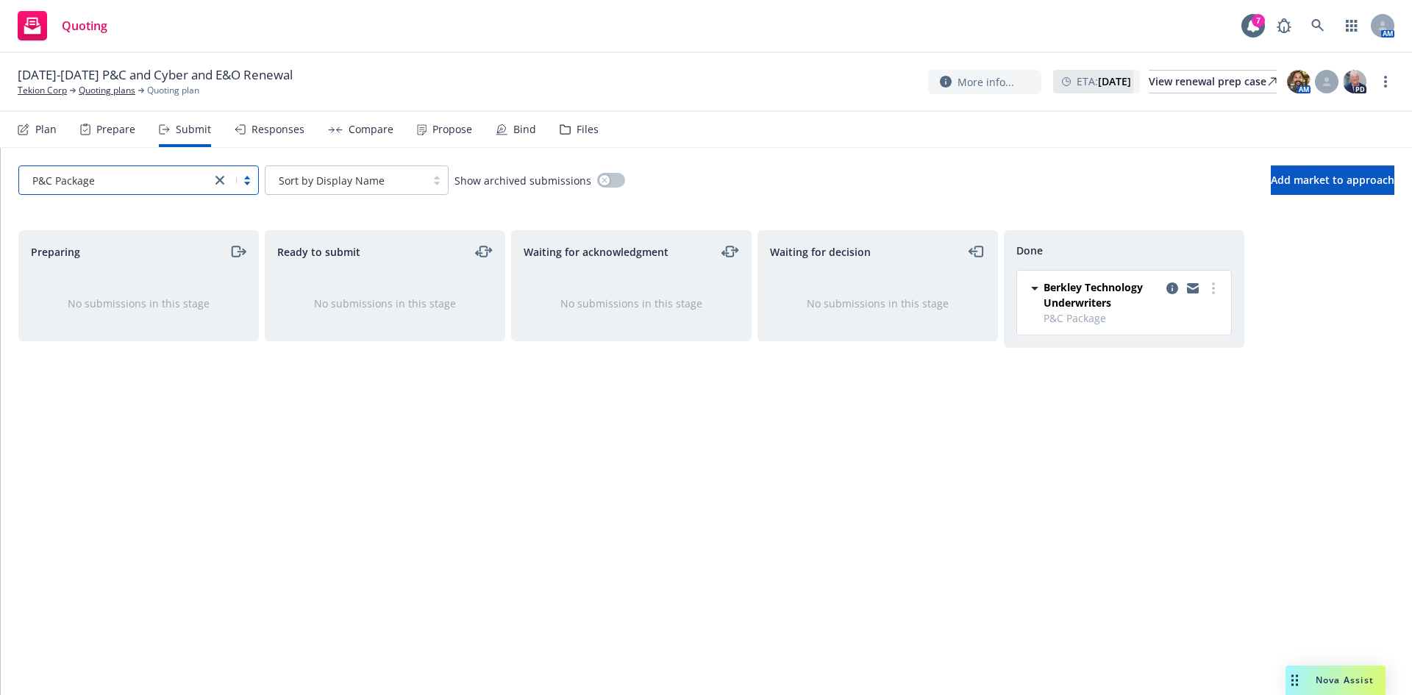
click at [514, 403] on div "Waiting for acknowledgment No submissions in this stage" at bounding box center [631, 447] width 241 height 434
click at [886, 389] on div "Waiting for decision No submissions in this stage" at bounding box center [878, 447] width 241 height 434
click at [153, 293] on div "No submissions in this stage" at bounding box center [138, 303] width 239 height 63
drag, startPoint x: 639, startPoint y: 85, endPoint x: 726, endPoint y: 57, distance: 91.0
click at [641, 85] on div "10/1/25-10/1/26 P&C and Cyber and E&O Renewal Tekion Corp Quoting plans Quoting…" at bounding box center [706, 81] width 1377 height 31
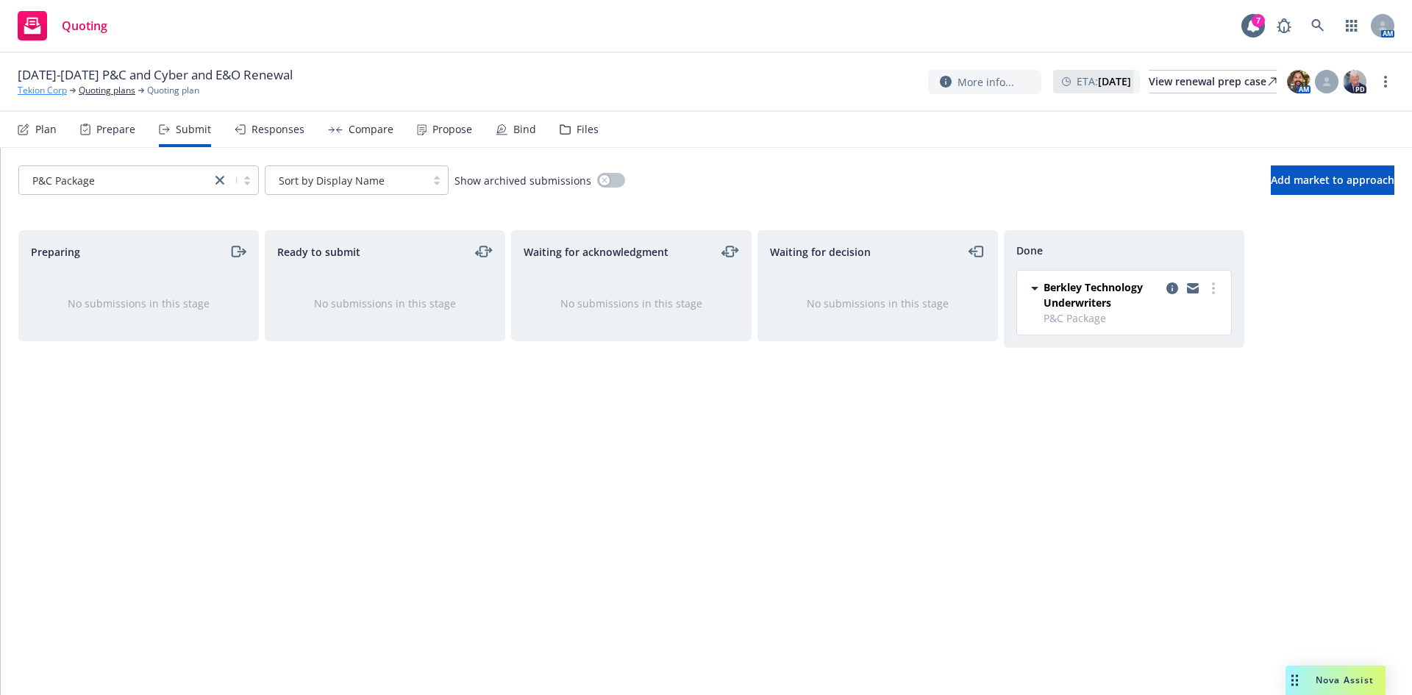
click at [46, 90] on link "Tekion Corp" at bounding box center [42, 90] width 49 height 13
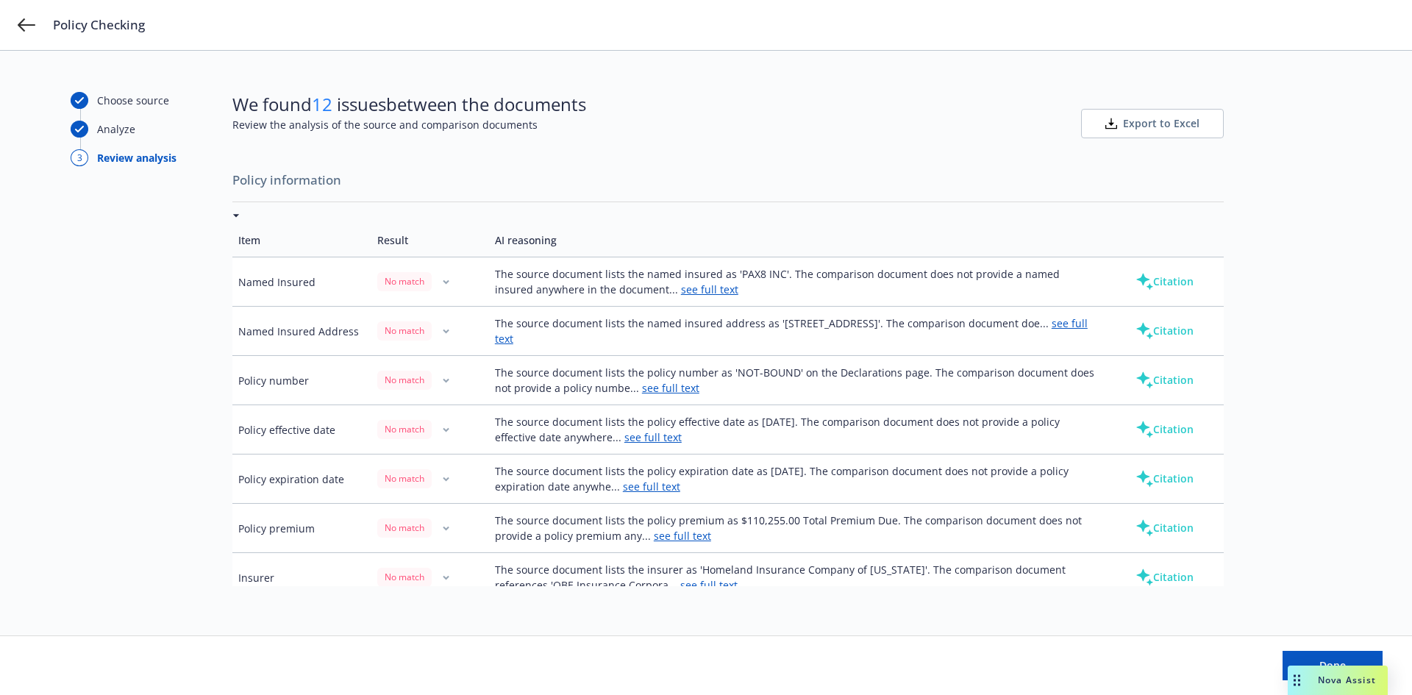
click at [502, 55] on div "Choose source Analyze 3 Review analysis We found 12 issues between the document…" at bounding box center [706, 373] width 1412 height 644
click at [664, 91] on div "Choose source Analyze 3 Review analysis We found 12 issues between the document…" at bounding box center [706, 373] width 1412 height 644
click at [517, 70] on div "Choose source Analyze 3 Review analysis We found 12 issues between the document…" at bounding box center [706, 373] width 1412 height 644
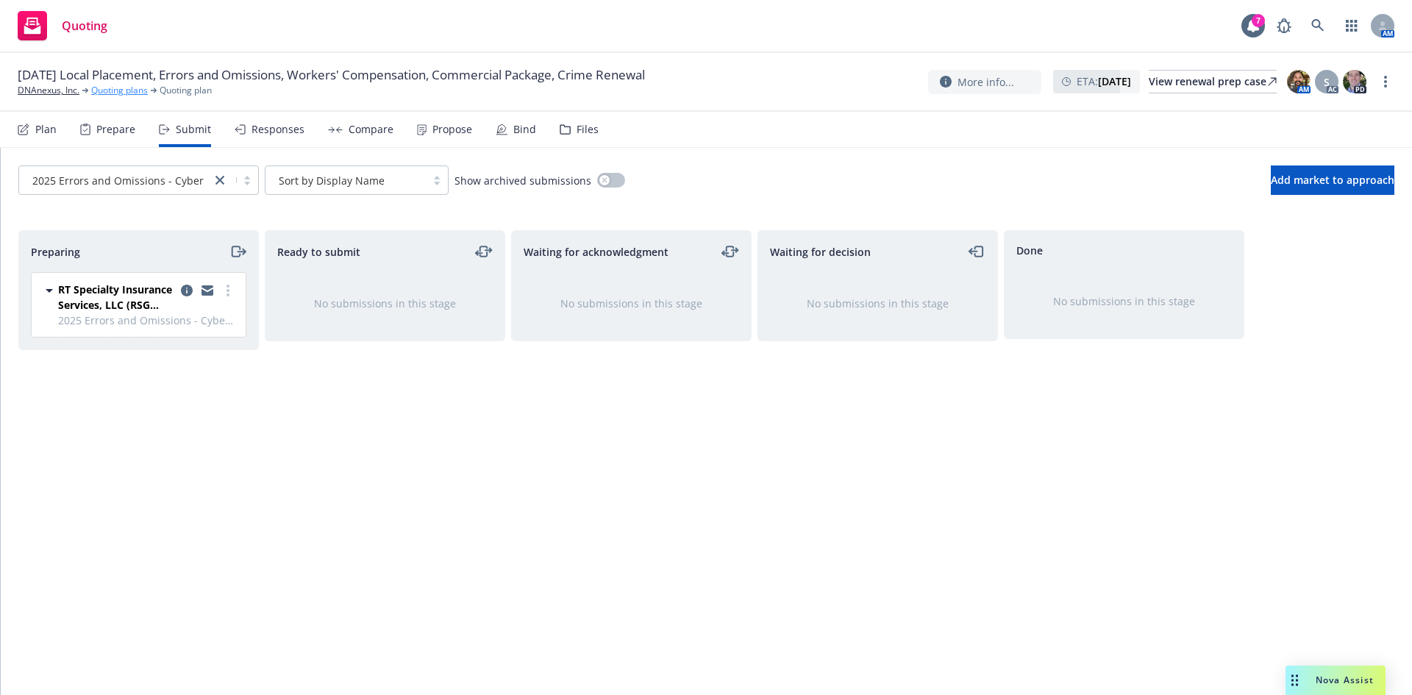
click at [127, 90] on link "Quoting plans" at bounding box center [119, 90] width 57 height 13
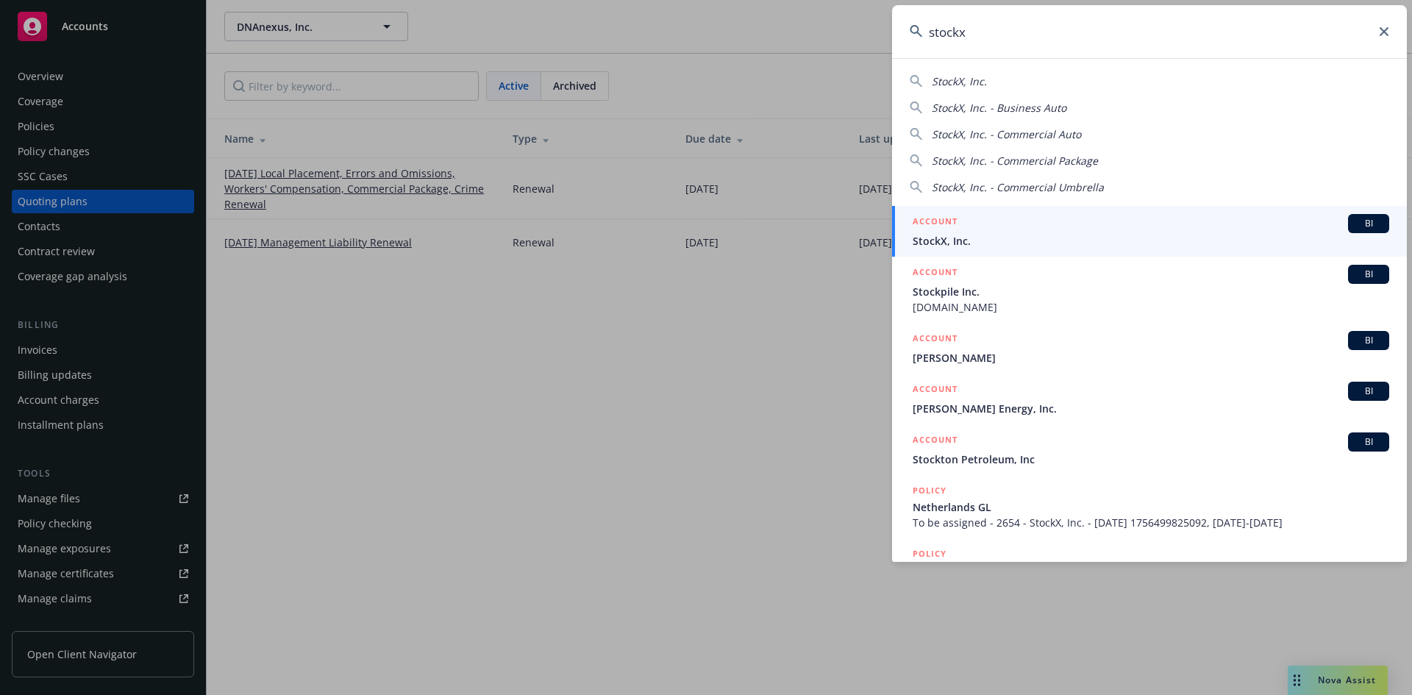
type input "stockx"
click at [1356, 218] on span "BI" at bounding box center [1368, 223] width 29 height 13
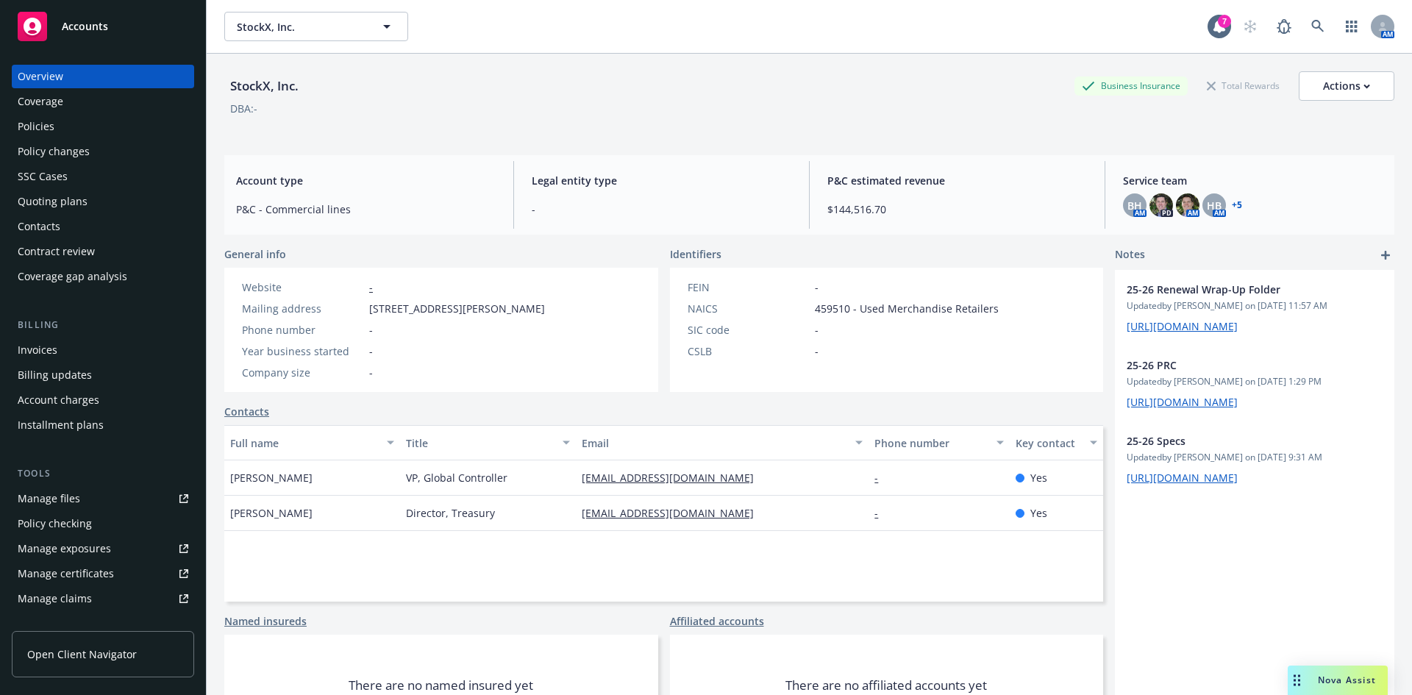
click at [42, 124] on div "Policies" at bounding box center [36, 127] width 37 height 24
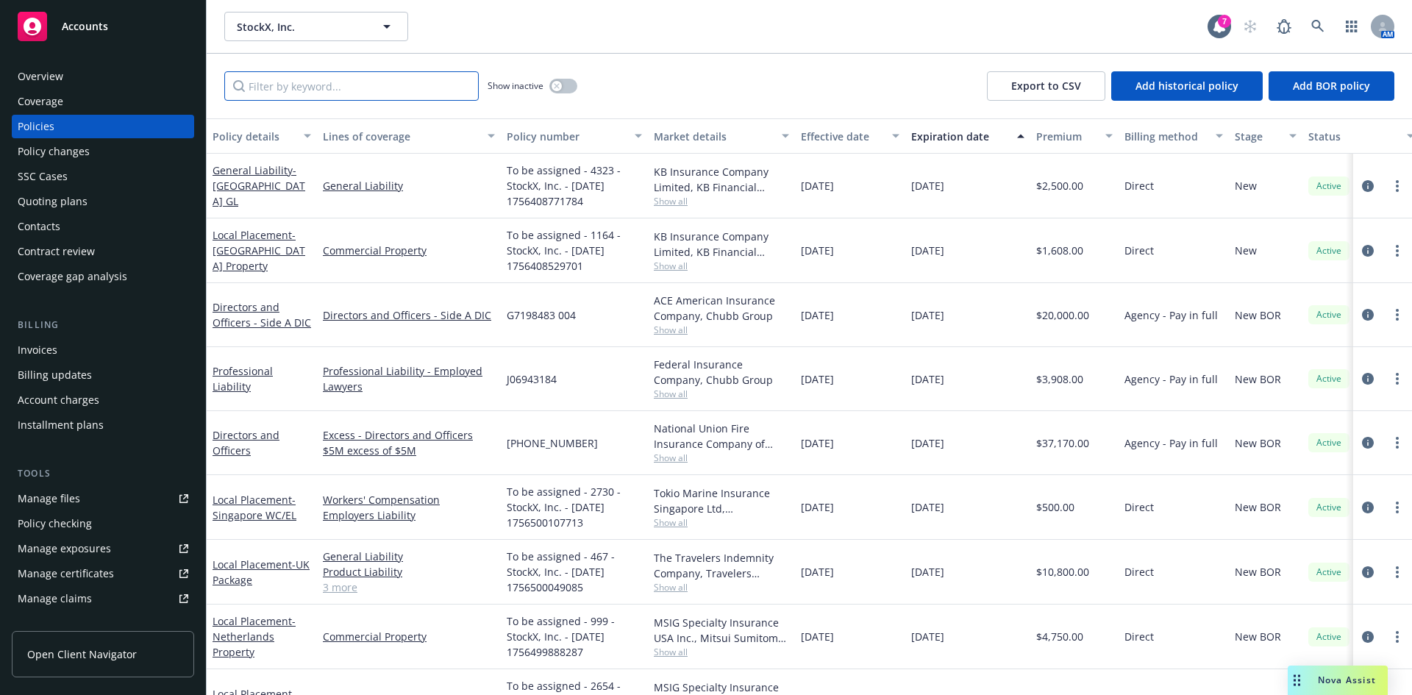
click at [335, 84] on input "Filter by keyword..." at bounding box center [351, 85] width 255 height 29
type input "com"
click at [713, 58] on div "com Show inactive Export to CSV Add historical policy Add BOR policy" at bounding box center [810, 86] width 1206 height 65
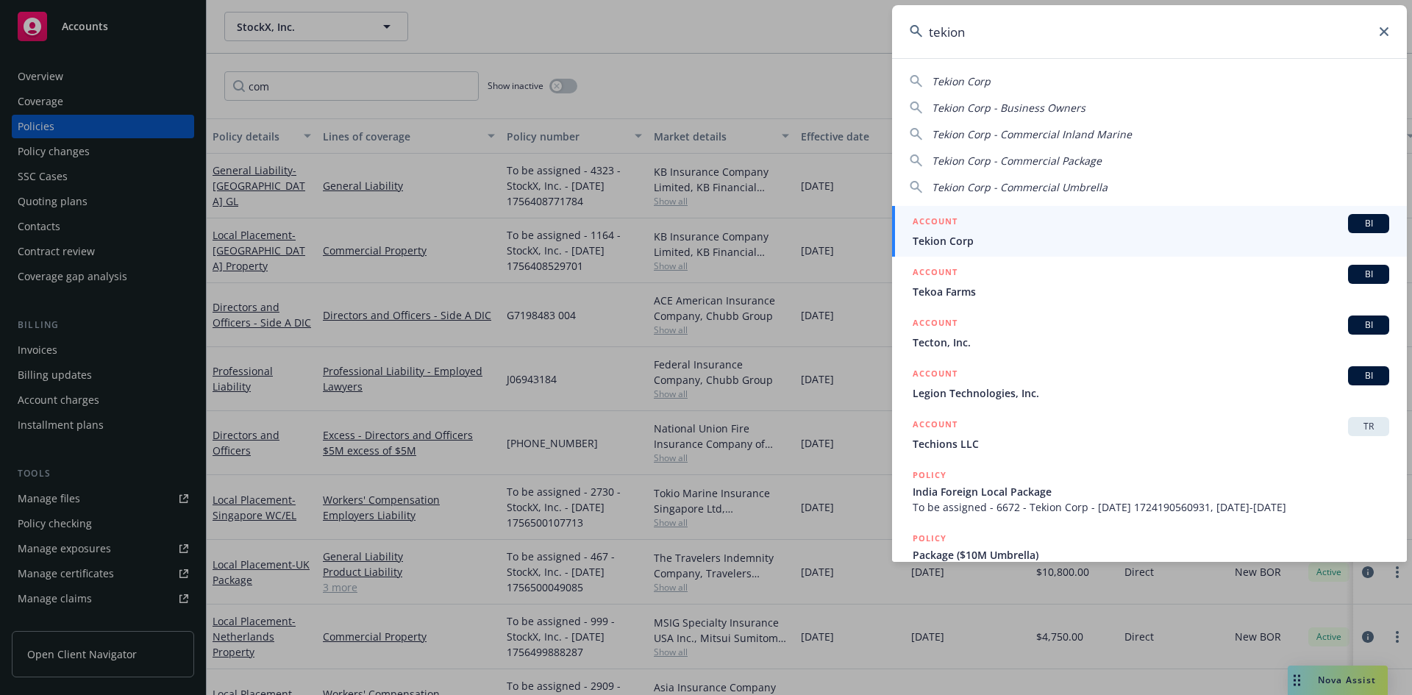
type input "tekion"
click at [1361, 227] on span "BI" at bounding box center [1368, 223] width 29 height 13
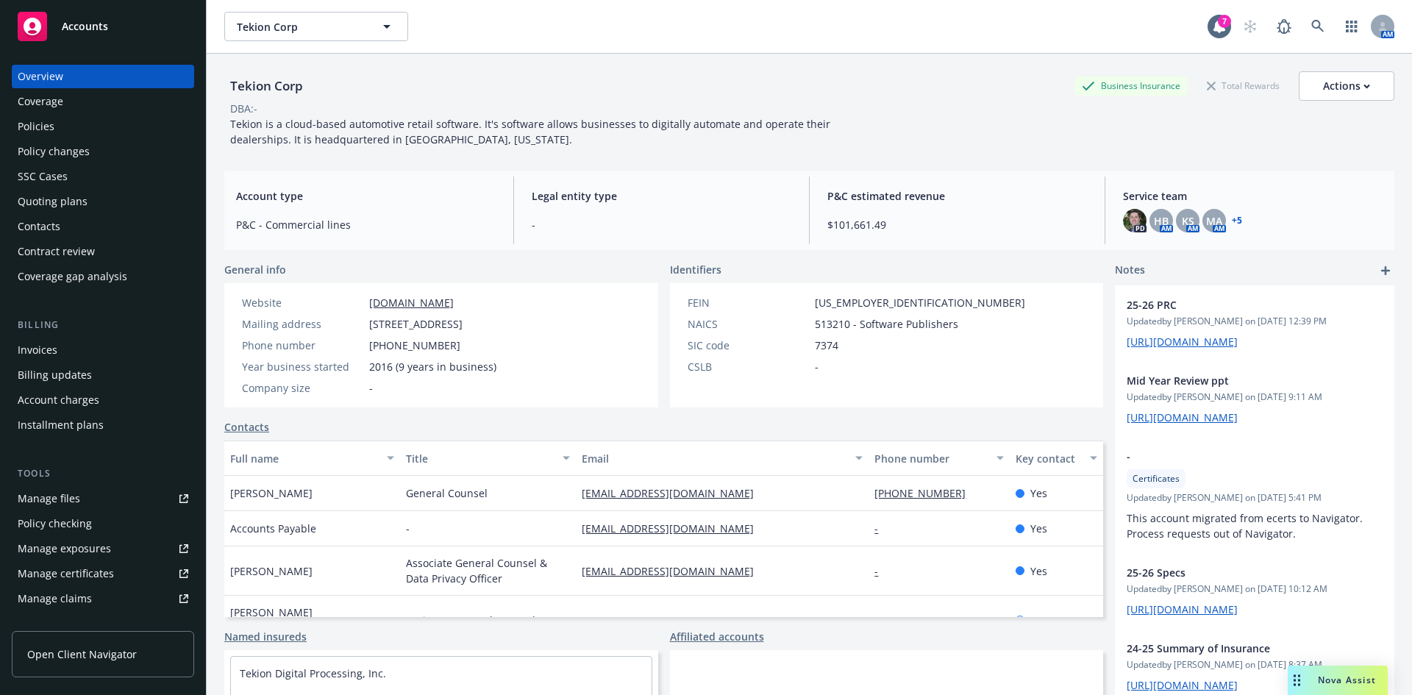
click at [1317, 681] on div "Nova Assist" at bounding box center [1347, 680] width 82 height 13
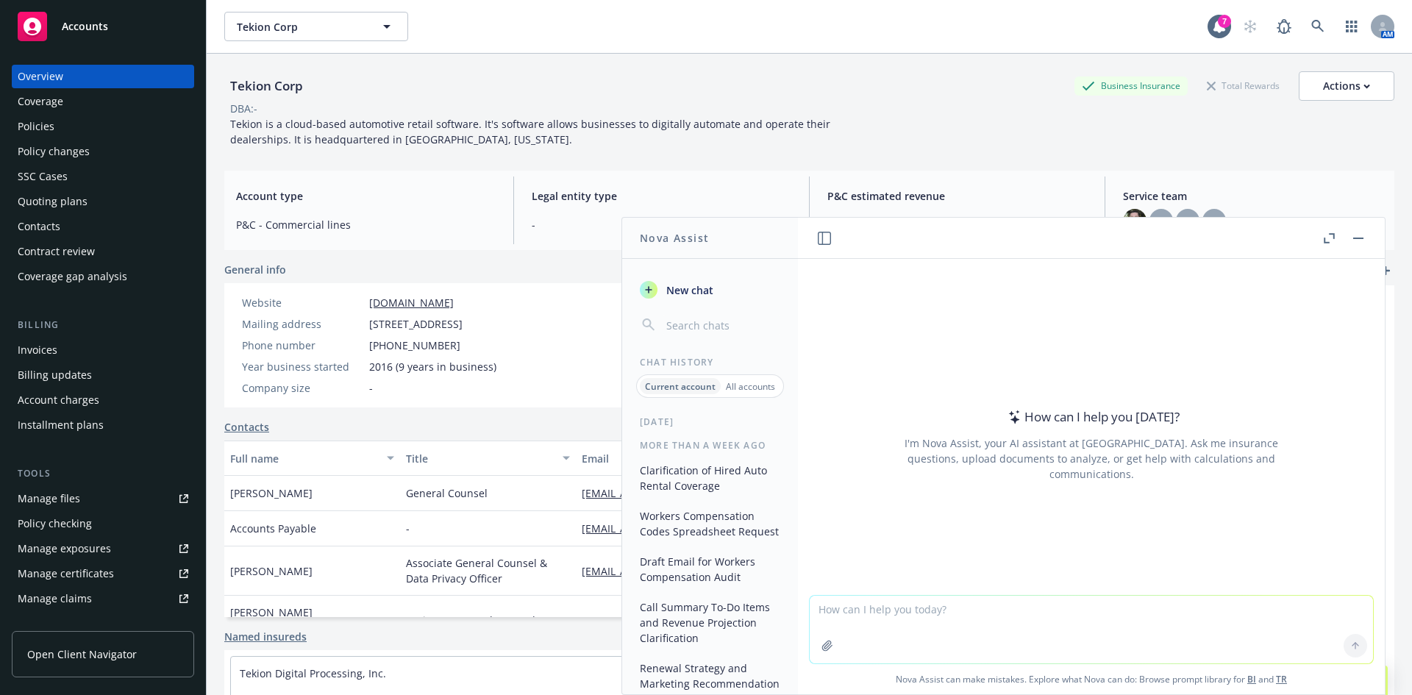
scroll to position [107, 0]
click at [691, 521] on button "Workers Compensation Codes Spreadsheet Request" at bounding box center [710, 522] width 152 height 40
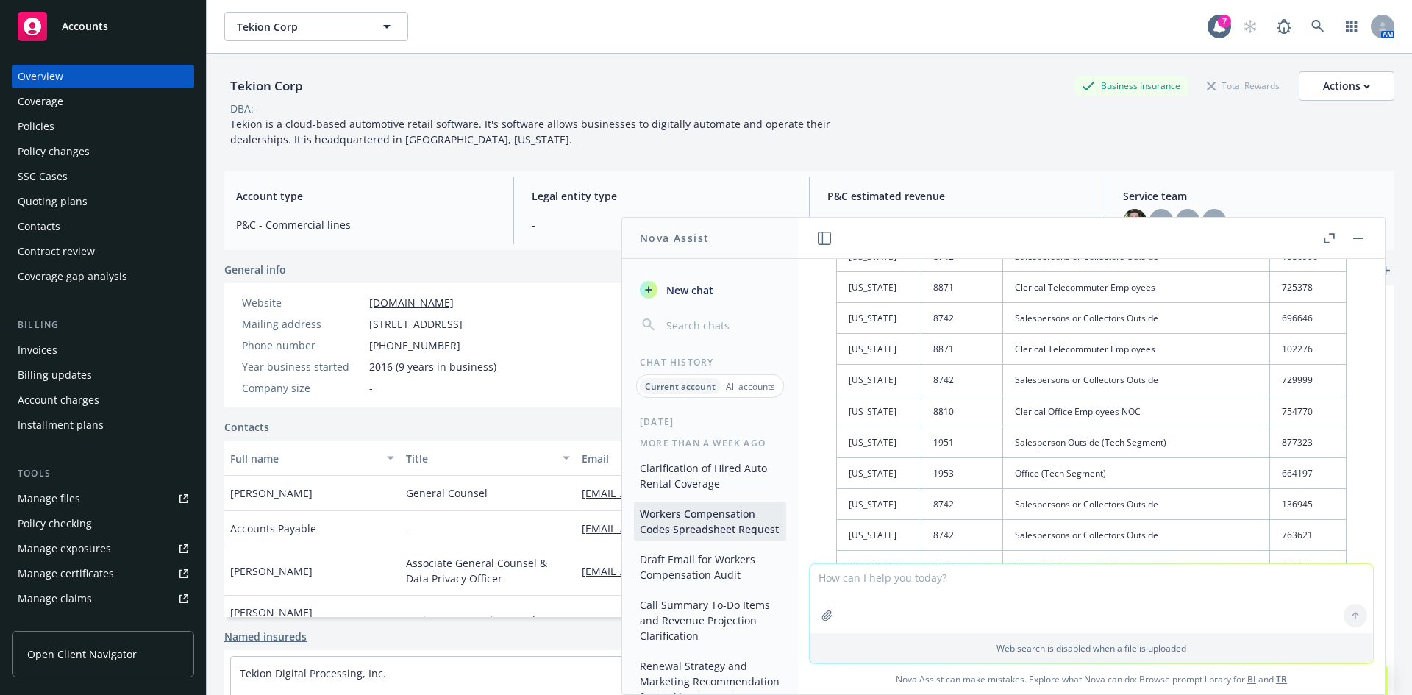
scroll to position [6410, 0]
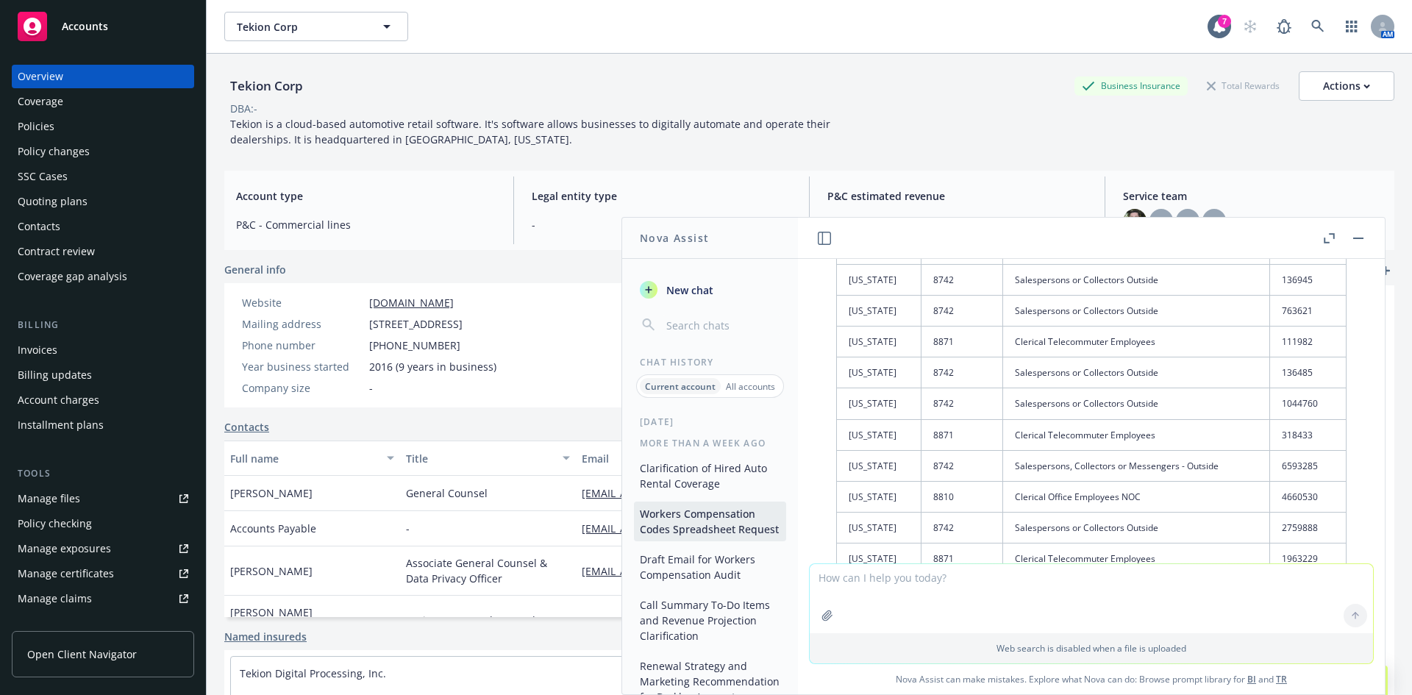
click at [955, 584] on textarea at bounding box center [1091, 598] width 563 height 69
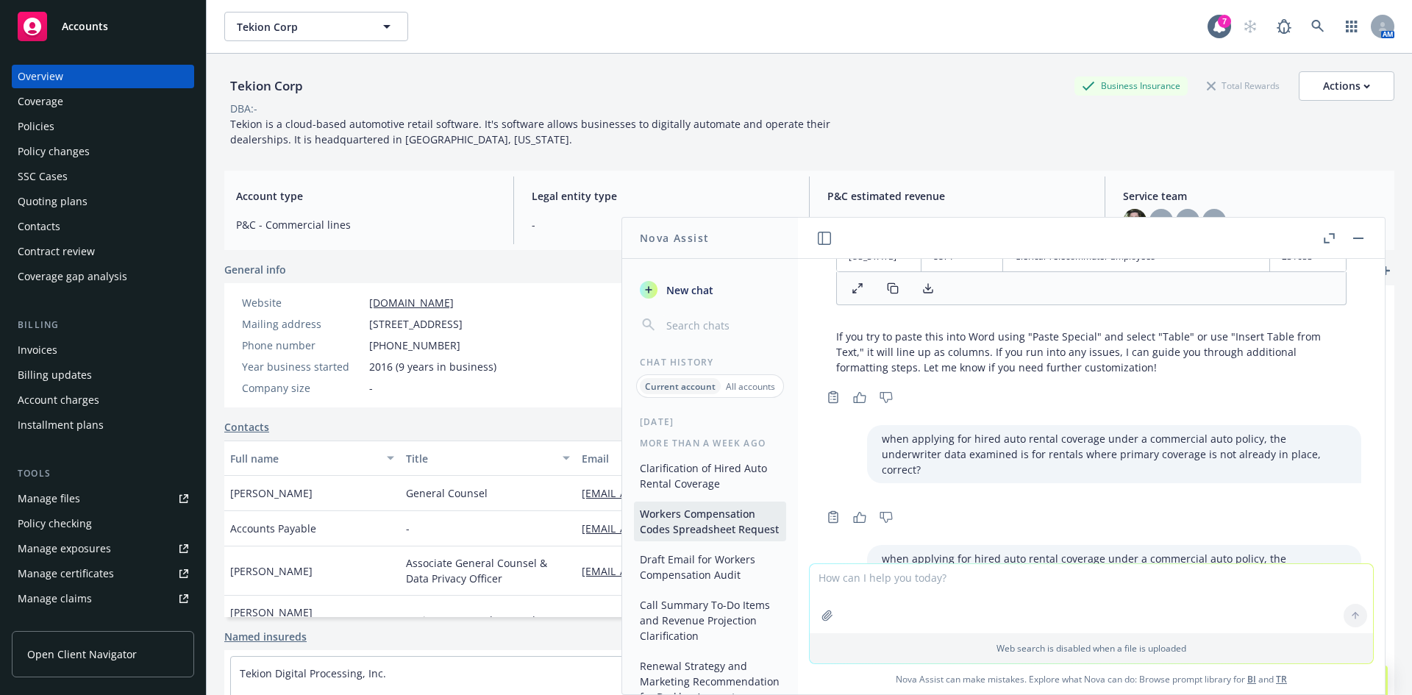
scroll to position [6925, 0]
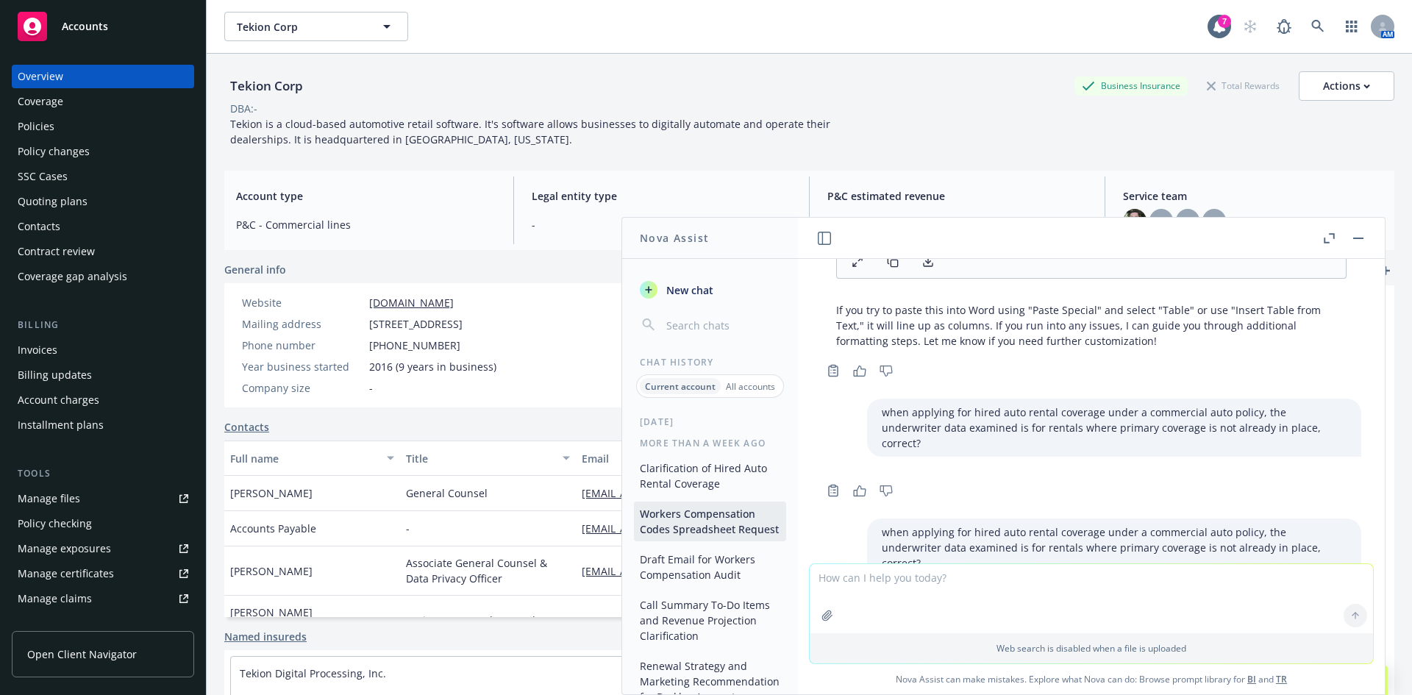
click at [1362, 236] on button "button" at bounding box center [1359, 239] width 18 height 18
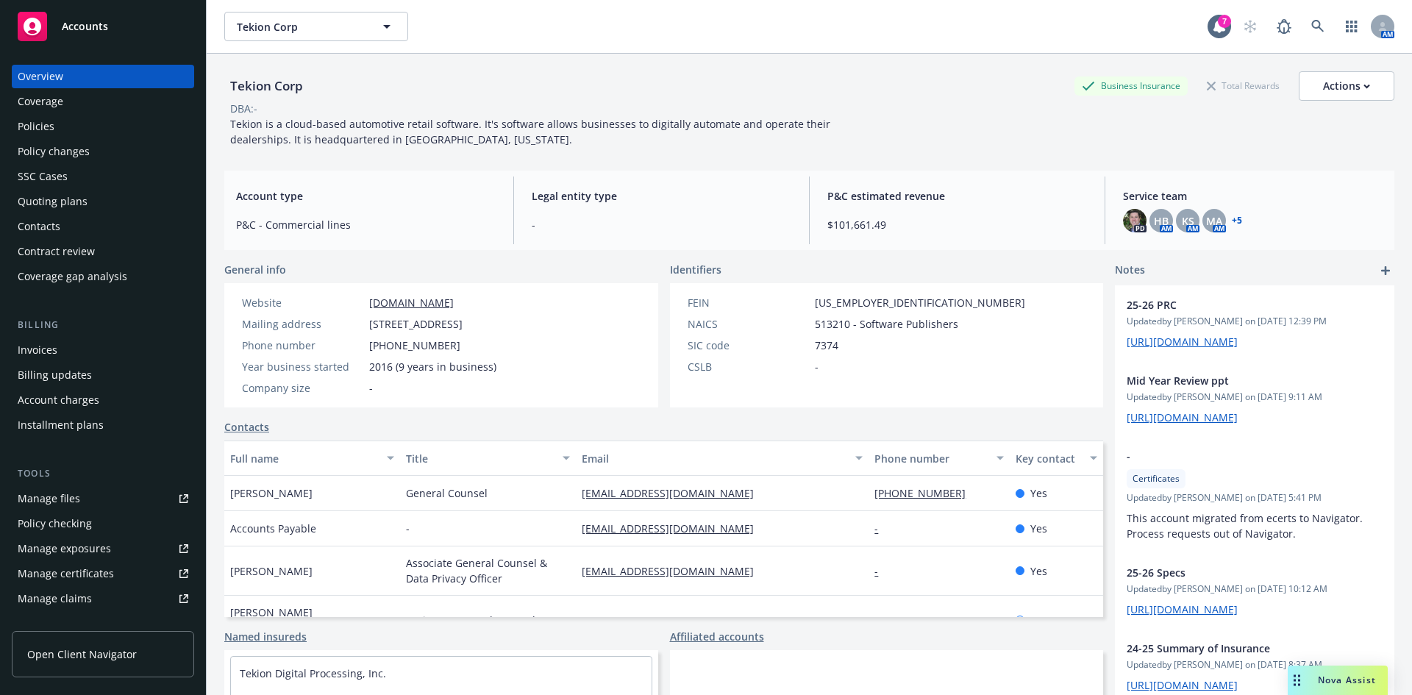
drag, startPoint x: 313, startPoint y: 138, endPoint x: 260, endPoint y: 138, distance: 53.0
click at [313, 138] on span "Tekion is a cloud-based automotive retail software. It's software allows busine…" at bounding box center [531, 131] width 603 height 29
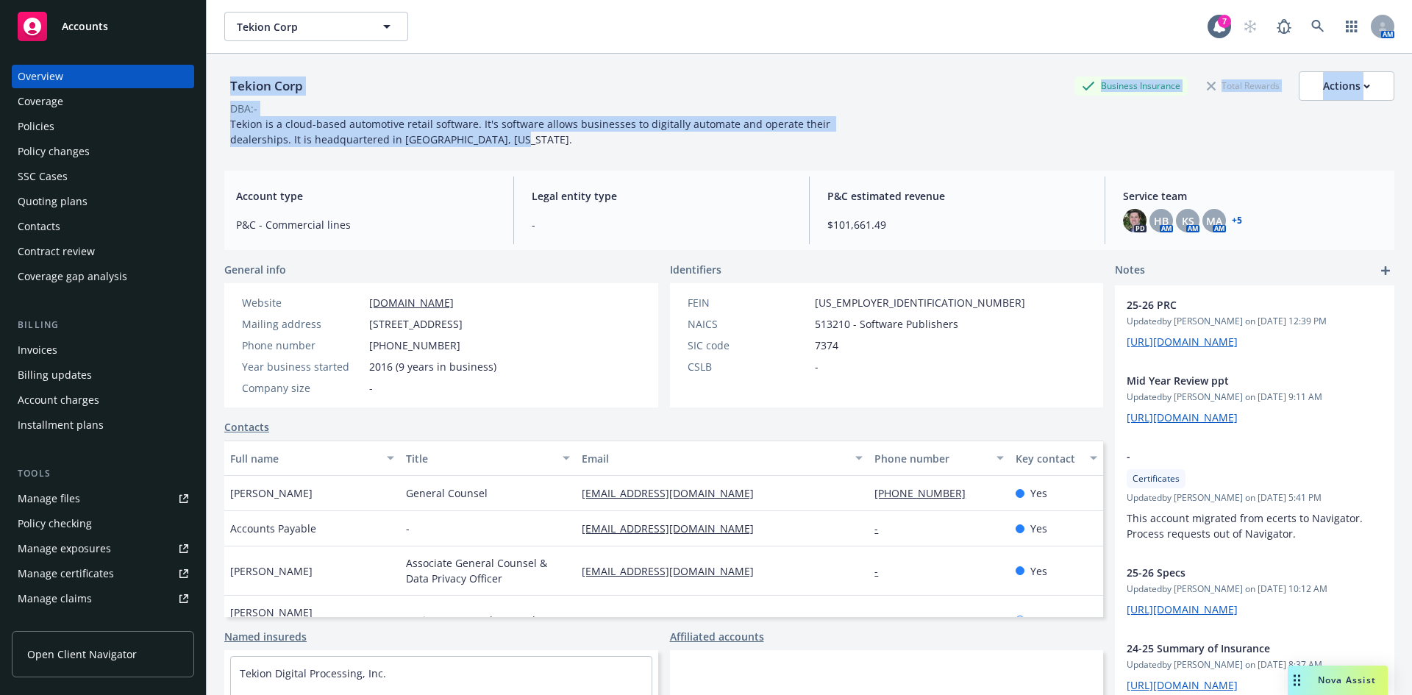
drag, startPoint x: 233, startPoint y: 80, endPoint x: 480, endPoint y: 137, distance: 252.8
click at [480, 137] on div "Tekion Corp Business Insurance Total Rewards Actions DBA: - Tekion is a cloud-b…" at bounding box center [809, 109] width 1170 height 76
click at [480, 137] on div "Tekion is a cloud-based automotive retail software. It's software allows busine…" at bounding box center [555, 131] width 662 height 31
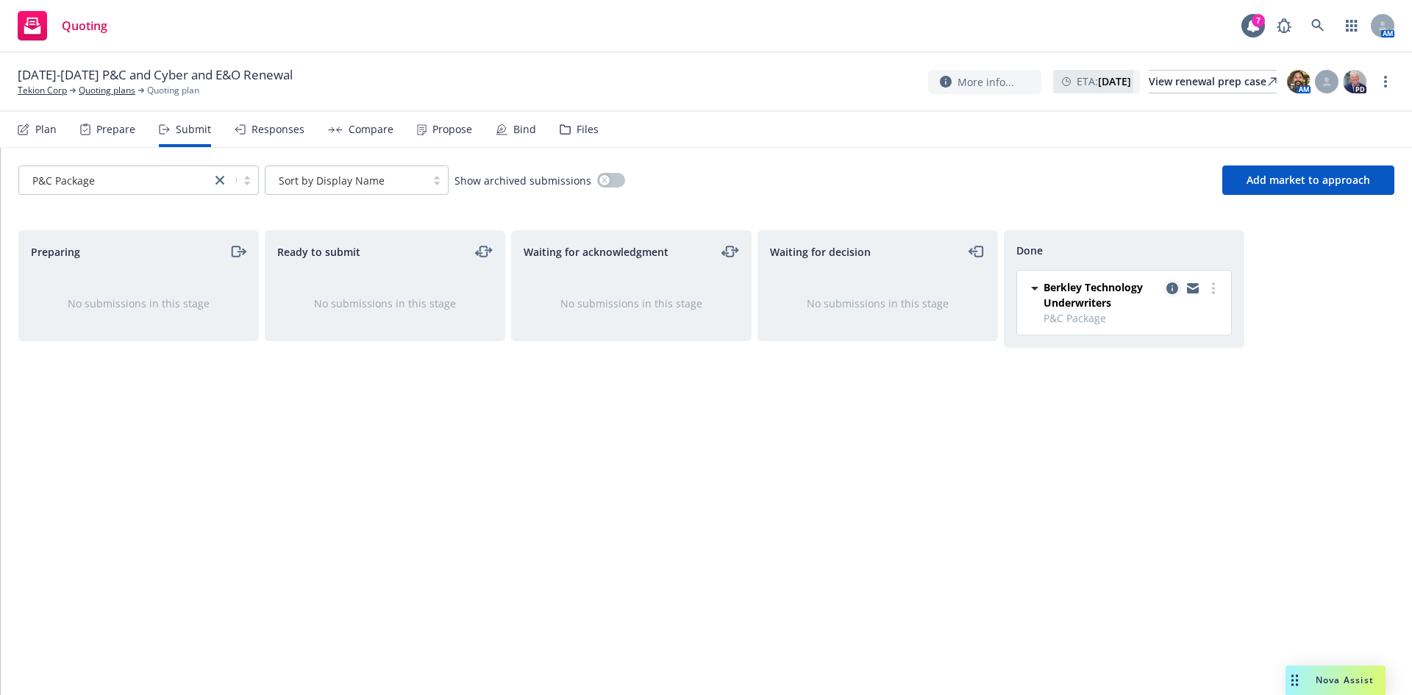
click at [1172, 290] on icon "copy logging email" at bounding box center [1173, 288] width 12 height 12
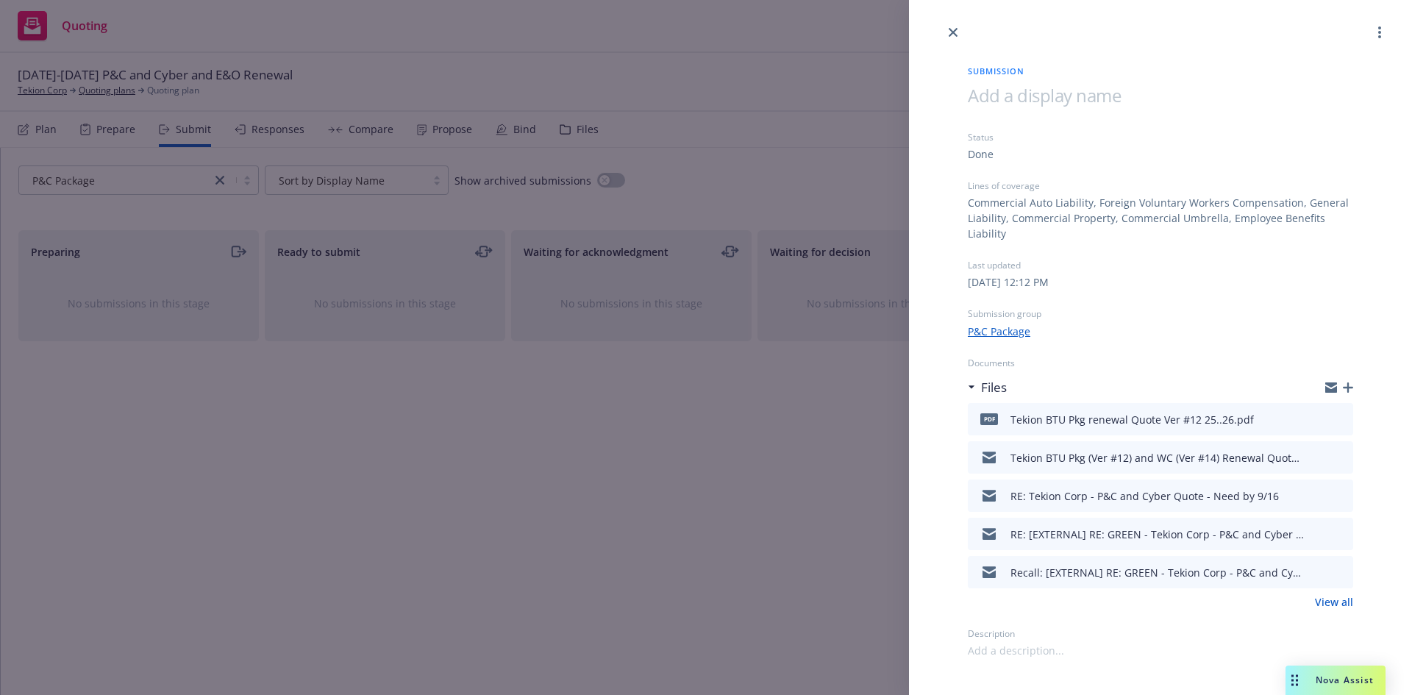
click at [747, 510] on div "Submission Status Done Lines of coverage Commercial Auto Liability, Foreign Vol…" at bounding box center [706, 347] width 1412 height 695
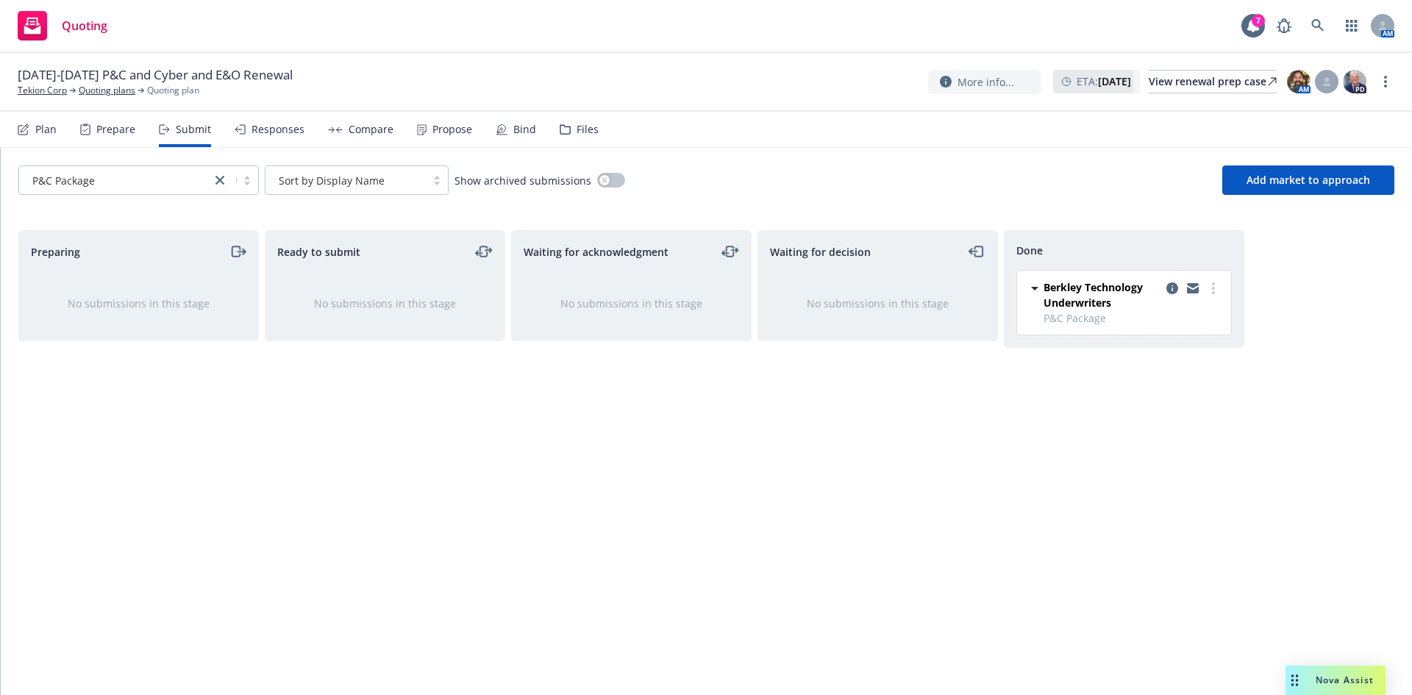
click at [489, 85] on div "10/1/25-10/1/26 P&C and Cyber and E&O Renewal Tekion Corp Quoting plans Quoting…" at bounding box center [706, 81] width 1377 height 31
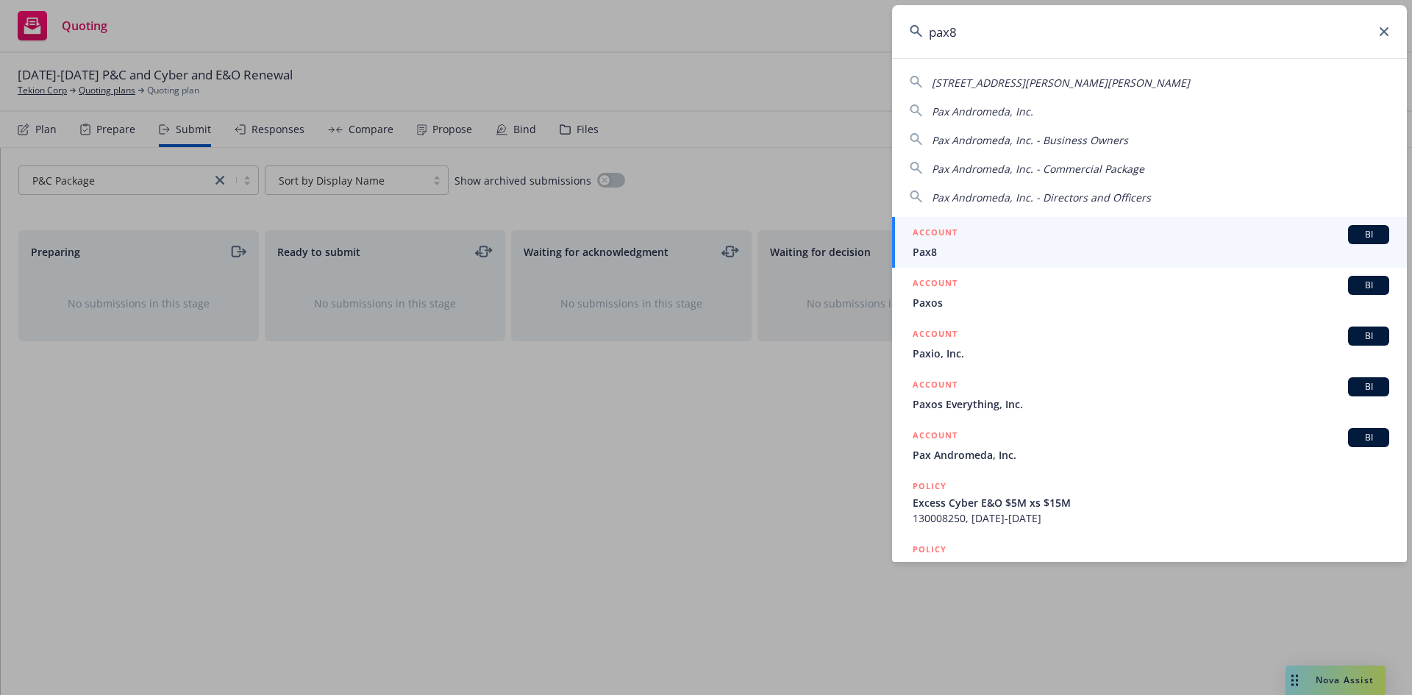
type input "pax8"
click at [1361, 242] on div "BI" at bounding box center [1368, 234] width 41 height 19
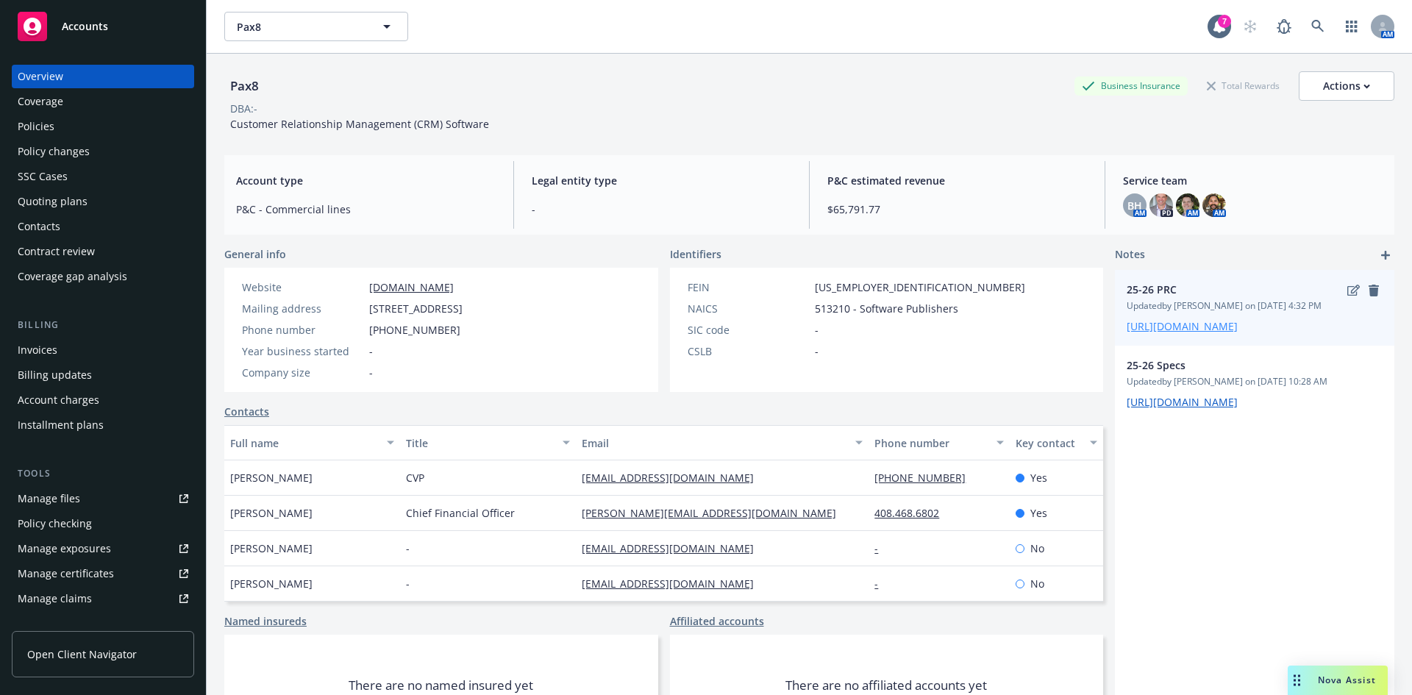
click at [1238, 333] on link "[URL][DOMAIN_NAME]" at bounding box center [1182, 326] width 111 height 14
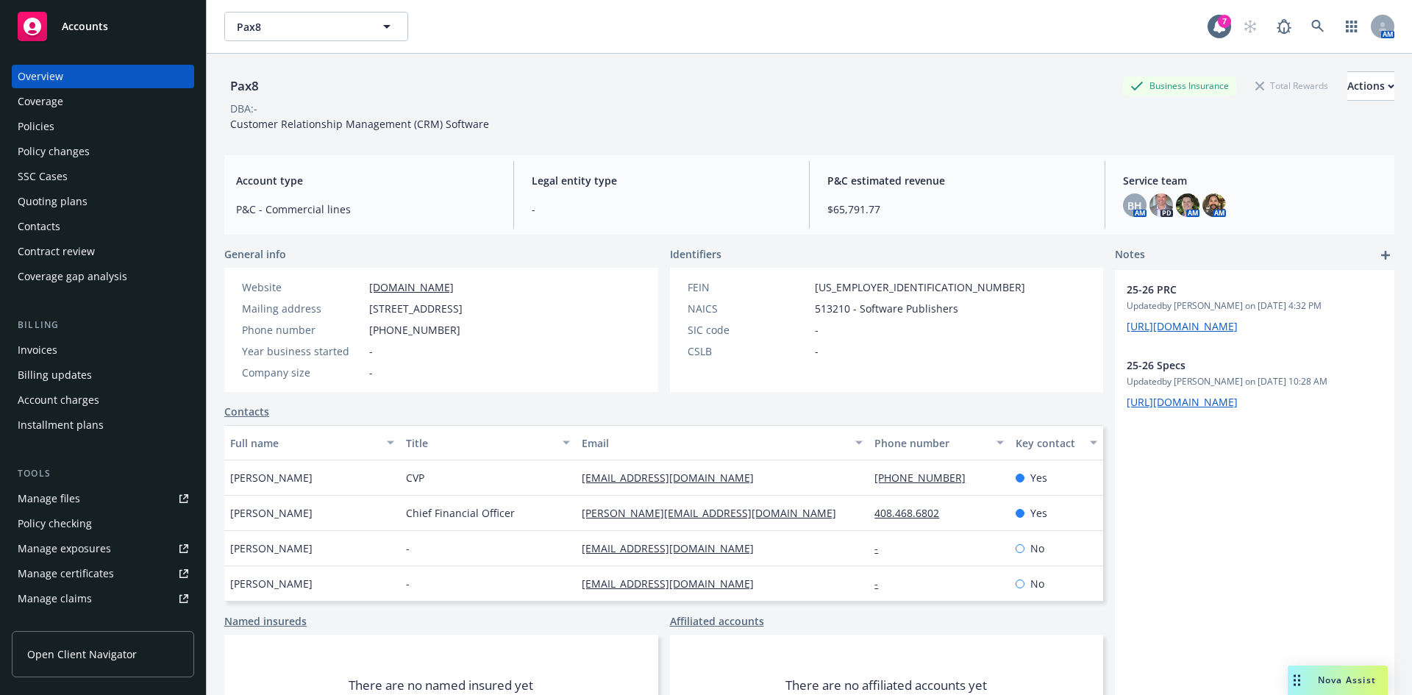
click at [1338, 679] on span "Nova Assist" at bounding box center [1347, 680] width 58 height 13
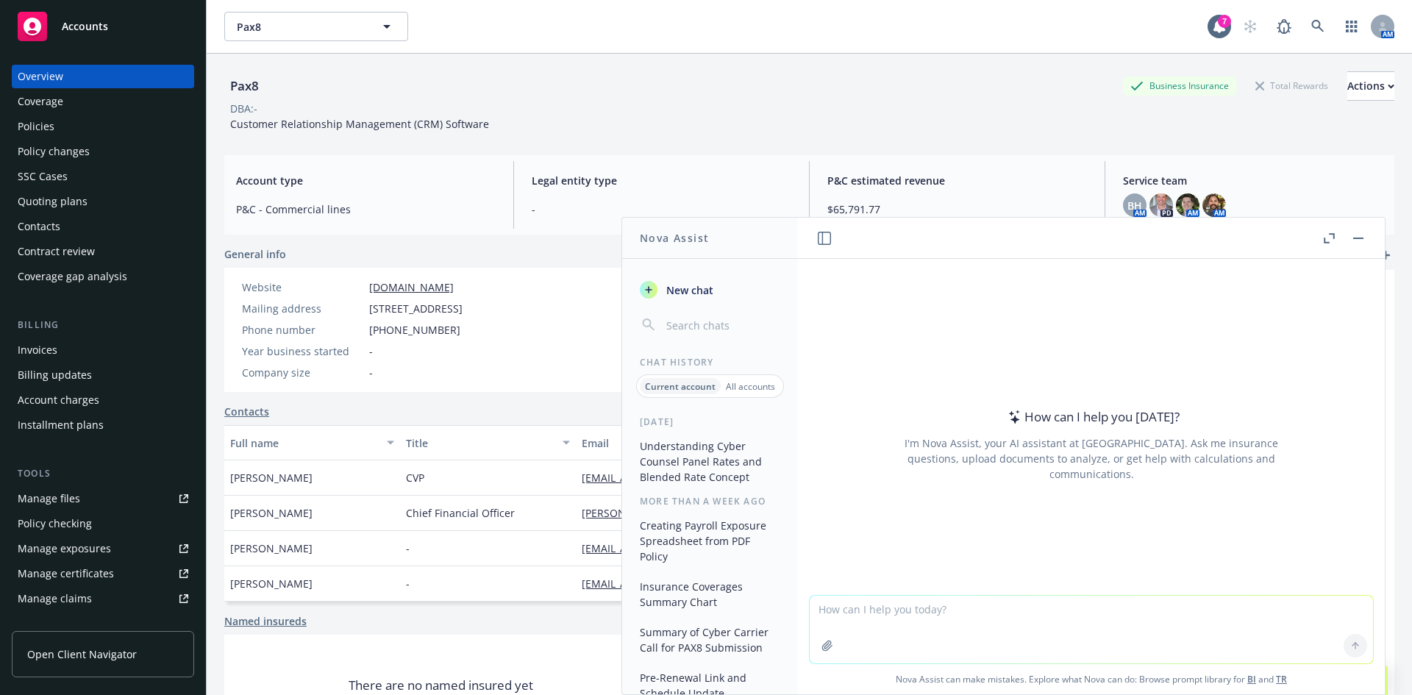
click at [691, 462] on button "Understanding Cyber Counsel Panel Rates and Blended Rate Concept" at bounding box center [710, 461] width 152 height 55
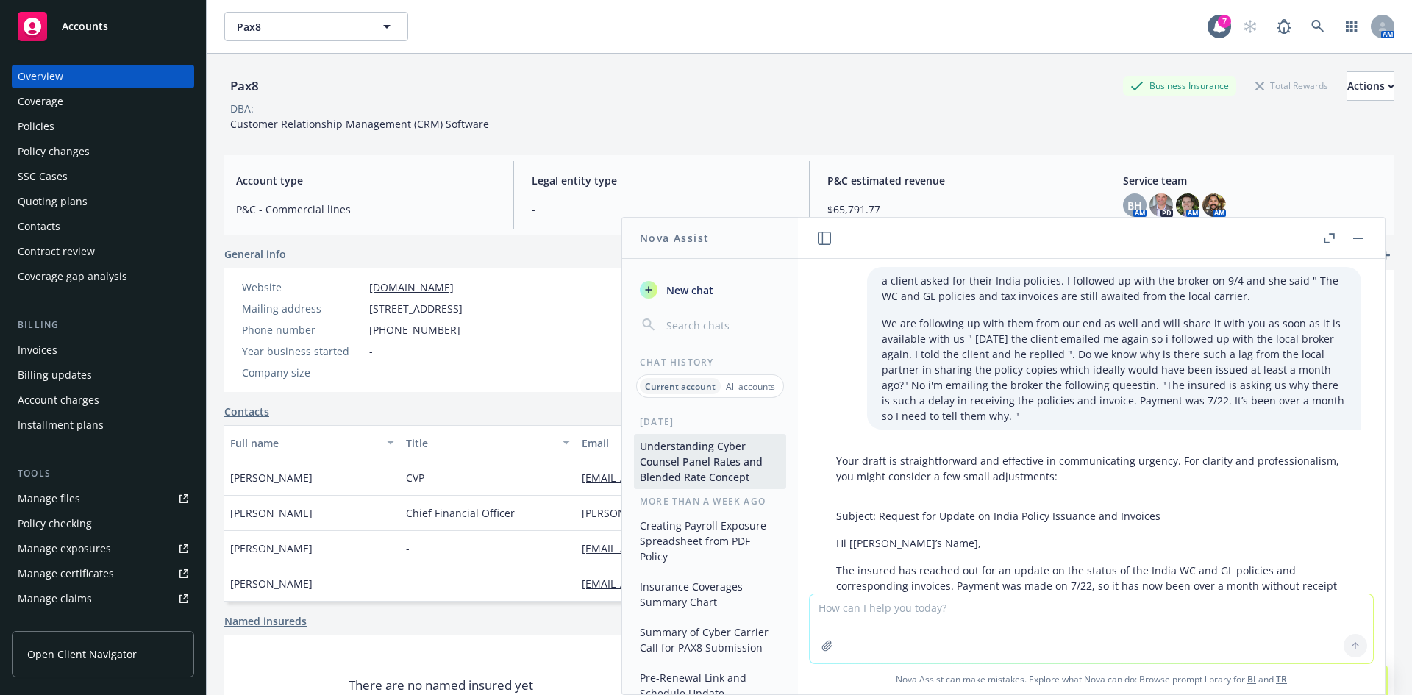
click at [861, 610] on textarea at bounding box center [1091, 628] width 563 height 69
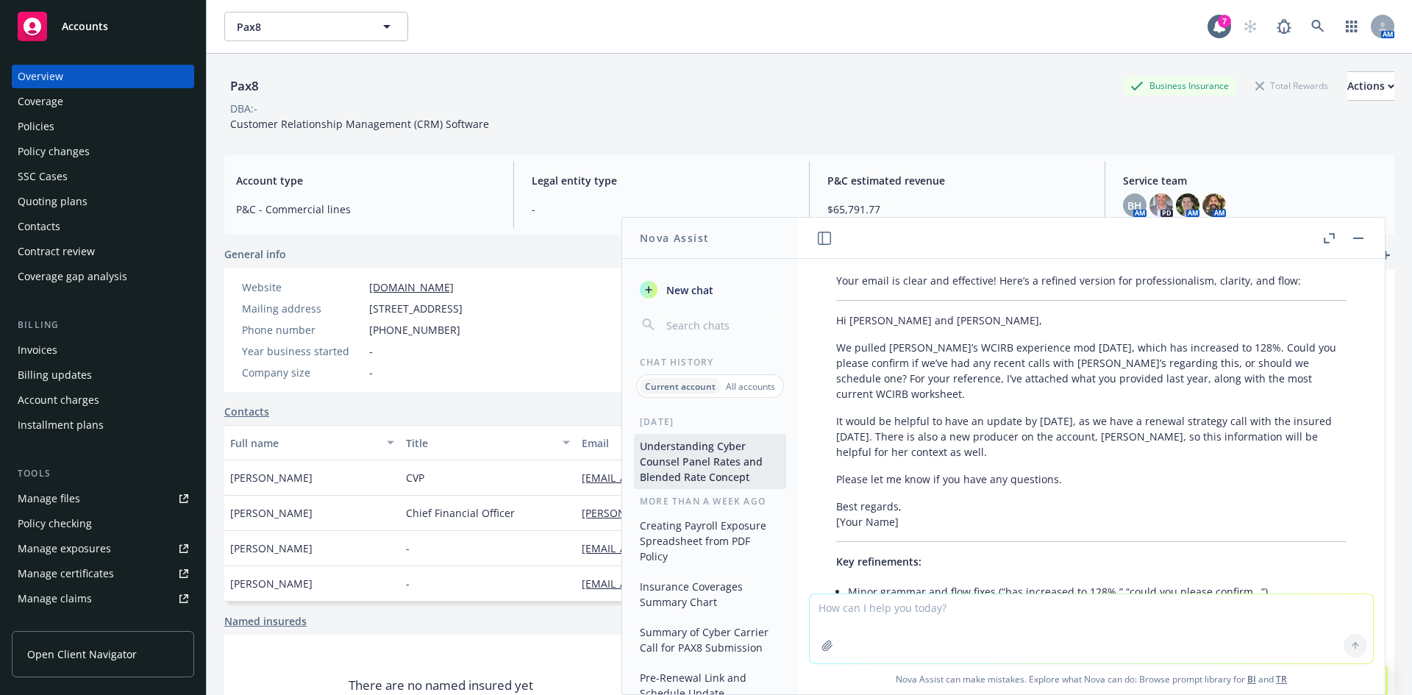
type textarea "S"
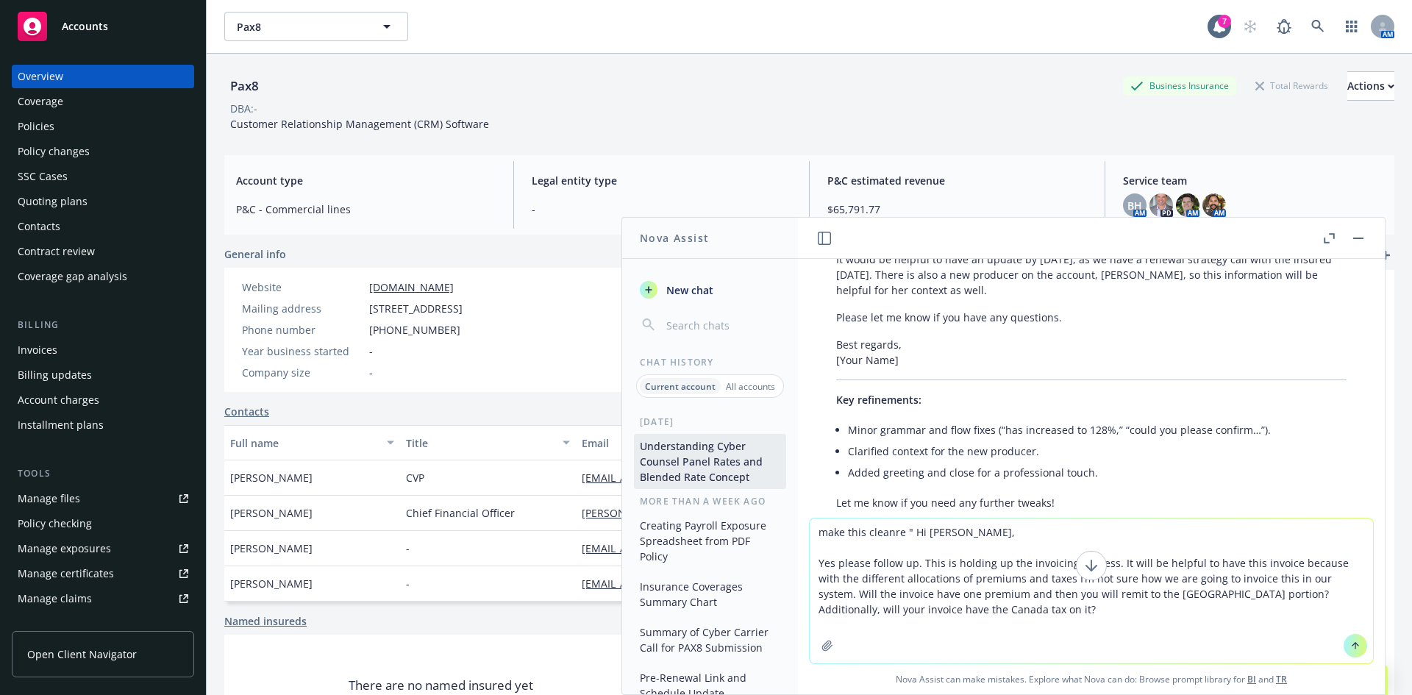
type textarea "make this cleanre " Hi Izzy, Yes please follow up. This is holding up the invoi…"
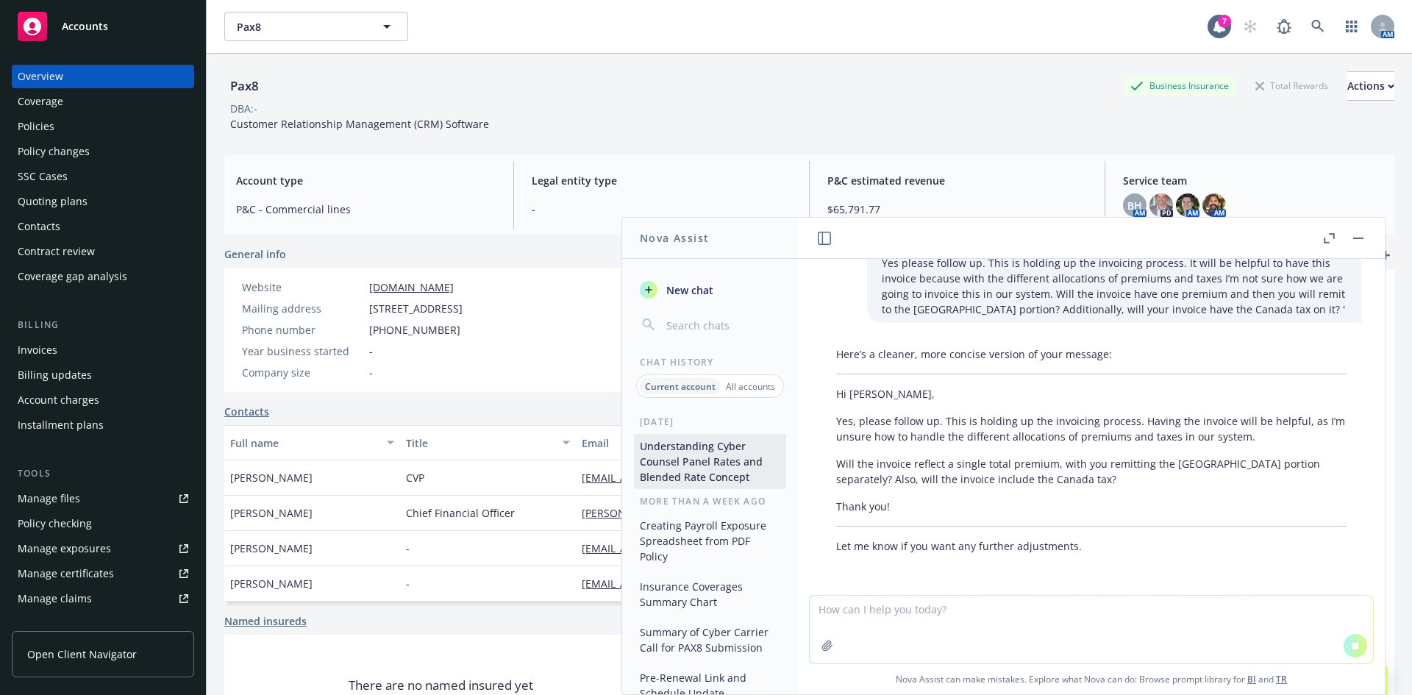
scroll to position [13777, 0]
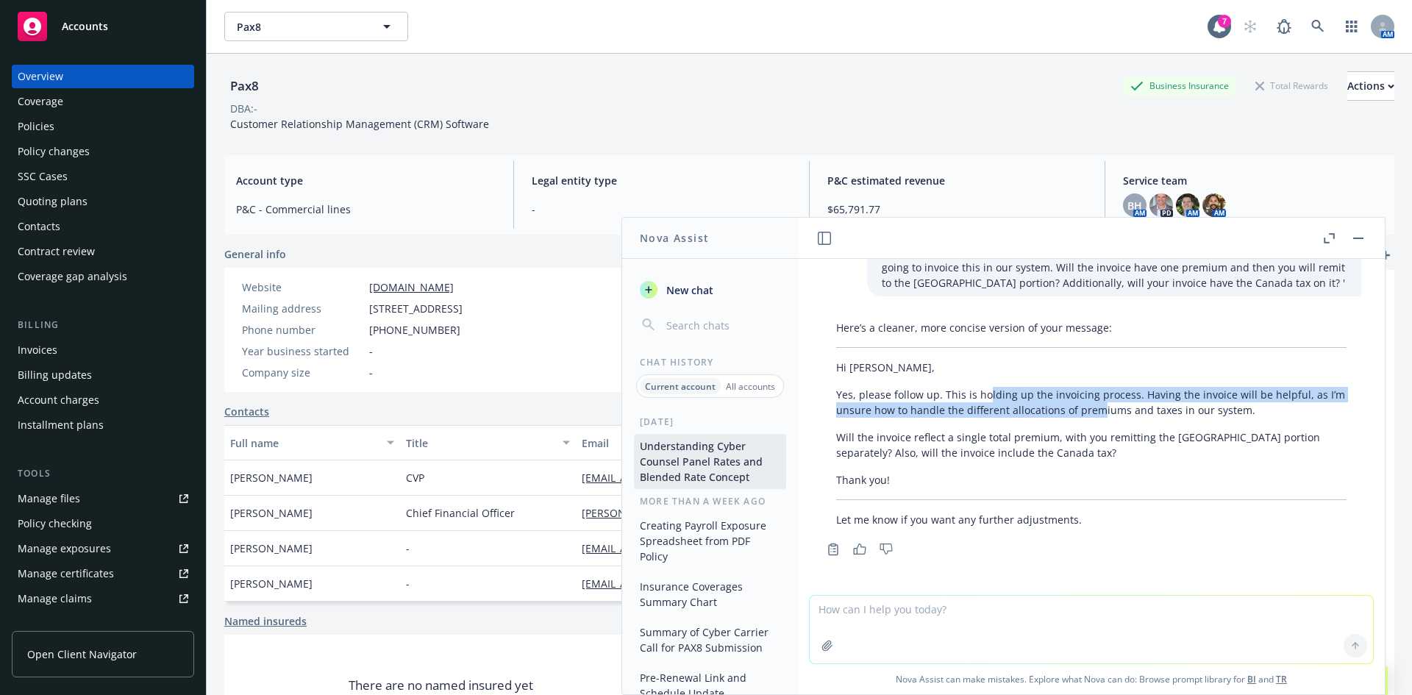
drag, startPoint x: 987, startPoint y: 392, endPoint x: 1095, endPoint y: 409, distance: 109.4
click at [1095, 409] on p "Yes, please follow up. This is holding up the invoicing process. Having the inv…" at bounding box center [1091, 402] width 511 height 31
drag, startPoint x: 1261, startPoint y: 413, endPoint x: 1134, endPoint y: 396, distance: 127.6
click at [1134, 396] on p "Yes, please follow up. This is holding up the invoicing process. Having the inv…" at bounding box center [1091, 402] width 511 height 31
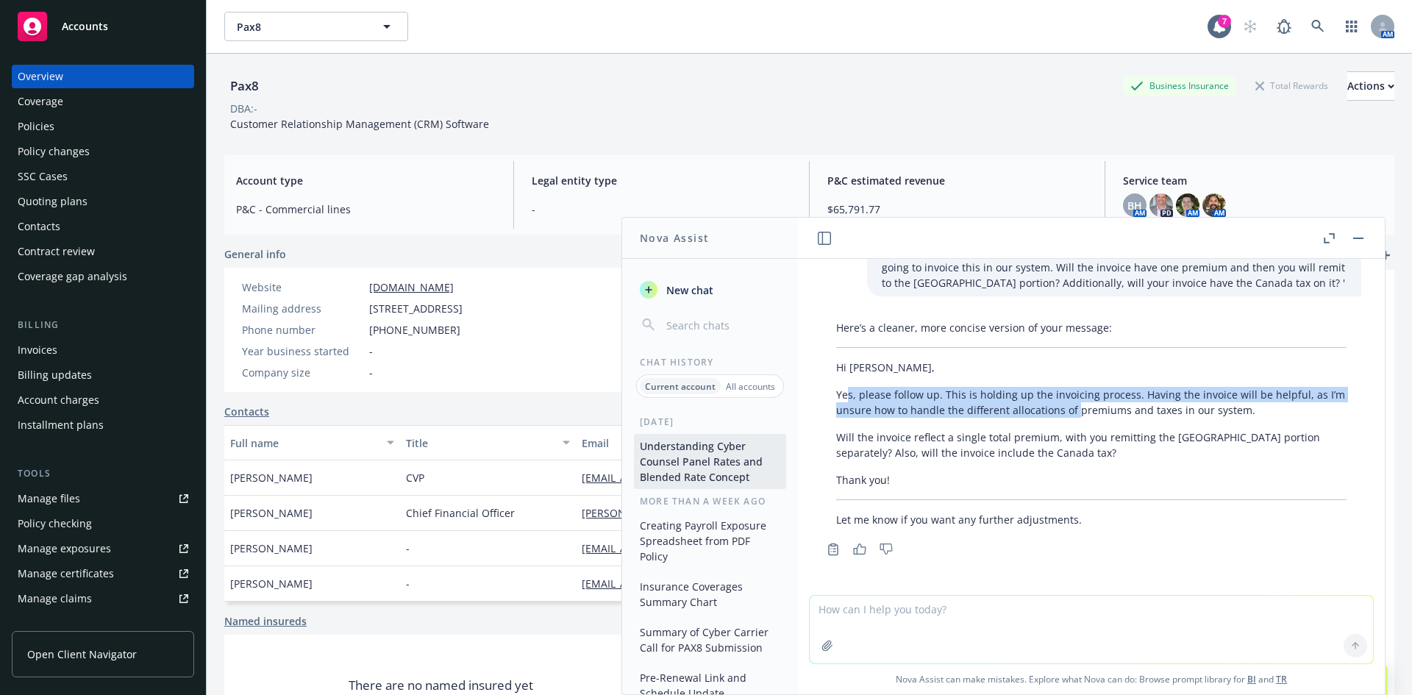
drag, startPoint x: 848, startPoint y: 392, endPoint x: 1075, endPoint y: 413, distance: 227.6
click at [1075, 413] on p "Yes, please follow up. This is holding up the invoicing process. Having the inv…" at bounding box center [1091, 402] width 511 height 31
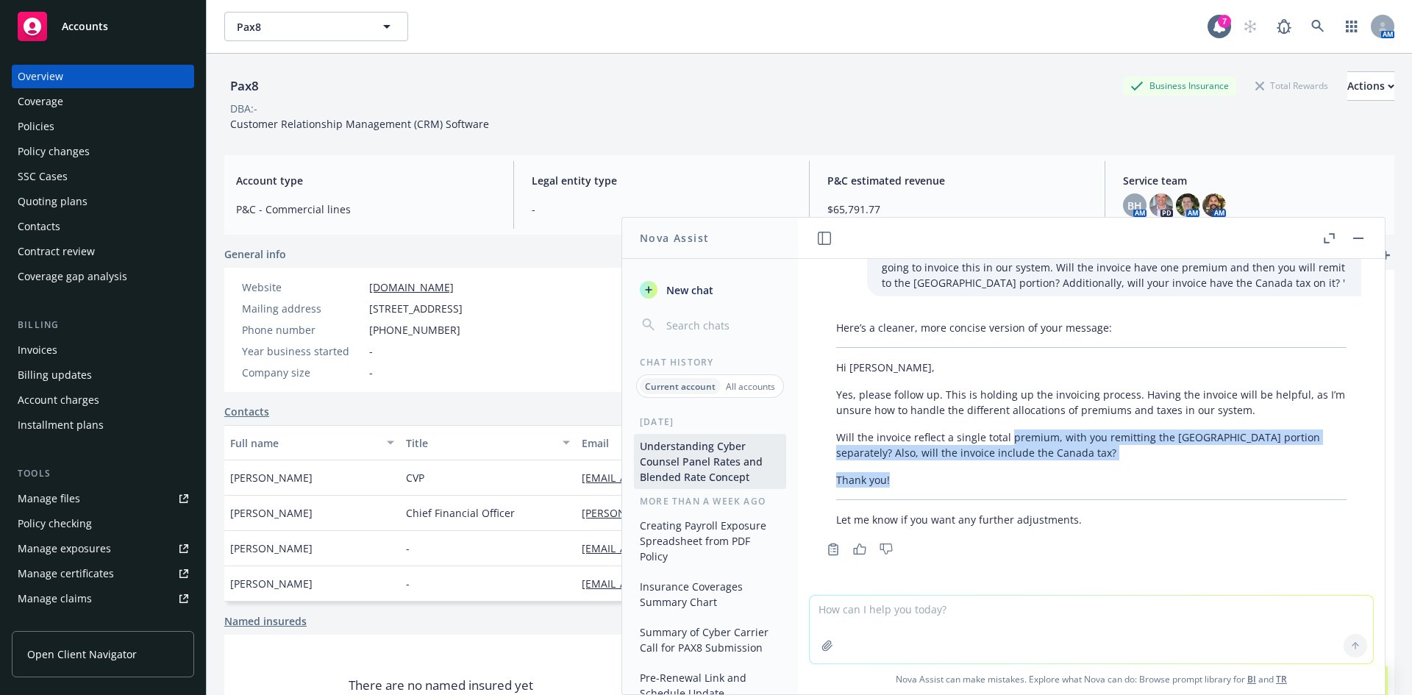
drag, startPoint x: 1067, startPoint y: 467, endPoint x: 1001, endPoint y: 428, distance: 76.8
click at [1001, 428] on div "Here’s a cleaner, more concise version of your message: Hi Izzy, Yes, please fo…" at bounding box center [1092, 423] width 540 height 219
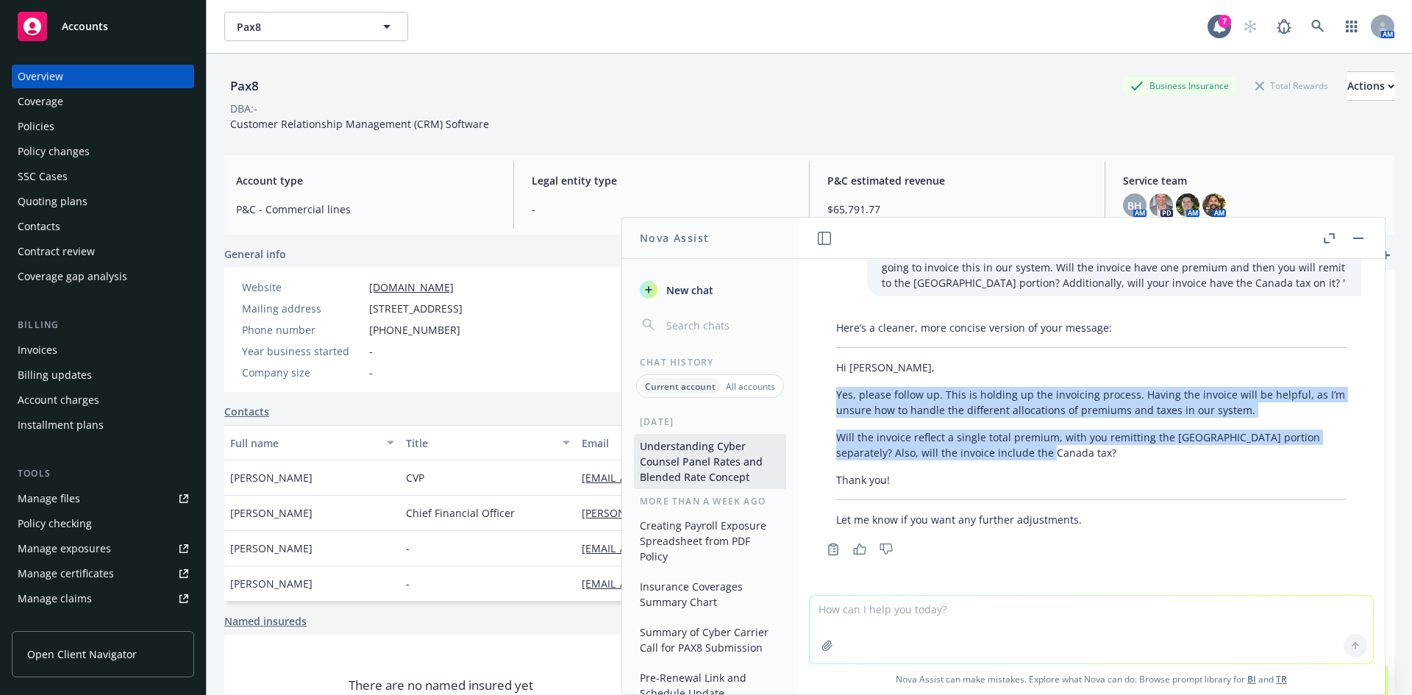
drag, startPoint x: 836, startPoint y: 394, endPoint x: 1047, endPoint y: 449, distance: 218.4
click at [1047, 449] on div "Here’s a cleaner, more concise version of your message: Hi Izzy, Yes, please fo…" at bounding box center [1092, 423] width 540 height 219
copy div "Yes, please follow up. This is holding up the invoicing process. Having the inv…"
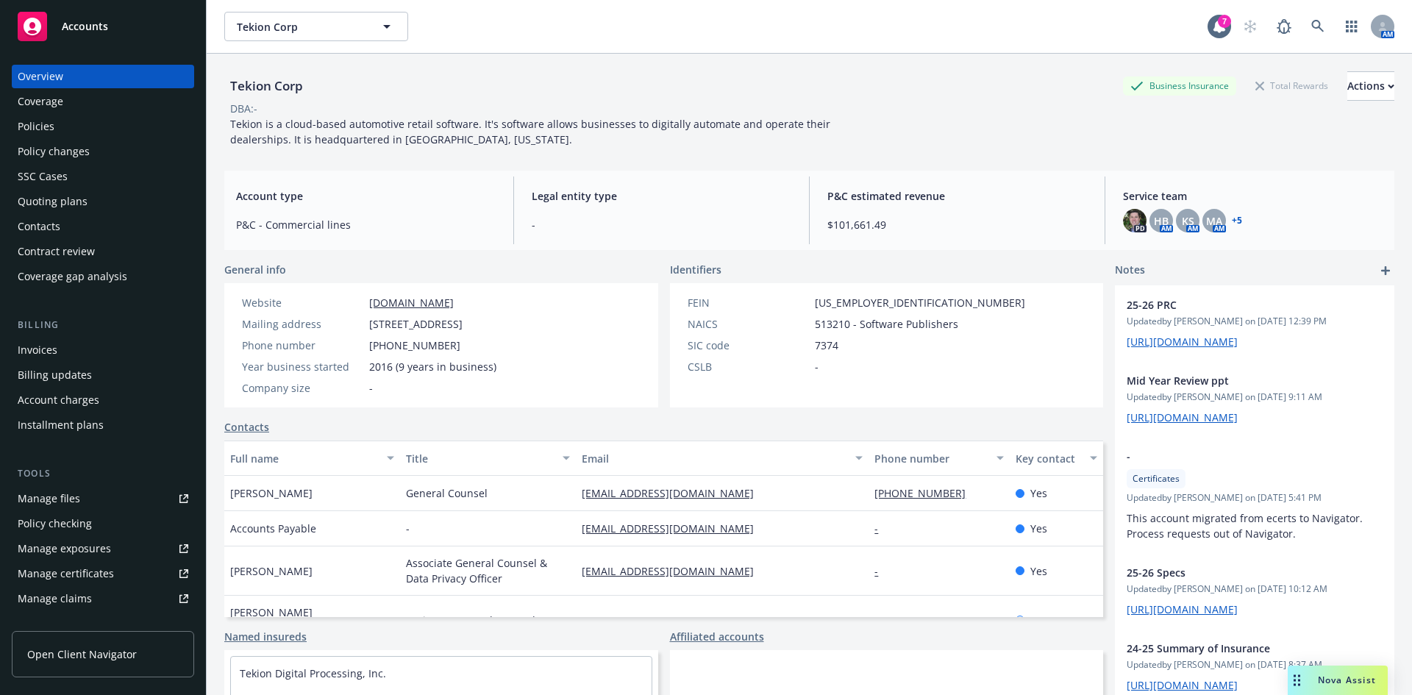
scroll to position [107, 0]
click at [748, 104] on div "DBA: -" at bounding box center [809, 108] width 1170 height 15
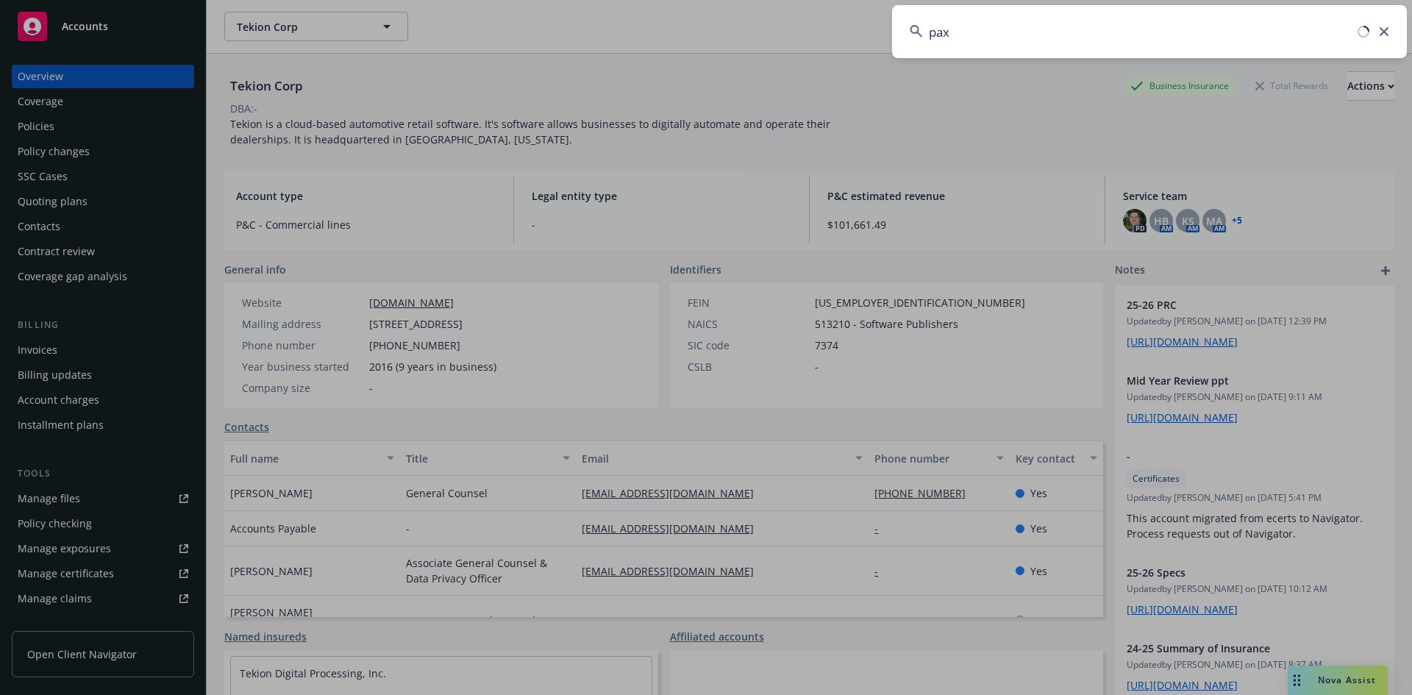
type input "pax8"
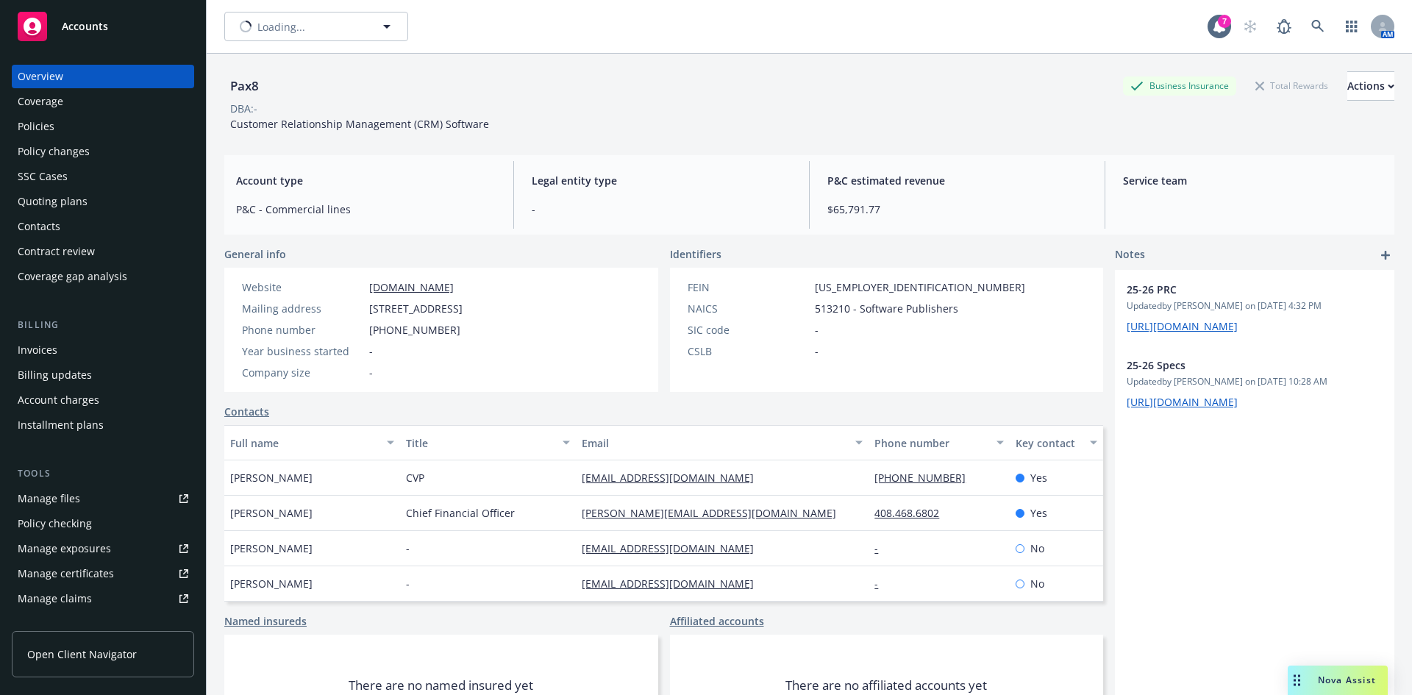
scroll to position [58, 0]
click at [56, 124] on div "Policies" at bounding box center [103, 127] width 171 height 24
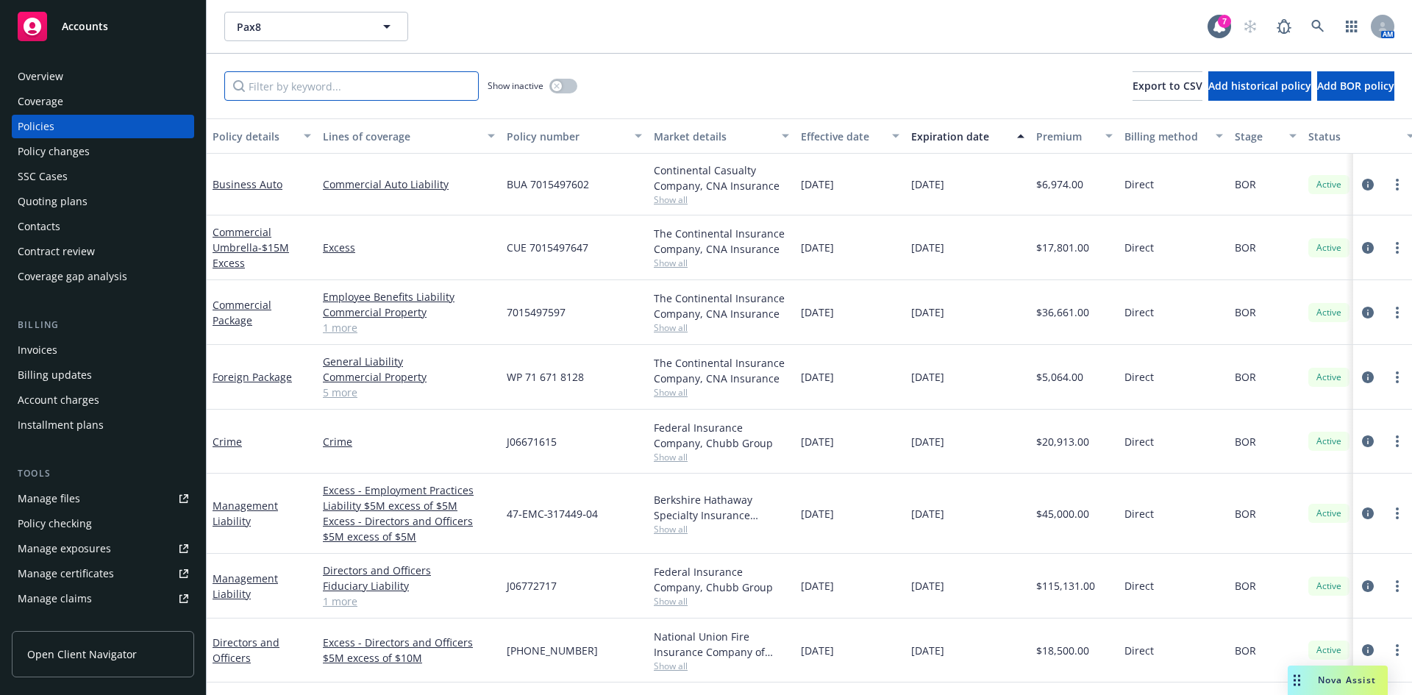
click at [355, 91] on input "Filter by keyword..." at bounding box center [351, 85] width 255 height 29
type input "workers"
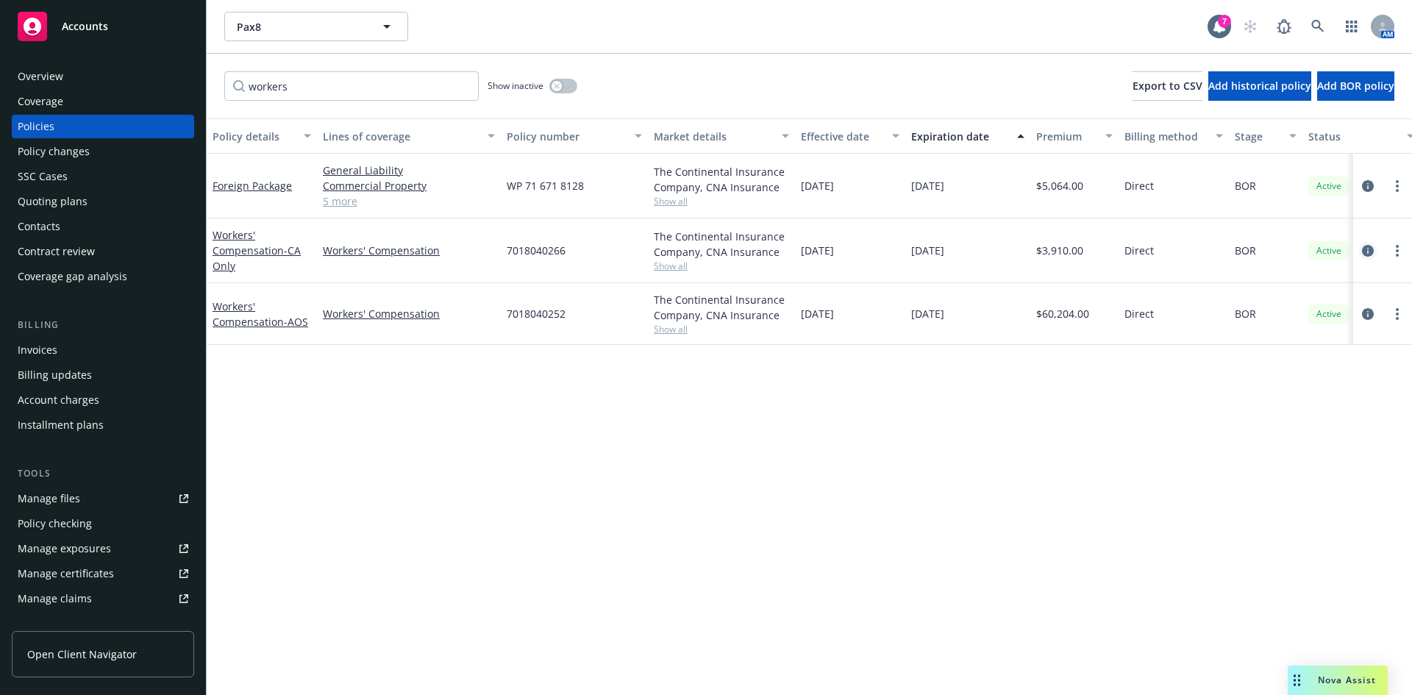
click at [1368, 246] on icon "circleInformation" at bounding box center [1368, 251] width 12 height 12
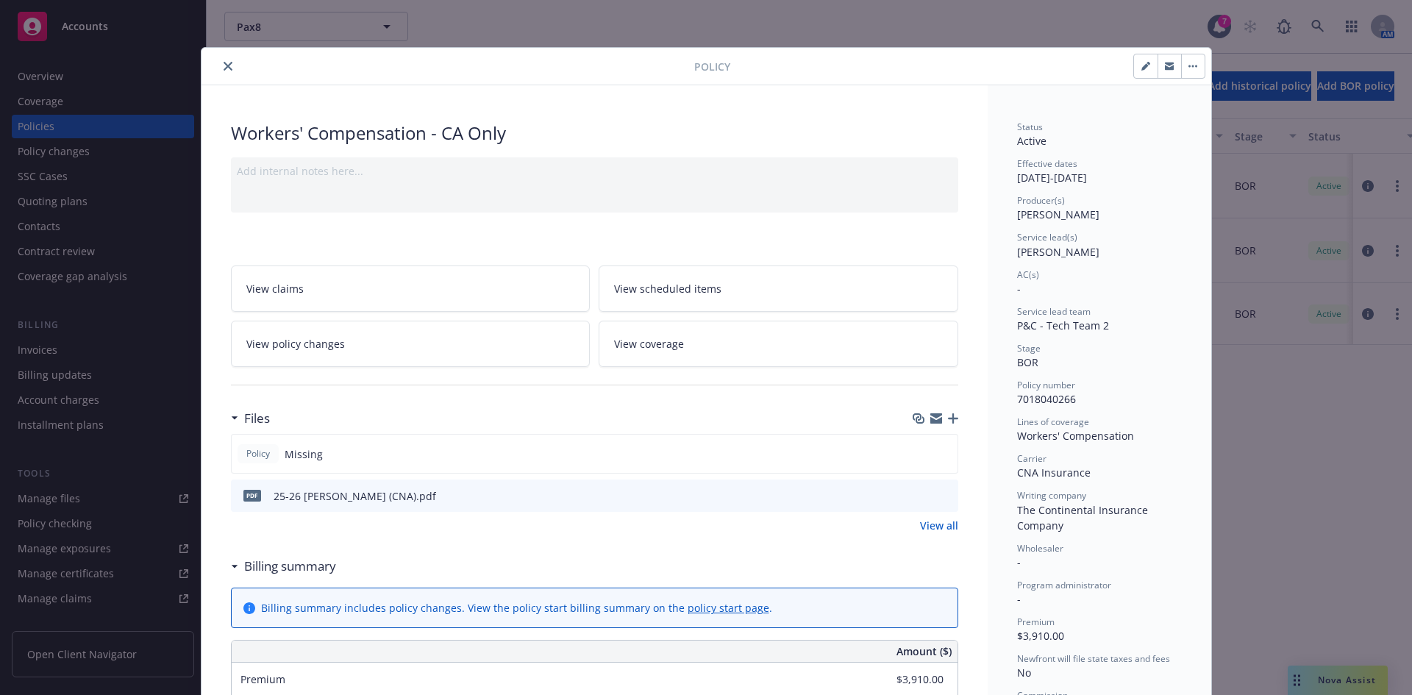
click at [224, 69] on icon "close" at bounding box center [228, 66] width 9 height 9
